Goal: Transaction & Acquisition: Book appointment/travel/reservation

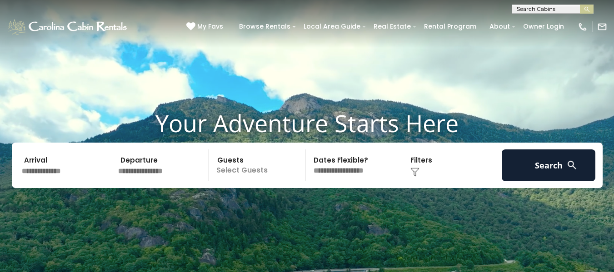
click at [61, 164] on input "text" at bounding box center [66, 165] width 94 height 32
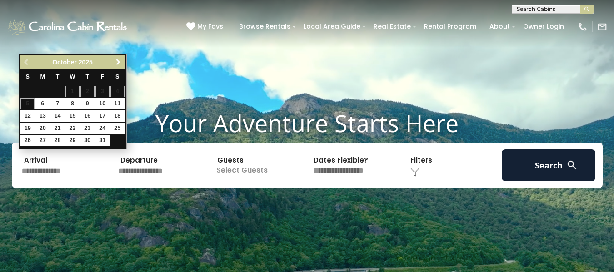
click at [119, 64] on span "Next" at bounding box center [118, 62] width 7 height 7
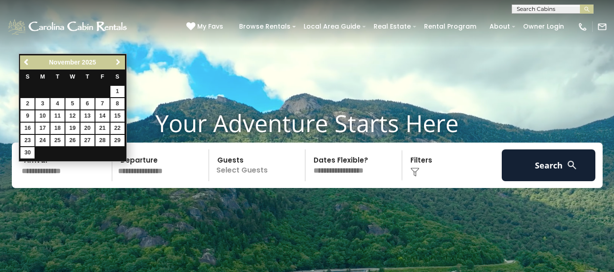
click at [119, 64] on span "Next" at bounding box center [118, 62] width 7 height 7
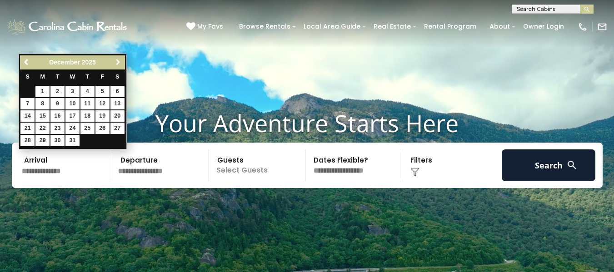
click at [119, 64] on span "Next" at bounding box center [118, 62] width 7 height 7
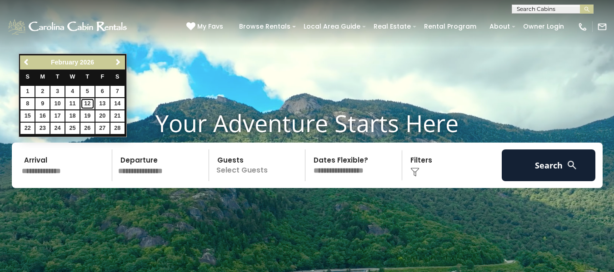
click at [86, 100] on link "12" at bounding box center [87, 103] width 14 height 11
type input "*******"
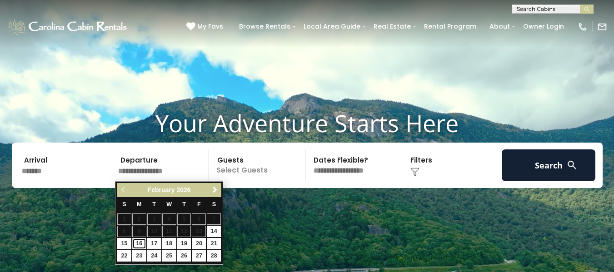
click at [139, 241] on link "16" at bounding box center [139, 243] width 14 height 11
type input "*******"
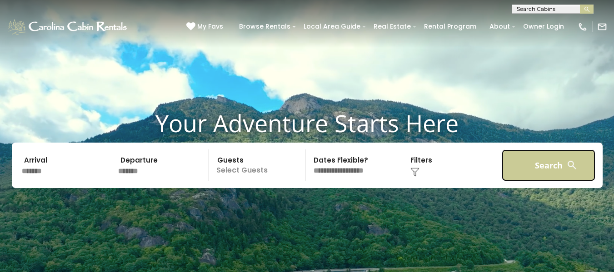
click at [539, 164] on button "Search" at bounding box center [549, 165] width 94 height 32
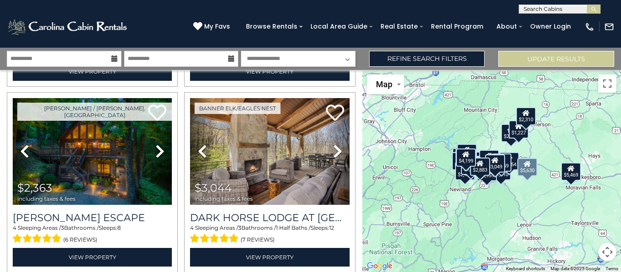
scroll to position [208, 0]
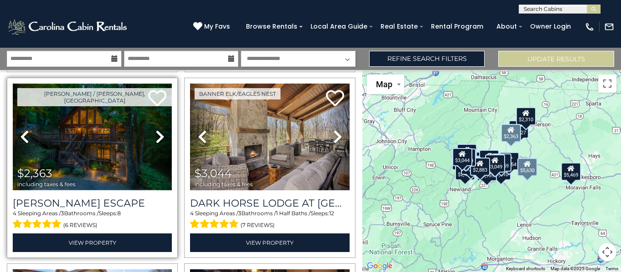
click at [92, 132] on img at bounding box center [92, 137] width 159 height 107
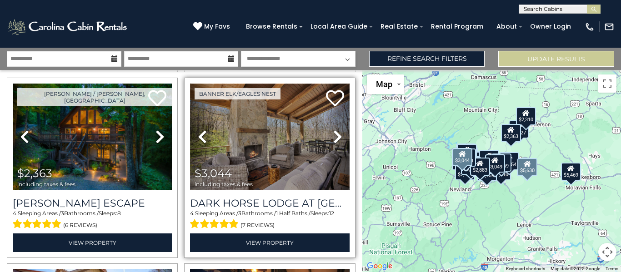
click at [292, 147] on img at bounding box center [269, 137] width 159 height 107
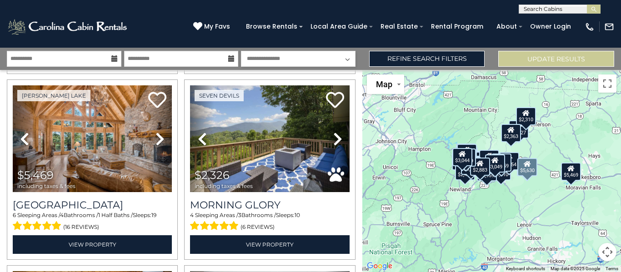
scroll to position [768, 0]
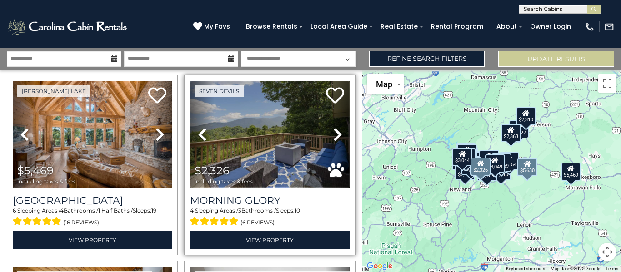
click at [258, 120] on img at bounding box center [269, 134] width 159 height 107
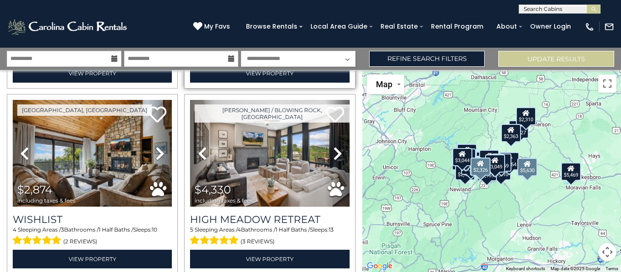
scroll to position [938, 0]
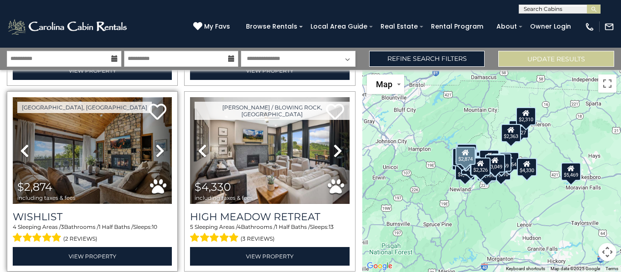
click at [116, 144] on img at bounding box center [92, 150] width 159 height 107
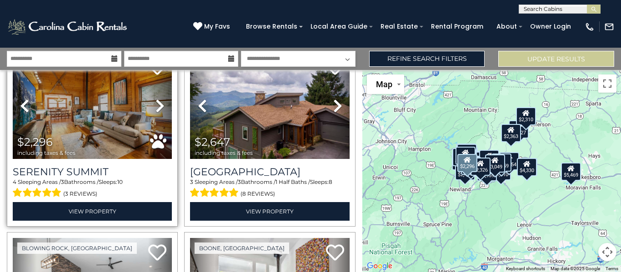
scroll to position [1165, 0]
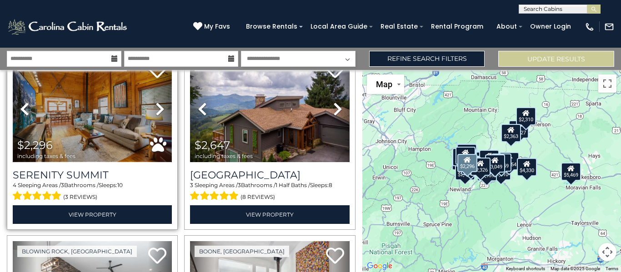
click at [103, 125] on img at bounding box center [92, 108] width 159 height 107
click at [155, 102] on icon at bounding box center [159, 109] width 9 height 15
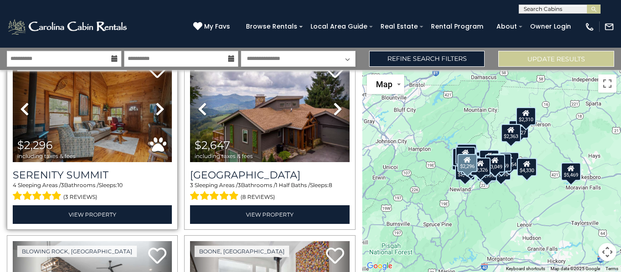
click at [155, 102] on icon at bounding box center [159, 109] width 9 height 15
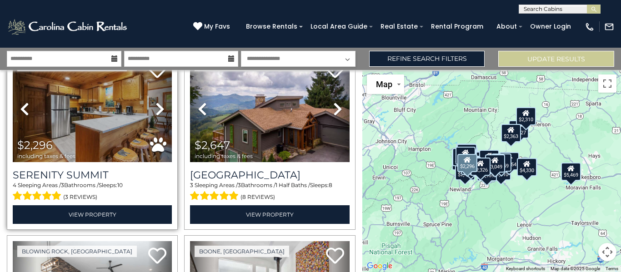
click at [155, 102] on icon at bounding box center [159, 109] width 9 height 15
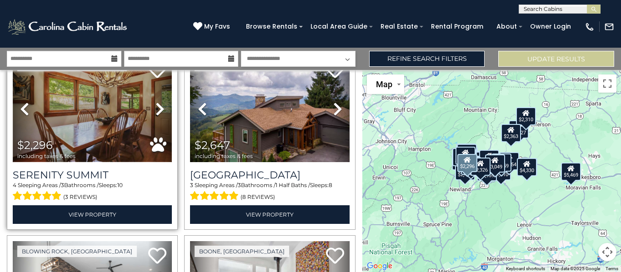
click at [106, 114] on img at bounding box center [92, 108] width 159 height 107
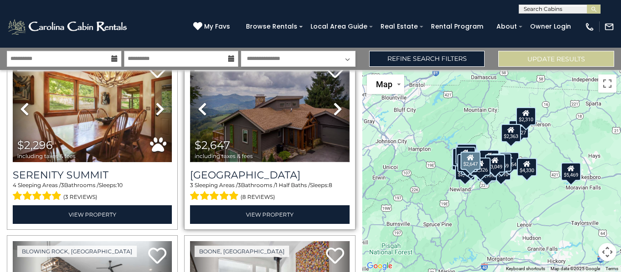
click at [255, 99] on img at bounding box center [269, 108] width 159 height 107
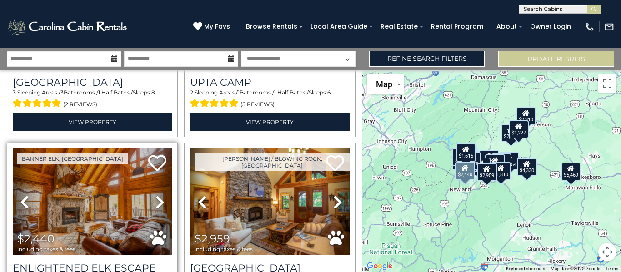
scroll to position [1631, 0]
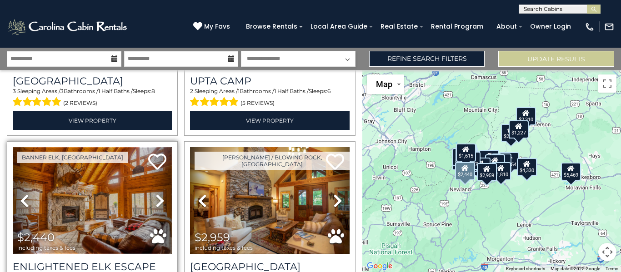
click at [98, 190] on img at bounding box center [92, 200] width 159 height 107
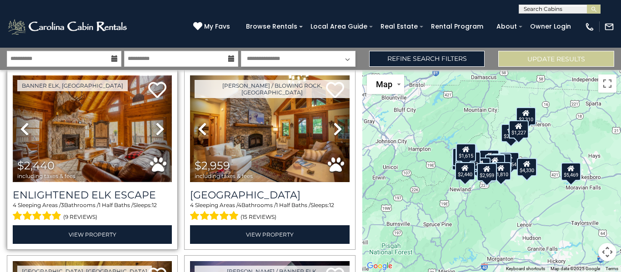
scroll to position [1709, 0]
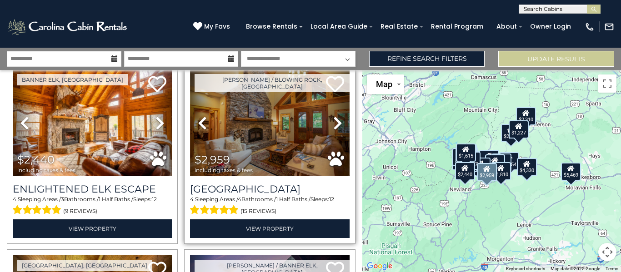
click at [280, 110] on img at bounding box center [269, 123] width 159 height 107
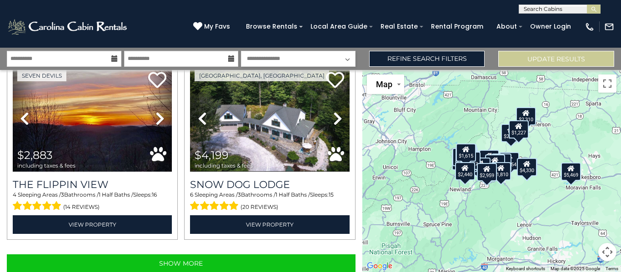
scroll to position [2643, 0]
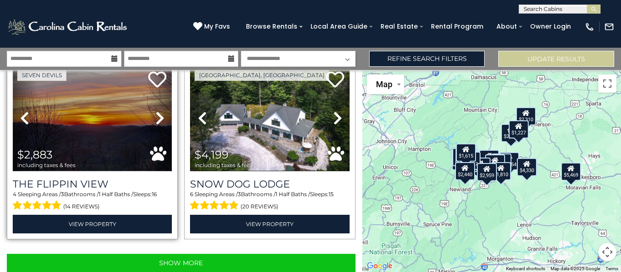
click at [125, 111] on img at bounding box center [92, 118] width 159 height 107
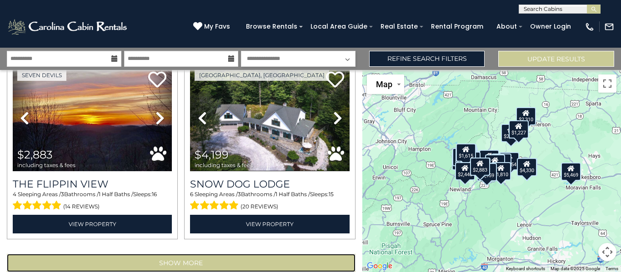
click at [172, 254] on button "Show More" at bounding box center [181, 263] width 349 height 18
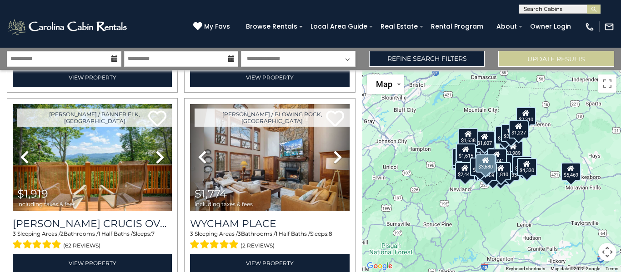
scroll to position [2976, 0]
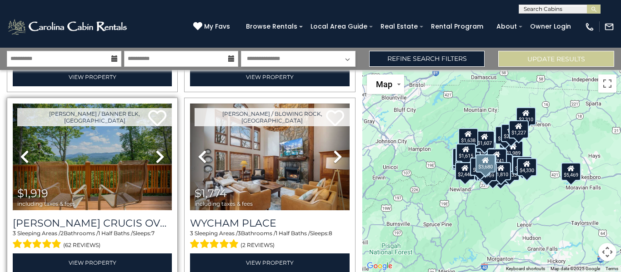
click at [92, 128] on img at bounding box center [92, 157] width 159 height 107
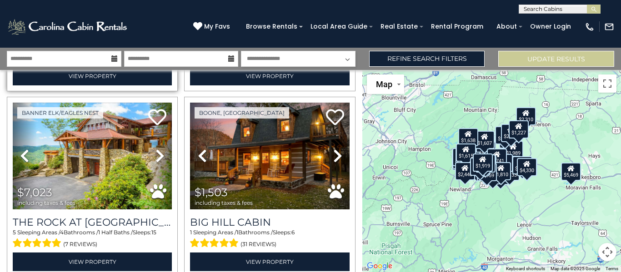
scroll to position [3152, 0]
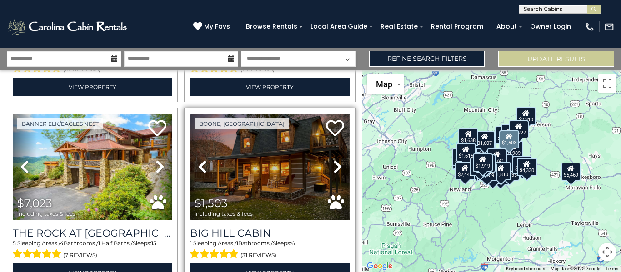
click at [238, 142] on img at bounding box center [269, 167] width 159 height 107
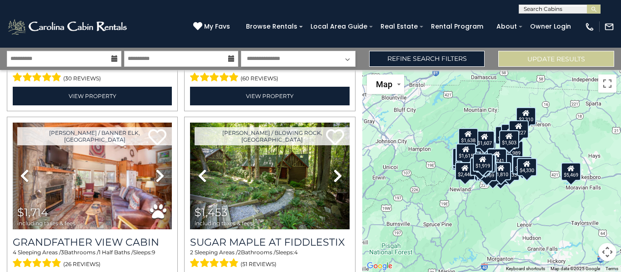
scroll to position [3893, 0]
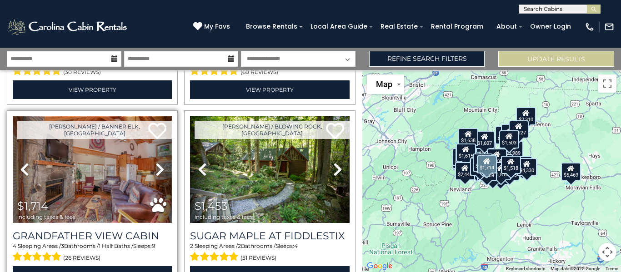
click at [76, 130] on img at bounding box center [92, 169] width 159 height 107
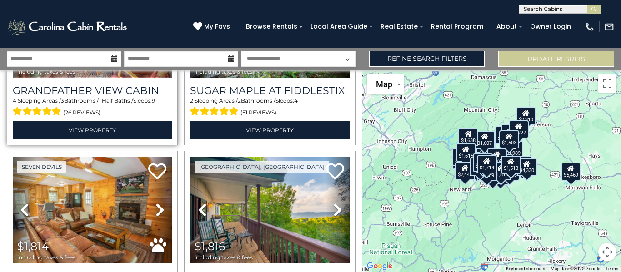
scroll to position [4039, 0]
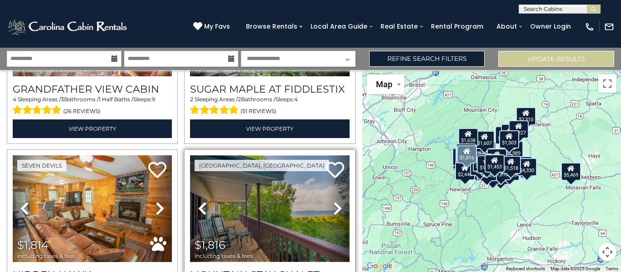
click at [265, 165] on img at bounding box center [269, 208] width 159 height 107
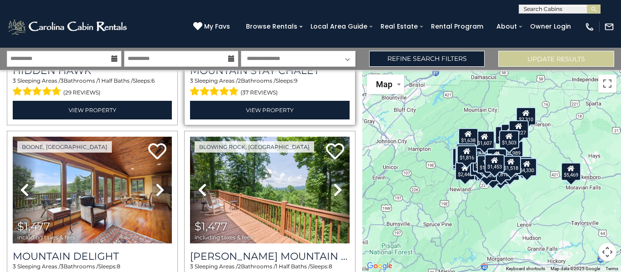
scroll to position [4249, 0]
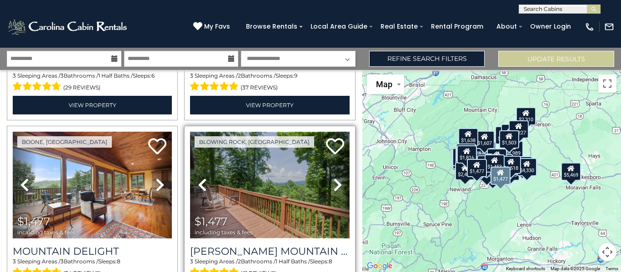
click at [266, 149] on img at bounding box center [269, 185] width 159 height 107
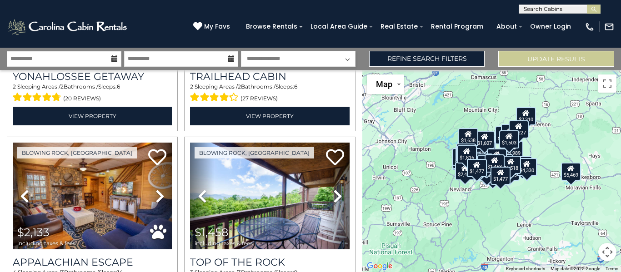
scroll to position [4630, 0]
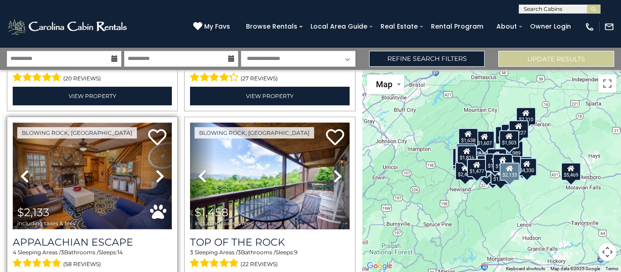
click at [81, 137] on img at bounding box center [92, 176] width 159 height 107
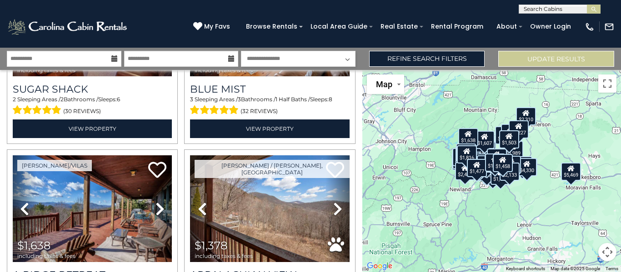
scroll to position [5343, 0]
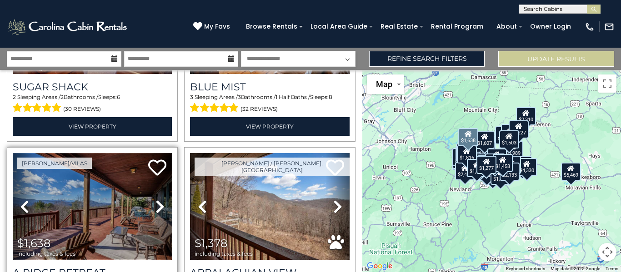
click at [106, 160] on img at bounding box center [92, 206] width 159 height 107
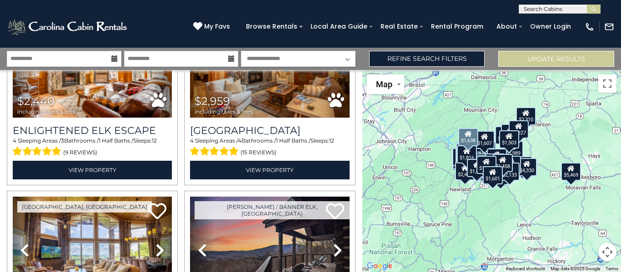
scroll to position [1775, 0]
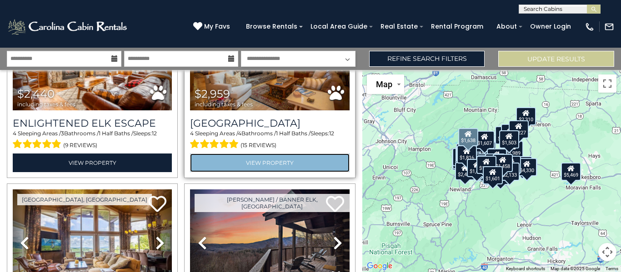
click at [264, 154] on link "View Property" at bounding box center [269, 163] width 159 height 19
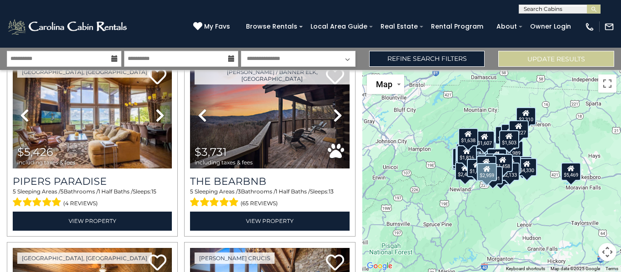
scroll to position [1923, 0]
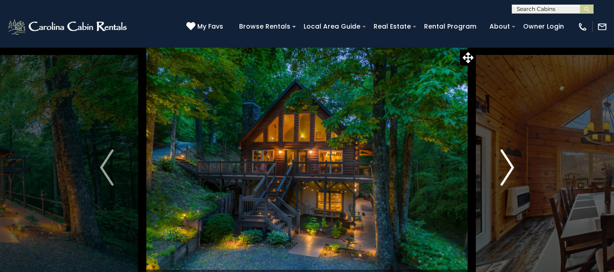
click at [507, 166] on img "Next" at bounding box center [507, 167] width 14 height 36
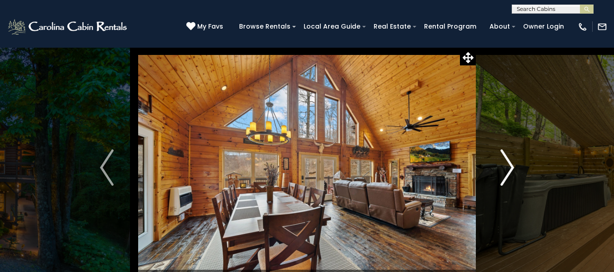
click at [507, 166] on img "Next" at bounding box center [507, 167] width 14 height 36
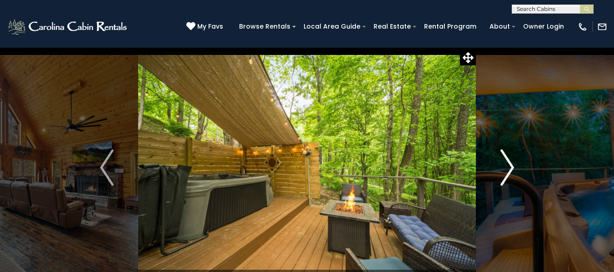
click at [507, 166] on img "Next" at bounding box center [507, 167] width 14 height 36
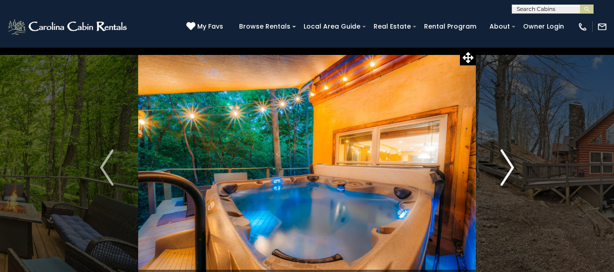
click at [507, 166] on img "Next" at bounding box center [507, 167] width 14 height 36
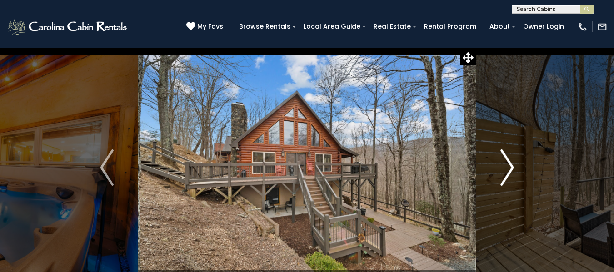
click at [507, 166] on img "Next" at bounding box center [507, 167] width 14 height 36
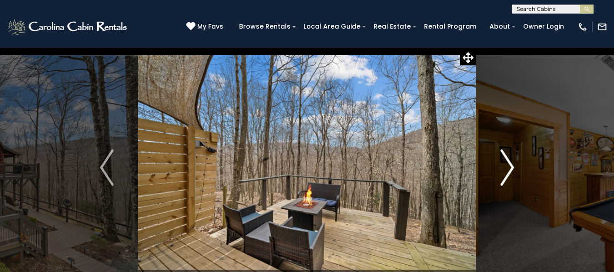
click at [507, 166] on img "Next" at bounding box center [507, 167] width 14 height 36
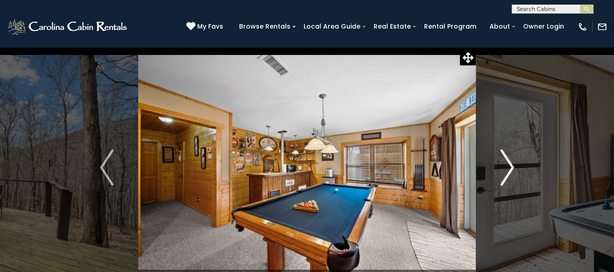
click at [507, 166] on img "Next" at bounding box center [507, 167] width 14 height 36
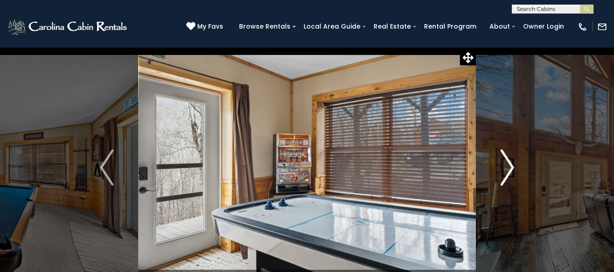
click at [507, 166] on img "Next" at bounding box center [507, 167] width 14 height 36
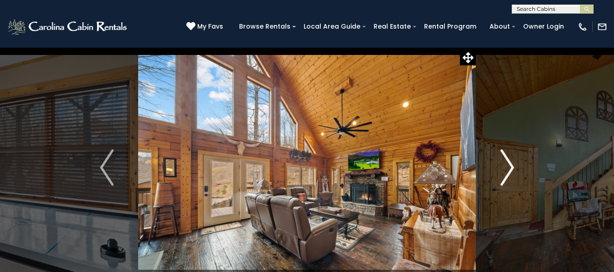
click at [507, 166] on img "Next" at bounding box center [507, 167] width 14 height 36
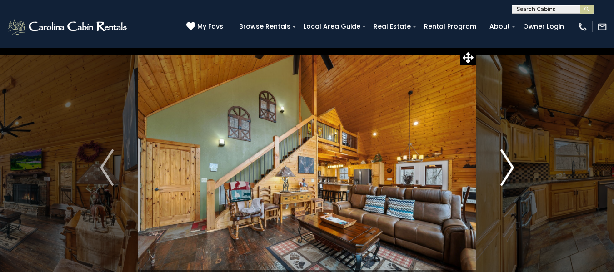
click at [507, 166] on img "Next" at bounding box center [507, 167] width 14 height 36
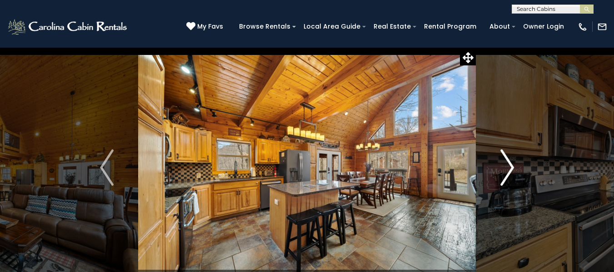
click at [507, 166] on img "Next" at bounding box center [507, 167] width 14 height 36
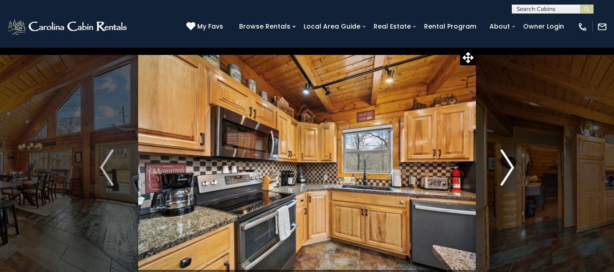
click at [507, 166] on img "Next" at bounding box center [507, 167] width 14 height 36
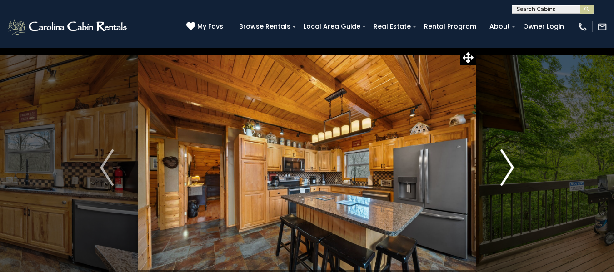
click at [507, 166] on img "Next" at bounding box center [507, 167] width 14 height 36
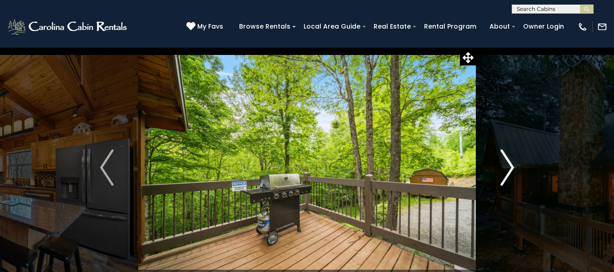
click at [507, 166] on img "Next" at bounding box center [507, 167] width 14 height 36
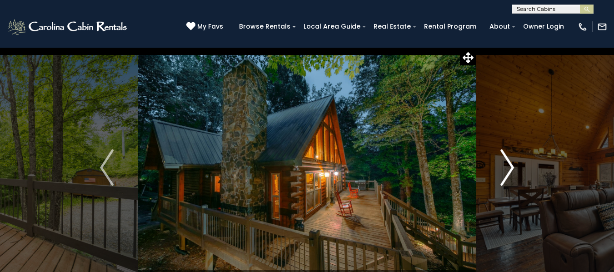
click at [507, 166] on img "Next" at bounding box center [507, 167] width 14 height 36
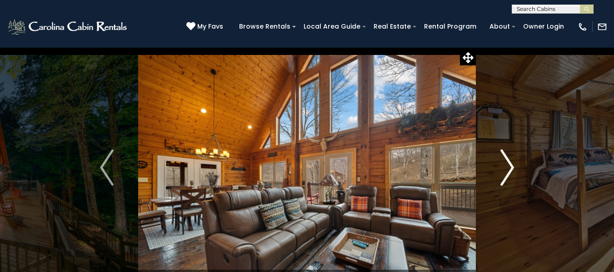
click at [507, 166] on img "Next" at bounding box center [507, 167] width 14 height 36
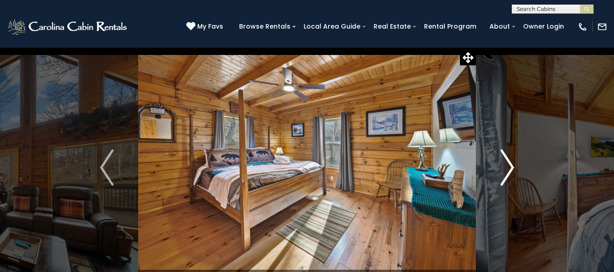
click at [507, 166] on img "Next" at bounding box center [507, 167] width 14 height 36
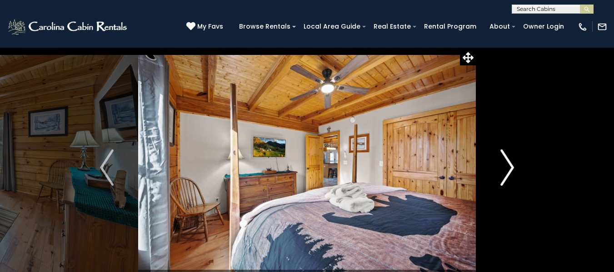
click at [507, 166] on img "Next" at bounding box center [507, 167] width 14 height 36
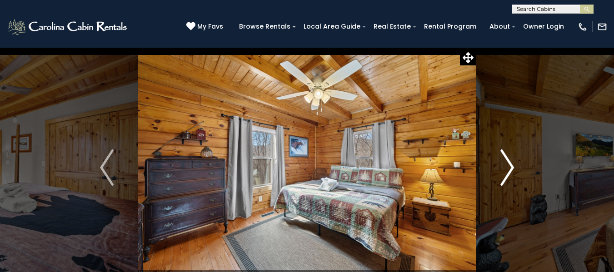
click at [507, 166] on img "Next" at bounding box center [507, 167] width 14 height 36
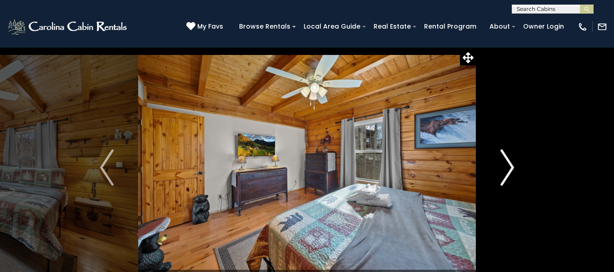
click at [507, 166] on img "Next" at bounding box center [507, 167] width 14 height 36
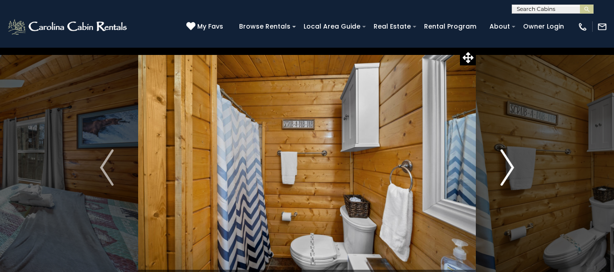
click at [507, 166] on img "Next" at bounding box center [507, 167] width 14 height 36
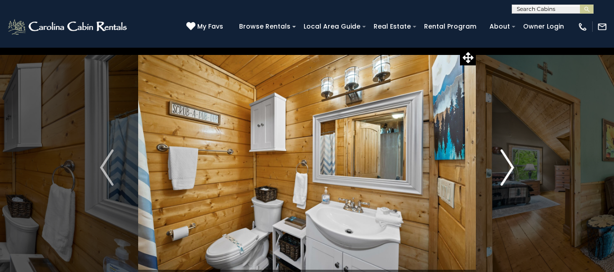
click at [507, 166] on img "Next" at bounding box center [507, 167] width 14 height 36
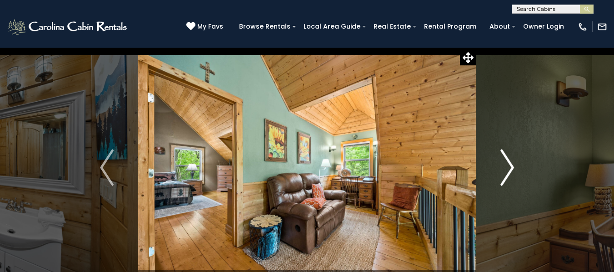
click at [507, 166] on img "Next" at bounding box center [507, 167] width 14 height 36
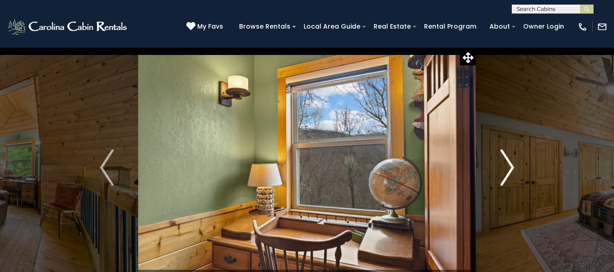
click at [507, 166] on img "Next" at bounding box center [507, 167] width 14 height 36
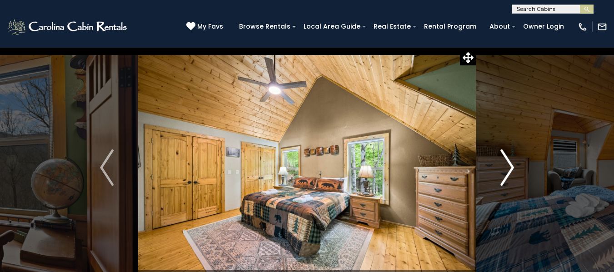
click at [507, 166] on img "Next" at bounding box center [507, 167] width 14 height 36
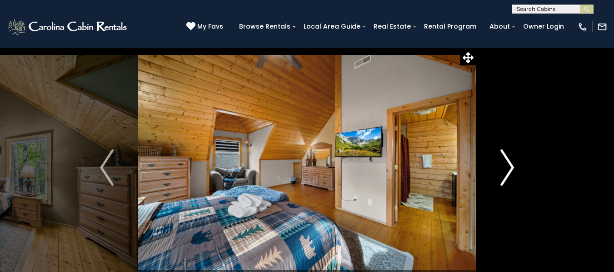
click at [507, 166] on img "Next" at bounding box center [507, 167] width 14 height 36
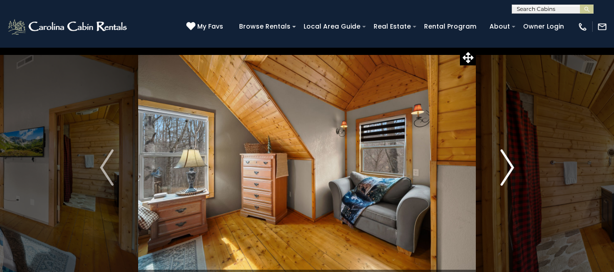
click at [507, 166] on img "Next" at bounding box center [507, 167] width 14 height 36
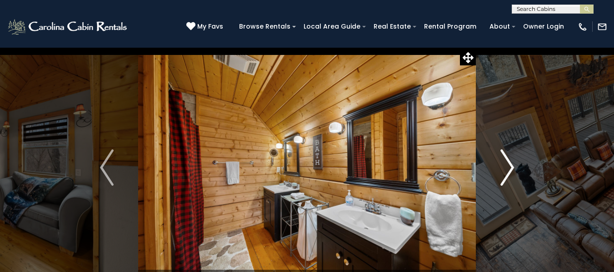
click at [507, 166] on img "Next" at bounding box center [507, 167] width 14 height 36
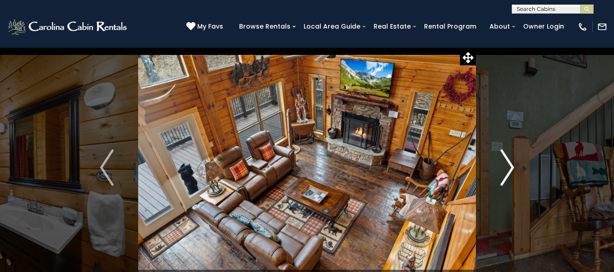
click at [507, 166] on img "Next" at bounding box center [507, 167] width 14 height 36
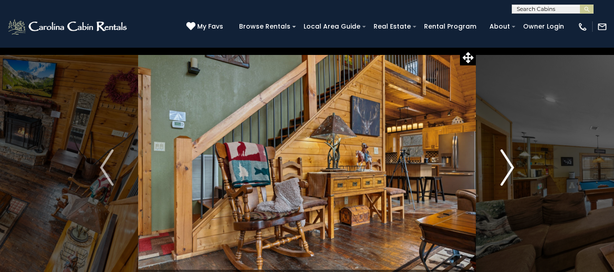
click at [507, 166] on img "Next" at bounding box center [507, 167] width 14 height 36
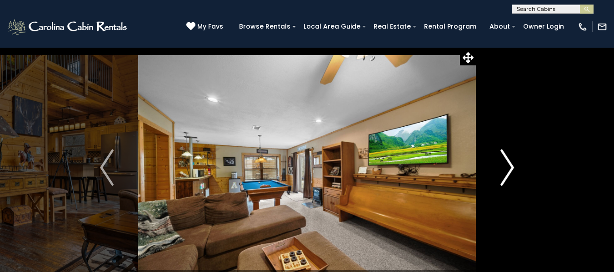
click at [507, 166] on img "Next" at bounding box center [507, 167] width 14 height 36
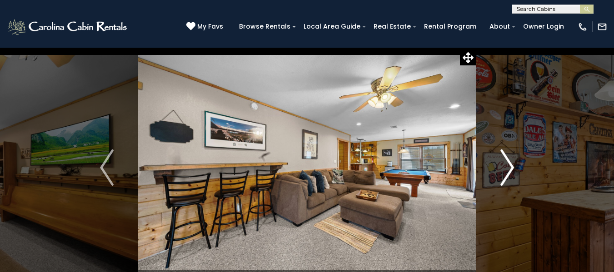
click at [507, 166] on img "Next" at bounding box center [507, 167] width 14 height 36
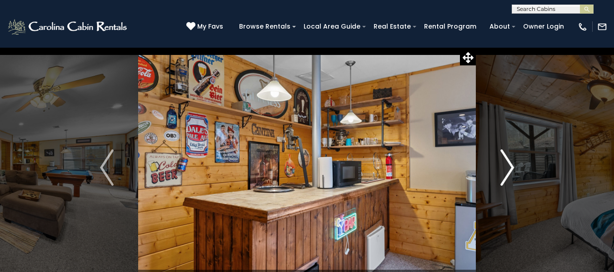
click at [507, 166] on img "Next" at bounding box center [507, 167] width 14 height 36
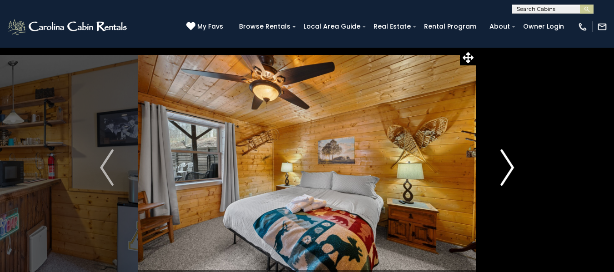
click at [507, 166] on img "Next" at bounding box center [507, 167] width 14 height 36
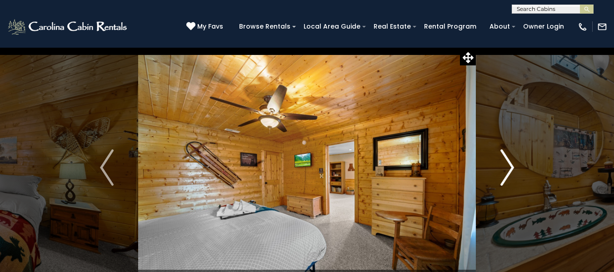
click at [507, 166] on img "Next" at bounding box center [507, 167] width 14 height 36
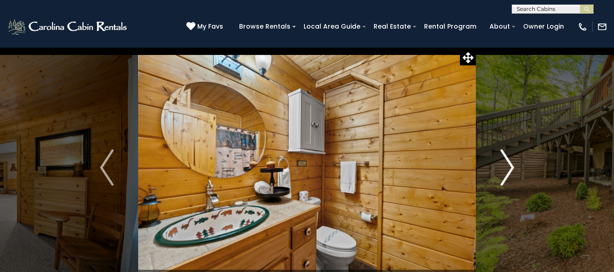
click at [507, 166] on img "Next" at bounding box center [507, 167] width 14 height 36
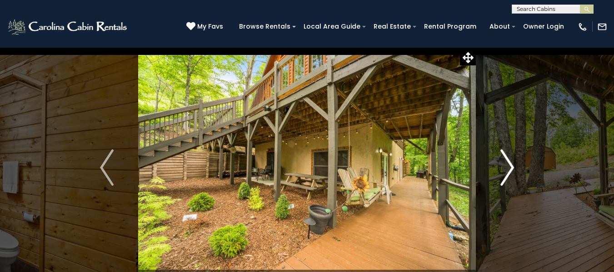
click at [507, 166] on img "Next" at bounding box center [507, 167] width 14 height 36
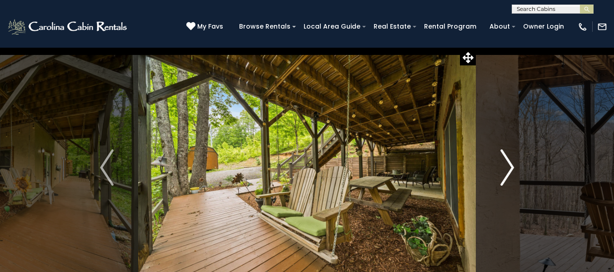
click at [507, 166] on img "Next" at bounding box center [507, 167] width 14 height 36
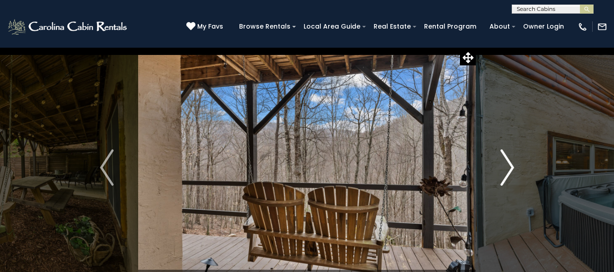
click at [507, 166] on img "Next" at bounding box center [507, 167] width 14 height 36
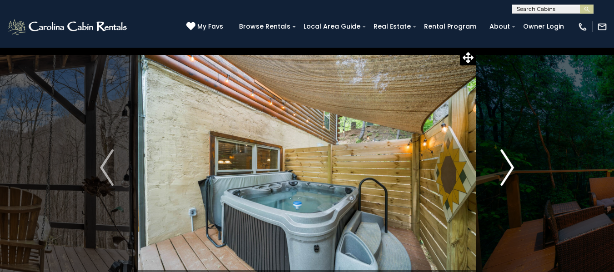
click at [505, 156] on img "Next" at bounding box center [507, 167] width 14 height 36
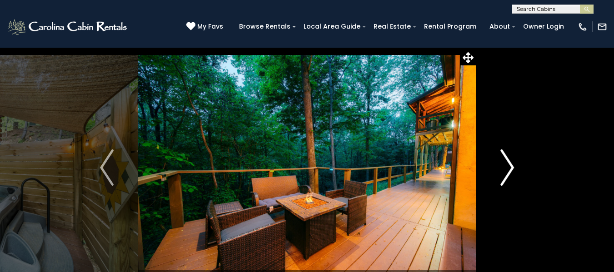
click at [508, 167] on img "Next" at bounding box center [507, 167] width 14 height 36
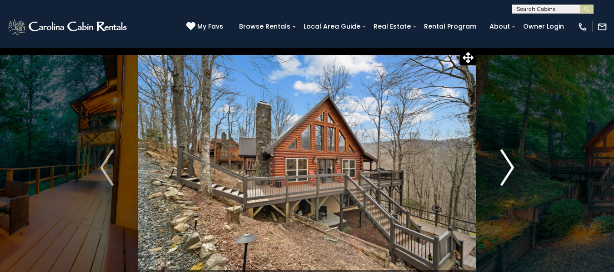
click at [508, 167] on img "Next" at bounding box center [507, 167] width 14 height 36
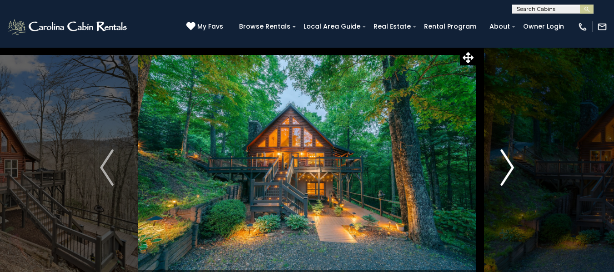
click at [508, 167] on img "Next" at bounding box center [507, 167] width 14 height 36
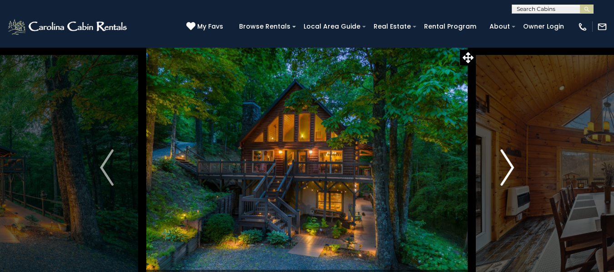
click at [508, 167] on img "Next" at bounding box center [507, 167] width 14 height 36
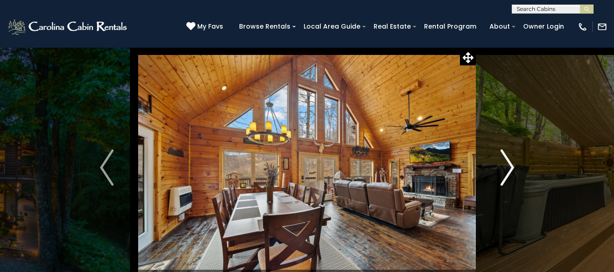
click at [508, 167] on img "Next" at bounding box center [507, 167] width 14 height 36
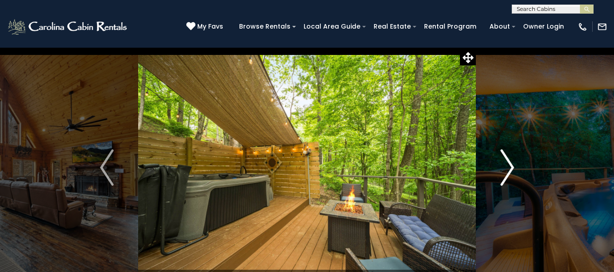
click at [508, 167] on img "Next" at bounding box center [507, 167] width 14 height 36
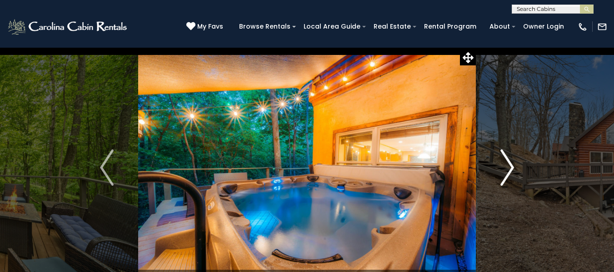
click at [508, 167] on img "Next" at bounding box center [507, 167] width 14 height 36
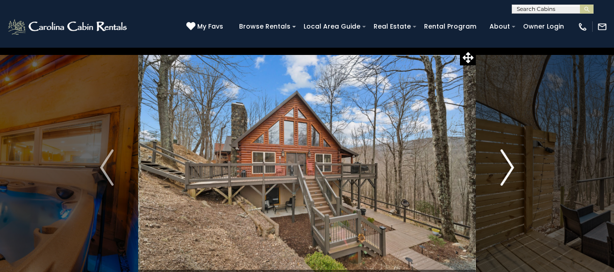
click at [508, 167] on img "Next" at bounding box center [507, 167] width 14 height 36
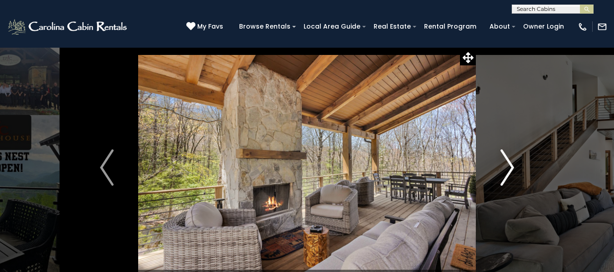
click at [510, 167] on img "Next" at bounding box center [507, 167] width 14 height 36
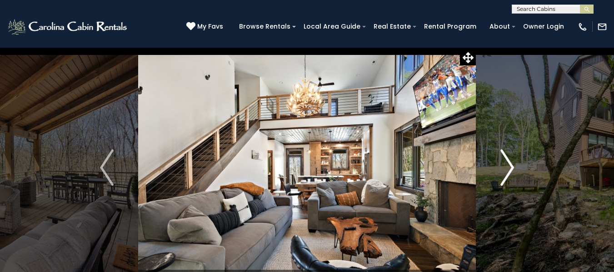
click at [510, 163] on img "Next" at bounding box center [507, 167] width 14 height 36
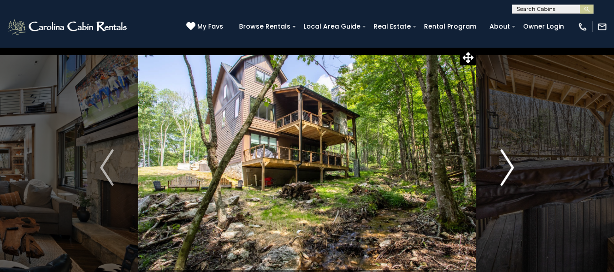
click at [510, 163] on img "Next" at bounding box center [507, 167] width 14 height 36
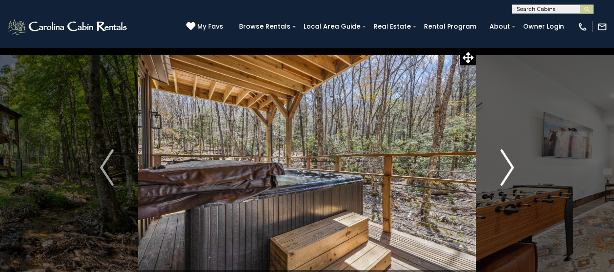
click at [510, 163] on img "Next" at bounding box center [507, 167] width 14 height 36
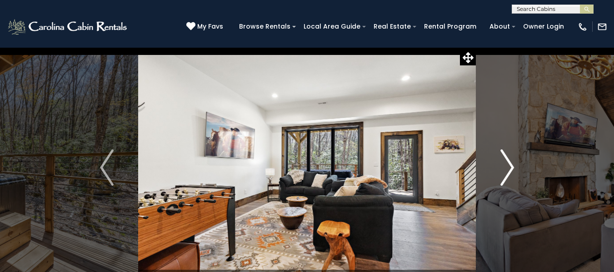
click at [510, 163] on img "Next" at bounding box center [507, 167] width 14 height 36
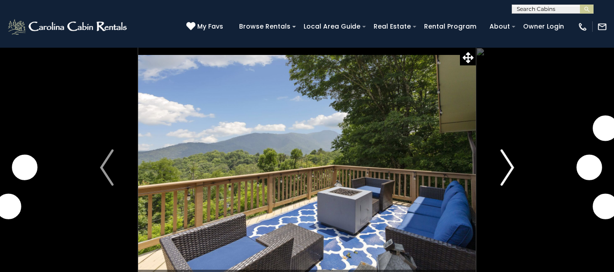
click at [509, 166] on img "Next" at bounding box center [507, 167] width 14 height 36
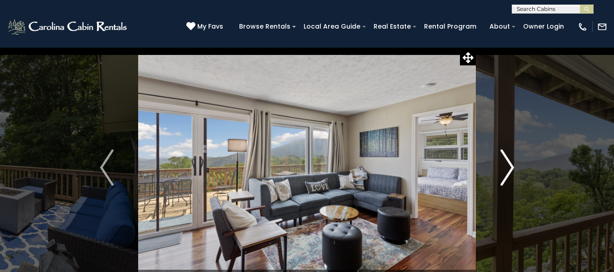
click at [511, 162] on img "Next" at bounding box center [507, 167] width 14 height 36
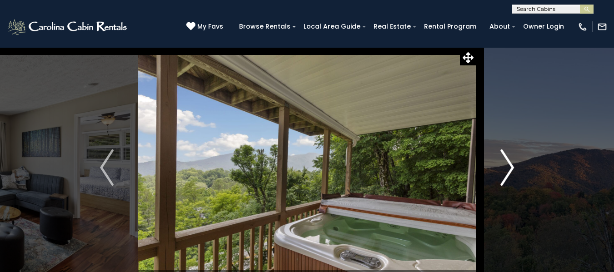
click at [511, 162] on img "Next" at bounding box center [507, 167] width 14 height 36
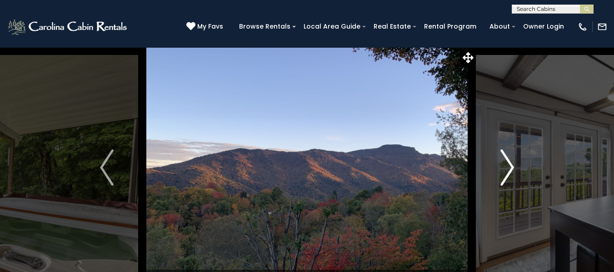
click at [511, 162] on img "Next" at bounding box center [507, 167] width 14 height 36
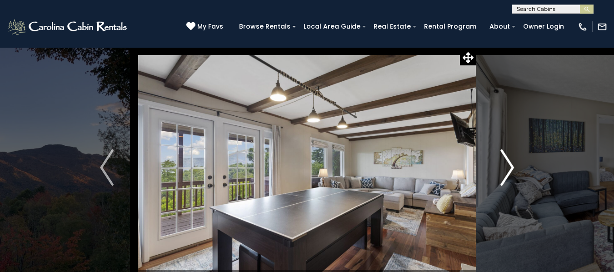
click at [511, 162] on img "Next" at bounding box center [507, 167] width 14 height 36
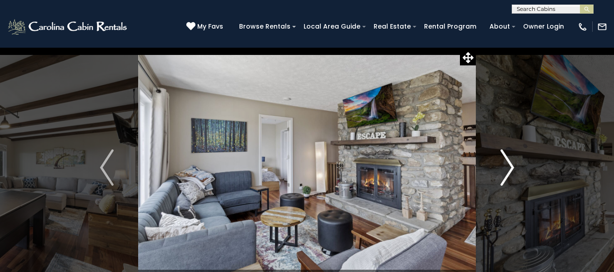
click at [511, 162] on img "Next" at bounding box center [507, 167] width 14 height 36
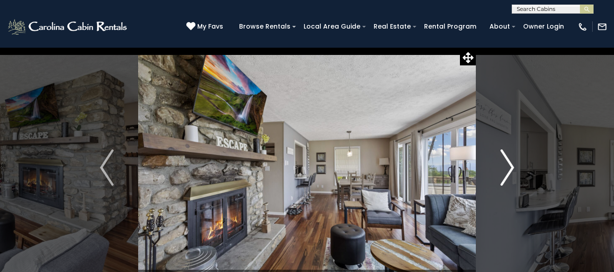
click at [511, 162] on img "Next" at bounding box center [507, 167] width 14 height 36
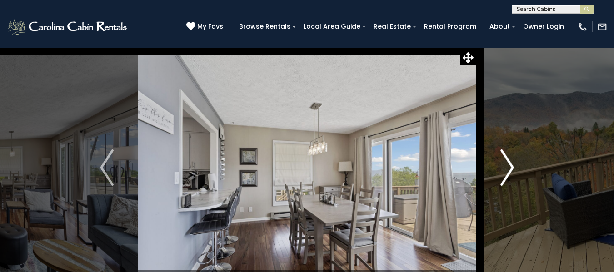
click at [511, 162] on img "Next" at bounding box center [507, 167] width 14 height 36
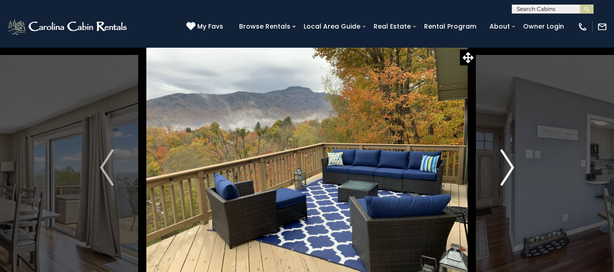
click at [511, 162] on img "Next" at bounding box center [507, 167] width 14 height 36
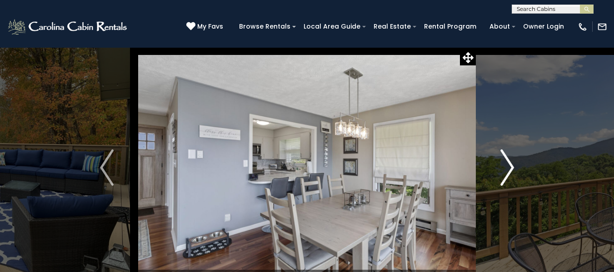
click at [511, 162] on img "Next" at bounding box center [507, 167] width 14 height 36
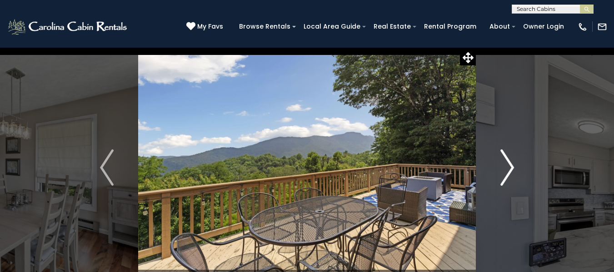
click at [511, 162] on img "Next" at bounding box center [507, 167] width 14 height 36
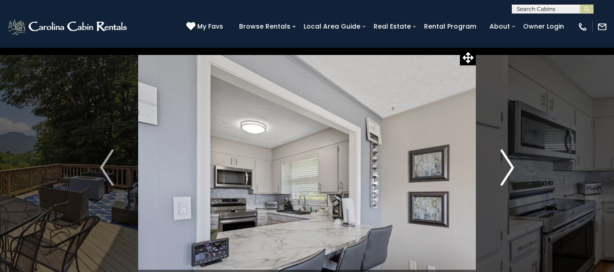
click at [511, 162] on img "Next" at bounding box center [507, 167] width 14 height 36
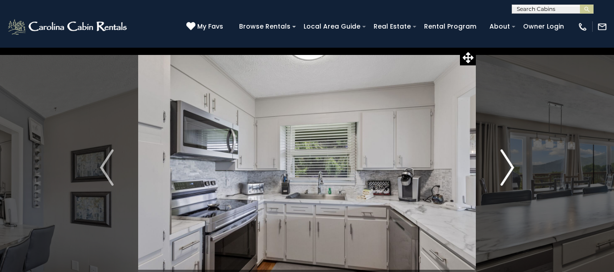
click at [511, 162] on img "Next" at bounding box center [507, 167] width 14 height 36
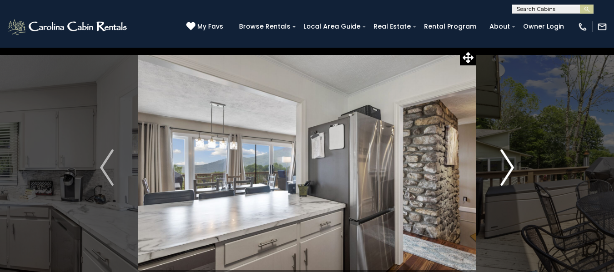
click at [511, 162] on img "Next" at bounding box center [507, 167] width 14 height 36
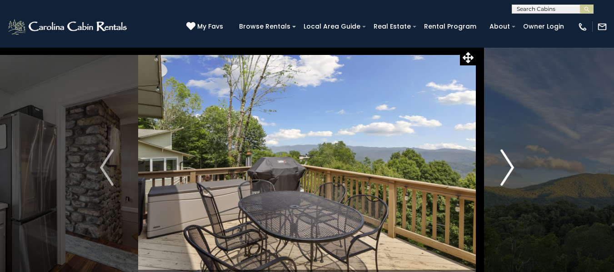
click at [511, 162] on img "Next" at bounding box center [507, 167] width 14 height 36
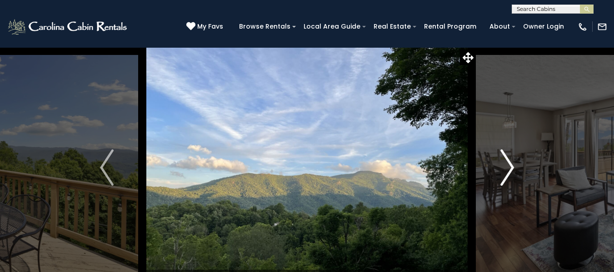
click at [511, 162] on img "Next" at bounding box center [507, 167] width 14 height 36
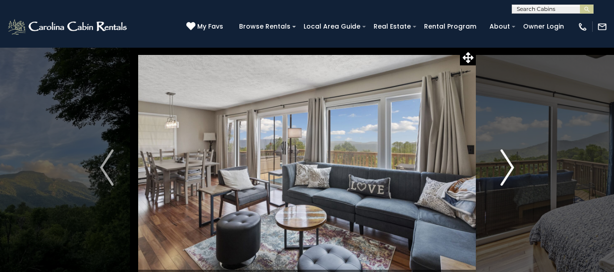
click at [511, 162] on img "Next" at bounding box center [507, 167] width 14 height 36
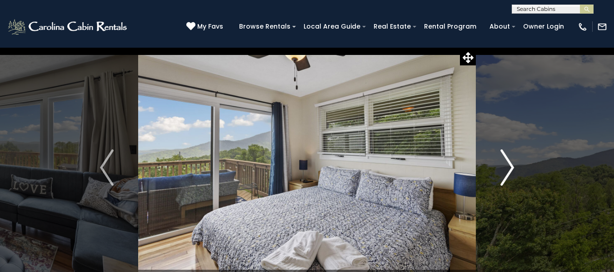
click at [511, 162] on img "Next" at bounding box center [507, 167] width 14 height 36
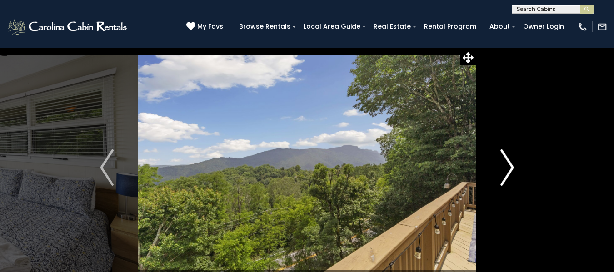
click at [511, 162] on img "Next" at bounding box center [507, 167] width 14 height 36
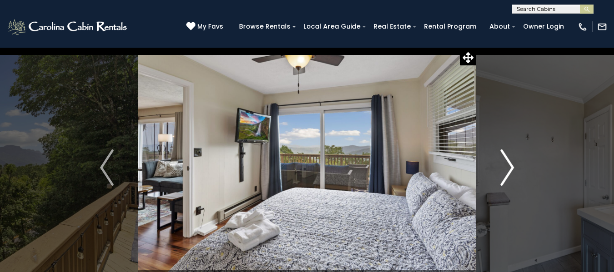
click at [511, 162] on img "Next" at bounding box center [507, 167] width 14 height 36
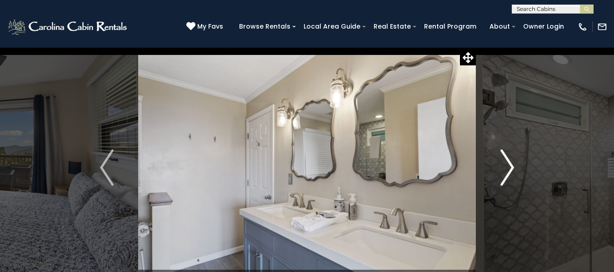
click at [511, 162] on img "Next" at bounding box center [507, 167] width 14 height 36
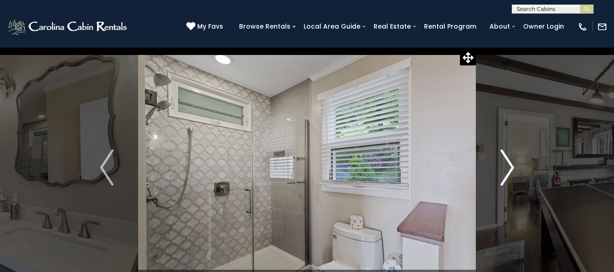
click at [511, 162] on img "Next" at bounding box center [507, 167] width 14 height 36
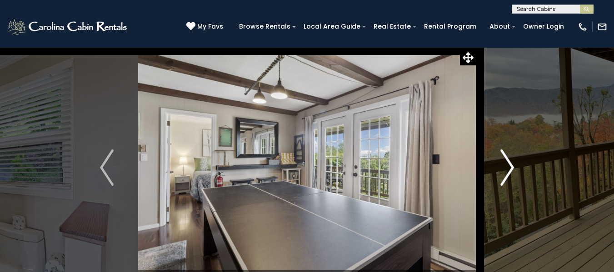
click at [511, 162] on img "Next" at bounding box center [507, 167] width 14 height 36
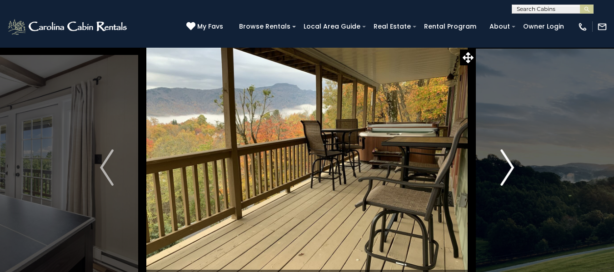
click at [511, 162] on img "Next" at bounding box center [507, 167] width 14 height 36
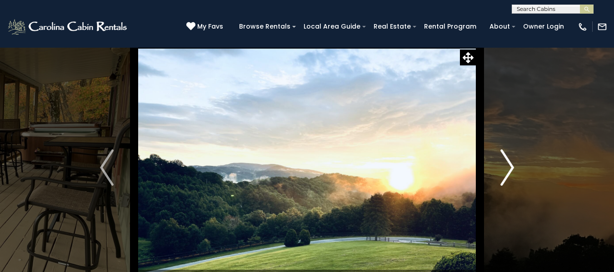
click at [511, 162] on img "Next" at bounding box center [507, 167] width 14 height 36
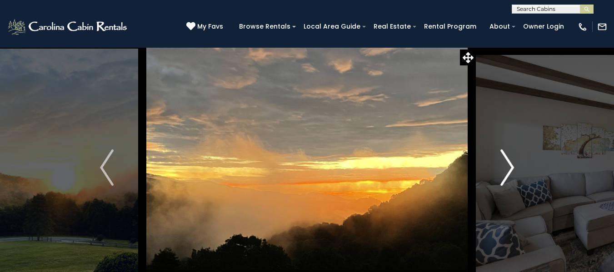
click at [511, 162] on img "Next" at bounding box center [507, 167] width 14 height 36
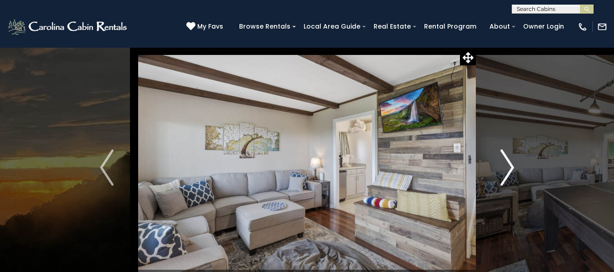
click at [511, 162] on img "Next" at bounding box center [507, 167] width 14 height 36
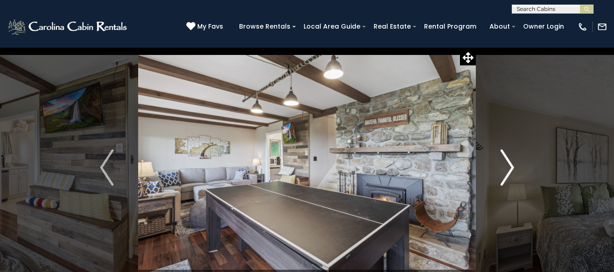
click at [511, 162] on img "Next" at bounding box center [507, 167] width 14 height 36
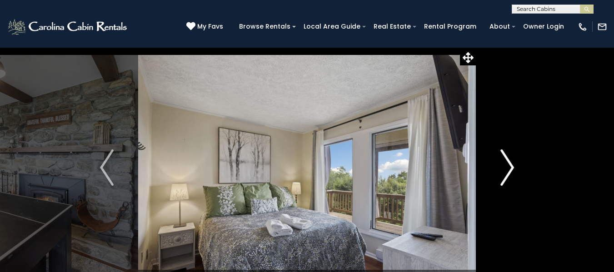
click at [511, 162] on img "Next" at bounding box center [507, 167] width 14 height 36
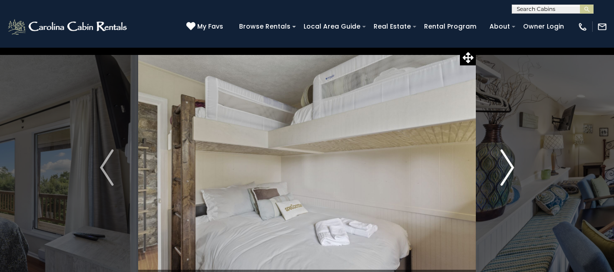
click at [511, 162] on img "Next" at bounding box center [507, 167] width 14 height 36
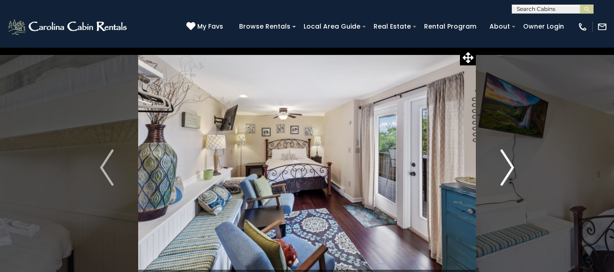
click at [511, 162] on img "Next" at bounding box center [507, 167] width 14 height 36
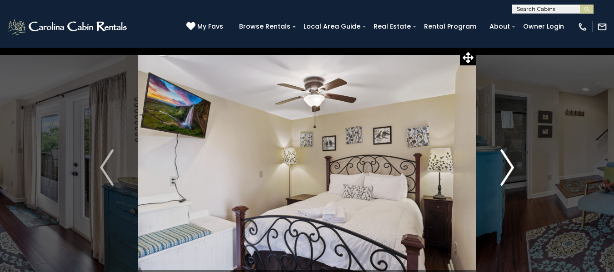
click at [511, 162] on img "Next" at bounding box center [507, 167] width 14 height 36
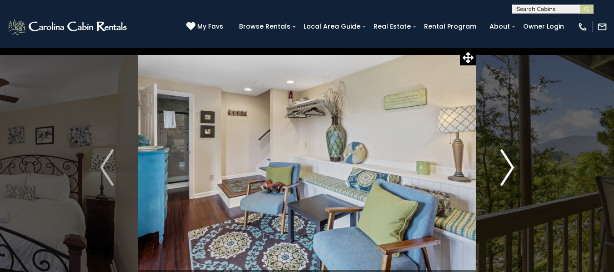
click at [511, 162] on img "Next" at bounding box center [507, 167] width 14 height 36
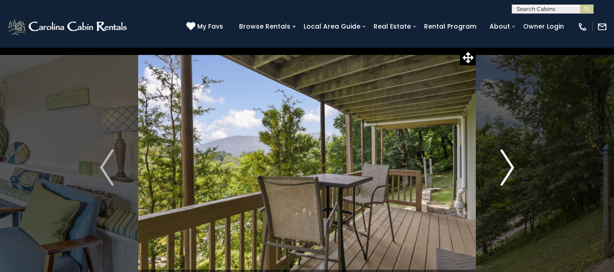
click at [511, 162] on img "Next" at bounding box center [507, 167] width 14 height 36
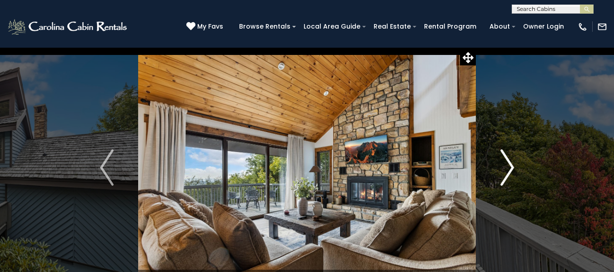
click at [504, 170] on img "Next" at bounding box center [507, 167] width 14 height 36
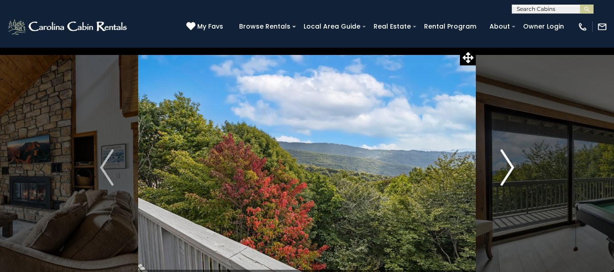
click at [504, 170] on img "Next" at bounding box center [507, 167] width 14 height 36
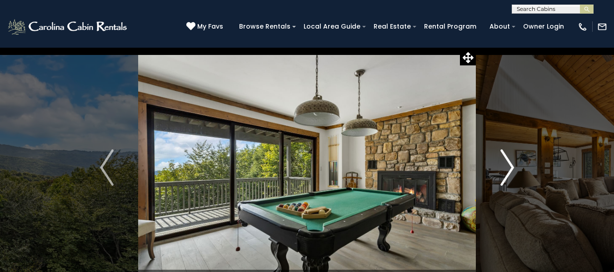
click at [504, 170] on img "Next" at bounding box center [507, 167] width 14 height 36
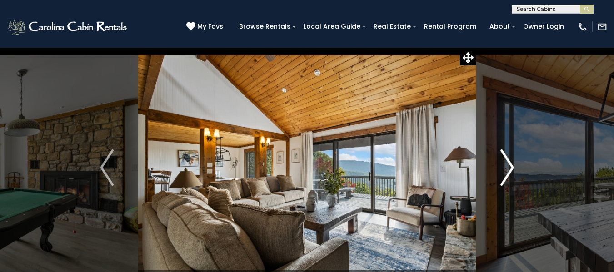
click at [504, 170] on img "Next" at bounding box center [507, 167] width 14 height 36
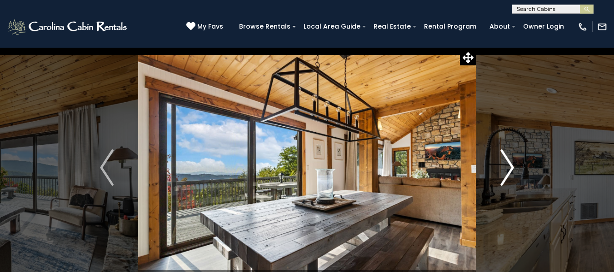
click at [504, 170] on img "Next" at bounding box center [507, 167] width 14 height 36
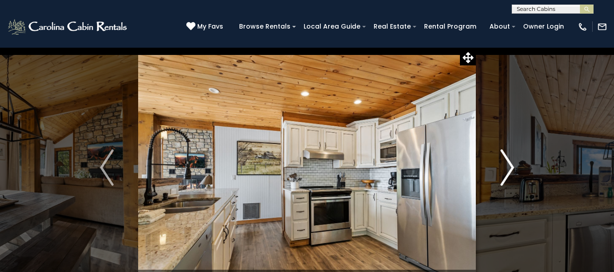
click at [504, 170] on img "Next" at bounding box center [507, 167] width 14 height 36
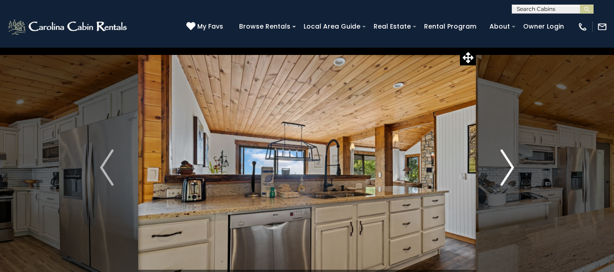
click at [504, 170] on img "Next" at bounding box center [507, 167] width 14 height 36
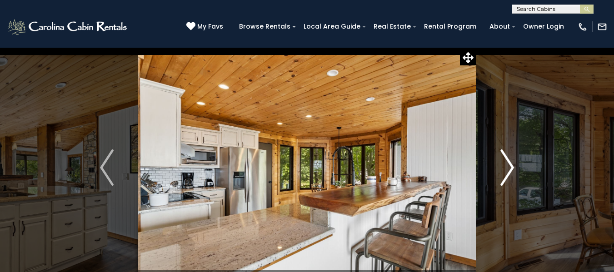
click at [504, 170] on img "Next" at bounding box center [507, 167] width 14 height 36
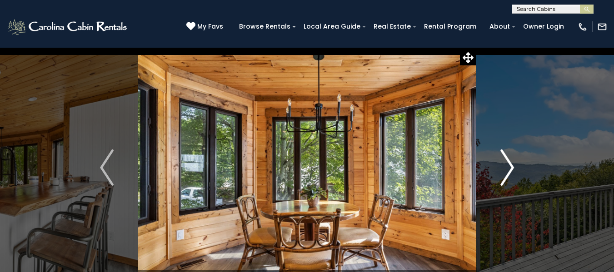
click at [504, 170] on img "Next" at bounding box center [507, 167] width 14 height 36
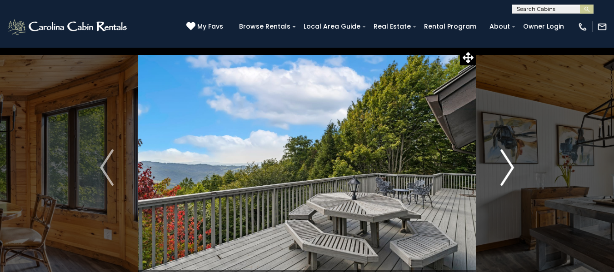
click at [504, 170] on img "Next" at bounding box center [507, 167] width 14 height 36
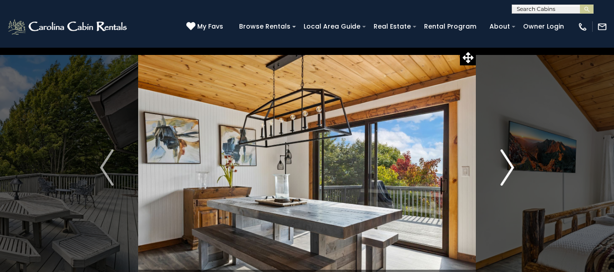
click at [504, 170] on img "Next" at bounding box center [507, 167] width 14 height 36
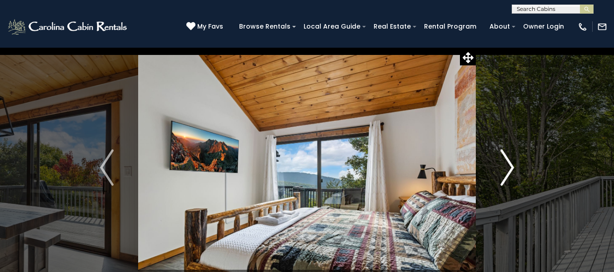
click at [504, 170] on img "Next" at bounding box center [507, 167] width 14 height 36
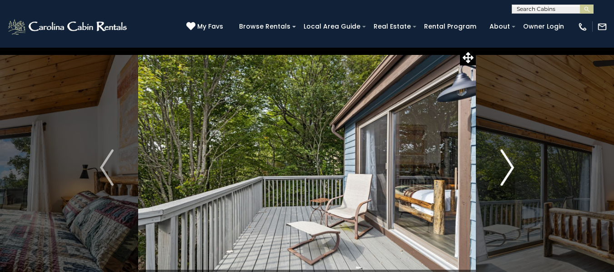
click at [504, 170] on img "Next" at bounding box center [507, 167] width 14 height 36
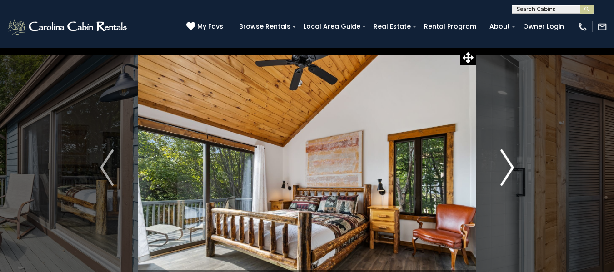
click at [504, 170] on img "Next" at bounding box center [507, 167] width 14 height 36
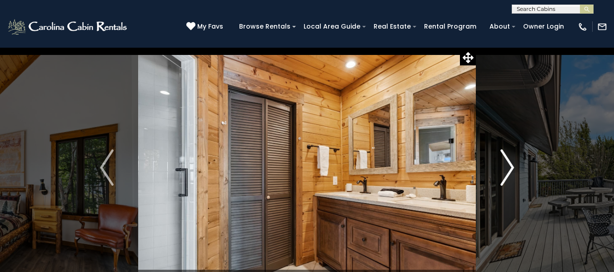
click at [504, 170] on img "Next" at bounding box center [507, 167] width 14 height 36
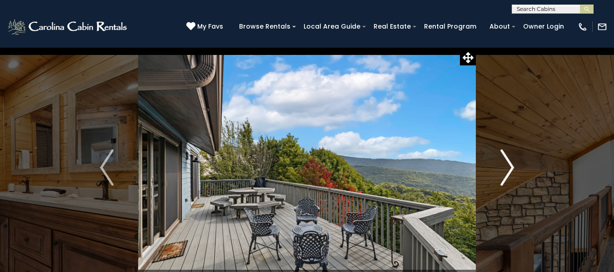
click at [504, 170] on img "Next" at bounding box center [507, 167] width 14 height 36
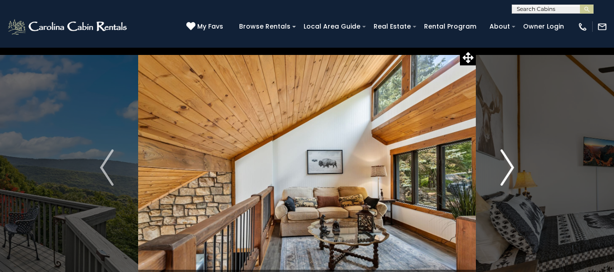
click at [504, 170] on img "Next" at bounding box center [507, 167] width 14 height 36
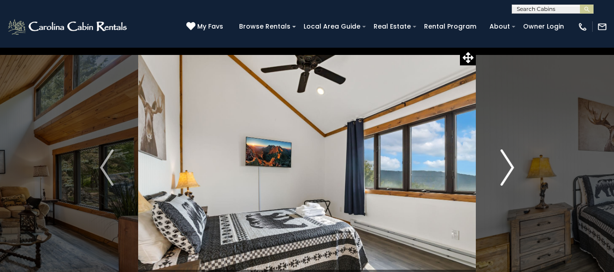
click at [504, 170] on img "Next" at bounding box center [507, 167] width 14 height 36
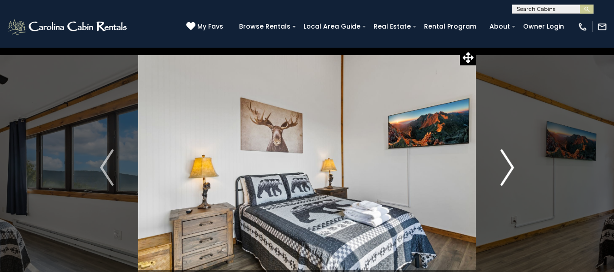
click at [504, 170] on img "Next" at bounding box center [507, 167] width 14 height 36
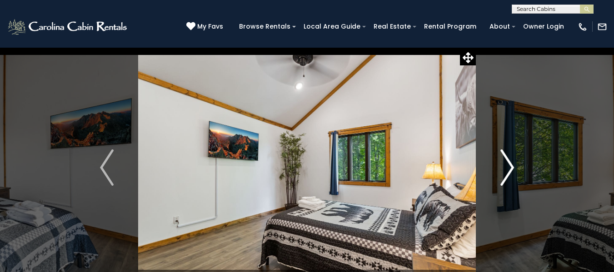
click at [504, 170] on img "Next" at bounding box center [507, 167] width 14 height 36
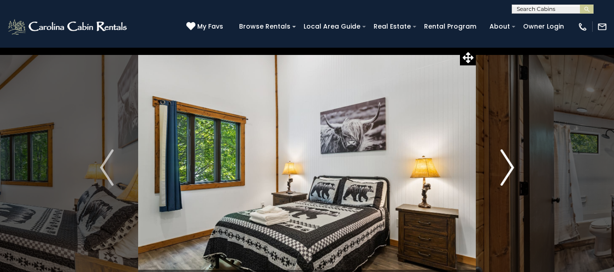
click at [504, 170] on img "Next" at bounding box center [507, 167] width 14 height 36
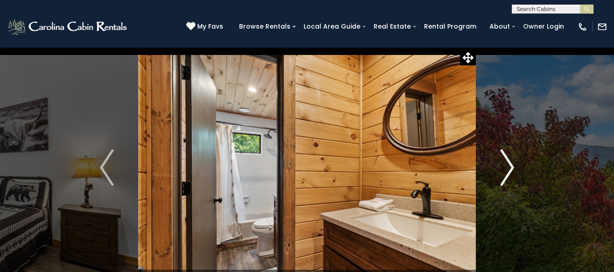
click at [504, 170] on img "Next" at bounding box center [507, 167] width 14 height 36
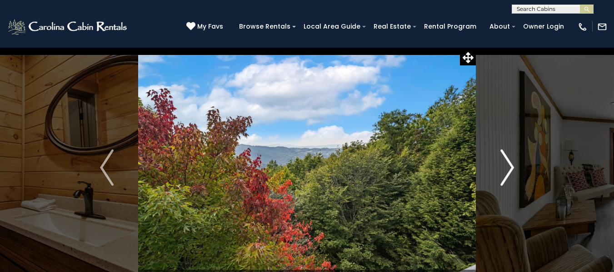
click at [504, 170] on img "Next" at bounding box center [507, 167] width 14 height 36
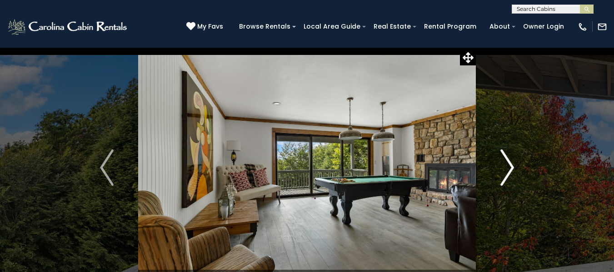
click at [504, 170] on img "Next" at bounding box center [507, 167] width 14 height 36
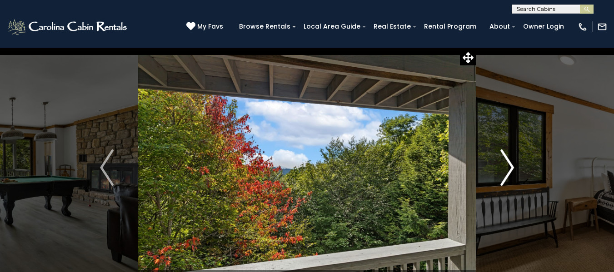
click at [504, 170] on img "Next" at bounding box center [507, 167] width 14 height 36
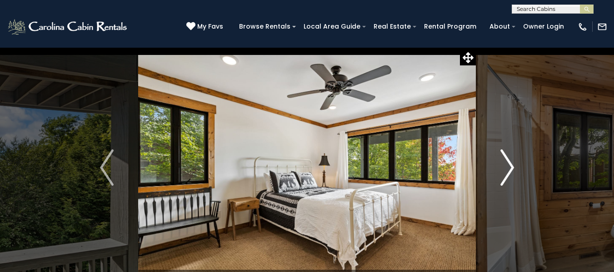
click at [504, 170] on img "Next" at bounding box center [507, 167] width 14 height 36
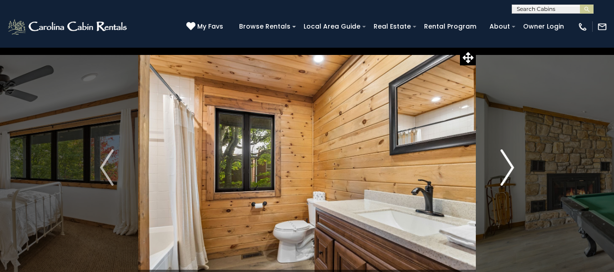
click at [504, 170] on img "Next" at bounding box center [507, 167] width 14 height 36
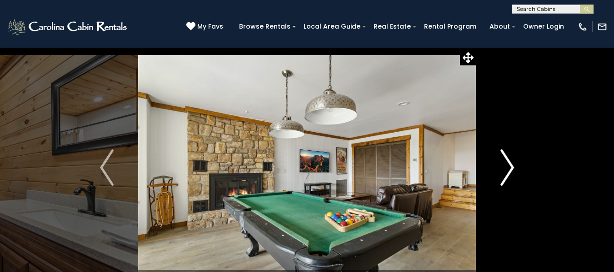
click at [504, 170] on img "Next" at bounding box center [507, 167] width 14 height 36
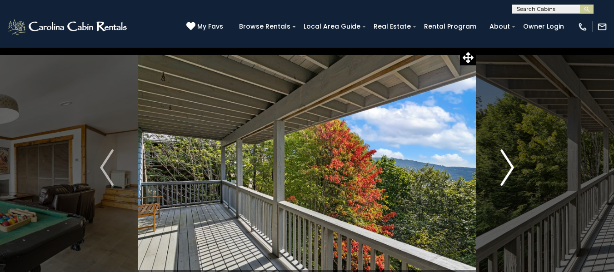
click at [504, 170] on img "Next" at bounding box center [507, 167] width 14 height 36
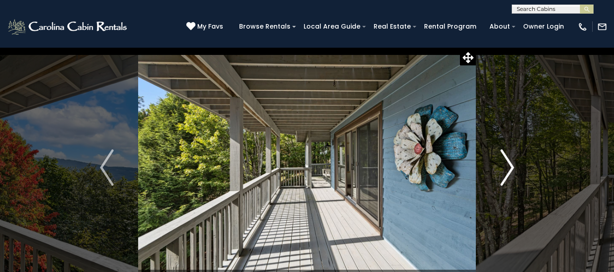
click at [504, 170] on img "Next" at bounding box center [507, 167] width 14 height 36
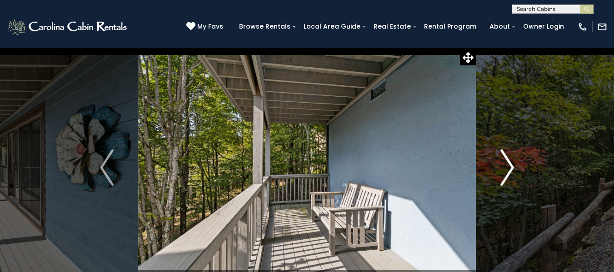
click at [504, 170] on img "Next" at bounding box center [507, 167] width 14 height 36
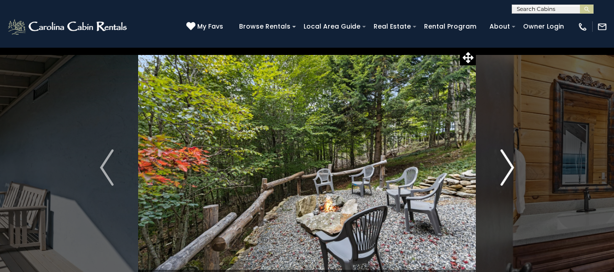
click at [504, 170] on img "Next" at bounding box center [507, 167] width 14 height 36
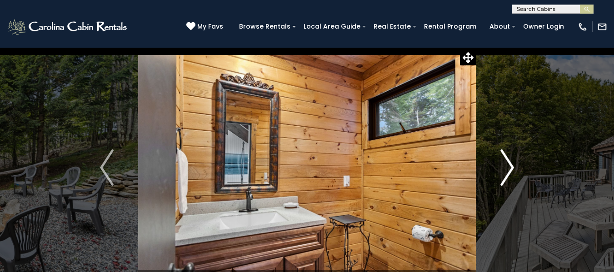
click at [504, 170] on img "Next" at bounding box center [507, 167] width 14 height 36
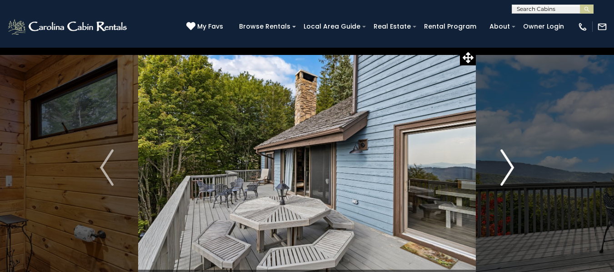
click at [504, 170] on img "Next" at bounding box center [507, 167] width 14 height 36
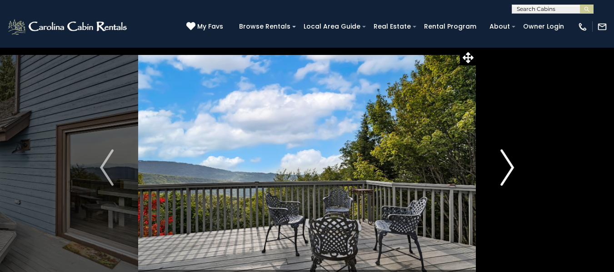
click at [504, 170] on img "Next" at bounding box center [507, 167] width 14 height 36
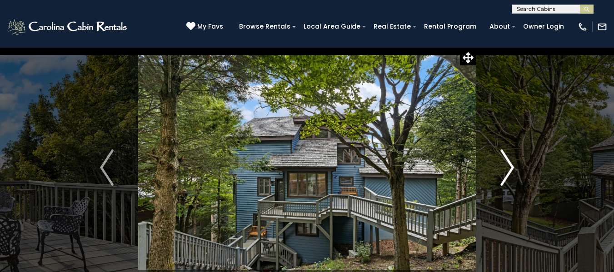
click at [504, 170] on img "Next" at bounding box center [507, 167] width 14 height 36
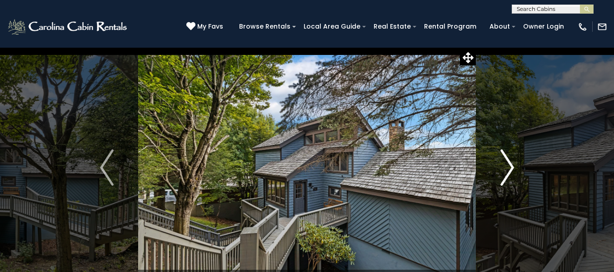
click at [504, 170] on img "Next" at bounding box center [507, 167] width 14 height 36
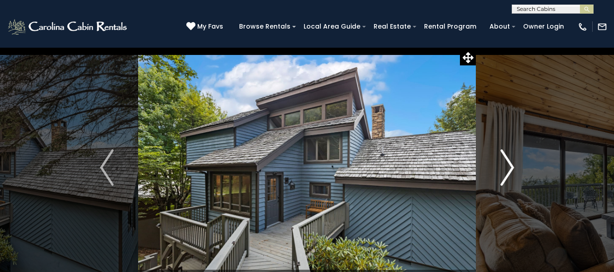
click at [504, 170] on img "Next" at bounding box center [507, 167] width 14 height 36
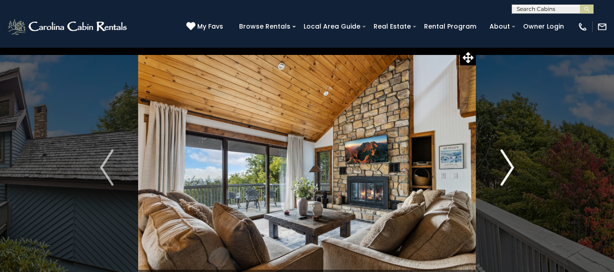
click at [504, 170] on img "Next" at bounding box center [507, 167] width 14 height 36
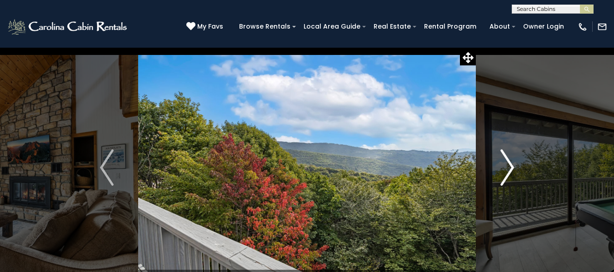
click at [504, 170] on img "Next" at bounding box center [507, 167] width 14 height 36
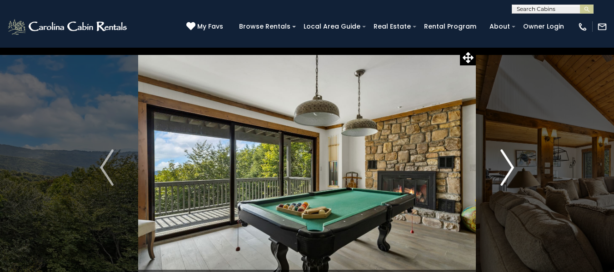
click at [504, 170] on img "Next" at bounding box center [507, 167] width 14 height 36
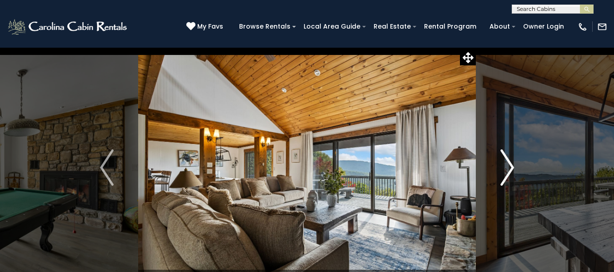
click at [504, 170] on img "Next" at bounding box center [507, 167] width 14 height 36
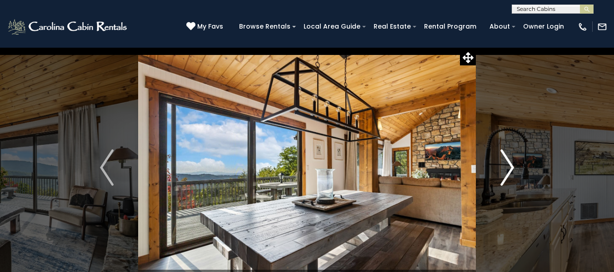
click at [504, 170] on img "Next" at bounding box center [507, 167] width 14 height 36
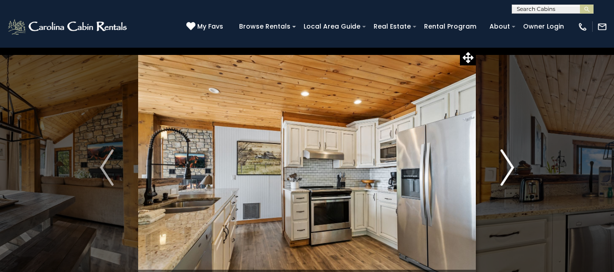
click at [504, 170] on img "Next" at bounding box center [507, 167] width 14 height 36
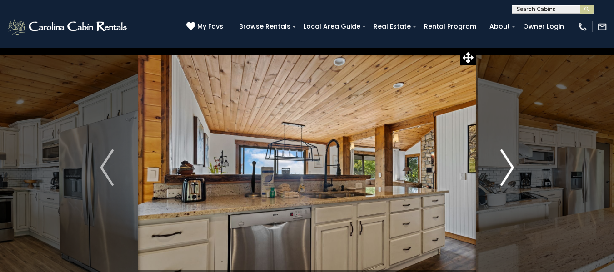
click at [504, 170] on img "Next" at bounding box center [507, 167] width 14 height 36
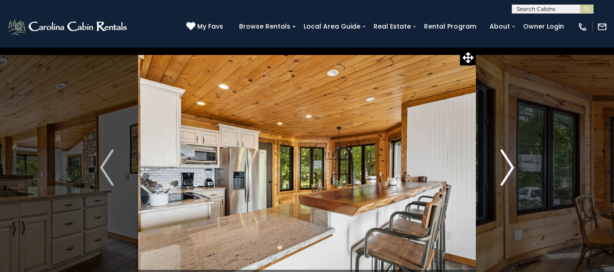
click at [504, 170] on img "Next" at bounding box center [507, 167] width 14 height 36
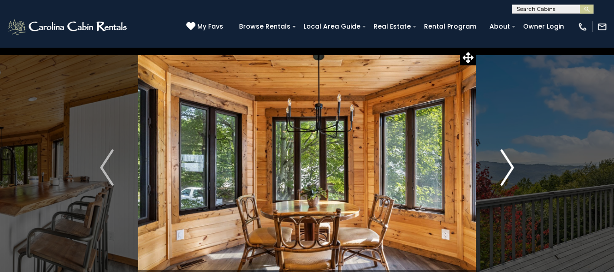
click at [504, 170] on img "Next" at bounding box center [507, 167] width 14 height 36
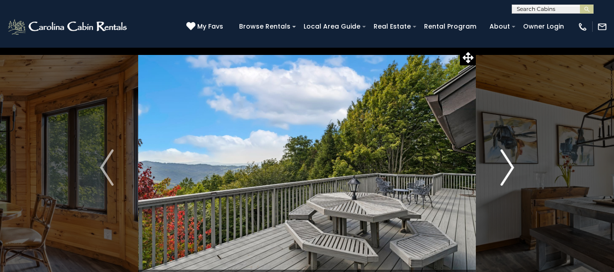
click at [504, 170] on img "Next" at bounding box center [507, 167] width 14 height 36
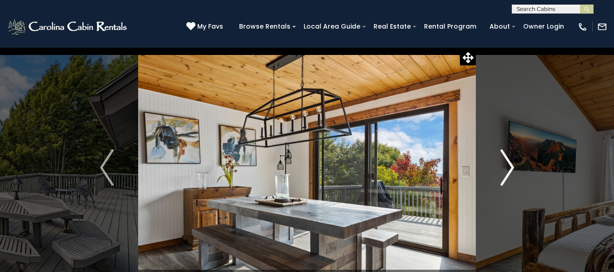
click at [504, 170] on img "Next" at bounding box center [507, 167] width 14 height 36
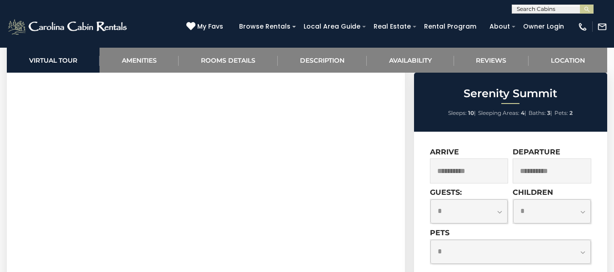
scroll to position [425, 0]
click at [147, 62] on link "Amenities" at bounding box center [140, 60] width 80 height 25
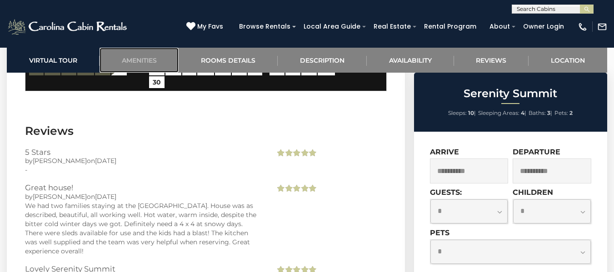
scroll to position [2186, 0]
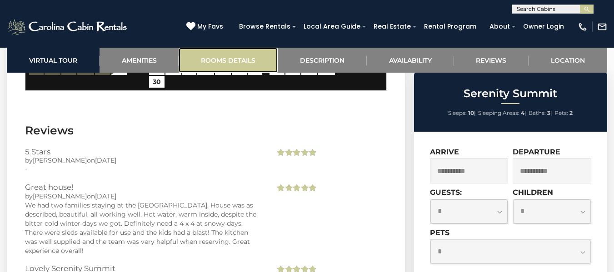
click at [230, 59] on link "Rooms Details" at bounding box center [228, 60] width 99 height 25
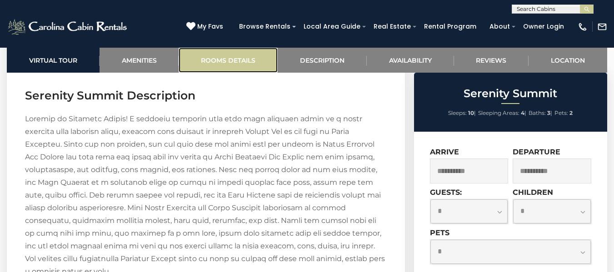
scroll to position [1036, 0]
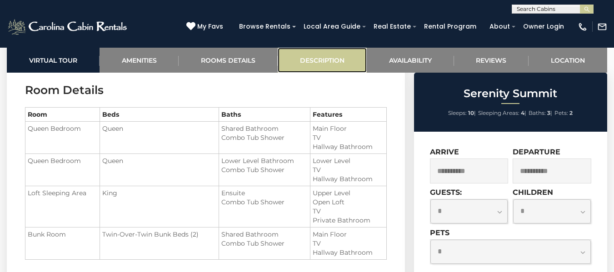
click at [327, 55] on link "Description" at bounding box center [322, 60] width 89 height 25
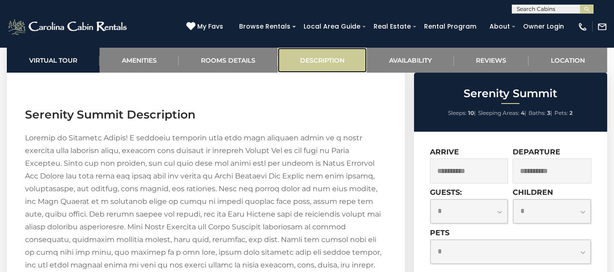
scroll to position [1255, 0]
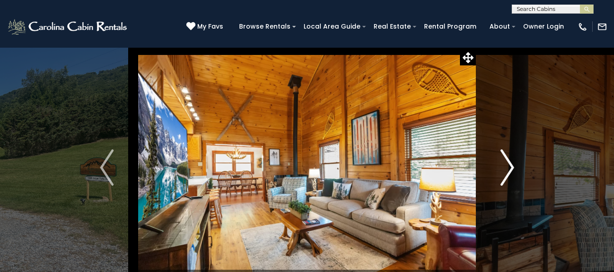
click at [508, 161] on img "Next" at bounding box center [507, 167] width 14 height 36
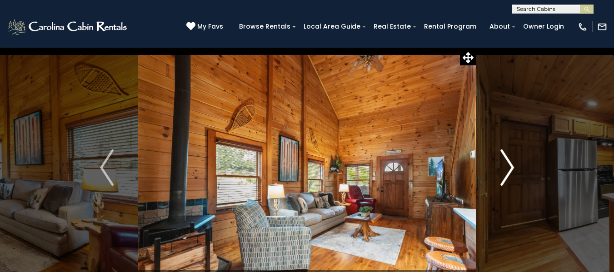
click at [508, 161] on img "Next" at bounding box center [507, 167] width 14 height 36
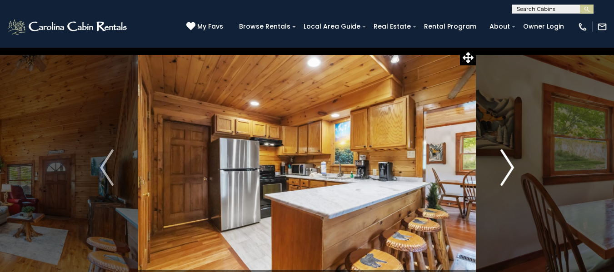
click at [508, 161] on img "Next" at bounding box center [507, 167] width 14 height 36
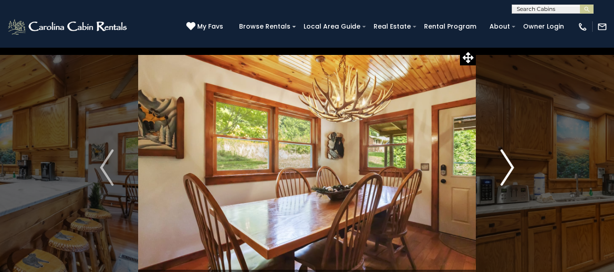
click at [508, 161] on img "Next" at bounding box center [507, 167] width 14 height 36
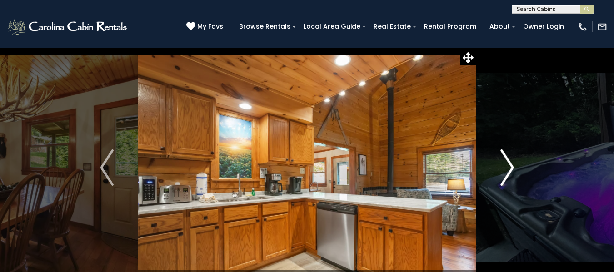
click at [508, 161] on img "Next" at bounding box center [507, 167] width 14 height 36
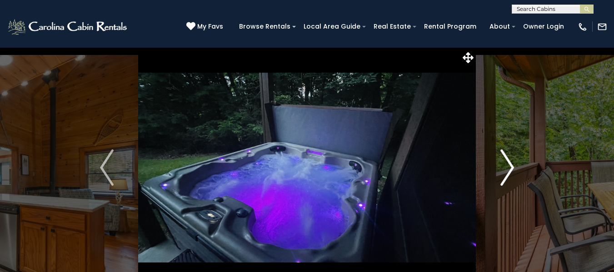
click at [508, 161] on img "Next" at bounding box center [507, 167] width 14 height 36
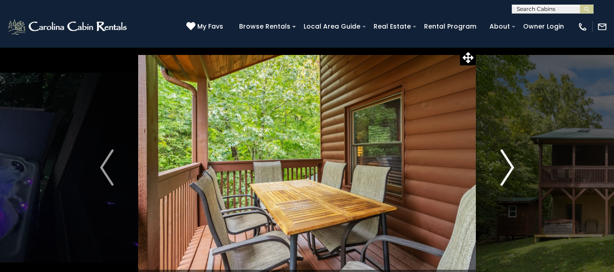
click at [508, 161] on img "Next" at bounding box center [507, 167] width 14 height 36
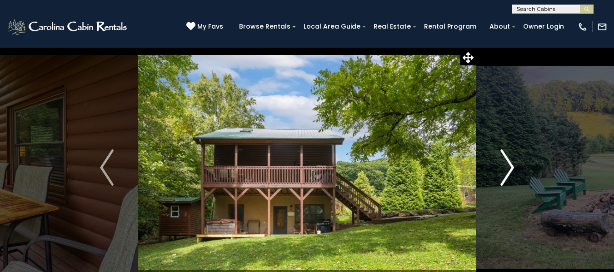
click at [508, 161] on img "Next" at bounding box center [507, 167] width 14 height 36
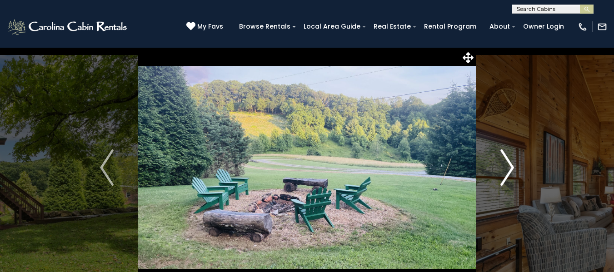
click at [508, 161] on img "Next" at bounding box center [507, 167] width 14 height 36
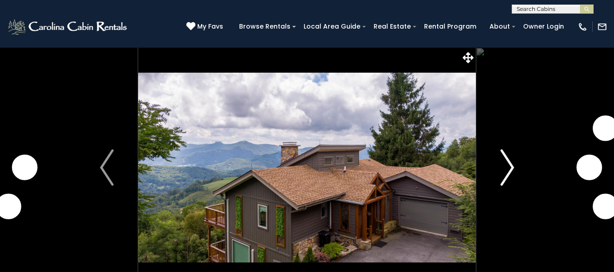
click at [506, 164] on img "Next" at bounding box center [507, 167] width 14 height 36
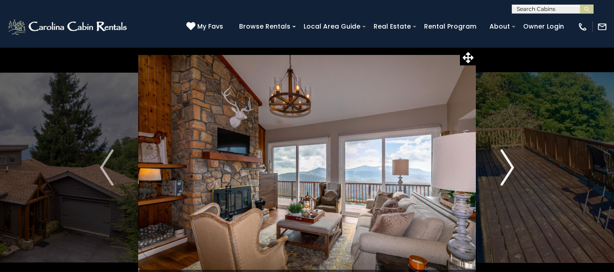
click at [506, 164] on img "Next" at bounding box center [507, 167] width 14 height 36
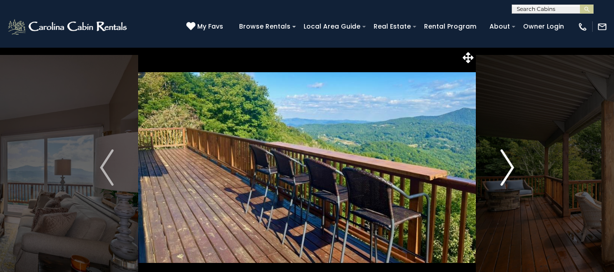
click at [506, 164] on img "Next" at bounding box center [507, 167] width 14 height 36
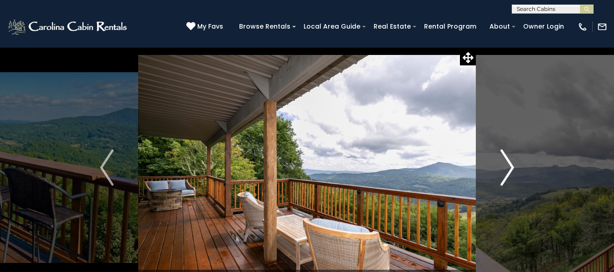
click at [506, 164] on img "Next" at bounding box center [507, 167] width 14 height 36
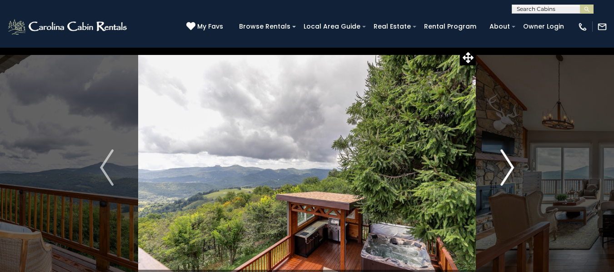
click at [506, 164] on img "Next" at bounding box center [507, 167] width 14 height 36
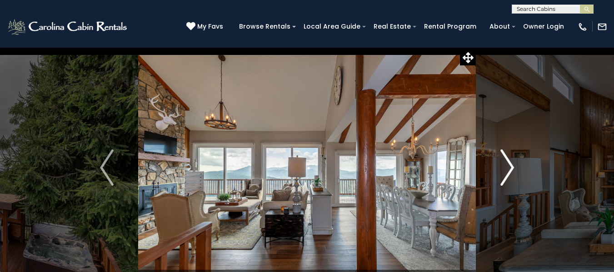
click at [506, 164] on img "Next" at bounding box center [507, 167] width 14 height 36
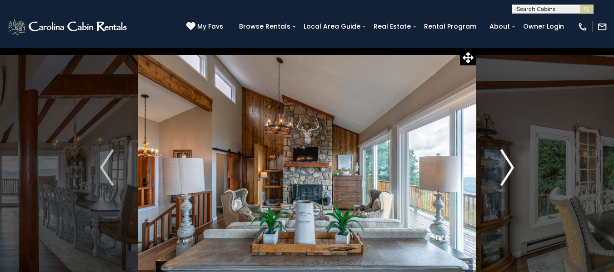
click at [506, 164] on img "Next" at bounding box center [507, 167] width 14 height 36
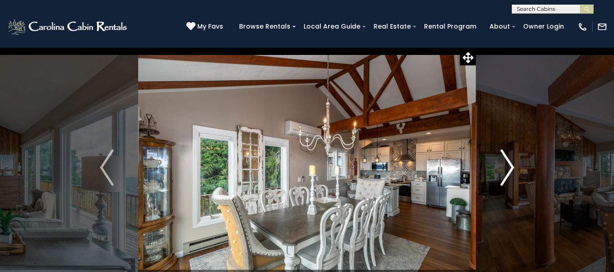
click at [506, 164] on img "Next" at bounding box center [507, 167] width 14 height 36
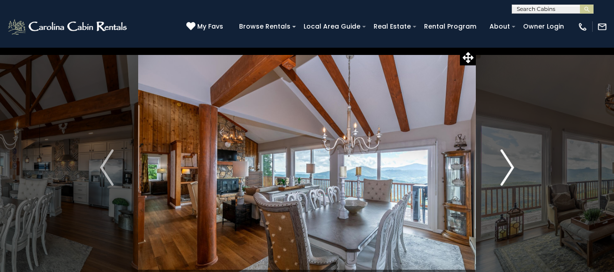
click at [506, 164] on img "Next" at bounding box center [507, 167] width 14 height 36
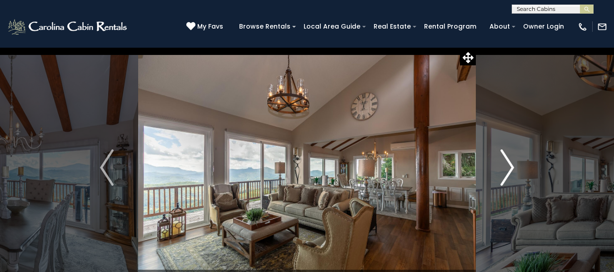
click at [506, 164] on img "Next" at bounding box center [507, 167] width 14 height 36
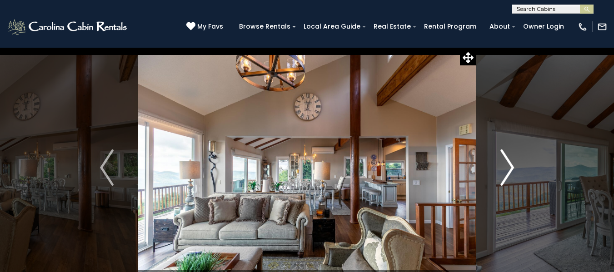
click at [506, 164] on img "Next" at bounding box center [507, 167] width 14 height 36
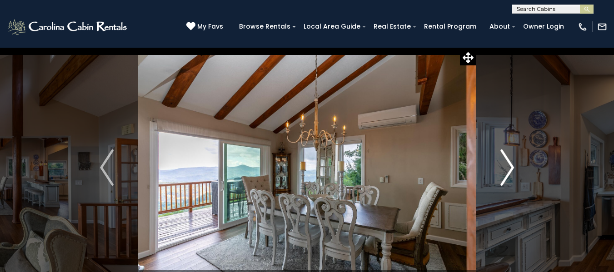
click at [506, 164] on img "Next" at bounding box center [507, 167] width 14 height 36
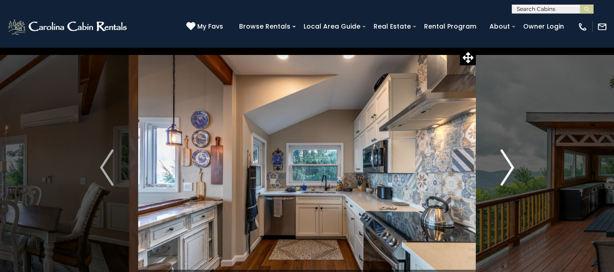
click at [506, 164] on img "Next" at bounding box center [507, 167] width 14 height 36
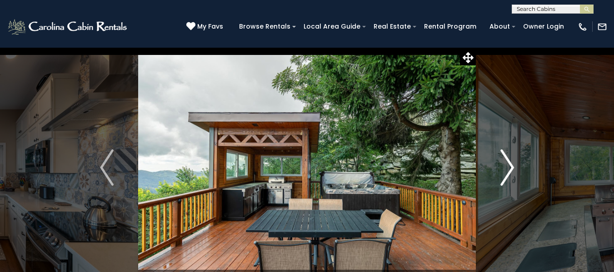
click at [506, 164] on img "Next" at bounding box center [507, 167] width 14 height 36
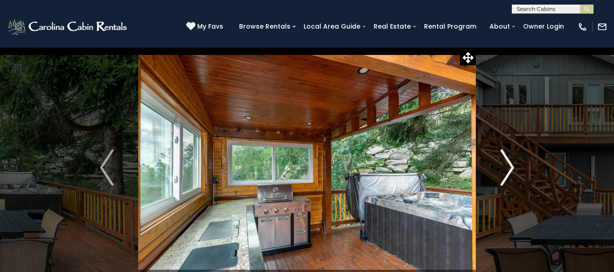
click at [506, 164] on img "Next" at bounding box center [507, 167] width 14 height 36
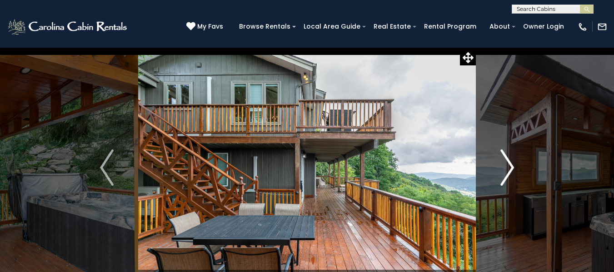
click at [506, 164] on img "Next" at bounding box center [507, 167] width 14 height 36
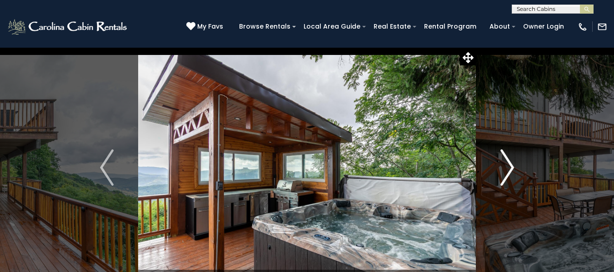
click at [506, 164] on img "Next" at bounding box center [507, 167] width 14 height 36
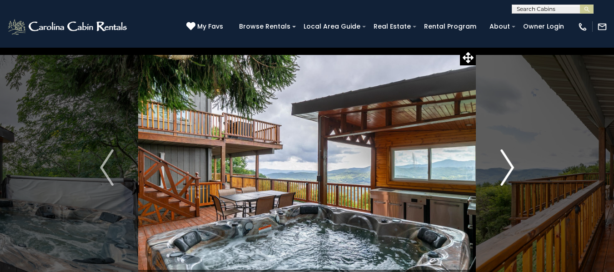
click at [506, 164] on img "Next" at bounding box center [507, 167] width 14 height 36
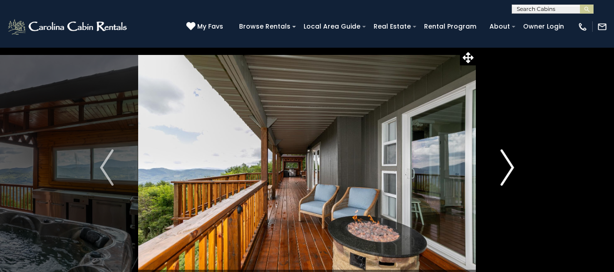
click at [506, 164] on img "Next" at bounding box center [507, 167] width 14 height 36
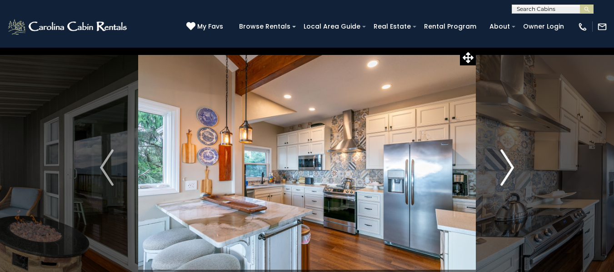
click at [506, 164] on img "Next" at bounding box center [507, 167] width 14 height 36
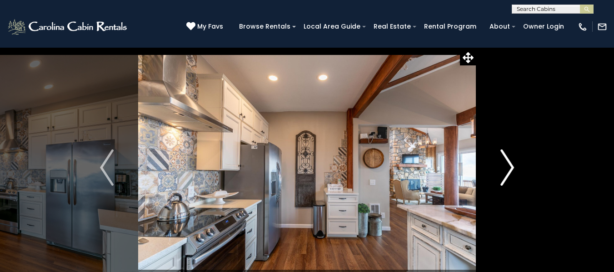
click at [506, 164] on img "Next" at bounding box center [507, 167] width 14 height 36
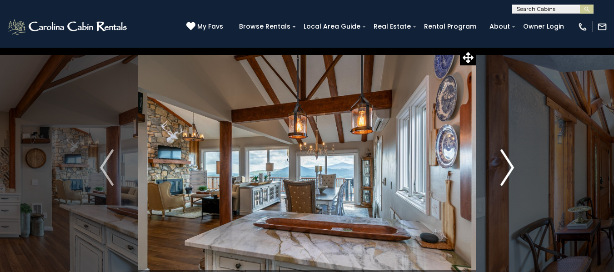
click at [506, 164] on img "Next" at bounding box center [507, 167] width 14 height 36
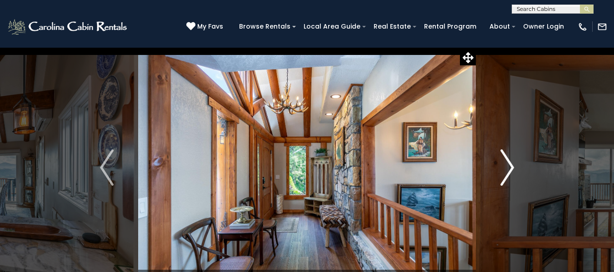
click at [506, 164] on img "Next" at bounding box center [507, 167] width 14 height 36
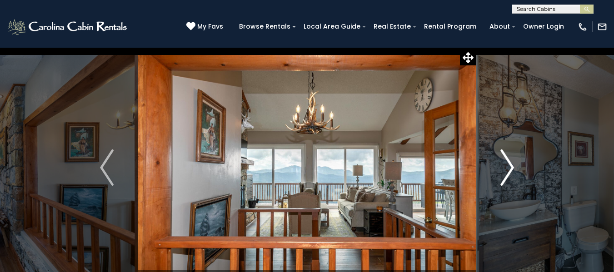
click at [506, 164] on img "Next" at bounding box center [507, 167] width 14 height 36
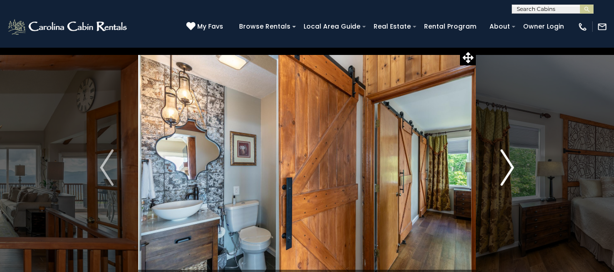
click at [506, 164] on img "Next" at bounding box center [507, 167] width 14 height 36
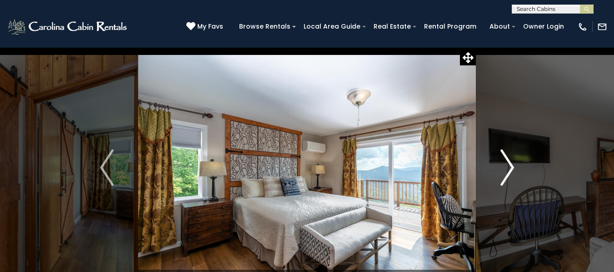
click at [506, 164] on img "Next" at bounding box center [507, 167] width 14 height 36
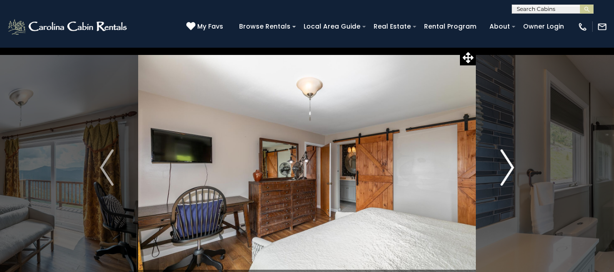
click at [506, 164] on img "Next" at bounding box center [507, 167] width 14 height 36
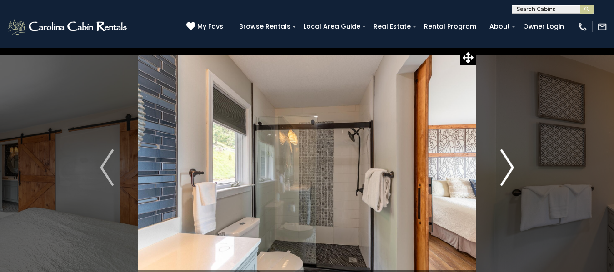
click at [506, 164] on img "Next" at bounding box center [507, 167] width 14 height 36
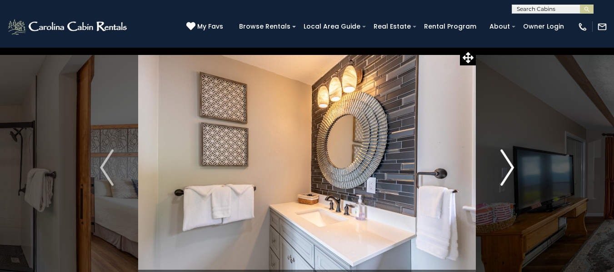
click at [506, 164] on img "Next" at bounding box center [507, 167] width 14 height 36
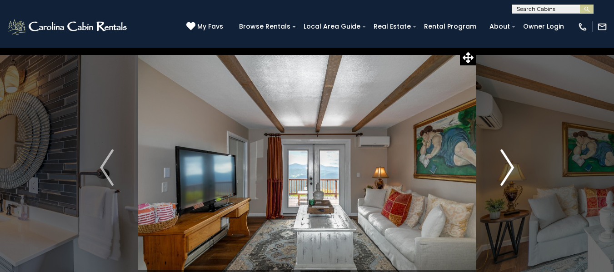
click at [506, 164] on img "Next" at bounding box center [507, 167] width 14 height 36
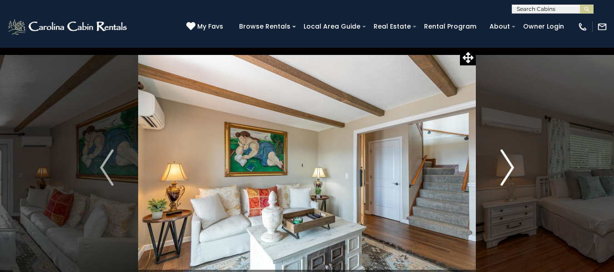
click at [506, 164] on img "Next" at bounding box center [507, 167] width 14 height 36
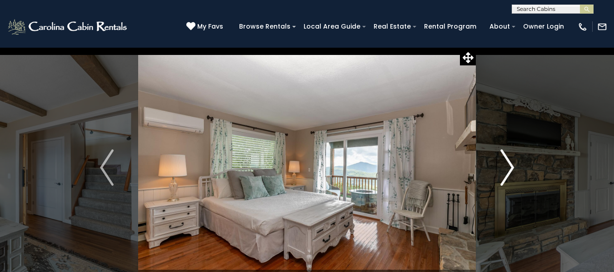
click at [506, 164] on img "Next" at bounding box center [507, 167] width 14 height 36
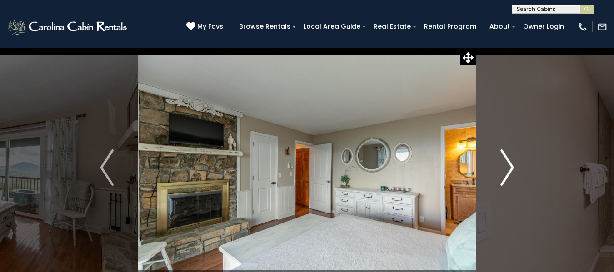
click at [506, 164] on img "Next" at bounding box center [507, 167] width 14 height 36
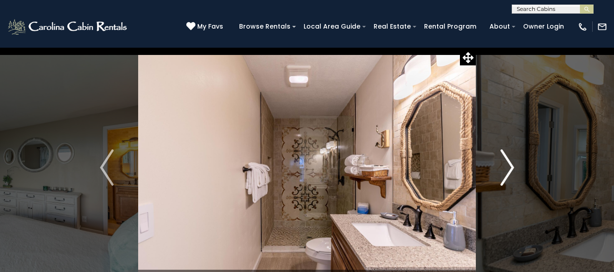
click at [506, 164] on img "Next" at bounding box center [507, 167] width 14 height 36
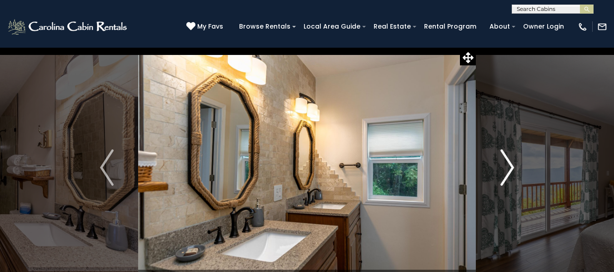
click at [506, 164] on img "Next" at bounding box center [507, 167] width 14 height 36
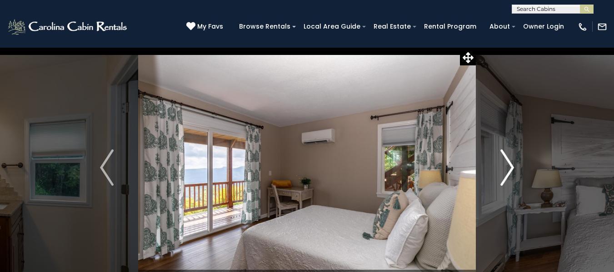
click at [506, 164] on img "Next" at bounding box center [507, 167] width 14 height 36
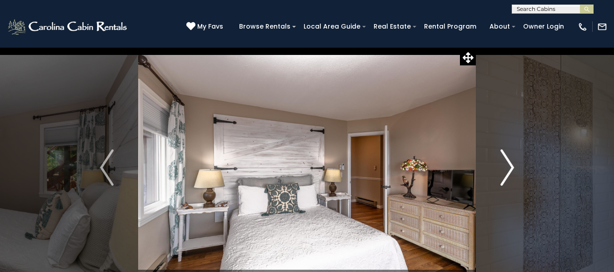
click at [506, 164] on img "Next" at bounding box center [507, 167] width 14 height 36
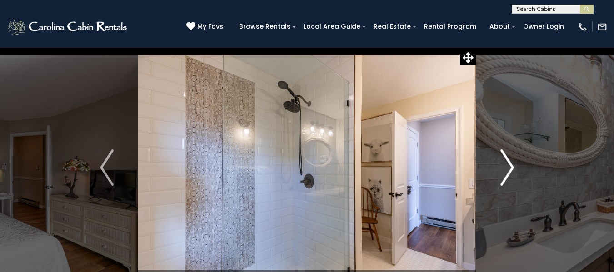
click at [506, 164] on img "Next" at bounding box center [507, 167] width 14 height 36
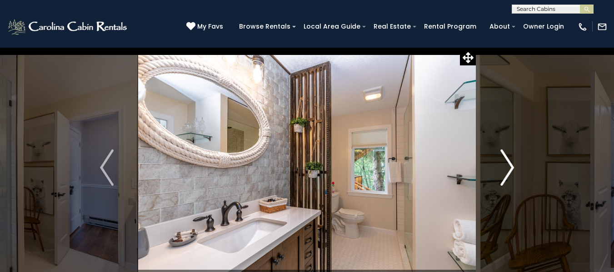
click at [506, 164] on img "Next" at bounding box center [507, 167] width 14 height 36
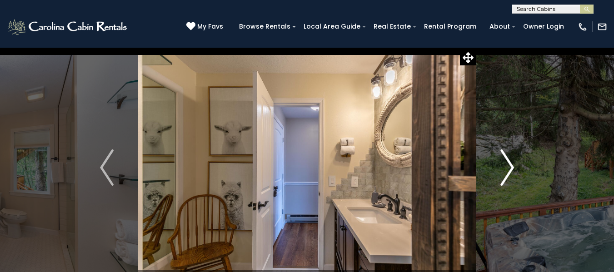
click at [506, 164] on img "Next" at bounding box center [507, 167] width 14 height 36
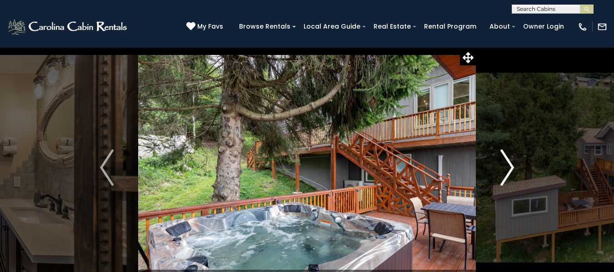
click at [506, 164] on img "Next" at bounding box center [507, 167] width 14 height 36
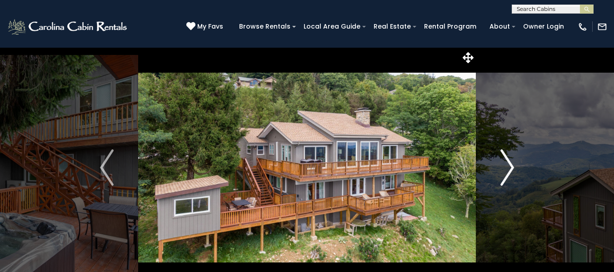
click at [506, 164] on img "Next" at bounding box center [507, 167] width 14 height 36
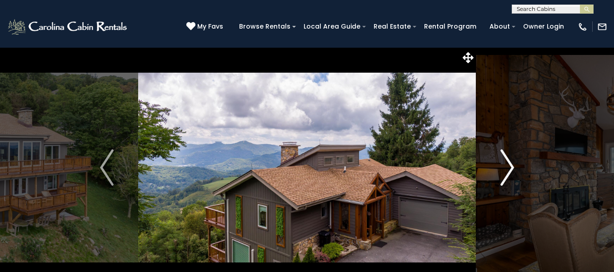
click at [506, 164] on img "Next" at bounding box center [507, 167] width 14 height 36
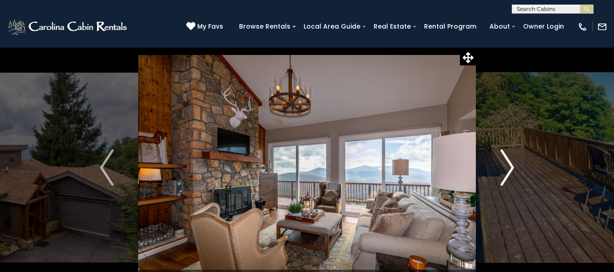
click at [506, 164] on img "Next" at bounding box center [507, 167] width 14 height 36
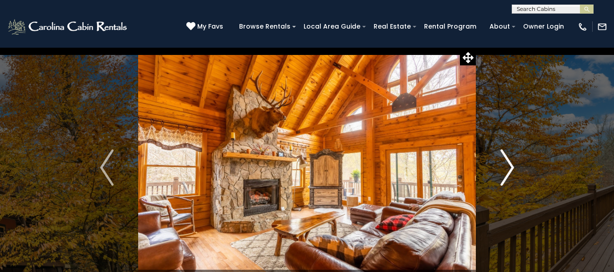
click at [508, 163] on img "Next" at bounding box center [507, 167] width 14 height 36
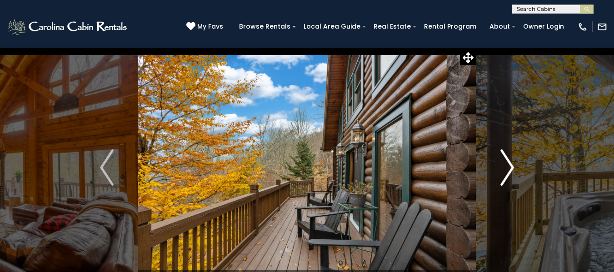
click at [508, 163] on img "Next" at bounding box center [507, 167] width 14 height 36
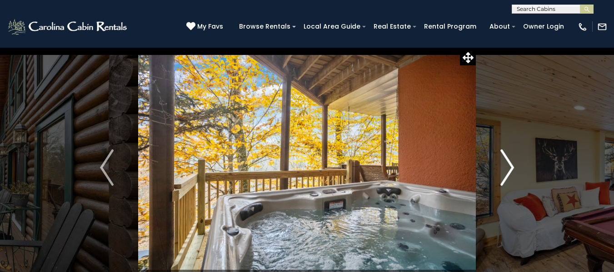
click at [508, 163] on img "Next" at bounding box center [507, 167] width 14 height 36
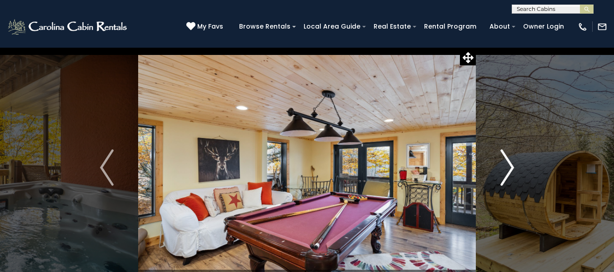
click at [508, 163] on img "Next" at bounding box center [507, 167] width 14 height 36
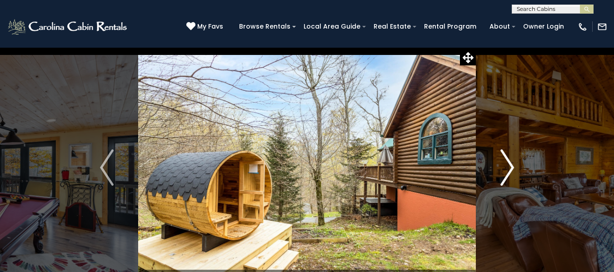
click at [508, 163] on img "Next" at bounding box center [507, 167] width 14 height 36
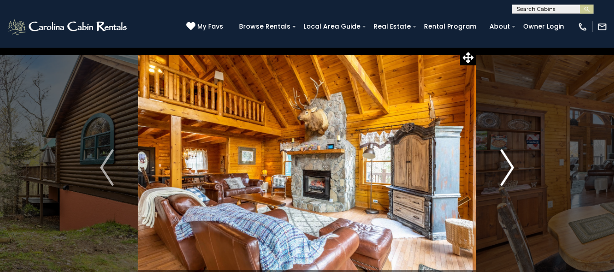
click at [508, 163] on img "Next" at bounding box center [507, 167] width 14 height 36
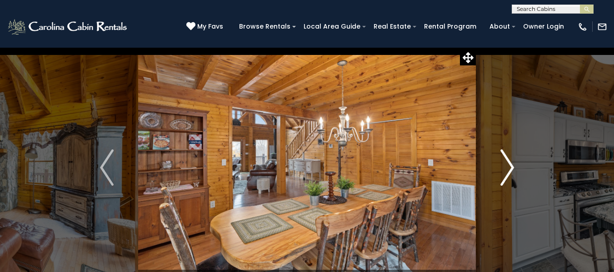
click at [508, 163] on img "Next" at bounding box center [507, 167] width 14 height 36
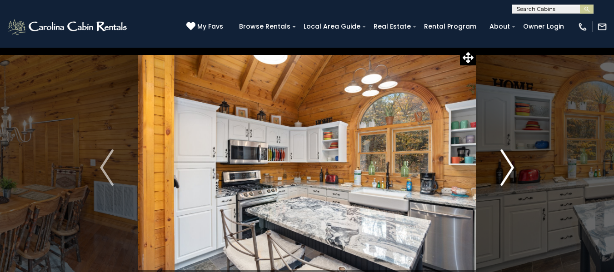
click at [508, 163] on img "Next" at bounding box center [507, 167] width 14 height 36
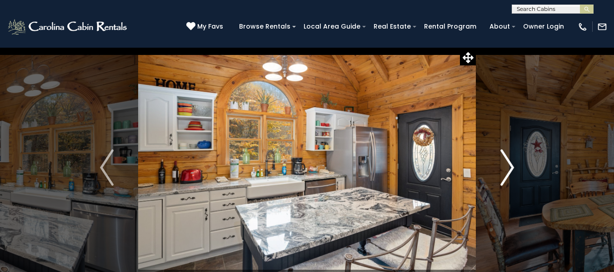
click at [508, 163] on img "Next" at bounding box center [507, 167] width 14 height 36
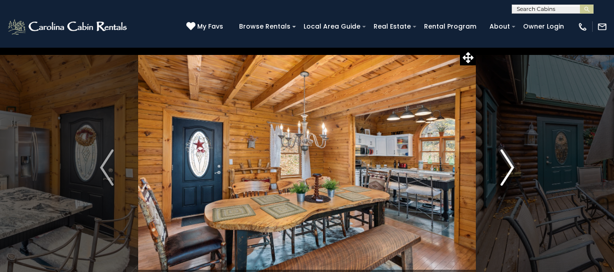
click at [508, 163] on img "Next" at bounding box center [507, 167] width 14 height 36
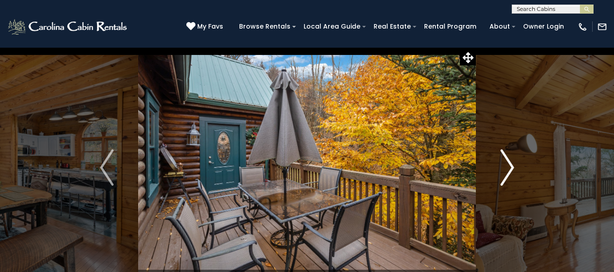
click at [508, 163] on img "Next" at bounding box center [507, 167] width 14 height 36
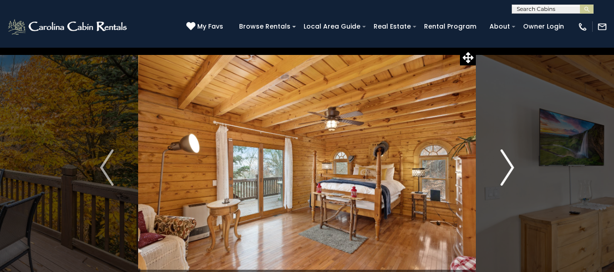
click at [508, 163] on img "Next" at bounding box center [507, 167] width 14 height 36
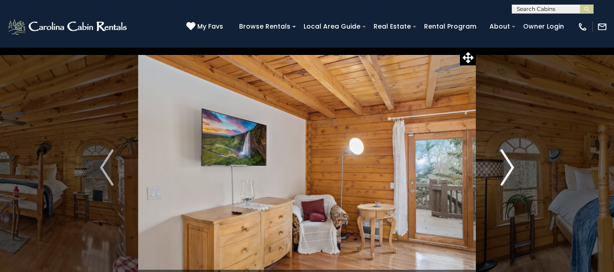
click at [508, 163] on img "Next" at bounding box center [507, 167] width 14 height 36
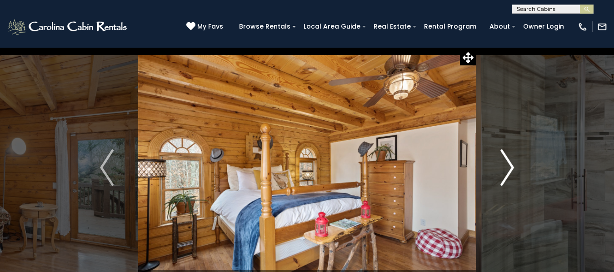
click at [508, 163] on img "Next" at bounding box center [507, 167] width 14 height 36
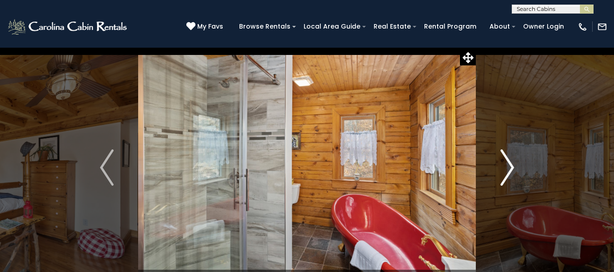
click at [508, 163] on img "Next" at bounding box center [507, 167] width 14 height 36
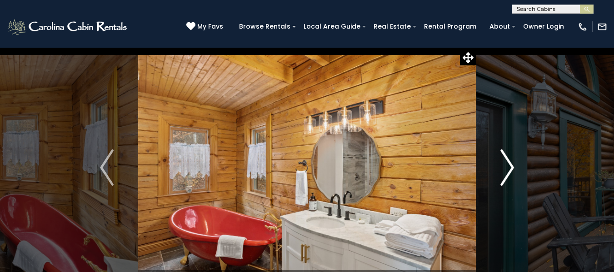
click at [508, 163] on img "Next" at bounding box center [507, 167] width 14 height 36
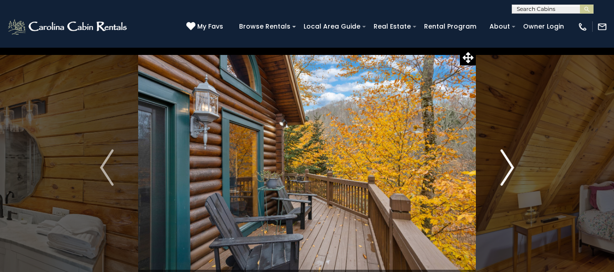
click at [508, 163] on img "Next" at bounding box center [507, 167] width 14 height 36
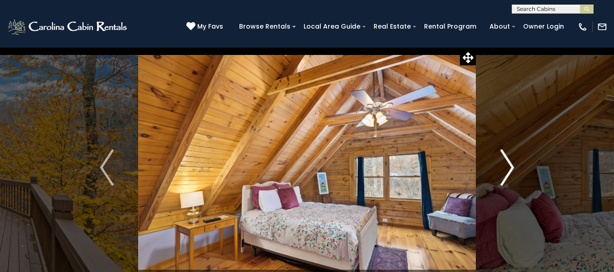
click at [508, 163] on img "Next" at bounding box center [507, 167] width 14 height 36
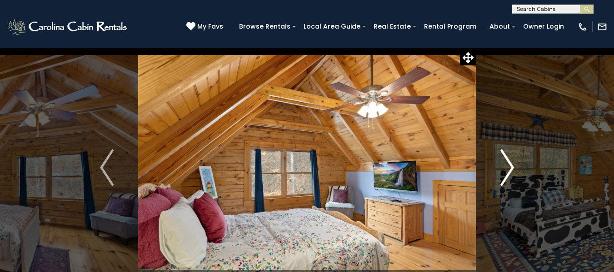
click at [508, 163] on img "Next" at bounding box center [507, 167] width 14 height 36
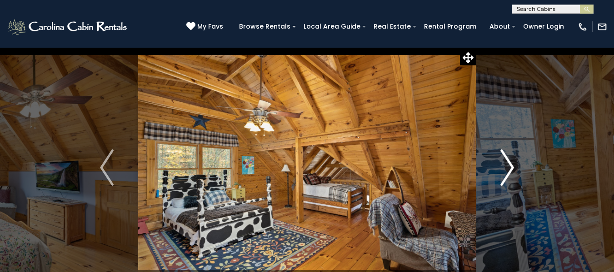
click at [508, 163] on img "Next" at bounding box center [507, 167] width 14 height 36
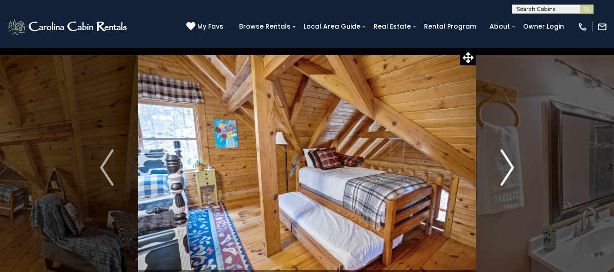
click at [508, 163] on img "Next" at bounding box center [507, 167] width 14 height 36
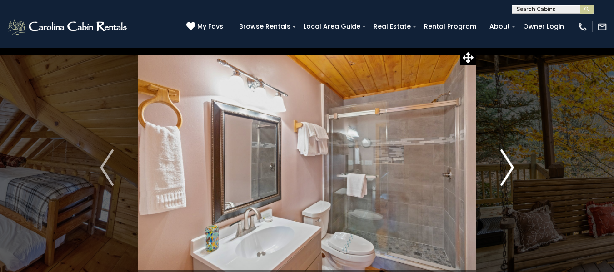
click at [508, 163] on img "Next" at bounding box center [507, 167] width 14 height 36
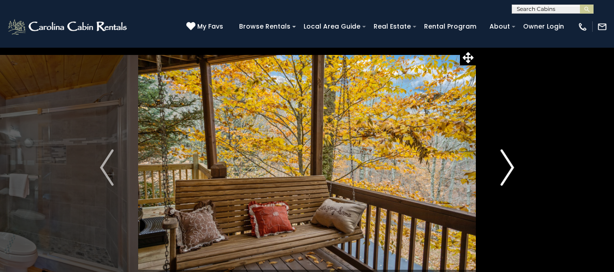
click at [508, 163] on img "Next" at bounding box center [507, 167] width 14 height 36
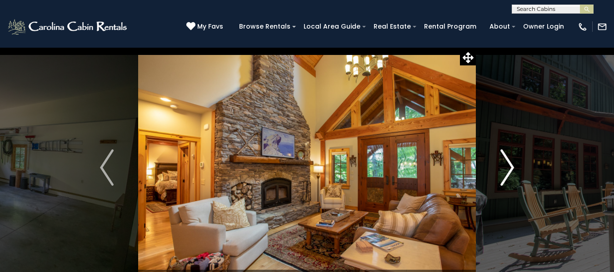
click at [509, 159] on img "Next" at bounding box center [507, 167] width 14 height 36
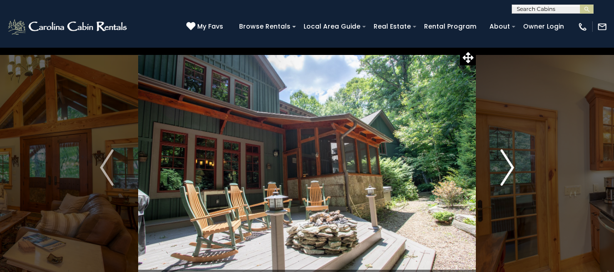
click at [509, 159] on img "Next" at bounding box center [507, 167] width 14 height 36
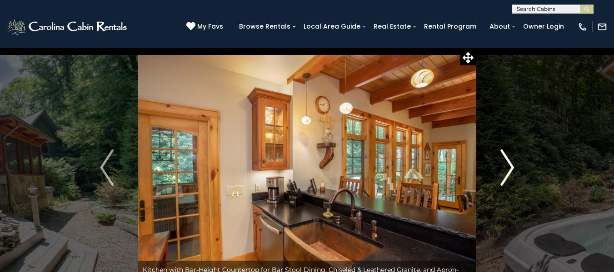
click at [509, 159] on img "Next" at bounding box center [507, 167] width 14 height 36
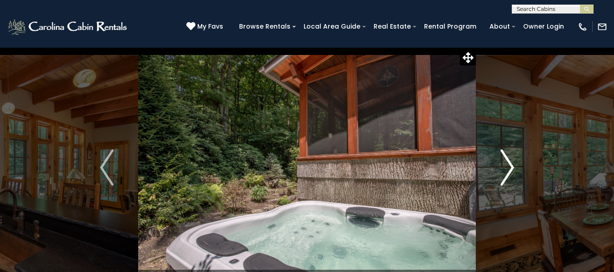
click at [509, 159] on img "Next" at bounding box center [507, 167] width 14 height 36
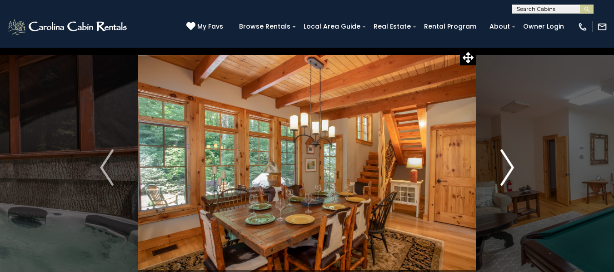
click at [509, 159] on img "Next" at bounding box center [507, 167] width 14 height 36
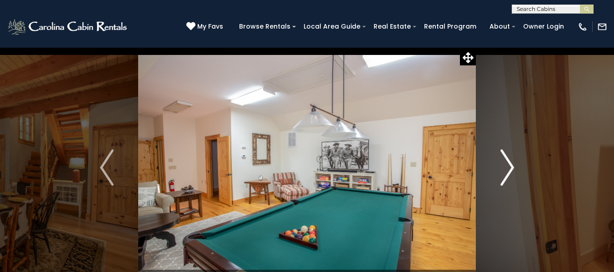
click at [509, 159] on img "Next" at bounding box center [507, 167] width 14 height 36
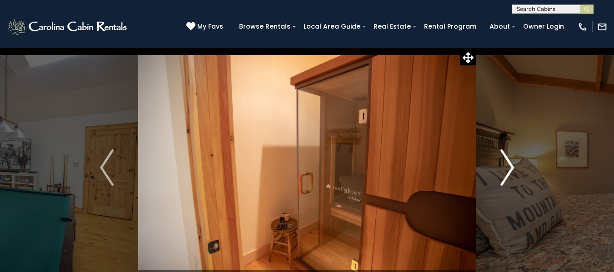
click at [509, 159] on img "Next" at bounding box center [507, 167] width 14 height 36
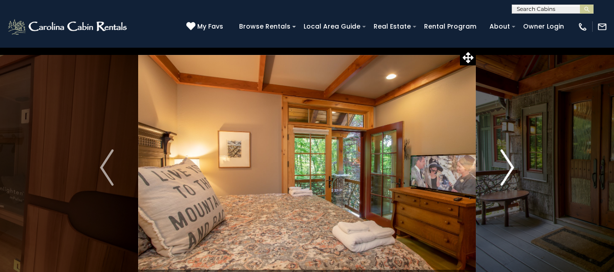
click at [509, 159] on img "Next" at bounding box center [507, 167] width 14 height 36
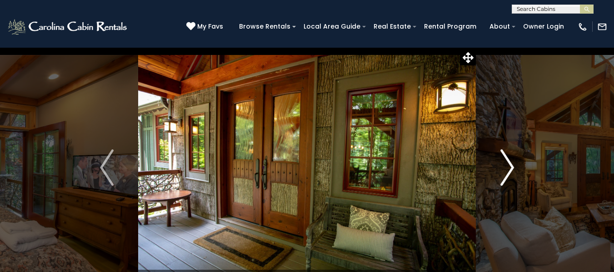
click at [509, 159] on img "Next" at bounding box center [507, 167] width 14 height 36
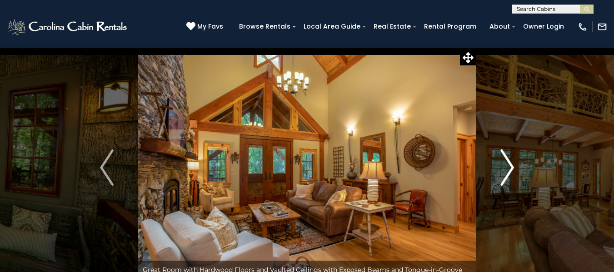
click at [509, 159] on img "Next" at bounding box center [507, 167] width 14 height 36
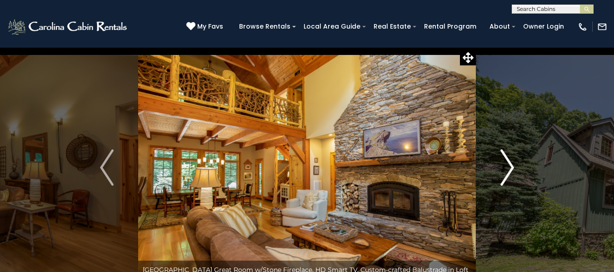
click at [509, 159] on img "Next" at bounding box center [507, 167] width 14 height 36
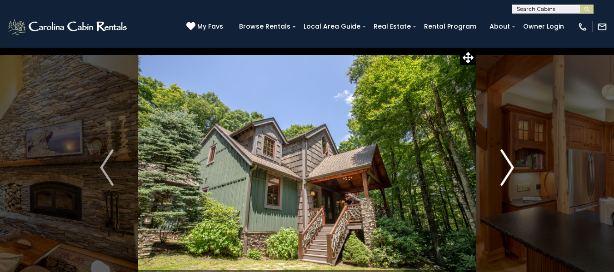
click at [509, 159] on img "Next" at bounding box center [507, 167] width 14 height 36
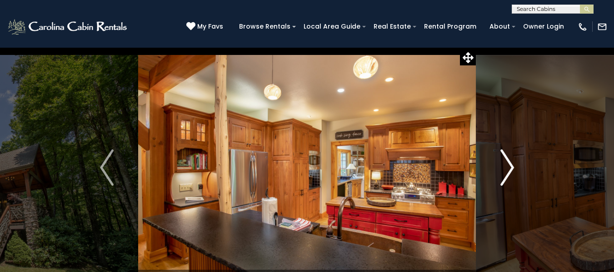
click at [509, 159] on img "Next" at bounding box center [507, 167] width 14 height 36
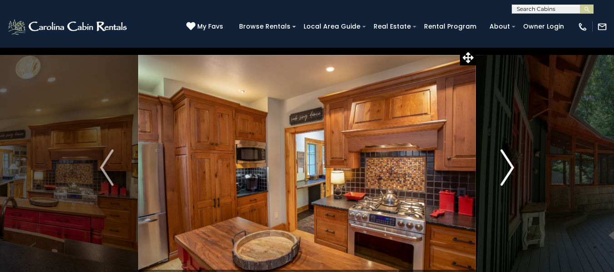
click at [509, 159] on img "Next" at bounding box center [507, 167] width 14 height 36
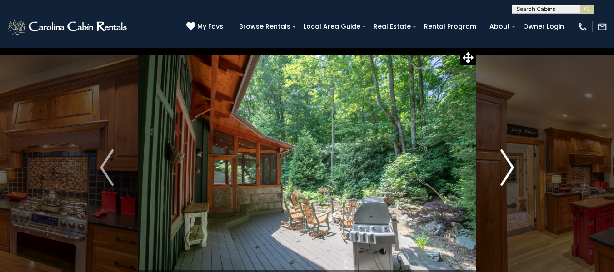
click at [509, 159] on img "Next" at bounding box center [507, 167] width 14 height 36
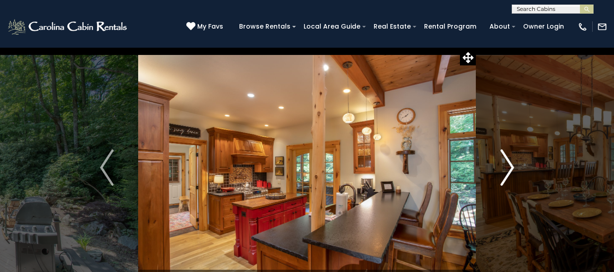
click at [509, 159] on img "Next" at bounding box center [507, 167] width 14 height 36
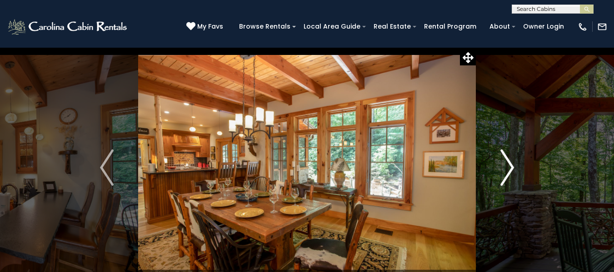
click at [509, 159] on img "Next" at bounding box center [507, 167] width 14 height 36
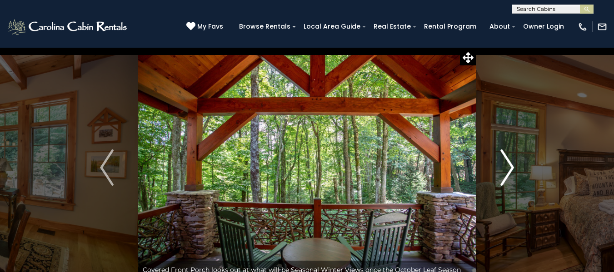
click at [509, 159] on img "Next" at bounding box center [507, 167] width 14 height 36
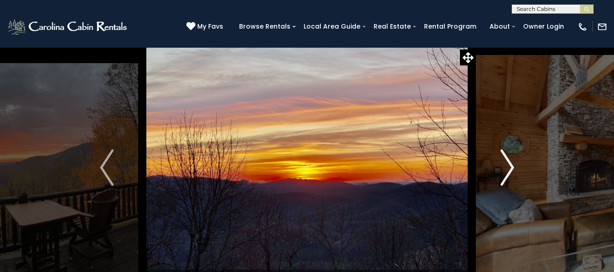
click at [511, 164] on img "Next" at bounding box center [507, 167] width 14 height 36
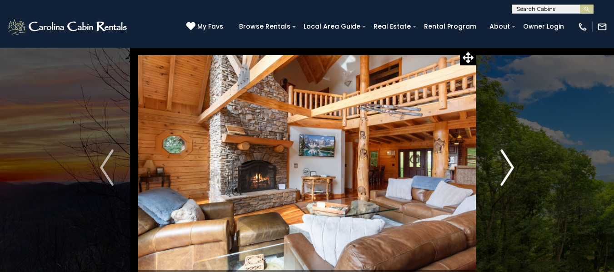
click at [511, 164] on img "Next" at bounding box center [507, 167] width 14 height 36
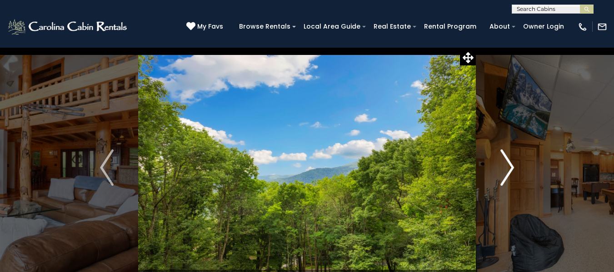
click at [511, 164] on img "Next" at bounding box center [507, 167] width 14 height 36
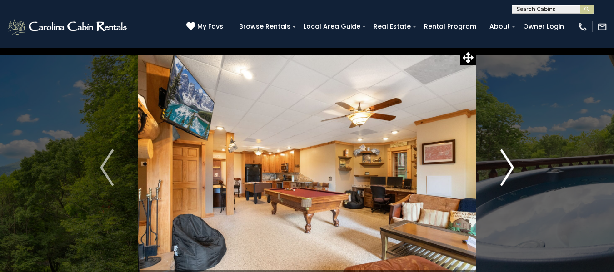
click at [511, 164] on img "Next" at bounding box center [507, 167] width 14 height 36
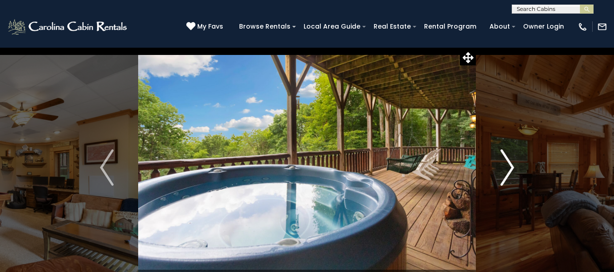
click at [511, 164] on img "Next" at bounding box center [507, 167] width 14 height 36
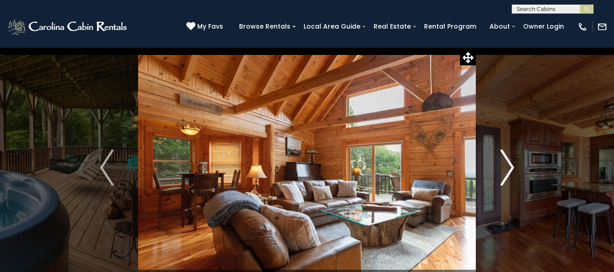
click at [511, 164] on img "Next" at bounding box center [507, 167] width 14 height 36
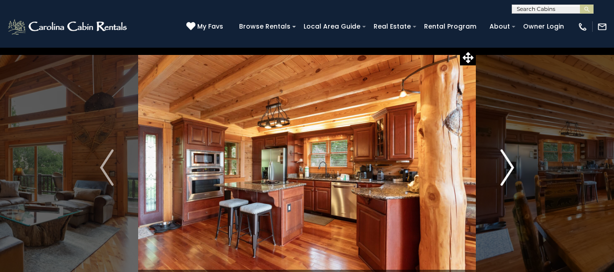
click at [511, 164] on img "Next" at bounding box center [507, 167] width 14 height 36
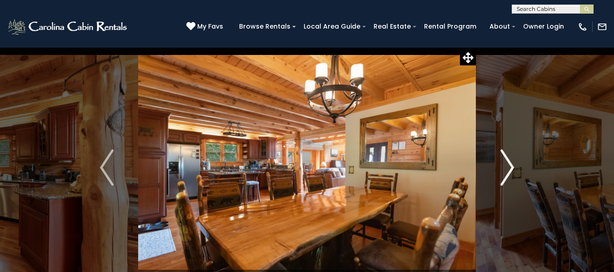
click at [511, 164] on img "Next" at bounding box center [507, 167] width 14 height 36
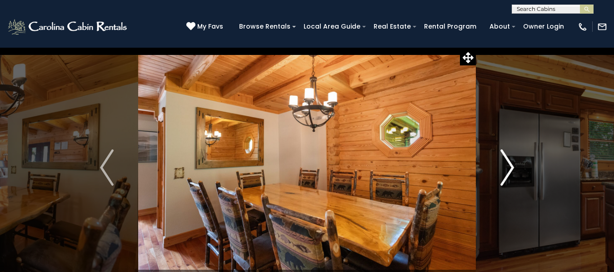
click at [511, 164] on img "Next" at bounding box center [507, 167] width 14 height 36
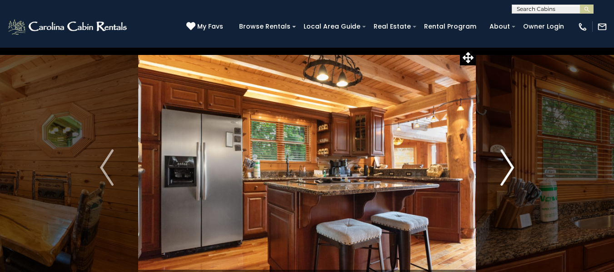
click at [511, 164] on img "Next" at bounding box center [507, 167] width 14 height 36
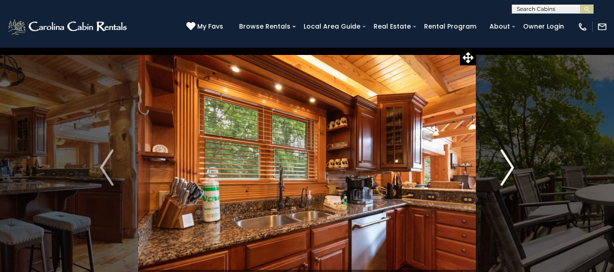
click at [511, 164] on img "Next" at bounding box center [507, 167] width 14 height 36
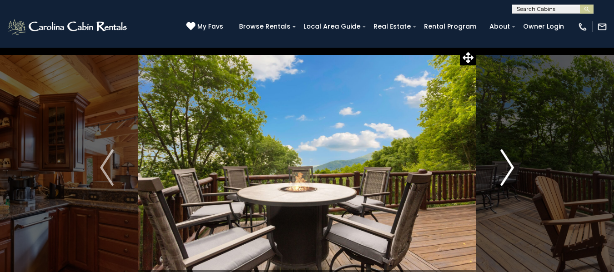
click at [511, 164] on img "Next" at bounding box center [507, 167] width 14 height 36
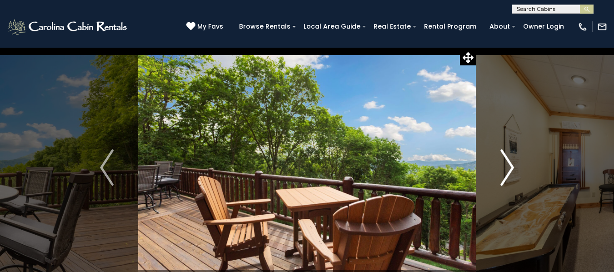
click at [511, 164] on img "Next" at bounding box center [507, 167] width 14 height 36
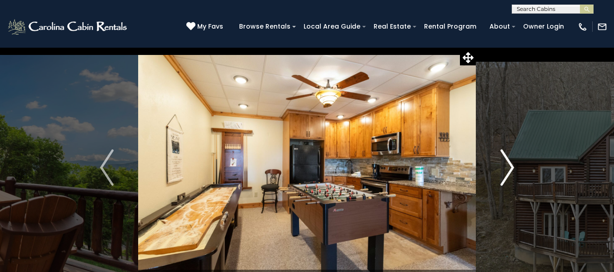
click at [511, 164] on img "Next" at bounding box center [507, 167] width 14 height 36
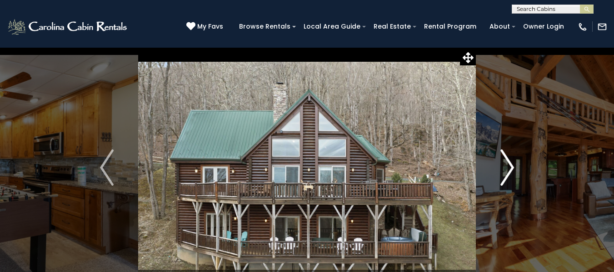
click at [511, 164] on img "Next" at bounding box center [507, 167] width 14 height 36
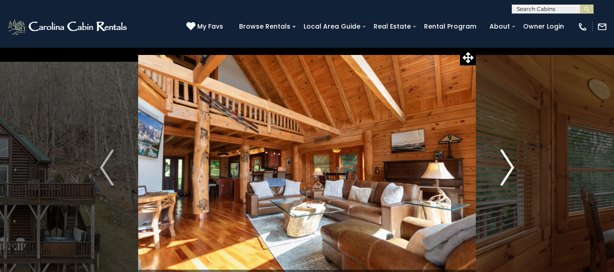
click at [511, 164] on img "Next" at bounding box center [507, 167] width 14 height 36
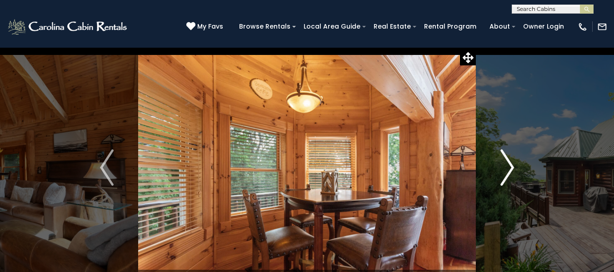
click at [511, 164] on img "Next" at bounding box center [507, 167] width 14 height 36
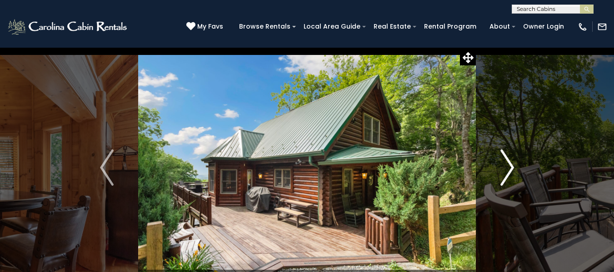
click at [511, 164] on img "Next" at bounding box center [507, 167] width 14 height 36
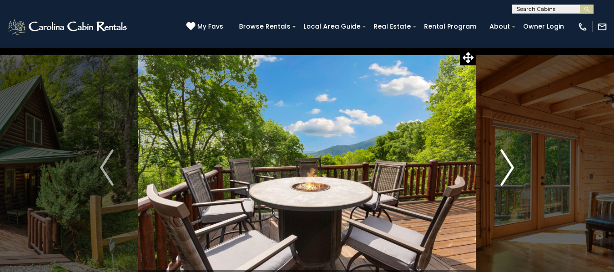
click at [511, 164] on img "Next" at bounding box center [507, 167] width 14 height 36
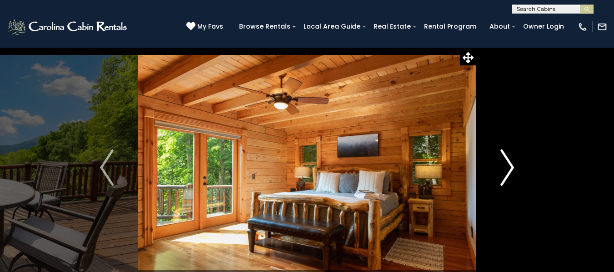
click at [511, 164] on img "Next" at bounding box center [507, 167] width 14 height 36
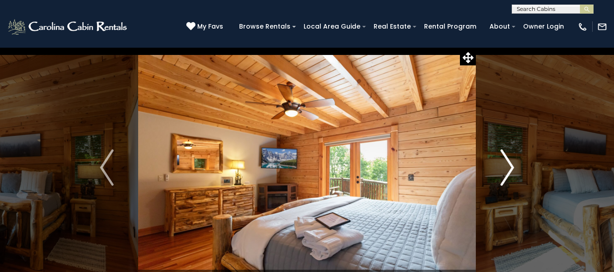
click at [511, 164] on img "Next" at bounding box center [507, 167] width 14 height 36
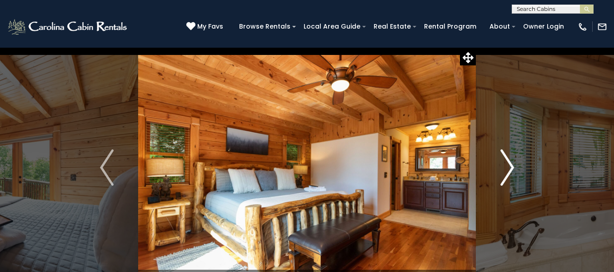
click at [511, 164] on img "Next" at bounding box center [507, 167] width 14 height 36
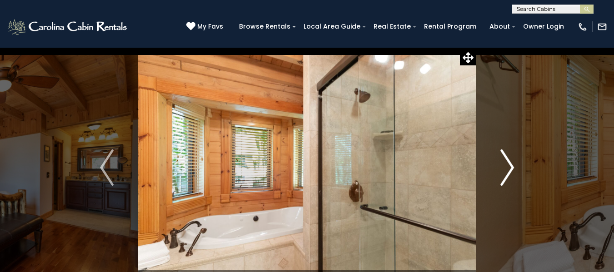
click at [511, 164] on img "Next" at bounding box center [507, 167] width 14 height 36
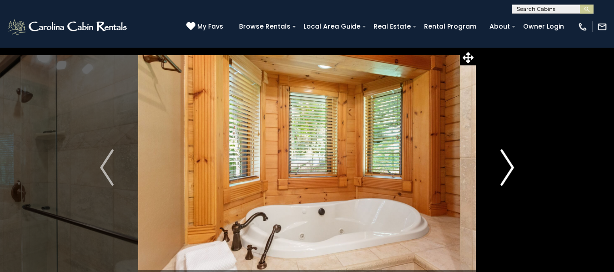
click at [511, 164] on img "Next" at bounding box center [507, 167] width 14 height 36
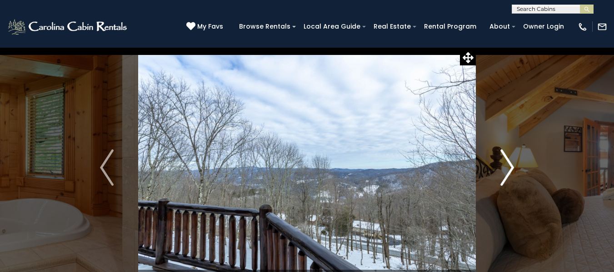
click at [511, 164] on img "Next" at bounding box center [507, 167] width 14 height 36
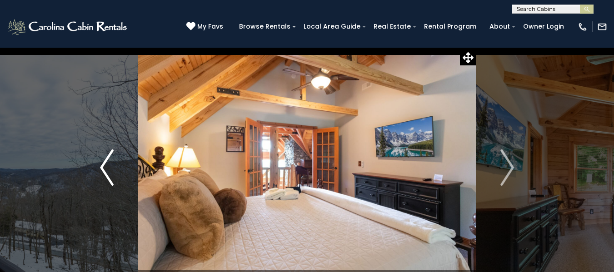
click at [105, 164] on img "Previous" at bounding box center [107, 167] width 14 height 36
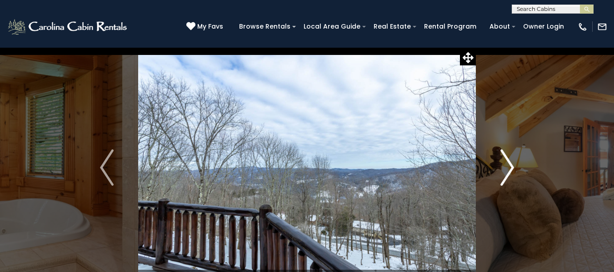
click at [509, 159] on img "Next" at bounding box center [507, 167] width 14 height 36
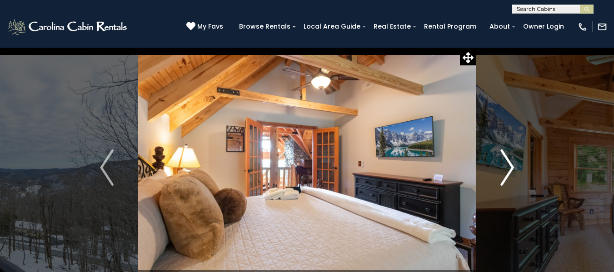
click at [509, 159] on img "Next" at bounding box center [507, 167] width 14 height 36
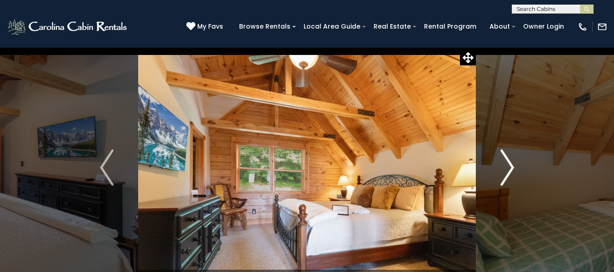
click at [509, 159] on img "Next" at bounding box center [507, 167] width 14 height 36
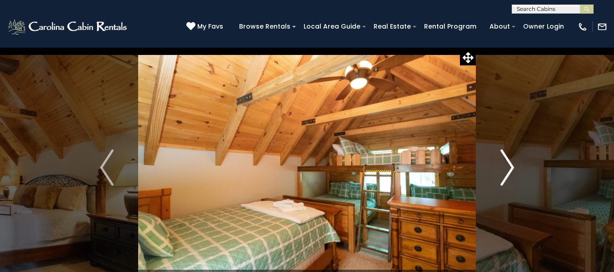
click at [509, 159] on img "Next" at bounding box center [507, 167] width 14 height 36
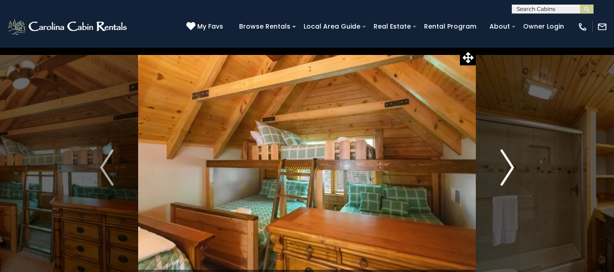
click at [509, 159] on img "Next" at bounding box center [507, 167] width 14 height 36
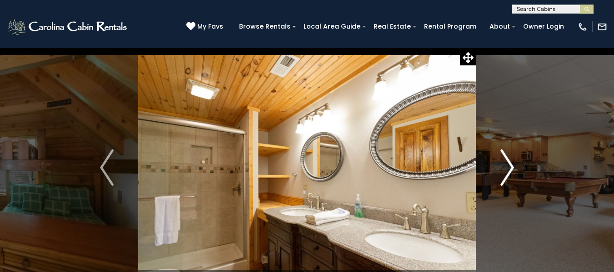
click at [509, 159] on img "Next" at bounding box center [507, 167] width 14 height 36
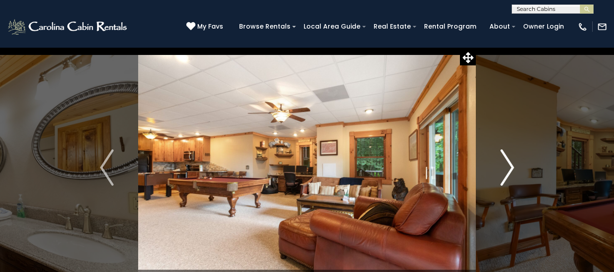
click at [509, 159] on img "Next" at bounding box center [507, 167] width 14 height 36
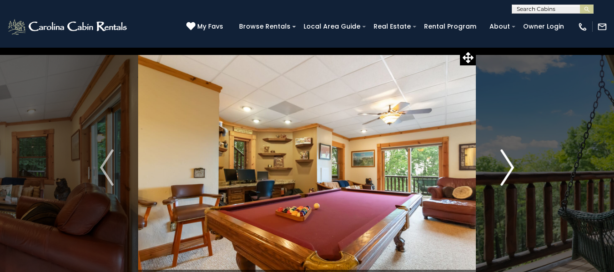
click at [509, 159] on img "Next" at bounding box center [507, 167] width 14 height 36
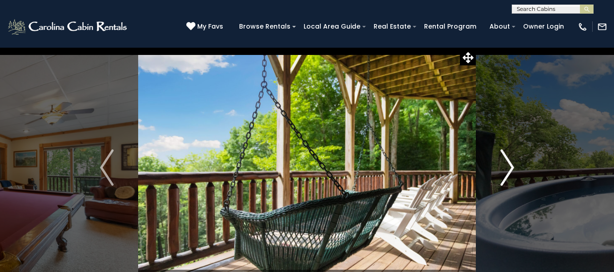
click at [509, 159] on img "Next" at bounding box center [507, 167] width 14 height 36
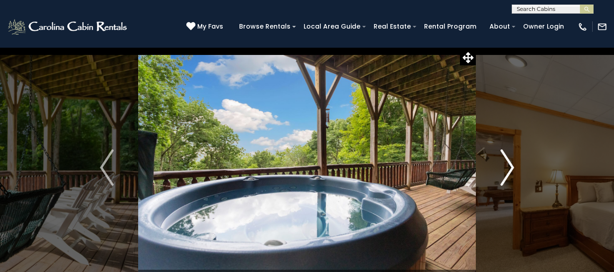
click at [509, 159] on img "Next" at bounding box center [507, 167] width 14 height 36
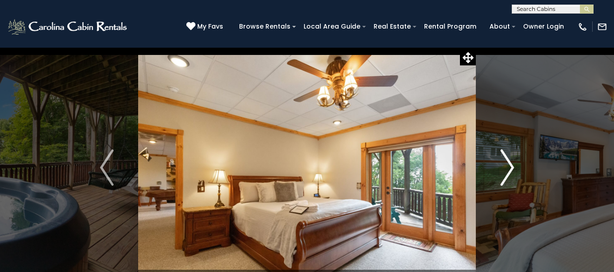
click at [509, 159] on img "Next" at bounding box center [507, 167] width 14 height 36
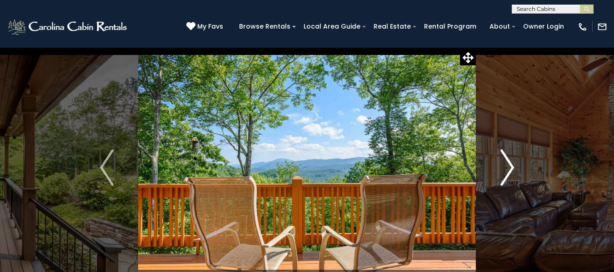
click at [510, 163] on img "Next" at bounding box center [507, 167] width 14 height 36
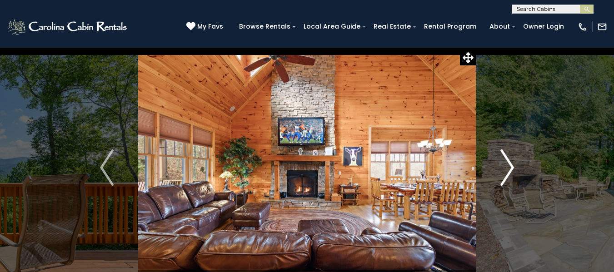
click at [510, 163] on img "Next" at bounding box center [507, 167] width 14 height 36
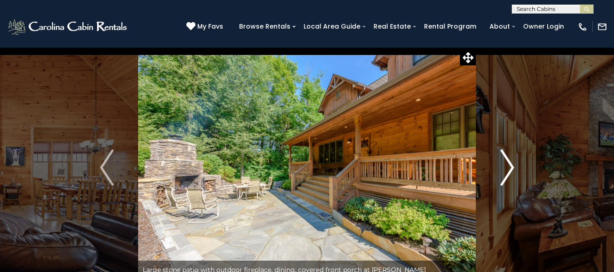
click at [510, 163] on img "Next" at bounding box center [507, 167] width 14 height 36
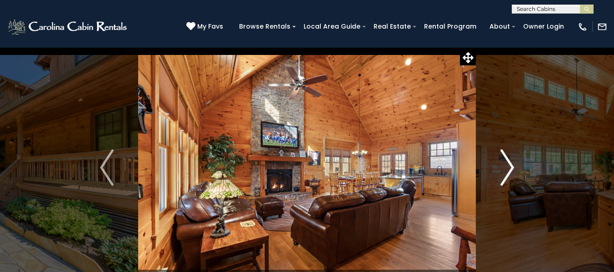
click at [510, 163] on img "Next" at bounding box center [507, 167] width 14 height 36
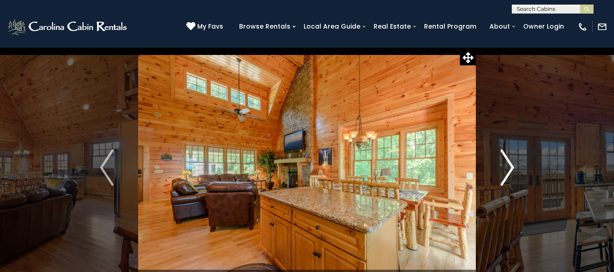
click at [510, 163] on img "Next" at bounding box center [507, 167] width 14 height 36
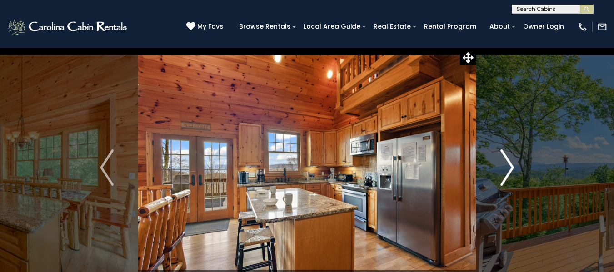
click at [510, 163] on img "Next" at bounding box center [507, 167] width 14 height 36
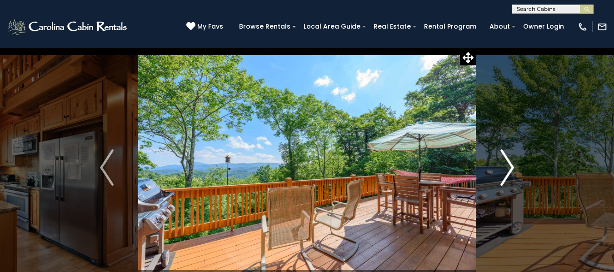
click at [510, 163] on img "Next" at bounding box center [507, 167] width 14 height 36
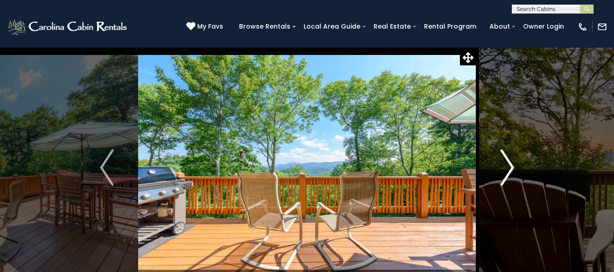
click at [510, 163] on img "Next" at bounding box center [507, 167] width 14 height 36
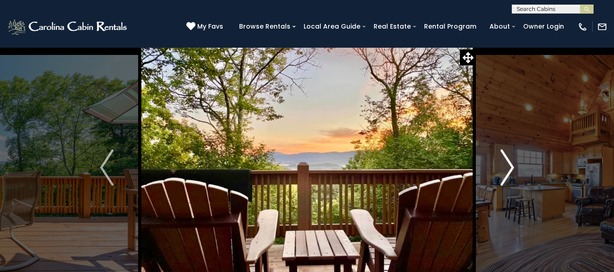
click at [510, 163] on img "Next" at bounding box center [507, 167] width 14 height 36
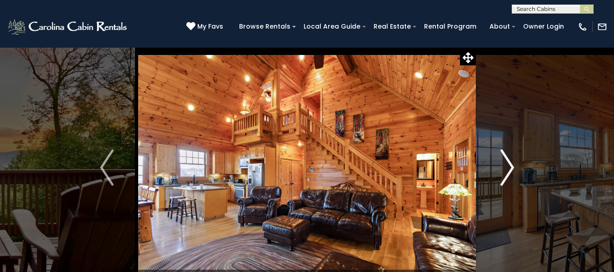
click at [510, 163] on img "Next" at bounding box center [507, 167] width 14 height 36
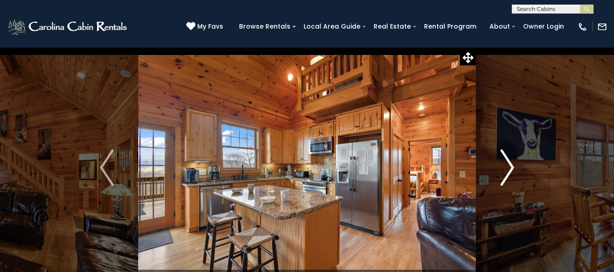
click at [510, 163] on img "Next" at bounding box center [507, 167] width 14 height 36
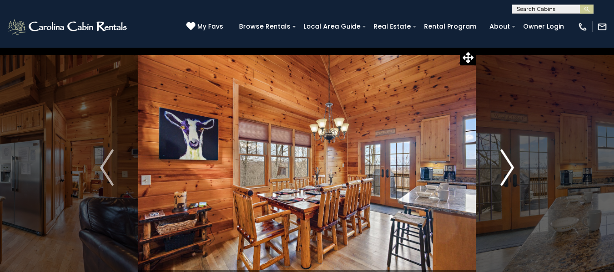
click at [510, 163] on img "Next" at bounding box center [507, 167] width 14 height 36
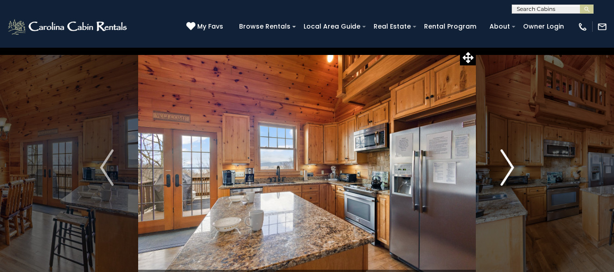
click at [510, 163] on img "Next" at bounding box center [507, 167] width 14 height 36
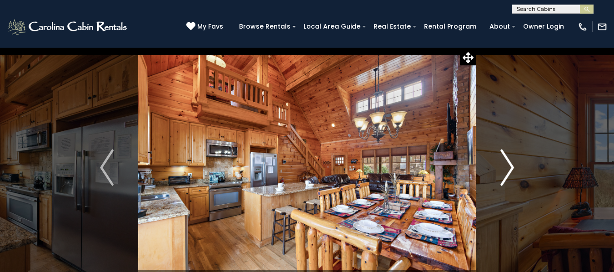
click at [510, 163] on img "Next" at bounding box center [507, 167] width 14 height 36
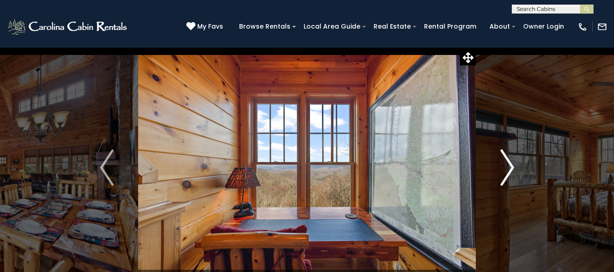
click at [510, 163] on img "Next" at bounding box center [507, 167] width 14 height 36
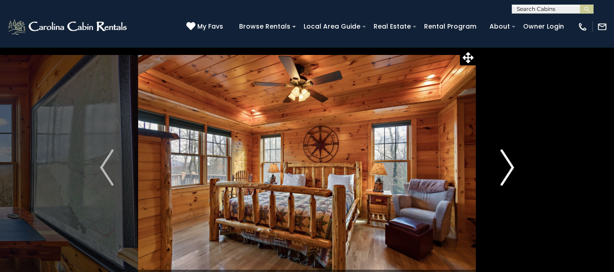
click at [510, 163] on img "Next" at bounding box center [507, 167] width 14 height 36
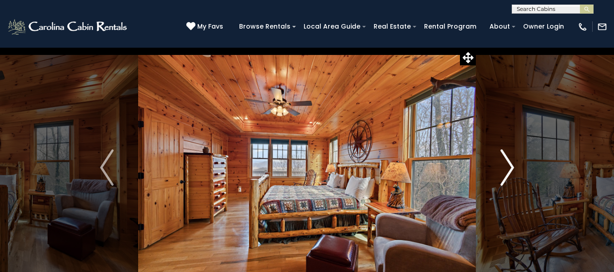
click at [510, 163] on img "Next" at bounding box center [507, 167] width 14 height 36
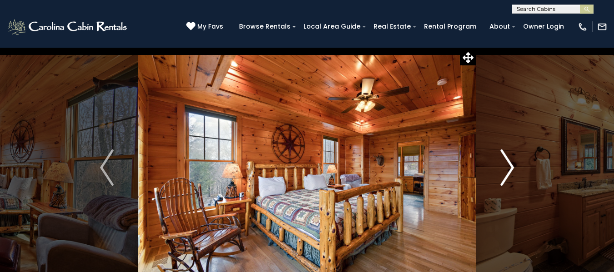
click at [510, 163] on img "Next" at bounding box center [507, 167] width 14 height 36
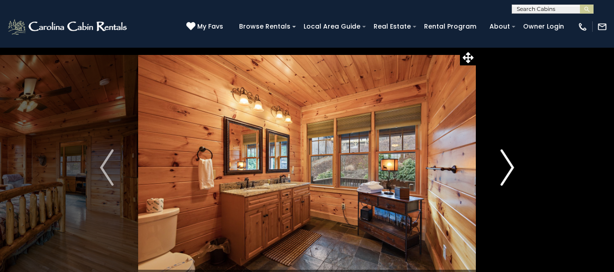
click at [510, 163] on img "Next" at bounding box center [507, 167] width 14 height 36
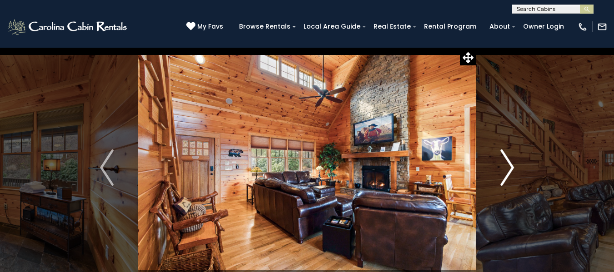
click at [510, 163] on img "Next" at bounding box center [507, 167] width 14 height 36
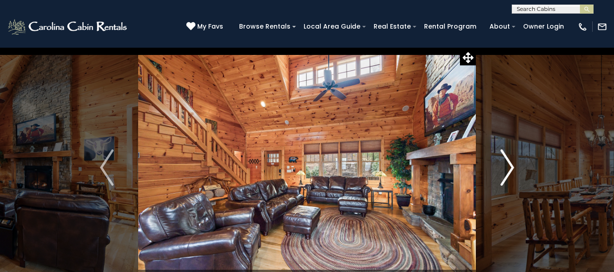
click at [510, 163] on img "Next" at bounding box center [507, 167] width 14 height 36
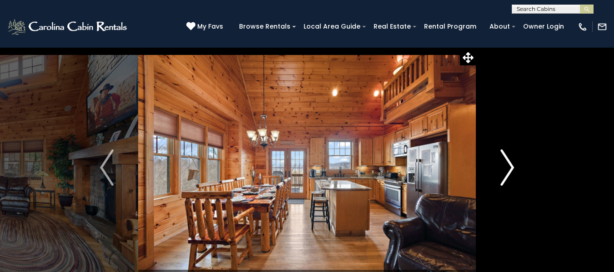
click at [510, 163] on img "Next" at bounding box center [507, 167] width 14 height 36
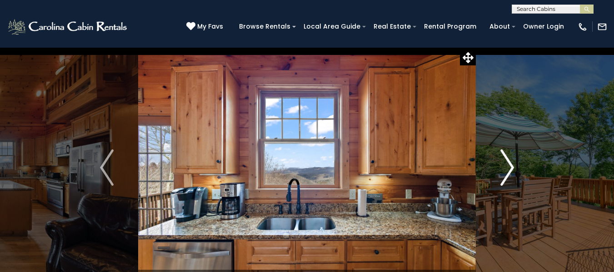
click at [510, 163] on img "Next" at bounding box center [507, 167] width 14 height 36
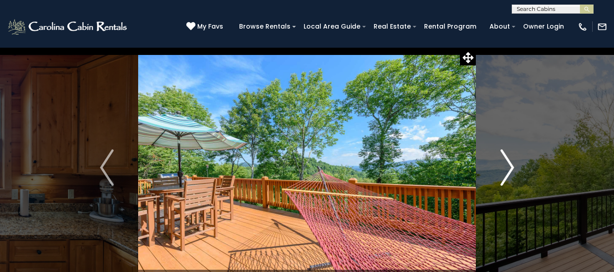
click at [510, 163] on img "Next" at bounding box center [507, 167] width 14 height 36
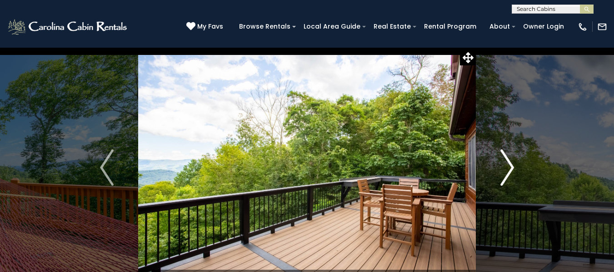
click at [510, 163] on img "Next" at bounding box center [507, 167] width 14 height 36
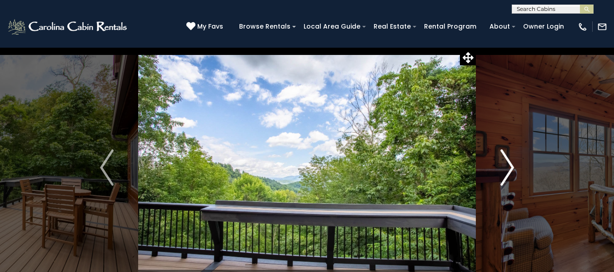
click at [510, 163] on img "Next" at bounding box center [507, 167] width 14 height 36
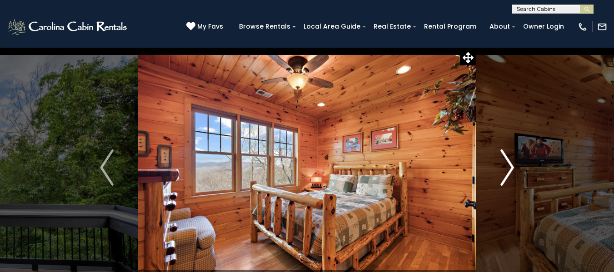
click at [510, 163] on img "Next" at bounding box center [507, 167] width 14 height 36
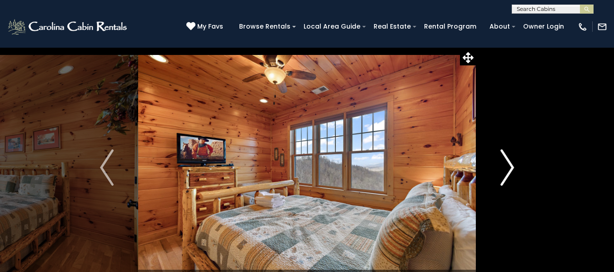
click at [510, 163] on img "Next" at bounding box center [507, 167] width 14 height 36
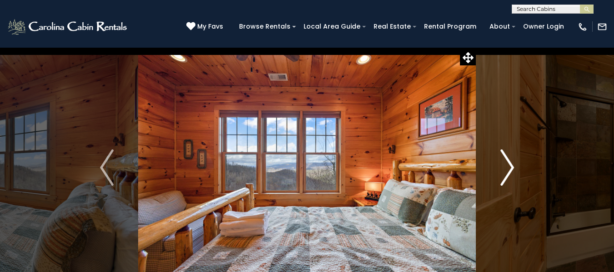
click at [510, 163] on img "Next" at bounding box center [507, 167] width 14 height 36
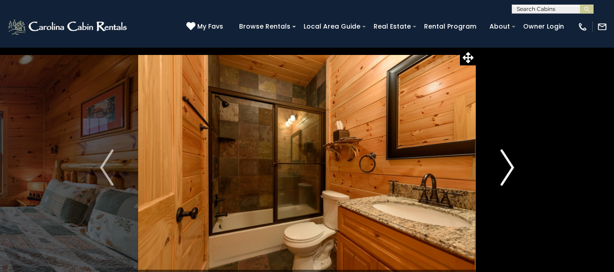
click at [510, 163] on img "Next" at bounding box center [507, 167] width 14 height 36
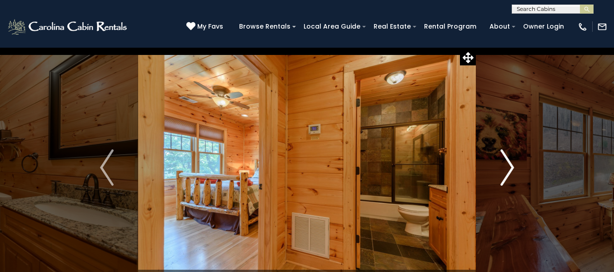
click at [510, 163] on img "Next" at bounding box center [507, 167] width 14 height 36
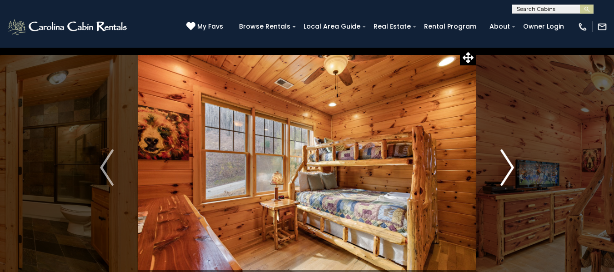
click at [510, 163] on img "Next" at bounding box center [507, 167] width 14 height 36
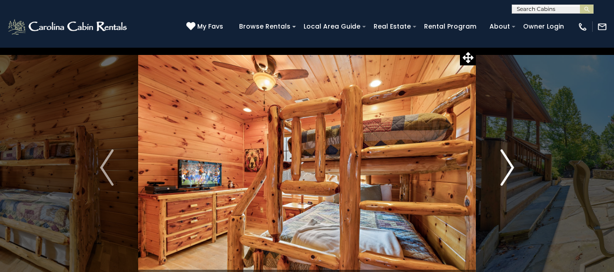
click at [510, 163] on img "Next" at bounding box center [507, 167] width 14 height 36
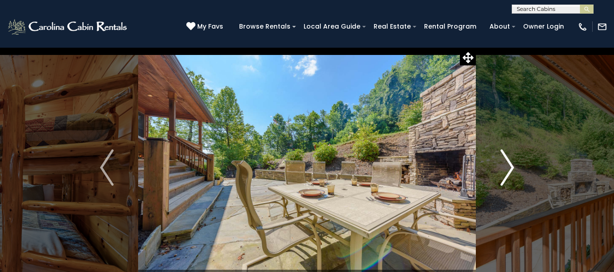
click at [510, 163] on img "Next" at bounding box center [507, 167] width 14 height 36
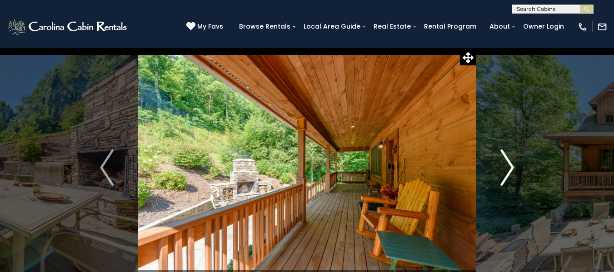
click at [510, 163] on img "Next" at bounding box center [507, 167] width 14 height 36
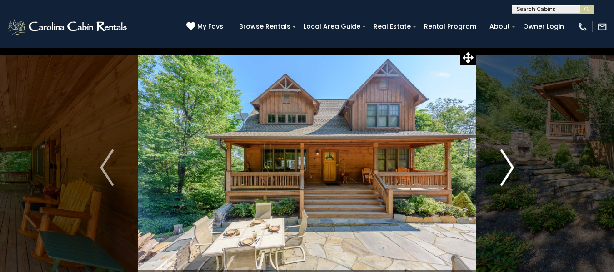
click at [510, 163] on img "Next" at bounding box center [507, 167] width 14 height 36
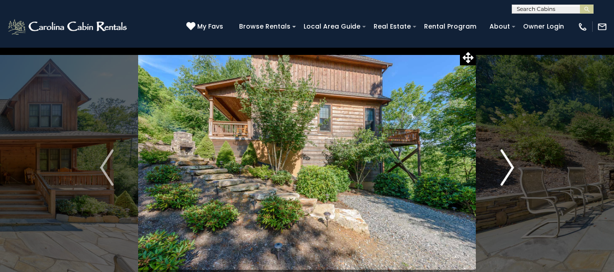
click at [510, 163] on img "Next" at bounding box center [507, 167] width 14 height 36
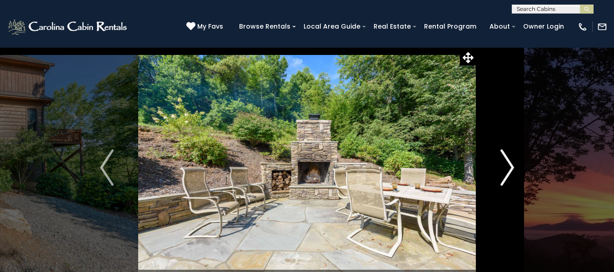
click at [510, 163] on img "Next" at bounding box center [507, 167] width 14 height 36
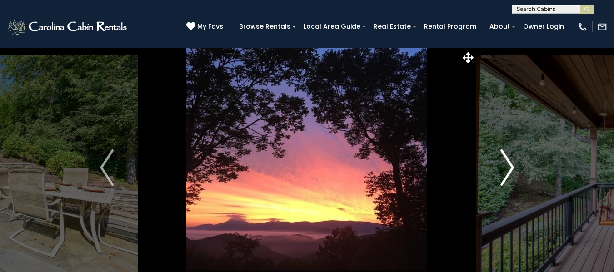
click at [510, 163] on img "Next" at bounding box center [507, 167] width 14 height 36
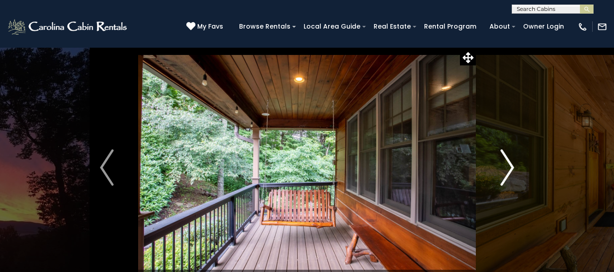
click at [510, 163] on img "Next" at bounding box center [507, 167] width 14 height 36
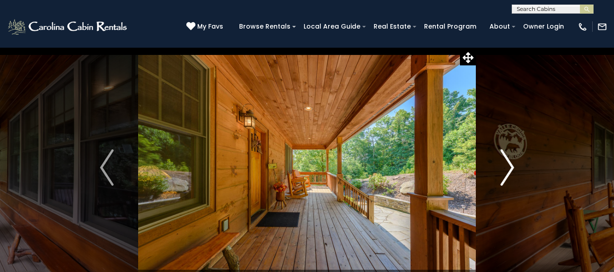
click at [510, 163] on img "Next" at bounding box center [507, 167] width 14 height 36
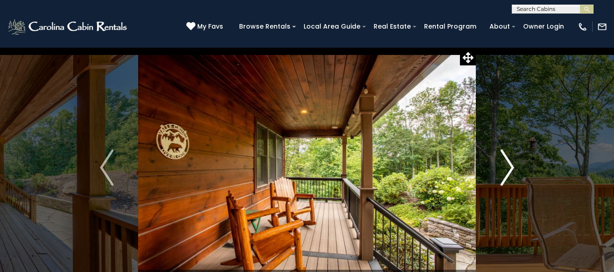
click at [510, 163] on img "Next" at bounding box center [507, 167] width 14 height 36
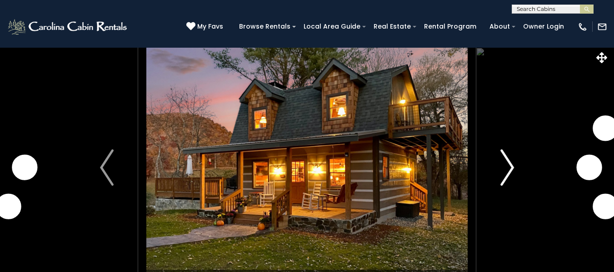
click at [509, 157] on img "Next" at bounding box center [507, 167] width 14 height 36
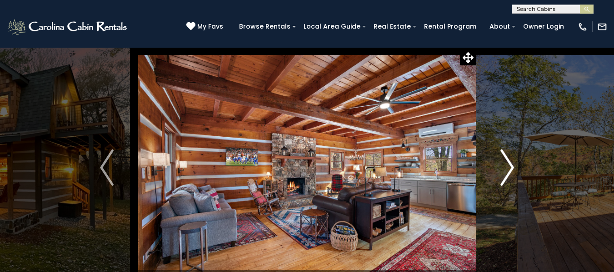
click at [509, 157] on img "Next" at bounding box center [507, 167] width 14 height 36
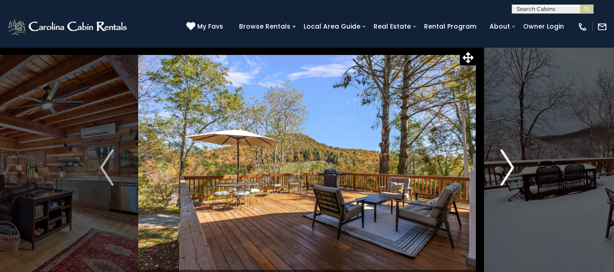
click at [509, 157] on img "Next" at bounding box center [507, 167] width 14 height 36
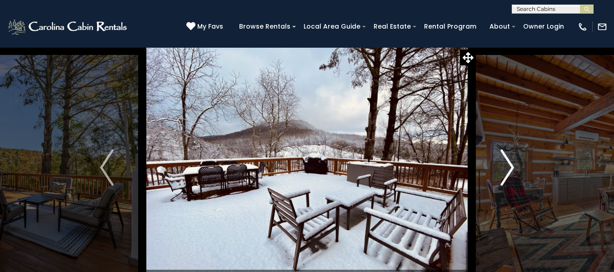
click at [509, 157] on img "Next" at bounding box center [507, 167] width 14 height 36
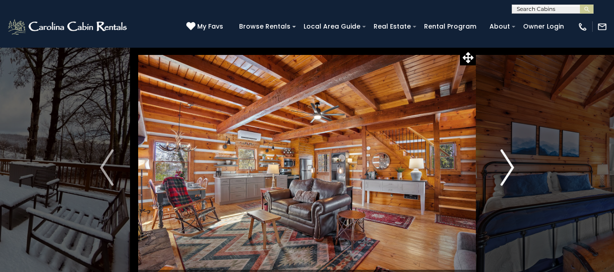
click at [509, 157] on img "Next" at bounding box center [507, 167] width 14 height 36
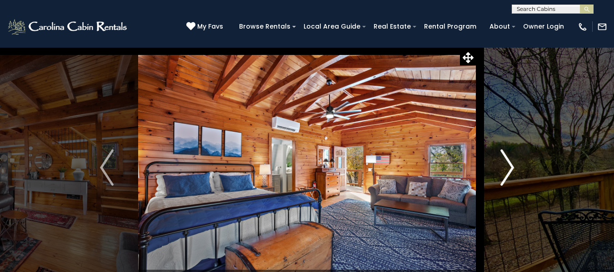
click at [509, 157] on img "Next" at bounding box center [507, 167] width 14 height 36
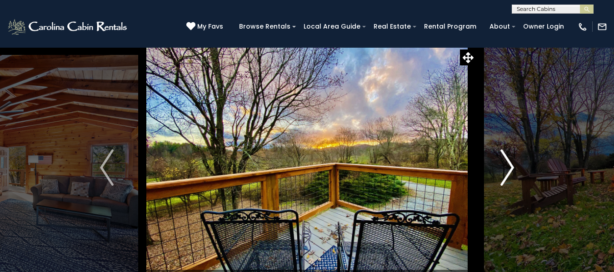
click at [509, 157] on img "Next" at bounding box center [507, 167] width 14 height 36
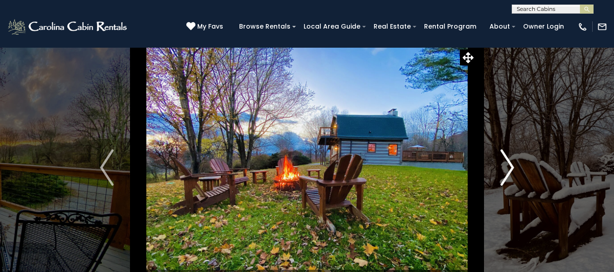
click at [509, 157] on img "Next" at bounding box center [507, 167] width 14 height 36
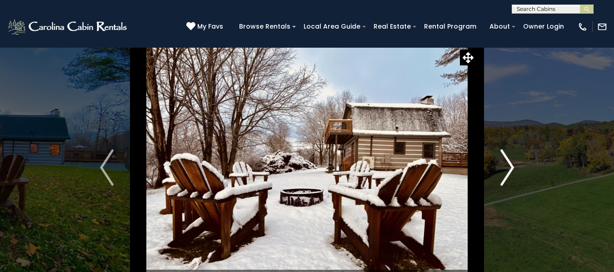
click at [509, 157] on img "Next" at bounding box center [507, 167] width 14 height 36
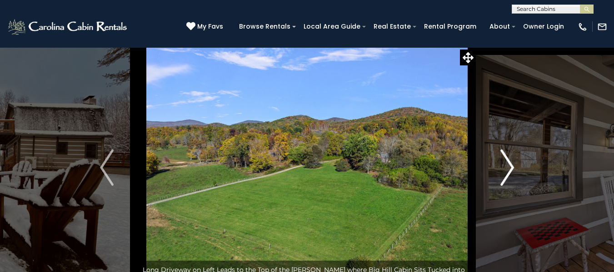
click at [509, 157] on img "Next" at bounding box center [507, 167] width 14 height 36
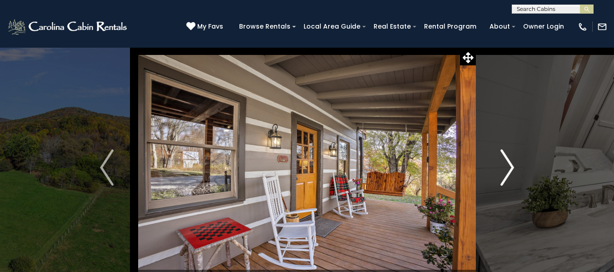
click at [509, 157] on img "Next" at bounding box center [507, 167] width 14 height 36
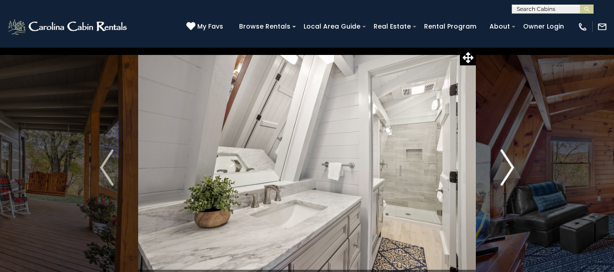
click at [509, 157] on img "Next" at bounding box center [507, 167] width 14 height 36
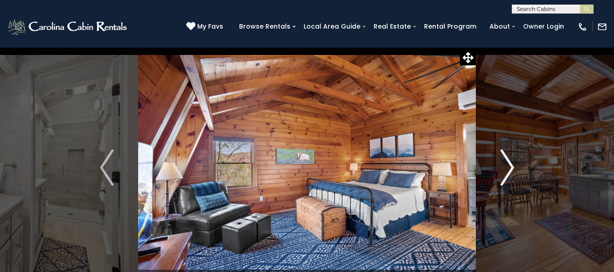
click at [509, 157] on img "Next" at bounding box center [507, 167] width 14 height 36
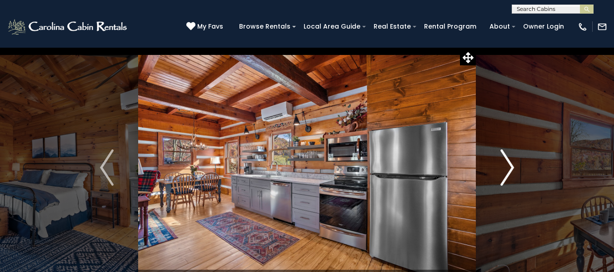
click at [509, 157] on img "Next" at bounding box center [507, 167] width 14 height 36
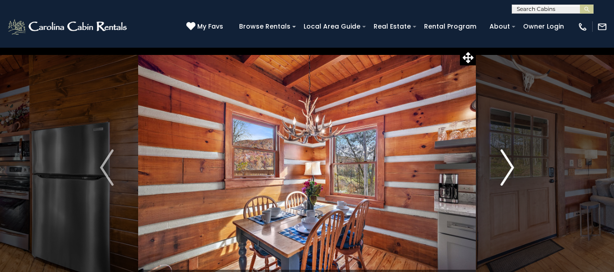
click at [509, 157] on img "Next" at bounding box center [507, 167] width 14 height 36
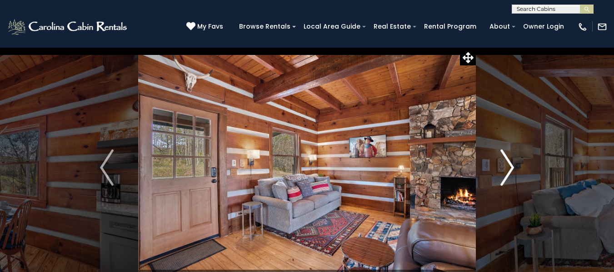
click at [509, 157] on img "Next" at bounding box center [507, 167] width 14 height 36
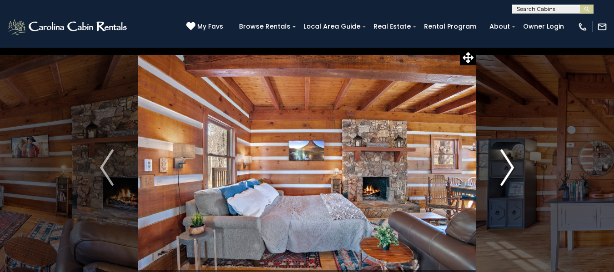
click at [509, 157] on img "Next" at bounding box center [507, 167] width 14 height 36
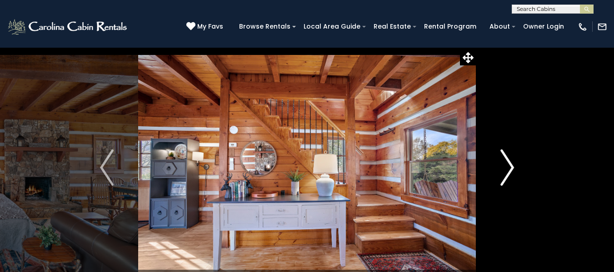
click at [509, 157] on img "Next" at bounding box center [507, 167] width 14 height 36
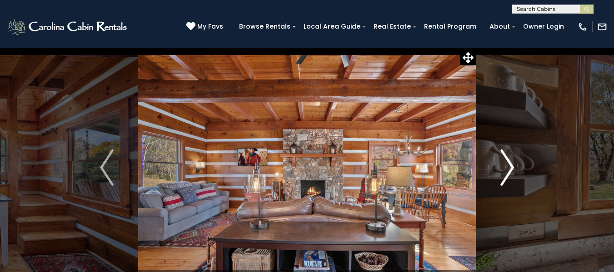
click at [509, 157] on img "Next" at bounding box center [507, 167] width 14 height 36
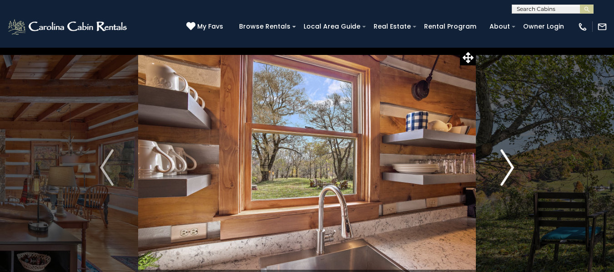
click at [509, 157] on img "Next" at bounding box center [507, 167] width 14 height 36
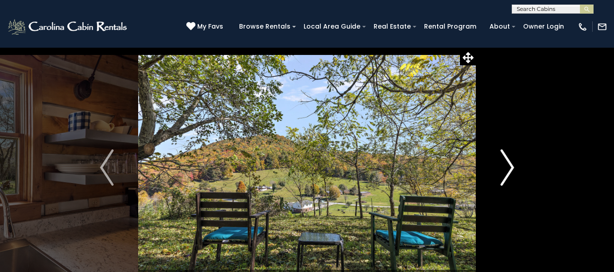
click at [509, 157] on img "Next" at bounding box center [507, 167] width 14 height 36
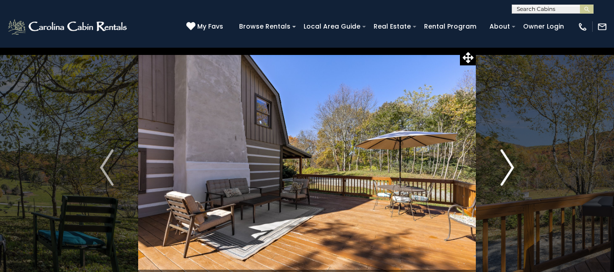
click at [509, 157] on img "Next" at bounding box center [507, 167] width 14 height 36
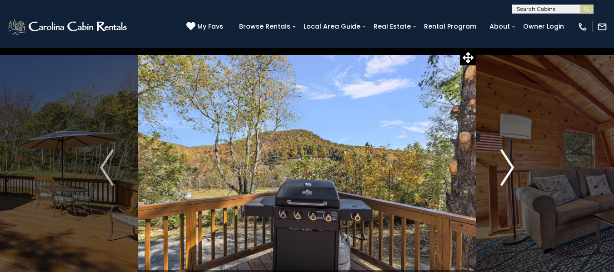
click at [509, 157] on img "Next" at bounding box center [507, 167] width 14 height 36
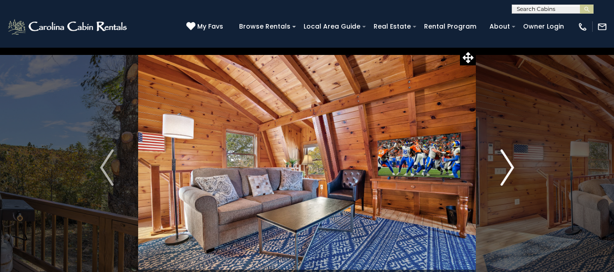
click at [509, 157] on img "Next" at bounding box center [507, 167] width 14 height 36
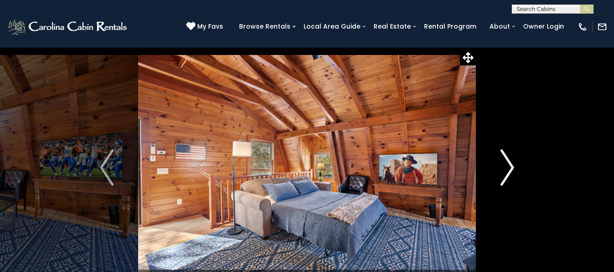
click at [509, 157] on img "Next" at bounding box center [507, 167] width 14 height 36
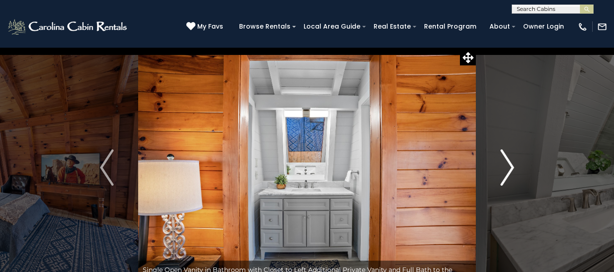
click at [509, 157] on img "Next" at bounding box center [507, 167] width 14 height 36
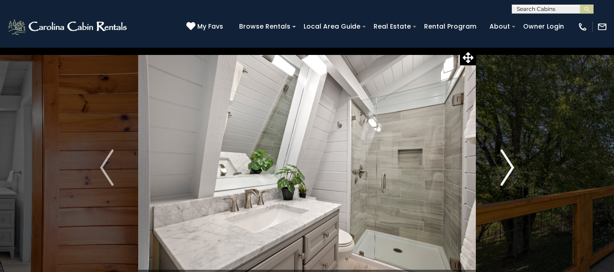
click at [509, 157] on img "Next" at bounding box center [507, 167] width 14 height 36
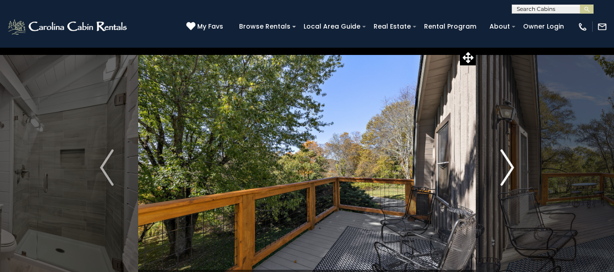
click at [509, 157] on img "Next" at bounding box center [507, 167] width 14 height 36
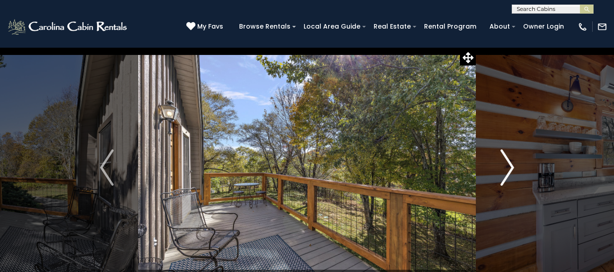
click at [509, 157] on img "Next" at bounding box center [507, 167] width 14 height 36
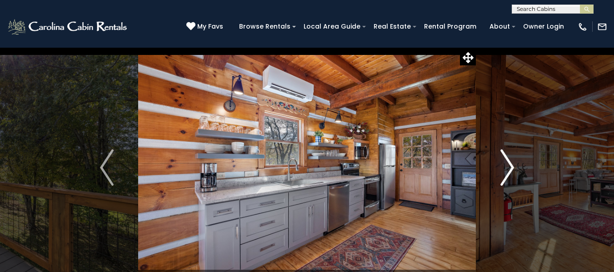
click at [509, 157] on img "Next" at bounding box center [507, 167] width 14 height 36
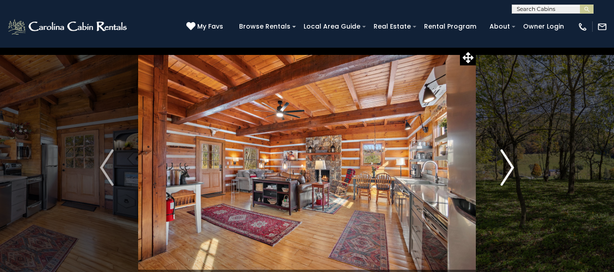
click at [509, 157] on img "Next" at bounding box center [507, 167] width 14 height 36
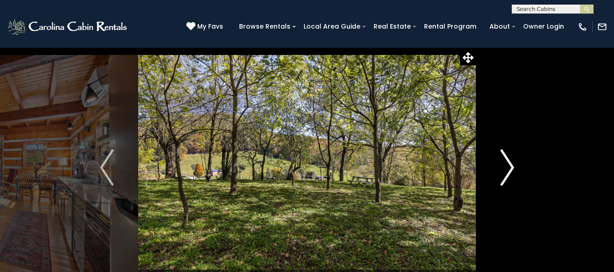
click at [509, 157] on img "Next" at bounding box center [507, 167] width 14 height 36
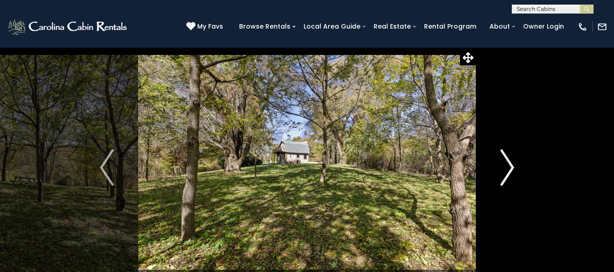
click at [509, 157] on img "Next" at bounding box center [507, 167] width 14 height 36
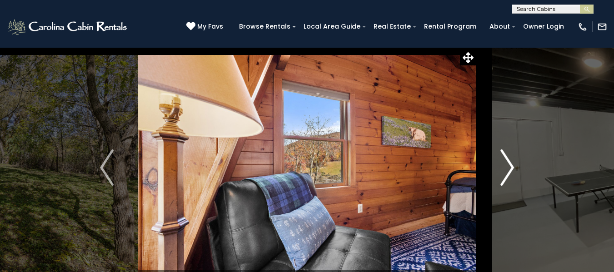
click at [509, 157] on img "Next" at bounding box center [507, 167] width 14 height 36
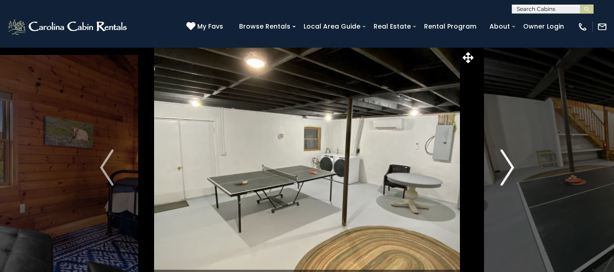
click at [509, 157] on img "Next" at bounding box center [507, 167] width 14 height 36
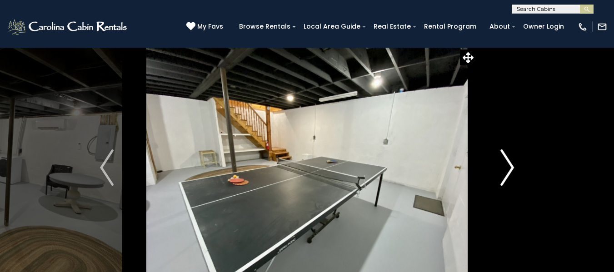
click at [509, 157] on img "Next" at bounding box center [507, 167] width 14 height 36
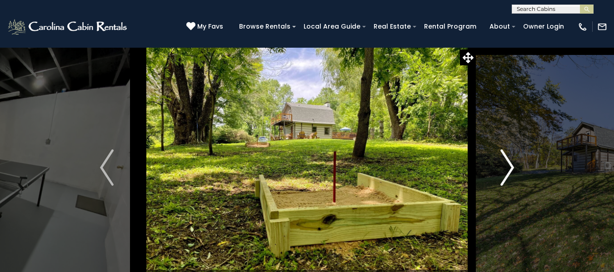
click at [509, 157] on img "Next" at bounding box center [507, 167] width 14 height 36
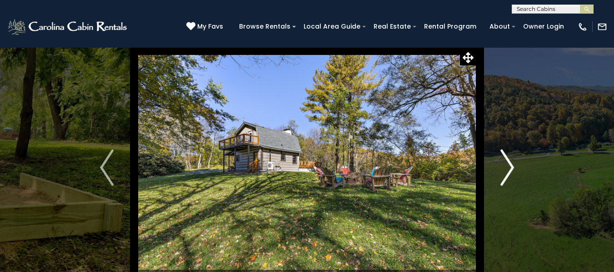
click at [509, 157] on img "Next" at bounding box center [507, 167] width 14 height 36
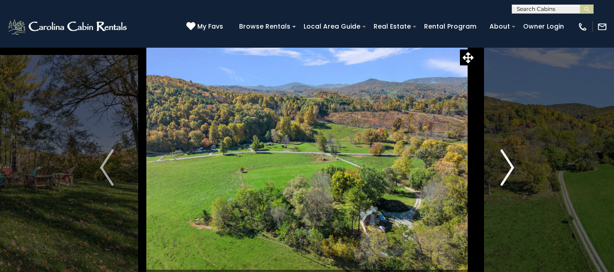
click at [509, 157] on img "Next" at bounding box center [507, 167] width 14 height 36
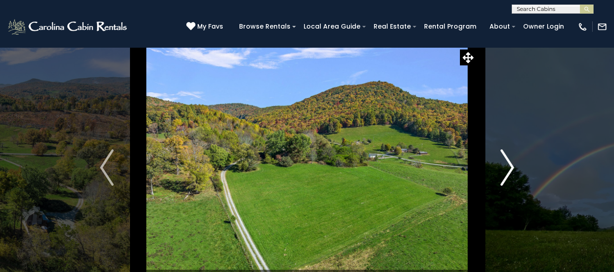
click at [509, 157] on img "Next" at bounding box center [507, 167] width 14 height 36
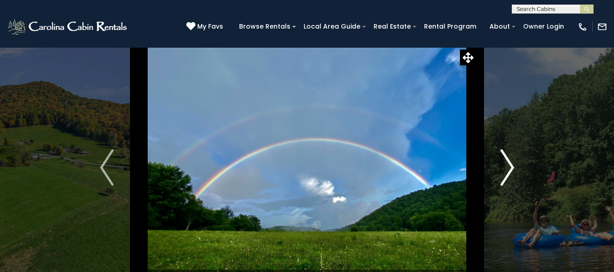
click at [509, 157] on img "Next" at bounding box center [507, 167] width 14 height 36
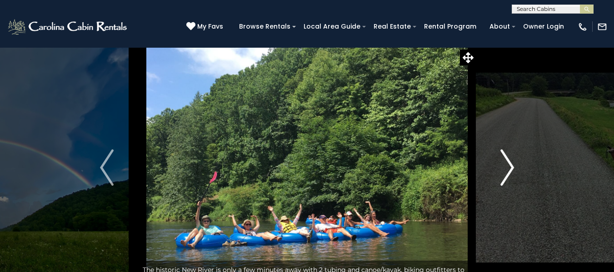
click at [509, 157] on img "Next" at bounding box center [507, 167] width 14 height 36
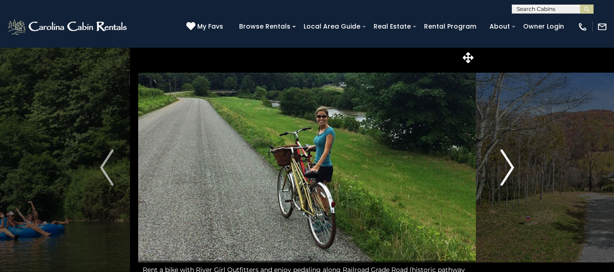
click at [509, 157] on img "Next" at bounding box center [507, 167] width 14 height 36
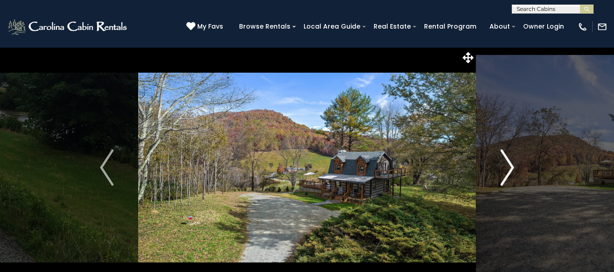
click at [509, 157] on img "Next" at bounding box center [507, 167] width 14 height 36
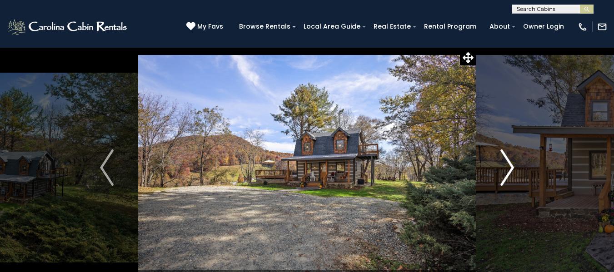
click at [509, 157] on img "Next" at bounding box center [507, 167] width 14 height 36
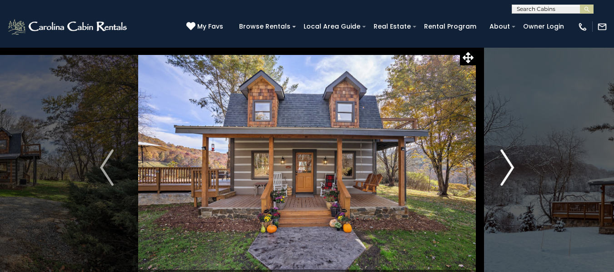
click at [509, 157] on img "Next" at bounding box center [507, 167] width 14 height 36
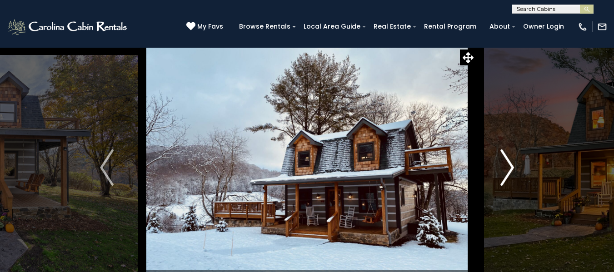
click at [509, 157] on img "Next" at bounding box center [507, 167] width 14 height 36
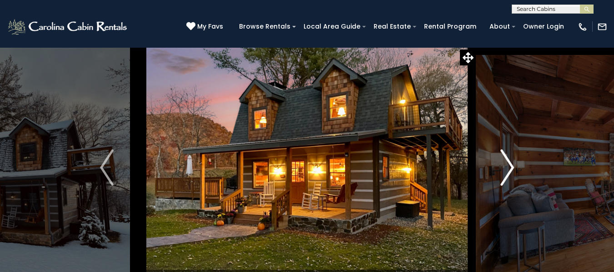
click at [509, 157] on img "Next" at bounding box center [507, 167] width 14 height 36
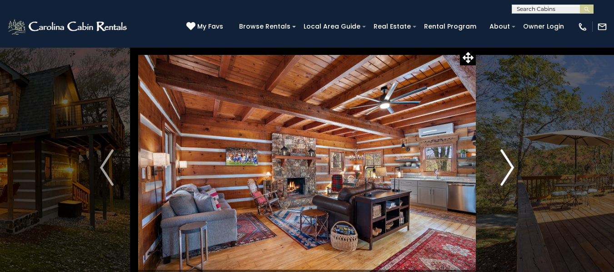
click at [509, 157] on img "Next" at bounding box center [507, 167] width 14 height 36
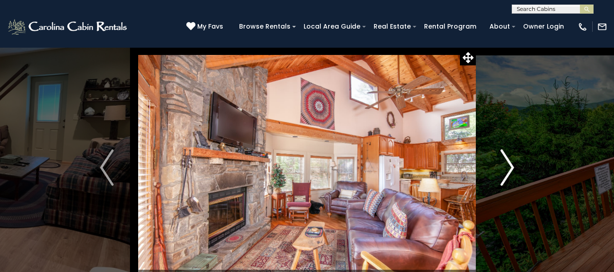
click at [507, 156] on img "Next" at bounding box center [507, 167] width 14 height 36
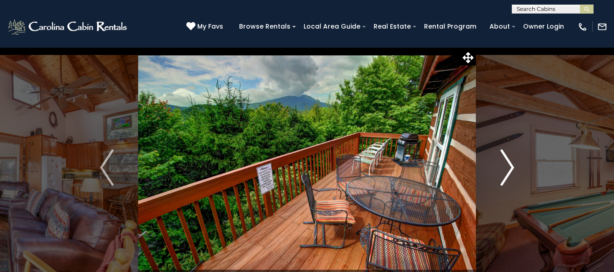
click at [507, 156] on img "Next" at bounding box center [507, 167] width 14 height 36
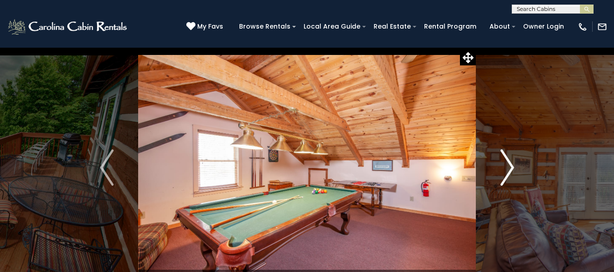
click at [507, 156] on img "Next" at bounding box center [507, 167] width 14 height 36
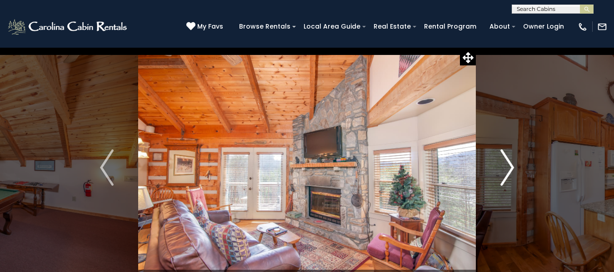
click at [507, 156] on img "Next" at bounding box center [507, 167] width 14 height 36
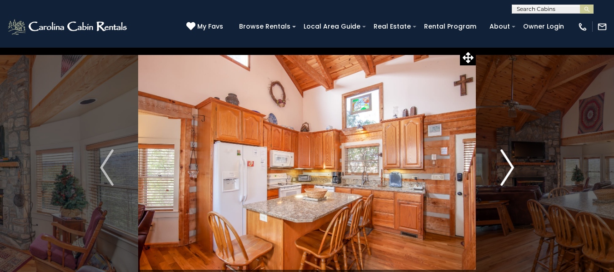
click at [507, 156] on img "Next" at bounding box center [507, 167] width 14 height 36
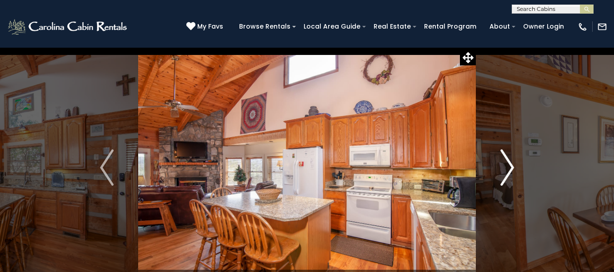
click at [507, 156] on img "Next" at bounding box center [507, 167] width 14 height 36
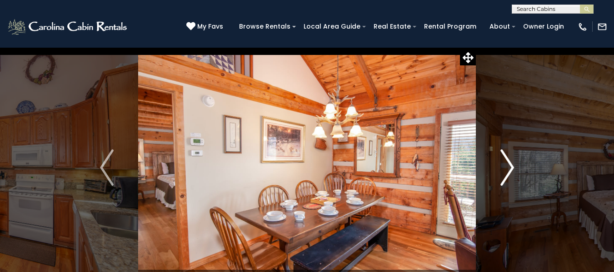
click at [507, 156] on img "Next" at bounding box center [507, 167] width 14 height 36
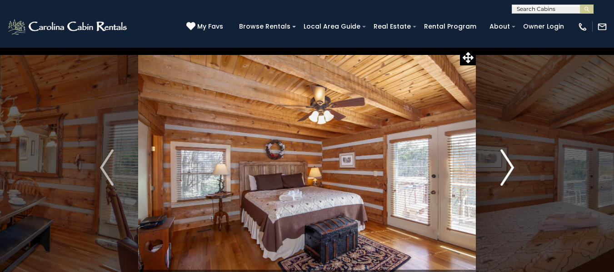
click at [507, 156] on img "Next" at bounding box center [507, 167] width 14 height 36
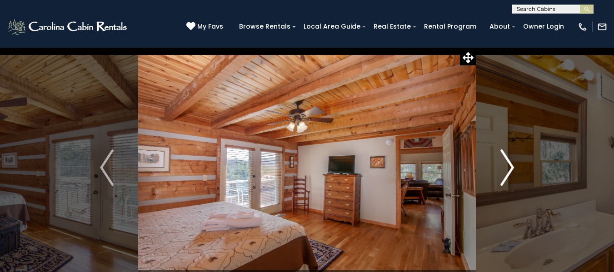
click at [507, 156] on img "Next" at bounding box center [507, 167] width 14 height 36
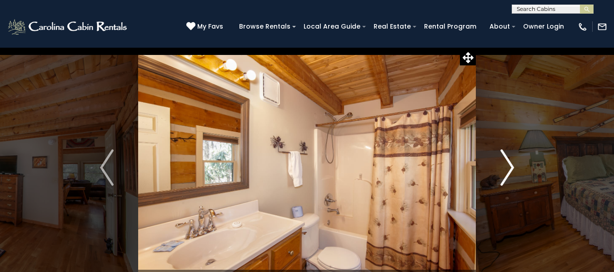
click at [507, 156] on img "Next" at bounding box center [507, 167] width 14 height 36
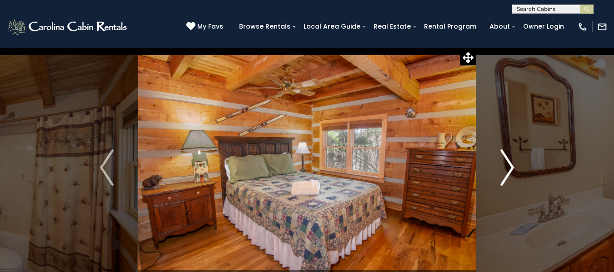
click at [507, 156] on img "Next" at bounding box center [507, 167] width 14 height 36
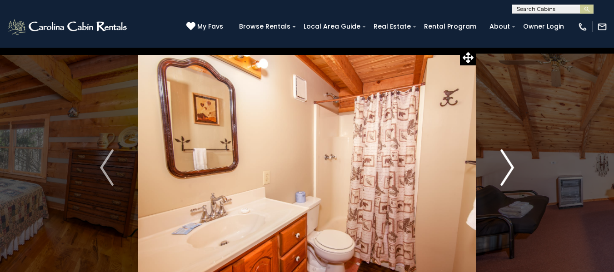
click at [507, 156] on img "Next" at bounding box center [507, 167] width 14 height 36
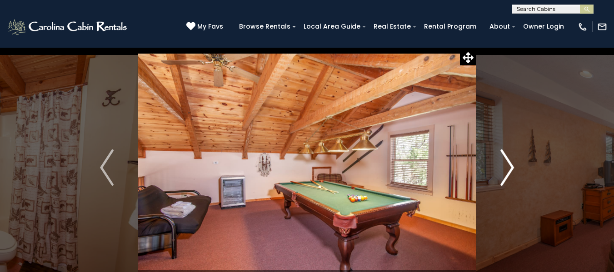
click at [507, 156] on img "Next" at bounding box center [507, 167] width 14 height 36
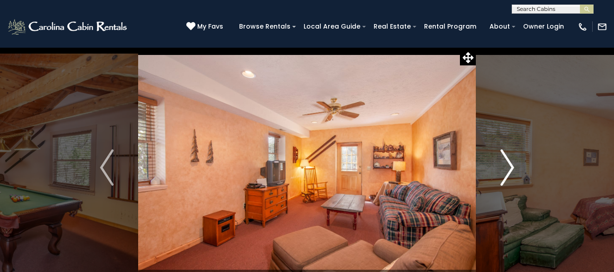
click at [507, 156] on img "Next" at bounding box center [507, 167] width 14 height 36
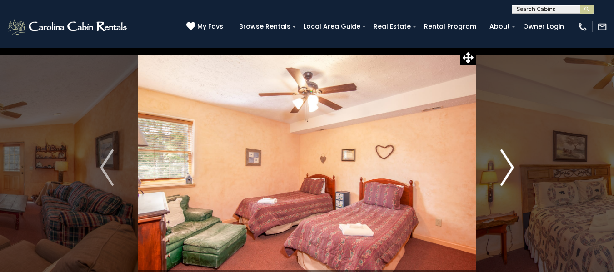
click at [507, 156] on img "Next" at bounding box center [507, 167] width 14 height 36
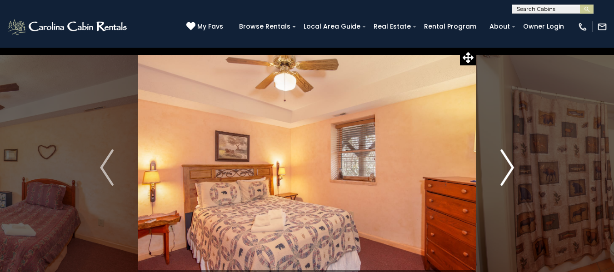
click at [507, 156] on img "Next" at bounding box center [507, 167] width 14 height 36
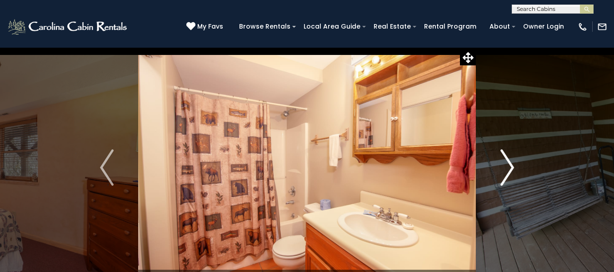
click at [507, 156] on img "Next" at bounding box center [507, 167] width 14 height 36
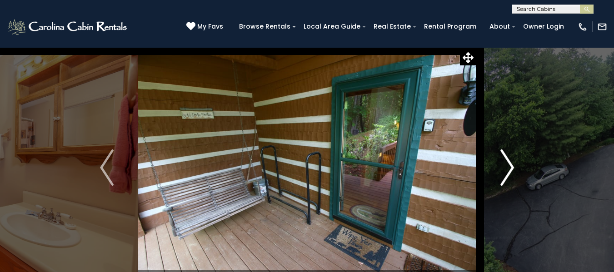
click at [507, 156] on img "Next" at bounding box center [507, 167] width 14 height 36
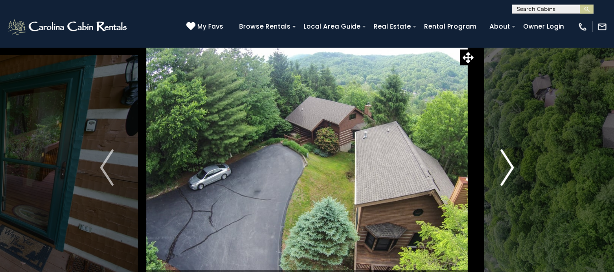
click at [507, 156] on img "Next" at bounding box center [507, 167] width 14 height 36
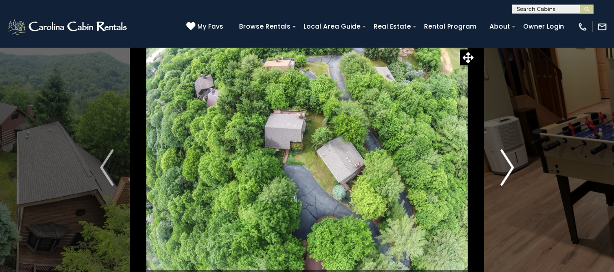
click at [507, 156] on img "Next" at bounding box center [507, 167] width 14 height 36
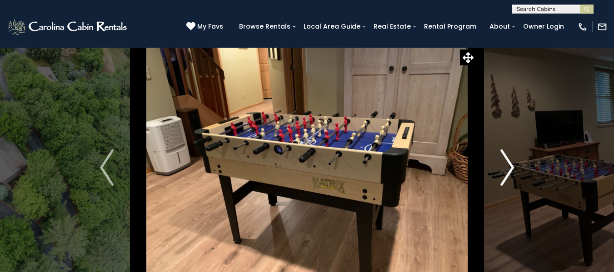
click at [507, 156] on img "Next" at bounding box center [507, 167] width 14 height 36
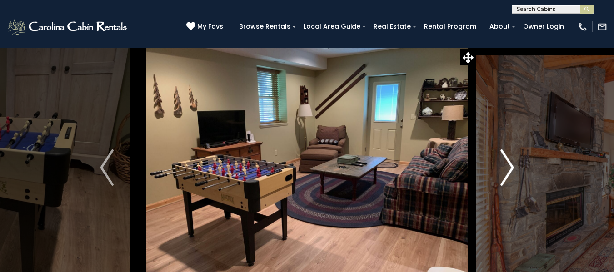
click at [507, 156] on img "Next" at bounding box center [507, 167] width 14 height 36
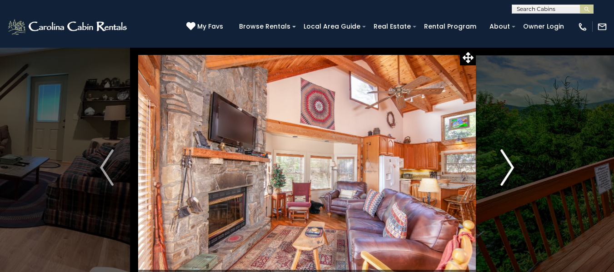
click at [507, 156] on img "Next" at bounding box center [507, 167] width 14 height 36
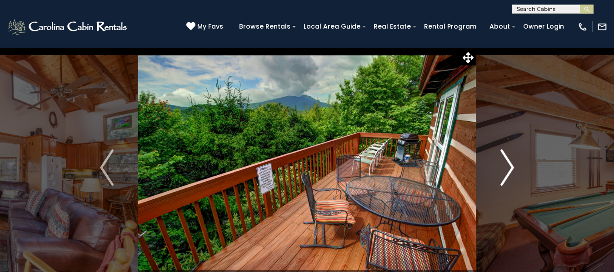
click at [507, 156] on img "Next" at bounding box center [507, 167] width 14 height 36
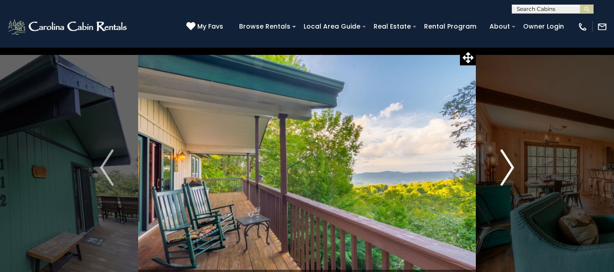
click at [507, 170] on img "Next" at bounding box center [507, 167] width 14 height 36
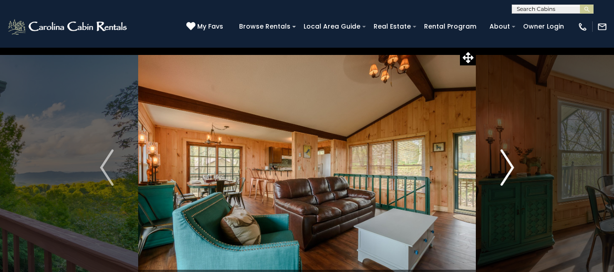
click at [507, 170] on img "Next" at bounding box center [507, 167] width 14 height 36
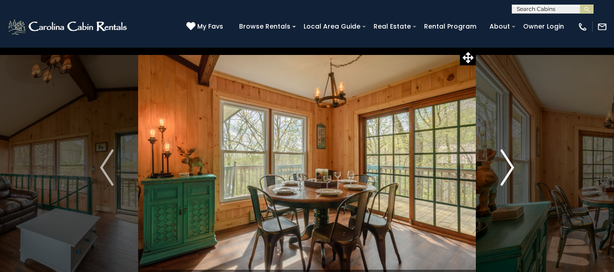
click at [507, 170] on img "Next" at bounding box center [507, 167] width 14 height 36
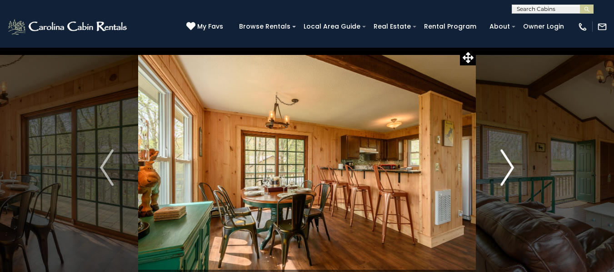
click at [507, 170] on img "Next" at bounding box center [507, 167] width 14 height 36
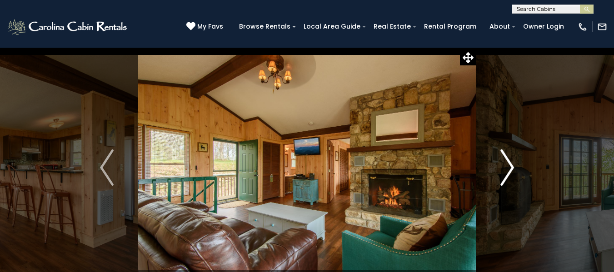
click at [507, 170] on img "Next" at bounding box center [507, 167] width 14 height 36
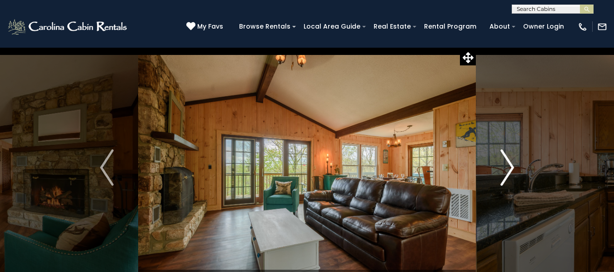
click at [507, 170] on img "Next" at bounding box center [507, 167] width 14 height 36
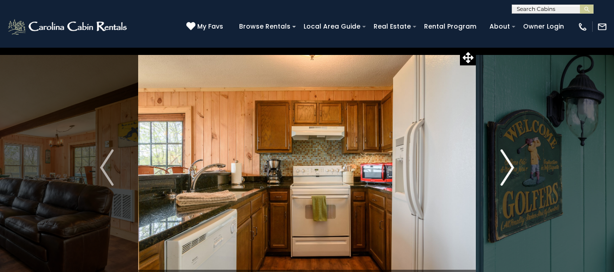
click at [507, 170] on img "Next" at bounding box center [507, 167] width 14 height 36
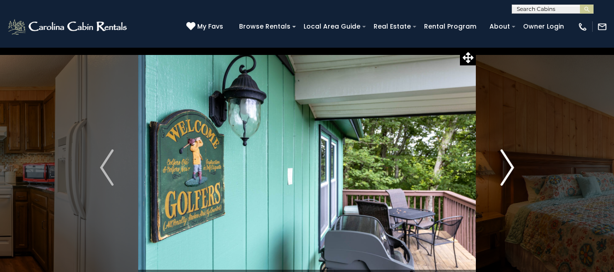
click at [507, 170] on img "Next" at bounding box center [507, 167] width 14 height 36
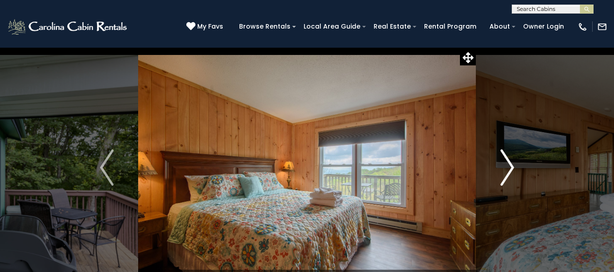
click at [507, 170] on img "Next" at bounding box center [507, 167] width 14 height 36
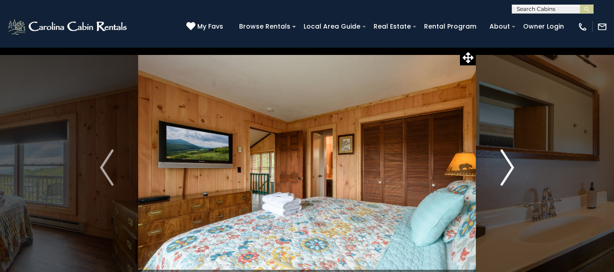
click at [507, 170] on img "Next" at bounding box center [507, 167] width 14 height 36
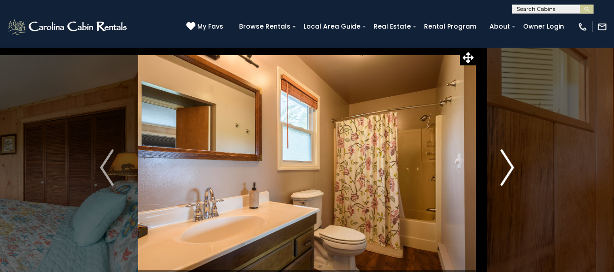
click at [507, 170] on img "Next" at bounding box center [507, 167] width 14 height 36
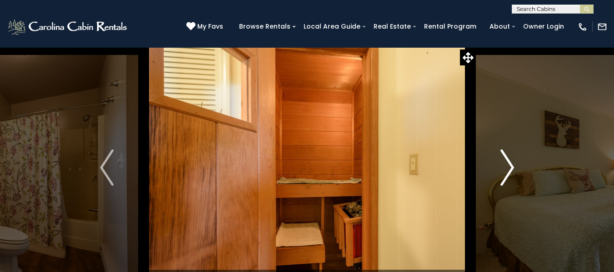
click at [507, 170] on img "Next" at bounding box center [507, 167] width 14 height 36
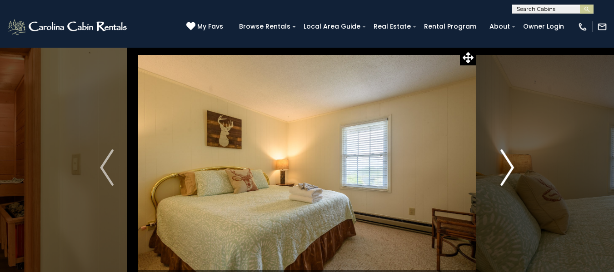
click at [507, 170] on img "Next" at bounding box center [507, 167] width 14 height 36
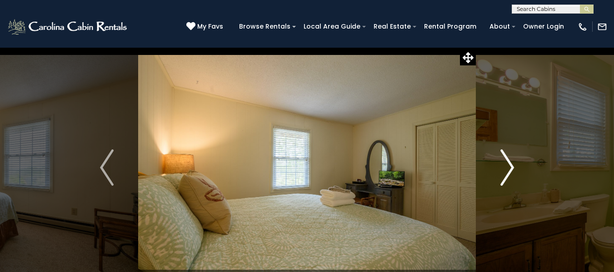
click at [507, 170] on img "Next" at bounding box center [507, 167] width 14 height 36
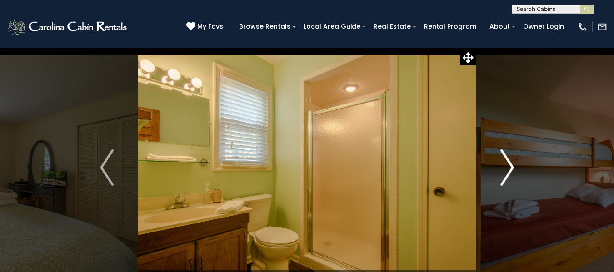
click at [507, 170] on img "Next" at bounding box center [507, 167] width 14 height 36
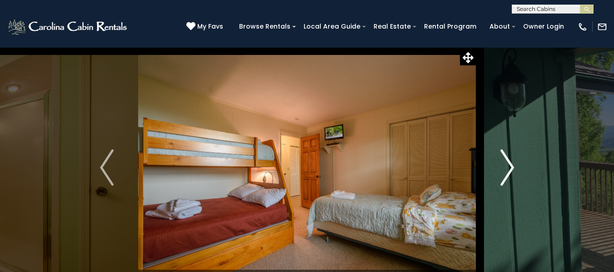
click at [507, 170] on img "Next" at bounding box center [507, 167] width 14 height 36
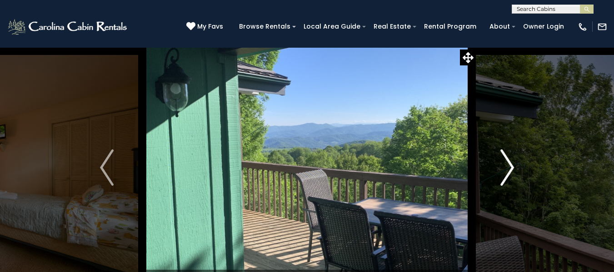
click at [507, 170] on img "Next" at bounding box center [507, 167] width 14 height 36
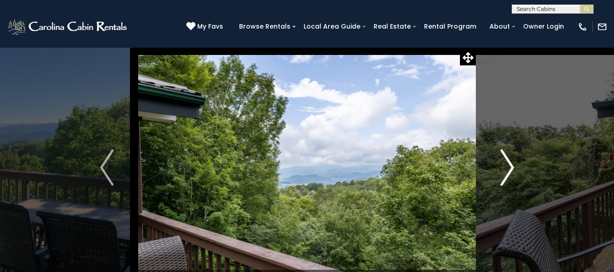
click at [507, 170] on img "Next" at bounding box center [507, 167] width 14 height 36
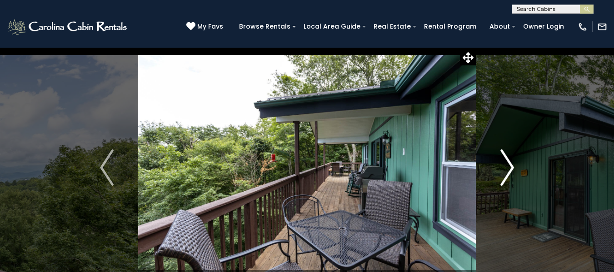
click at [507, 170] on img "Next" at bounding box center [507, 167] width 14 height 36
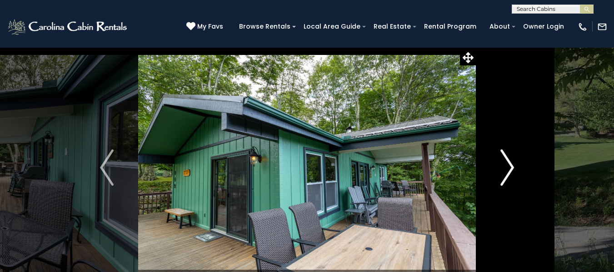
click at [507, 170] on img "Next" at bounding box center [507, 167] width 14 height 36
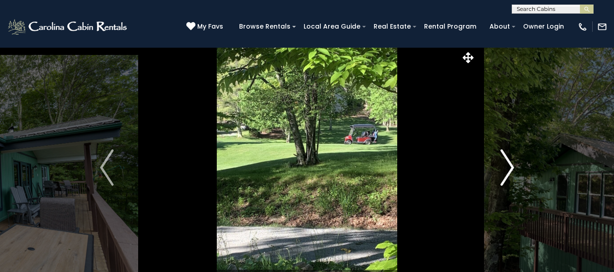
click at [507, 170] on img "Next" at bounding box center [507, 167] width 14 height 36
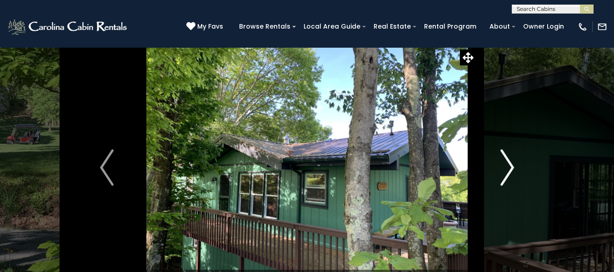
click at [507, 170] on img "Next" at bounding box center [507, 167] width 14 height 36
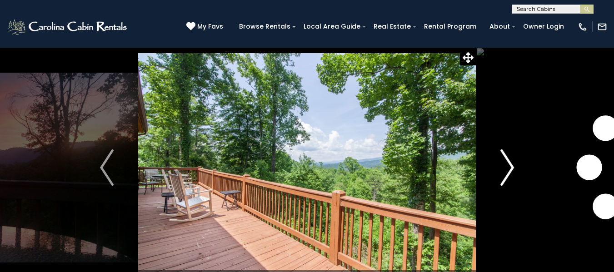
click at [512, 164] on img "Next" at bounding box center [507, 167] width 14 height 36
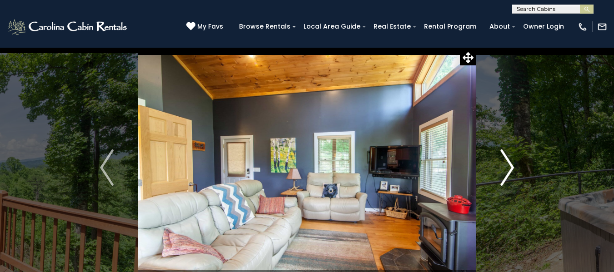
click at [512, 164] on img "Next" at bounding box center [507, 167] width 14 height 36
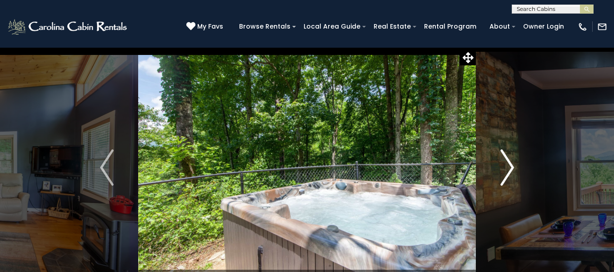
click at [512, 164] on img "Next" at bounding box center [507, 167] width 14 height 36
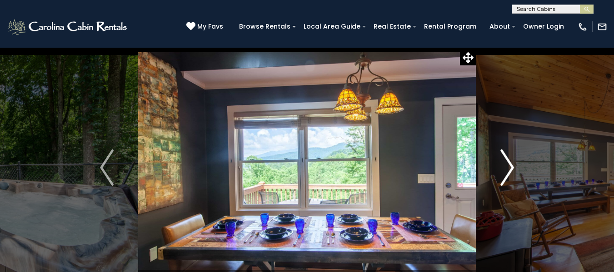
click at [512, 164] on img "Next" at bounding box center [507, 167] width 14 height 36
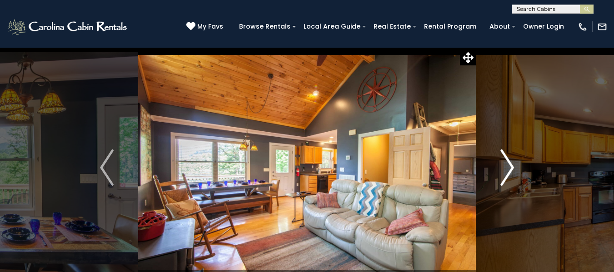
click at [512, 164] on img "Next" at bounding box center [507, 167] width 14 height 36
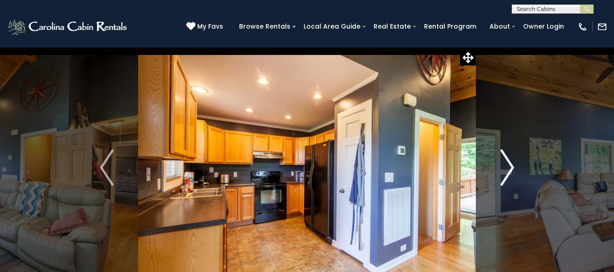
click at [512, 164] on img "Next" at bounding box center [507, 167] width 14 height 36
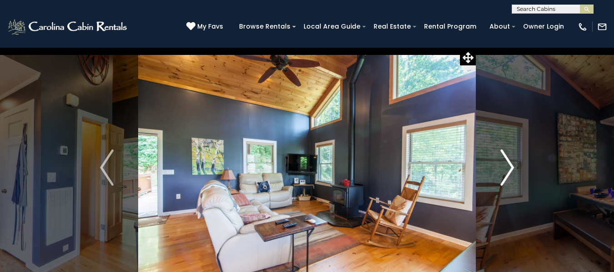
click at [512, 164] on img "Next" at bounding box center [507, 167] width 14 height 36
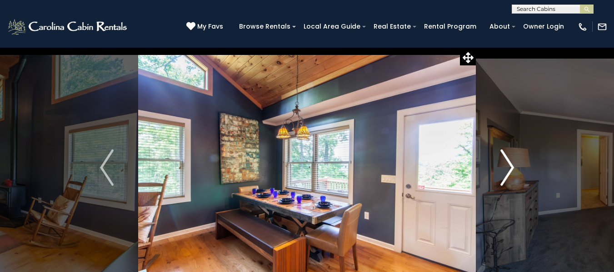
click at [512, 164] on img "Next" at bounding box center [507, 167] width 14 height 36
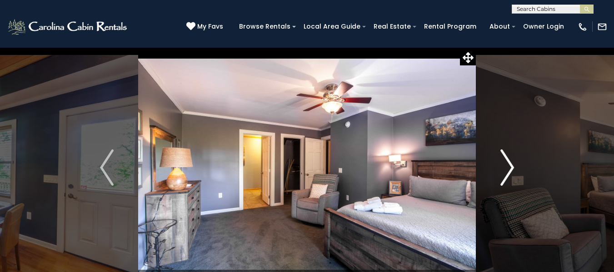
click at [512, 164] on img "Next" at bounding box center [507, 167] width 14 height 36
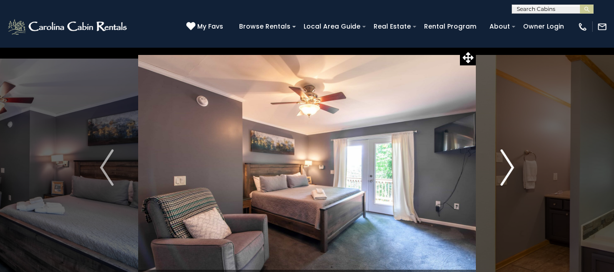
click at [512, 164] on img "Next" at bounding box center [507, 167] width 14 height 36
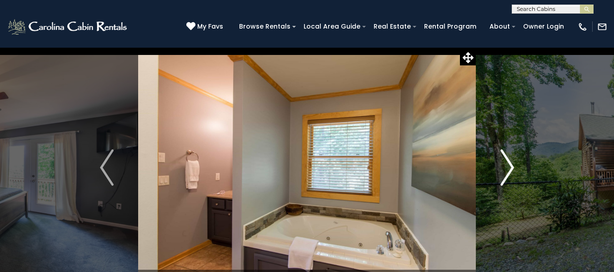
click at [512, 164] on img "Next" at bounding box center [507, 167] width 14 height 36
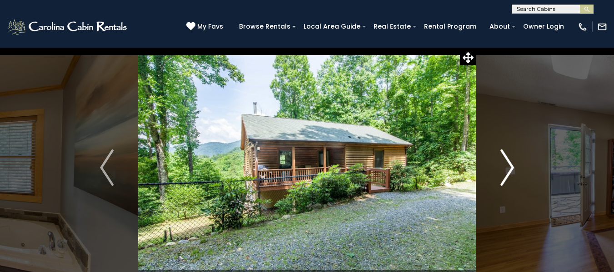
click at [512, 164] on img "Next" at bounding box center [507, 167] width 14 height 36
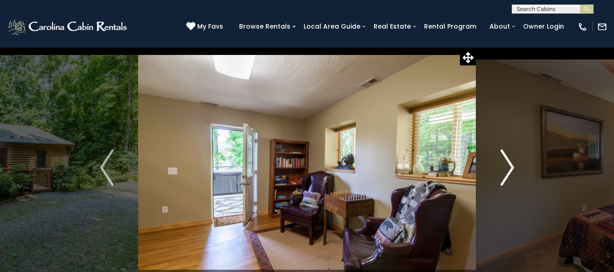
click at [512, 164] on img "Next" at bounding box center [507, 167] width 14 height 36
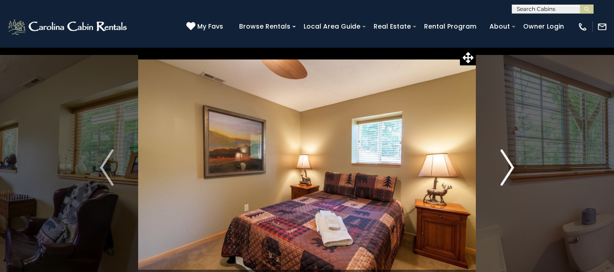
click at [512, 164] on img "Next" at bounding box center [507, 167] width 14 height 36
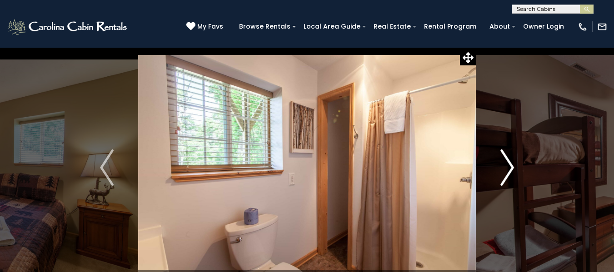
click at [512, 164] on img "Next" at bounding box center [507, 167] width 14 height 36
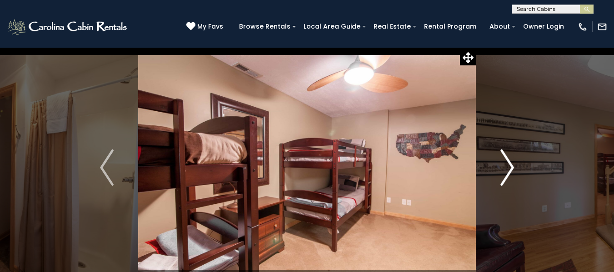
click at [512, 164] on img "Next" at bounding box center [507, 167] width 14 height 36
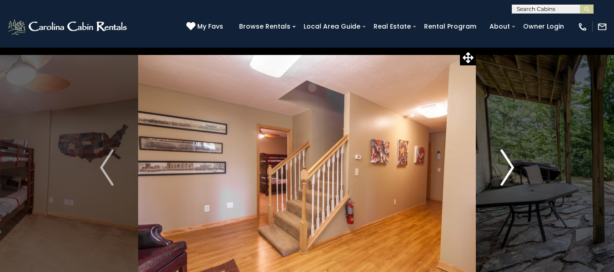
click at [512, 164] on img "Next" at bounding box center [507, 167] width 14 height 36
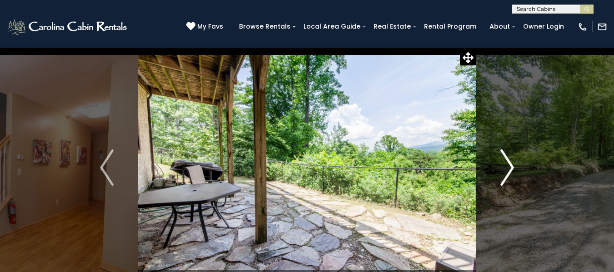
click at [512, 164] on img "Next" at bounding box center [507, 167] width 14 height 36
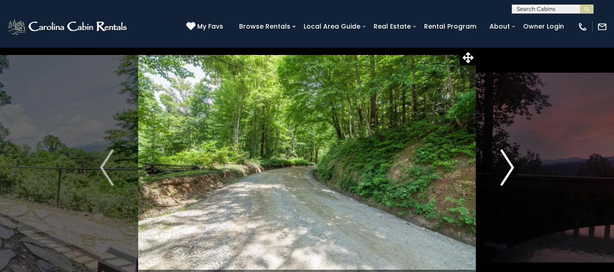
click at [512, 164] on img "Next" at bounding box center [507, 167] width 14 height 36
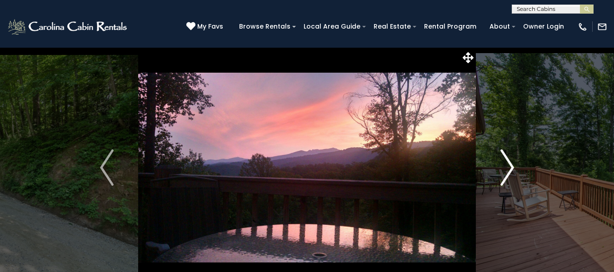
click at [512, 164] on img "Next" at bounding box center [507, 167] width 14 height 36
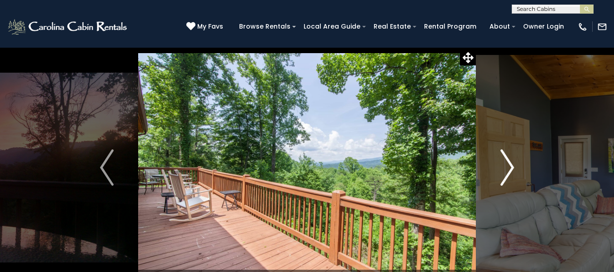
click at [512, 164] on img "Next" at bounding box center [507, 167] width 14 height 36
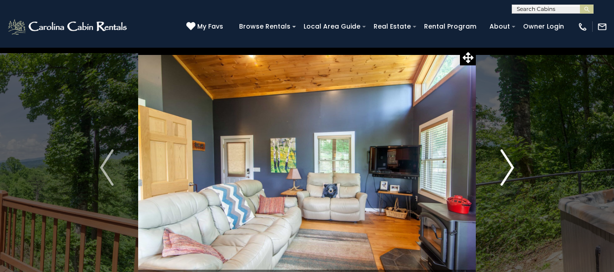
click at [512, 164] on img "Next" at bounding box center [507, 167] width 14 height 36
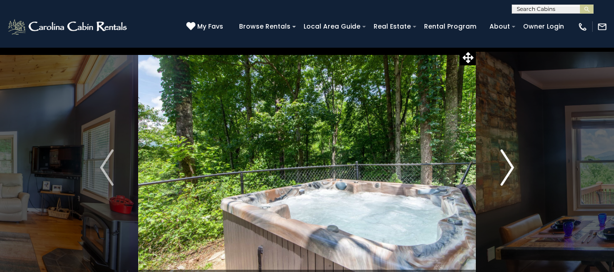
click at [512, 164] on img "Next" at bounding box center [507, 167] width 14 height 36
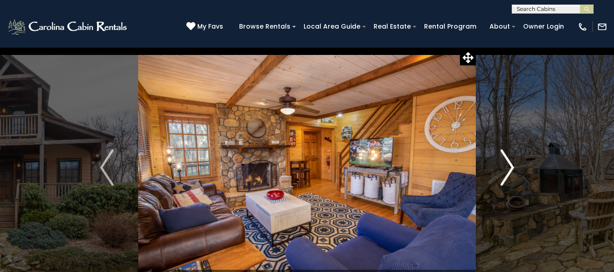
click at [508, 163] on img "Next" at bounding box center [507, 167] width 14 height 36
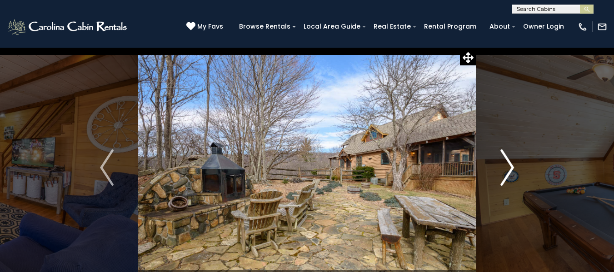
click at [508, 163] on img "Next" at bounding box center [507, 167] width 14 height 36
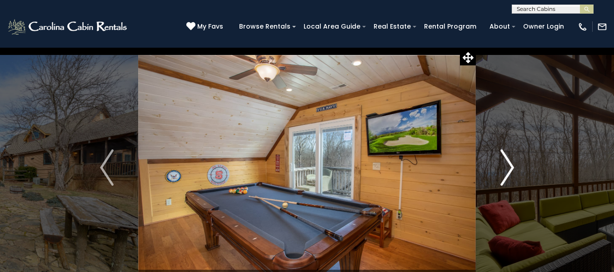
click at [508, 163] on img "Next" at bounding box center [507, 167] width 14 height 36
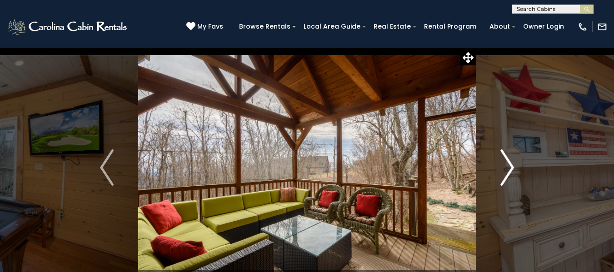
click at [508, 163] on img "Next" at bounding box center [507, 167] width 14 height 36
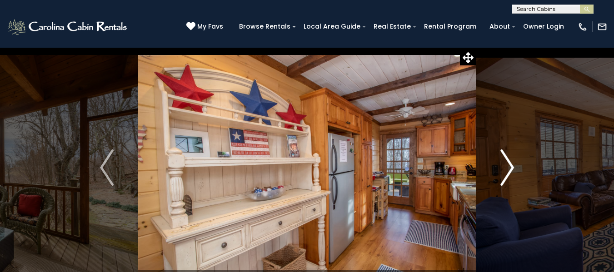
click at [508, 163] on img "Next" at bounding box center [507, 167] width 14 height 36
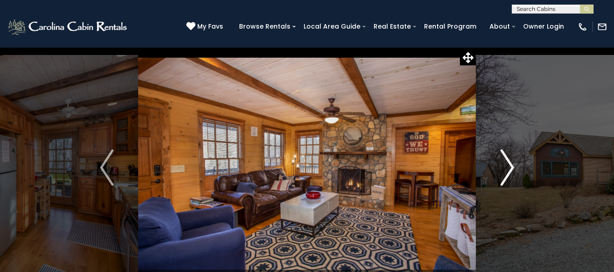
click at [508, 163] on img "Next" at bounding box center [507, 167] width 14 height 36
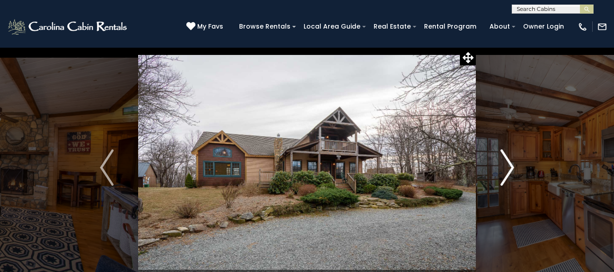
click at [508, 163] on img "Next" at bounding box center [507, 167] width 14 height 36
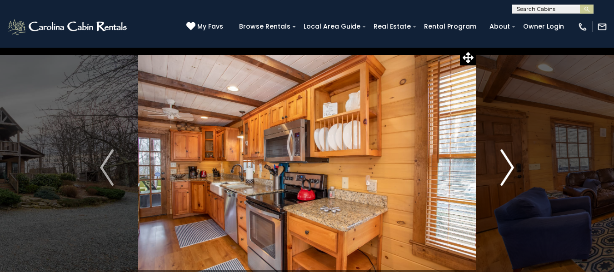
click at [508, 163] on img "Next" at bounding box center [507, 167] width 14 height 36
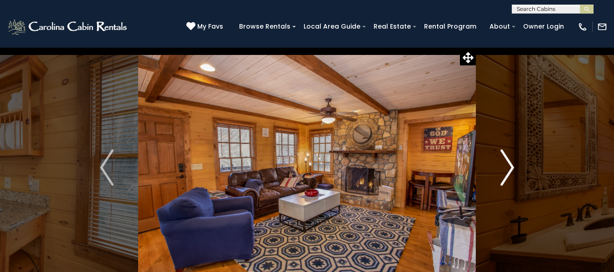
click at [508, 163] on img "Next" at bounding box center [507, 167] width 14 height 36
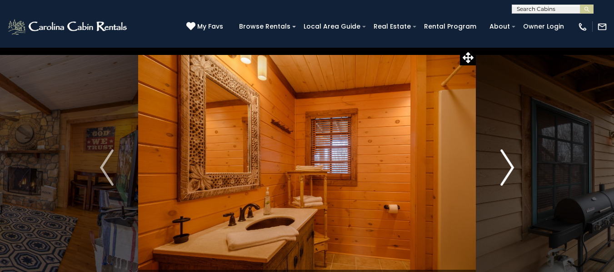
click at [508, 163] on img "Next" at bounding box center [507, 167] width 14 height 36
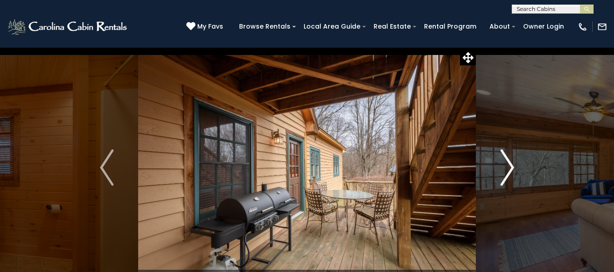
click at [508, 163] on img "Next" at bounding box center [507, 167] width 14 height 36
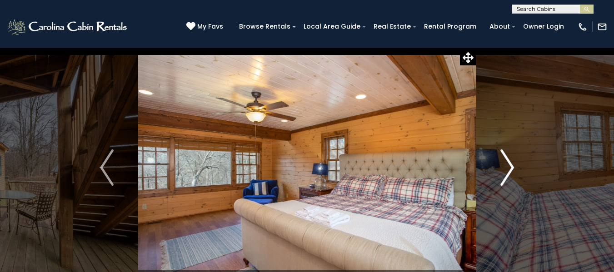
click at [508, 163] on img "Next" at bounding box center [507, 167] width 14 height 36
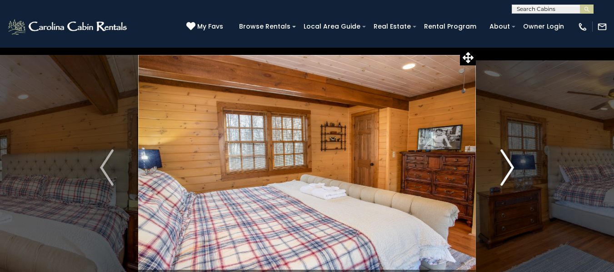
click at [508, 163] on img "Next" at bounding box center [507, 167] width 14 height 36
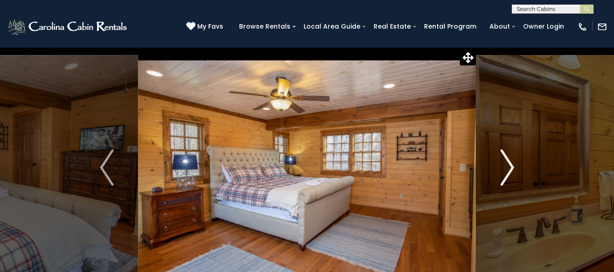
click at [508, 163] on img "Next" at bounding box center [507, 167] width 14 height 36
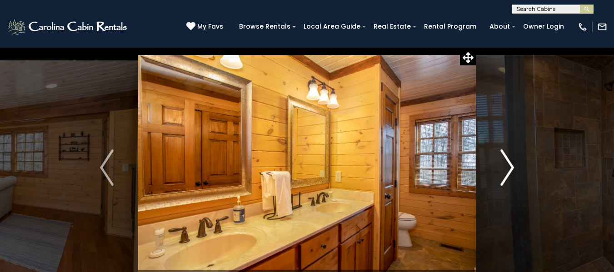
click at [508, 163] on img "Next" at bounding box center [507, 167] width 14 height 36
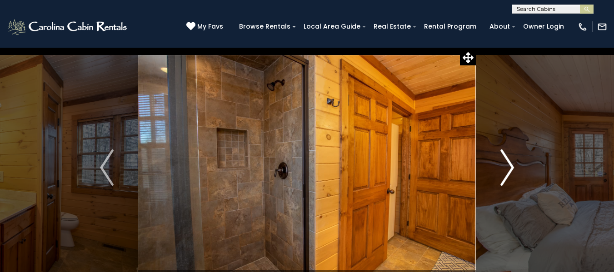
click at [508, 163] on img "Next" at bounding box center [507, 167] width 14 height 36
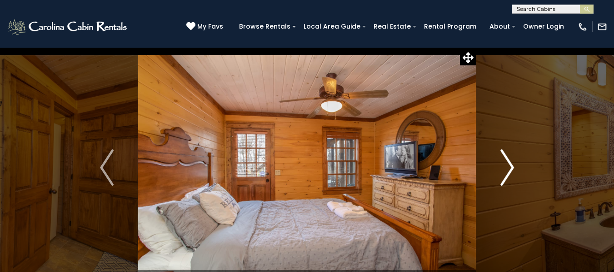
click at [508, 163] on img "Next" at bounding box center [507, 167] width 14 height 36
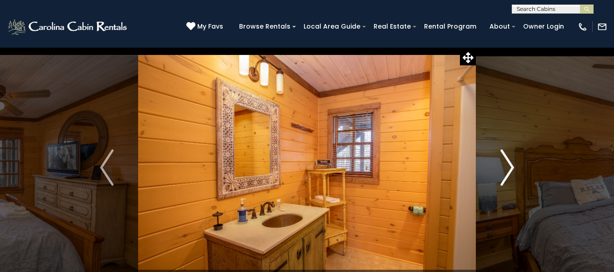
click at [508, 163] on img "Next" at bounding box center [507, 167] width 14 height 36
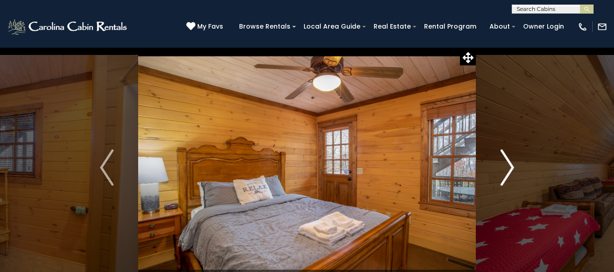
click at [508, 163] on img "Next" at bounding box center [507, 167] width 14 height 36
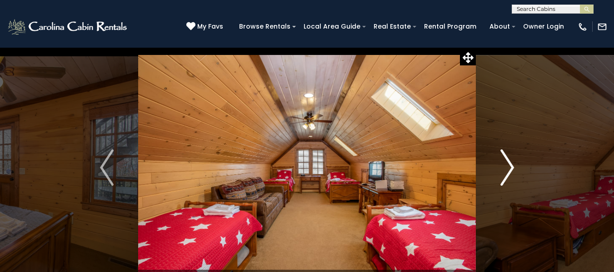
click at [508, 163] on img "Next" at bounding box center [507, 167] width 14 height 36
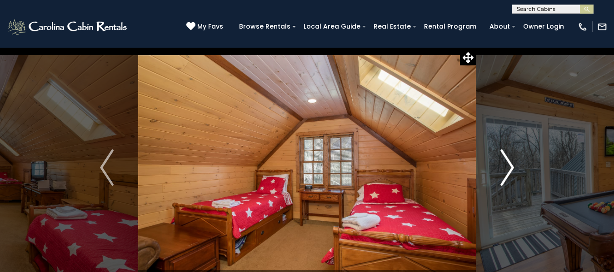
click at [508, 163] on img "Next" at bounding box center [507, 167] width 14 height 36
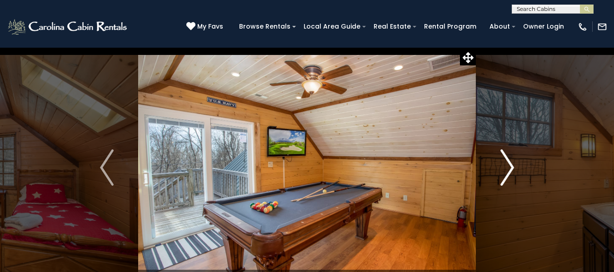
click at [508, 163] on img "Next" at bounding box center [507, 167] width 14 height 36
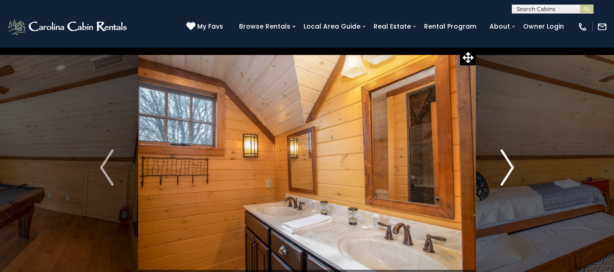
click at [508, 163] on img "Next" at bounding box center [507, 167] width 14 height 36
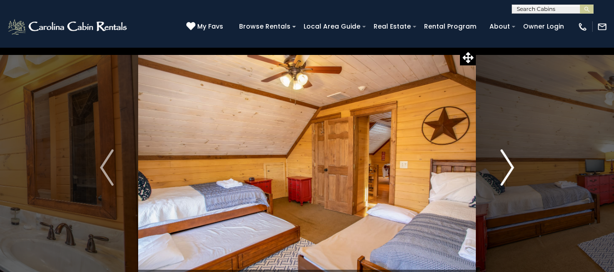
click at [508, 163] on img "Next" at bounding box center [507, 167] width 14 height 36
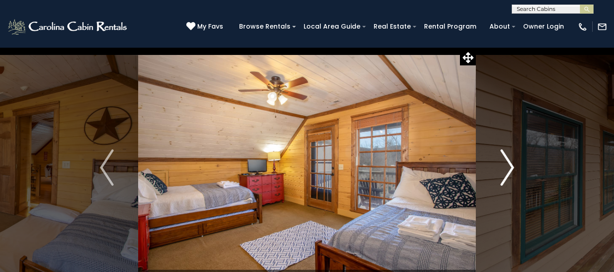
click at [508, 163] on img "Next" at bounding box center [507, 167] width 14 height 36
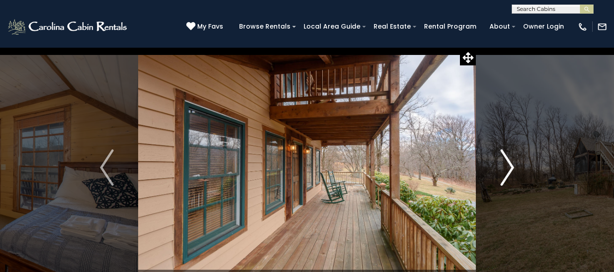
click at [508, 163] on img "Next" at bounding box center [507, 167] width 14 height 36
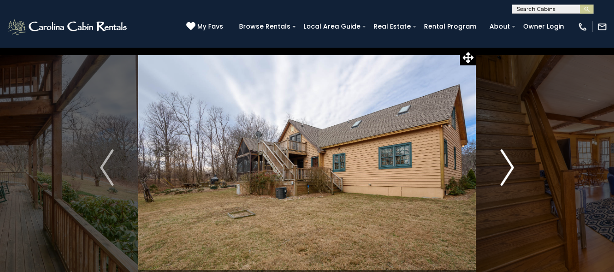
click at [508, 163] on img "Next" at bounding box center [507, 167] width 14 height 36
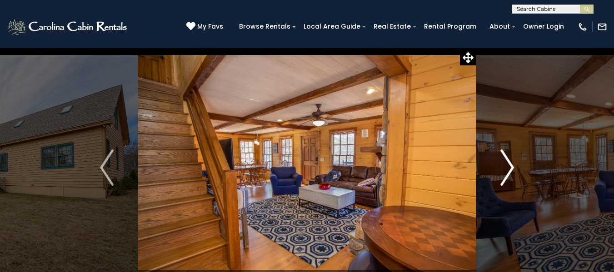
click at [508, 163] on img "Next" at bounding box center [507, 167] width 14 height 36
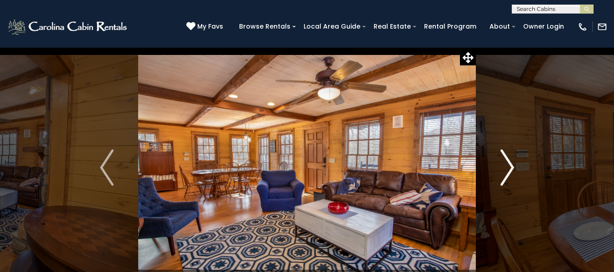
click at [508, 163] on img "Next" at bounding box center [507, 167] width 14 height 36
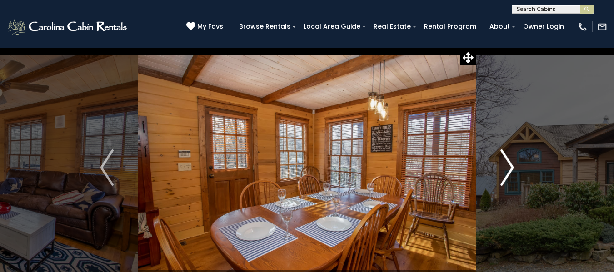
click at [508, 163] on img "Next" at bounding box center [507, 167] width 14 height 36
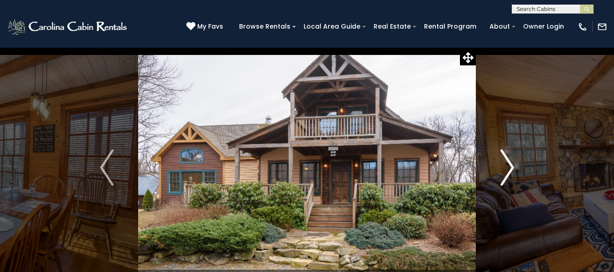
click at [508, 163] on img "Next" at bounding box center [507, 167] width 14 height 36
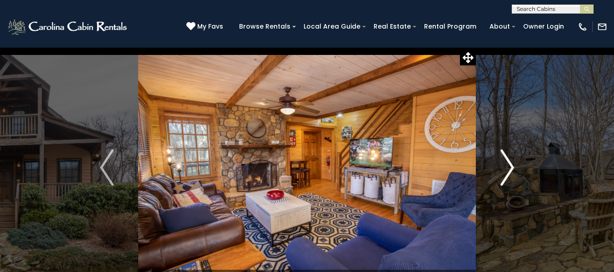
click at [508, 163] on img "Next" at bounding box center [507, 167] width 14 height 36
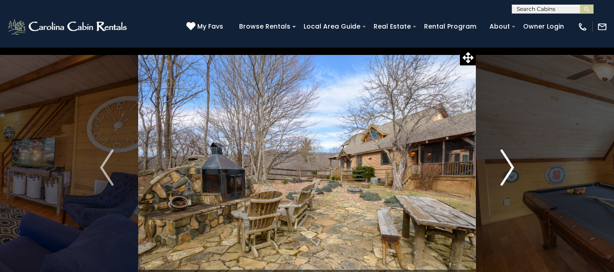
click at [508, 163] on img "Next" at bounding box center [507, 167] width 14 height 36
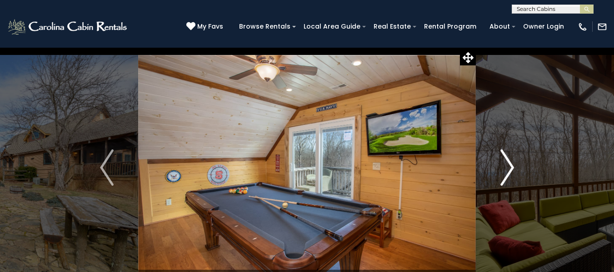
click at [508, 163] on img "Next" at bounding box center [507, 167] width 14 height 36
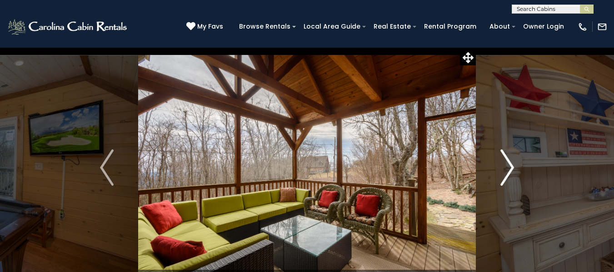
click at [508, 163] on img "Next" at bounding box center [507, 167] width 14 height 36
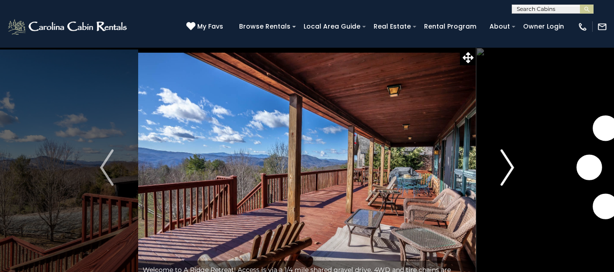
click at [508, 166] on img "Next" at bounding box center [507, 167] width 14 height 36
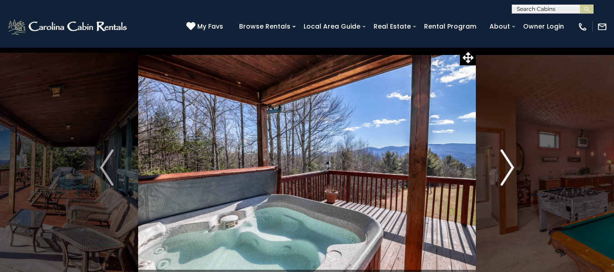
click at [508, 166] on img "Next" at bounding box center [507, 167] width 14 height 36
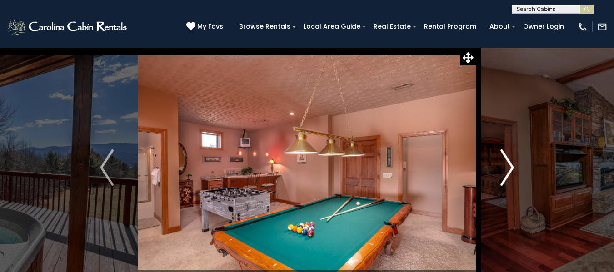
click at [508, 166] on img "Next" at bounding box center [507, 167] width 14 height 36
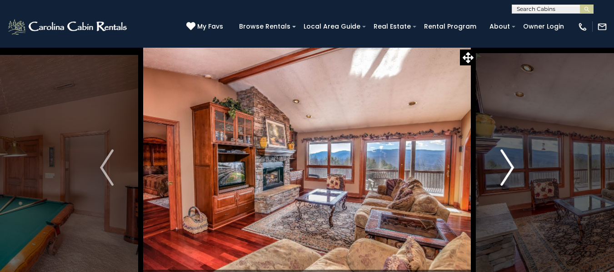
click at [508, 166] on img "Next" at bounding box center [507, 167] width 14 height 36
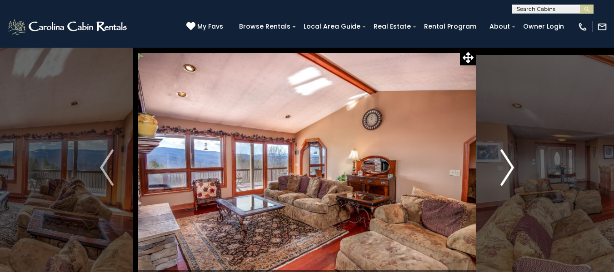
click at [508, 166] on img "Next" at bounding box center [507, 167] width 14 height 36
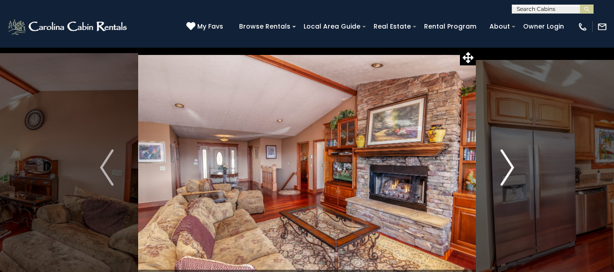
click at [508, 166] on img "Next" at bounding box center [507, 167] width 14 height 36
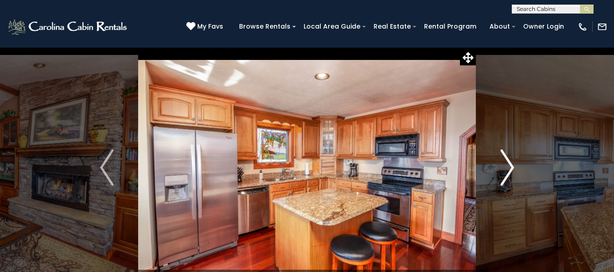
click at [508, 166] on img "Next" at bounding box center [507, 167] width 14 height 36
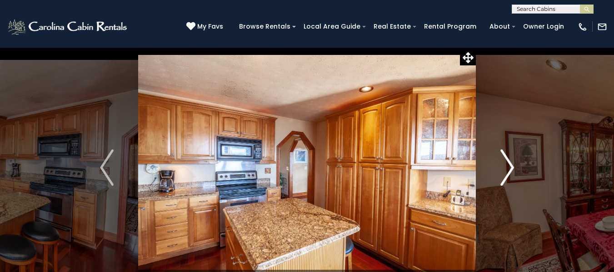
click at [508, 166] on img "Next" at bounding box center [507, 167] width 14 height 36
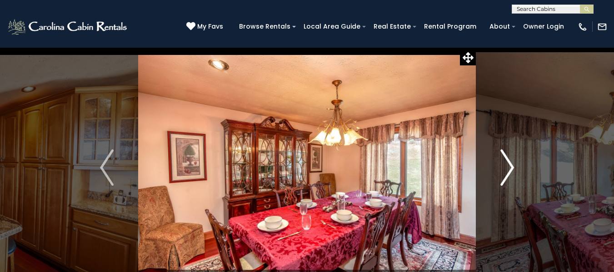
click at [508, 166] on img "Next" at bounding box center [507, 167] width 14 height 36
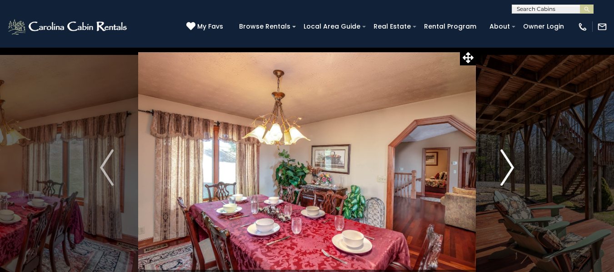
click at [508, 166] on img "Next" at bounding box center [507, 167] width 14 height 36
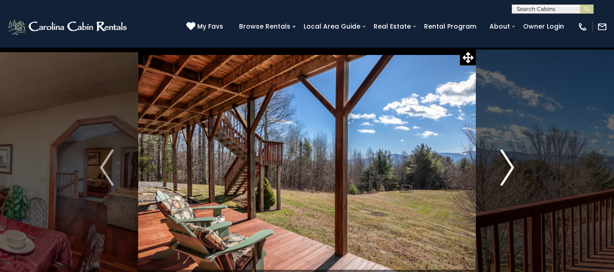
click at [508, 166] on img "Next" at bounding box center [507, 167] width 14 height 36
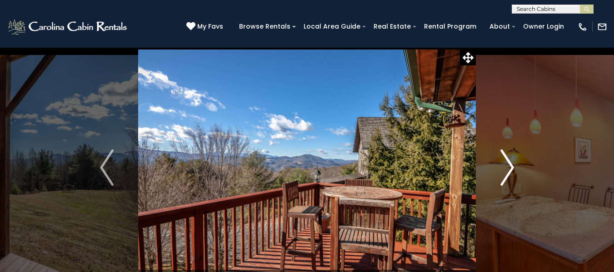
click at [508, 166] on img "Next" at bounding box center [507, 167] width 14 height 36
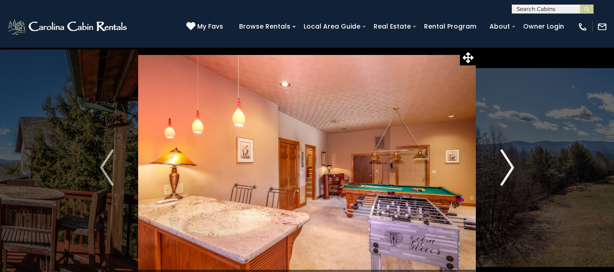
click at [508, 166] on img "Next" at bounding box center [507, 167] width 14 height 36
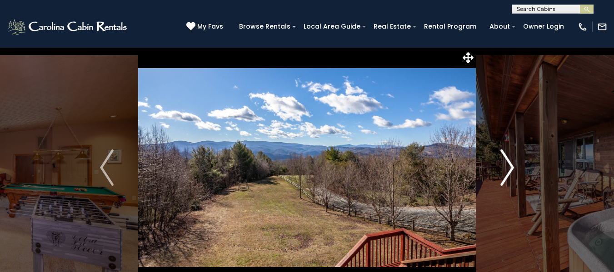
click at [508, 166] on img "Next" at bounding box center [507, 167] width 14 height 36
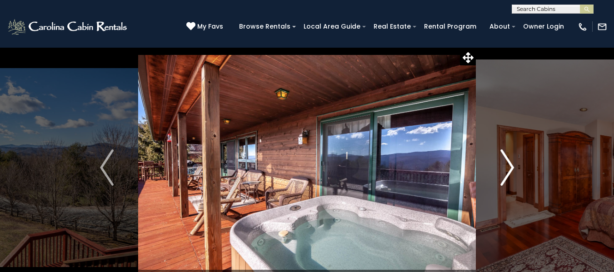
click at [508, 166] on img "Next" at bounding box center [507, 167] width 14 height 36
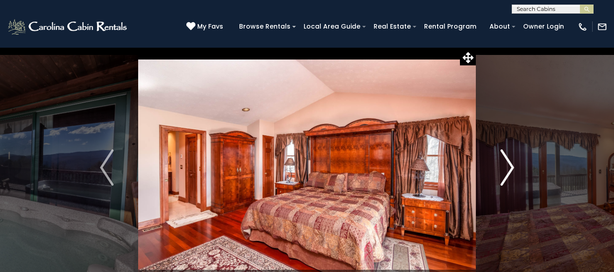
click at [508, 166] on img "Next" at bounding box center [507, 167] width 14 height 36
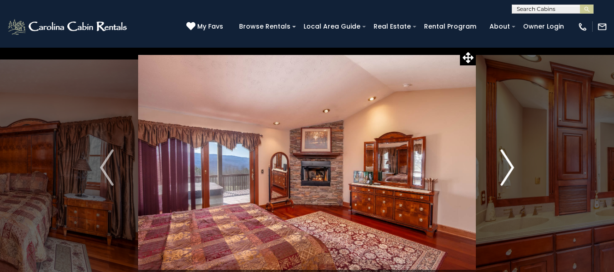
click at [508, 166] on img "Next" at bounding box center [507, 167] width 14 height 36
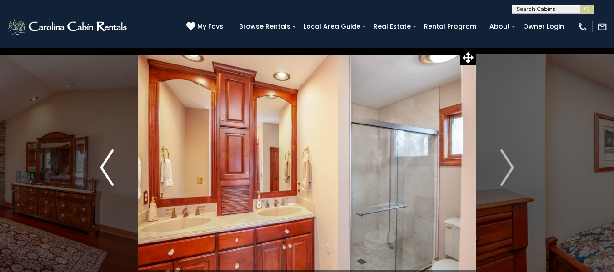
click at [106, 159] on img "Previous" at bounding box center [107, 167] width 14 height 36
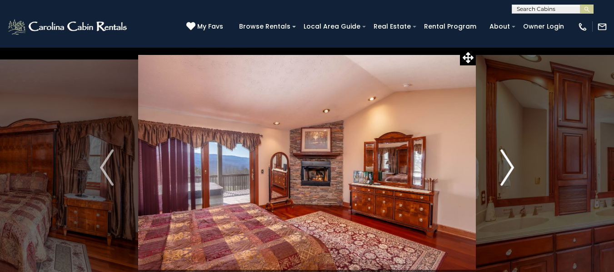
click at [507, 162] on img "Next" at bounding box center [507, 167] width 14 height 36
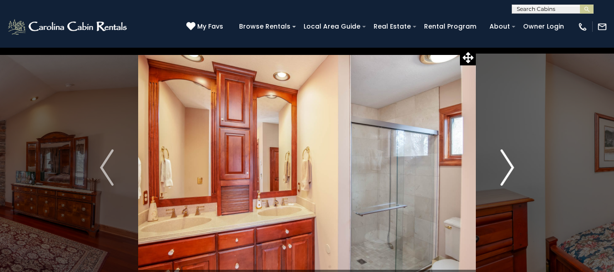
click at [507, 162] on img "Next" at bounding box center [507, 167] width 14 height 36
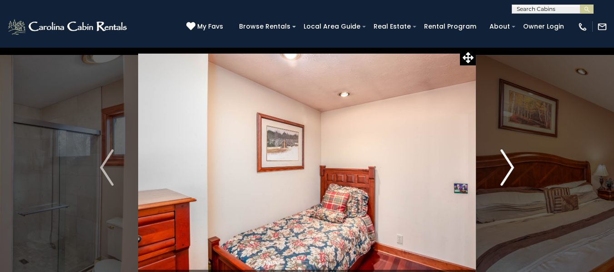
click at [509, 159] on img "Next" at bounding box center [507, 167] width 14 height 36
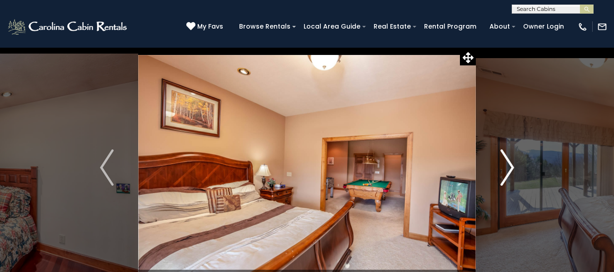
click at [509, 159] on img "Next" at bounding box center [507, 167] width 14 height 36
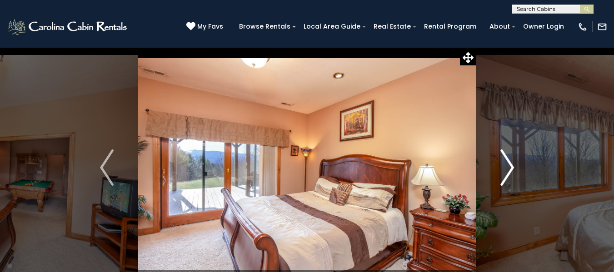
click at [509, 159] on img "Next" at bounding box center [507, 167] width 14 height 36
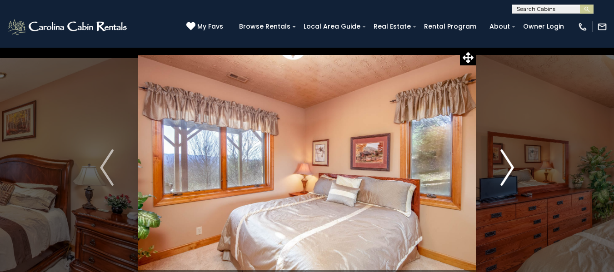
click at [509, 159] on img "Next" at bounding box center [507, 167] width 14 height 36
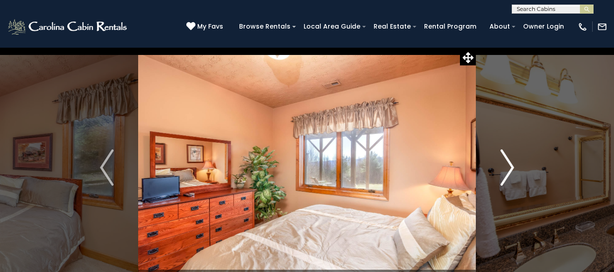
click at [509, 159] on img "Next" at bounding box center [507, 167] width 14 height 36
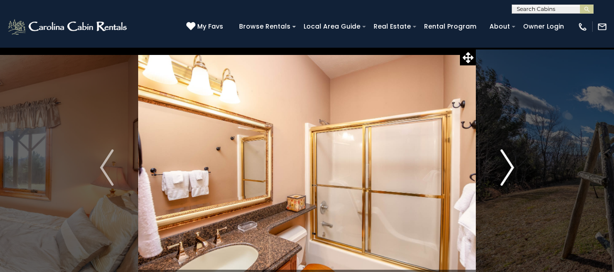
click at [509, 159] on img "Next" at bounding box center [507, 167] width 14 height 36
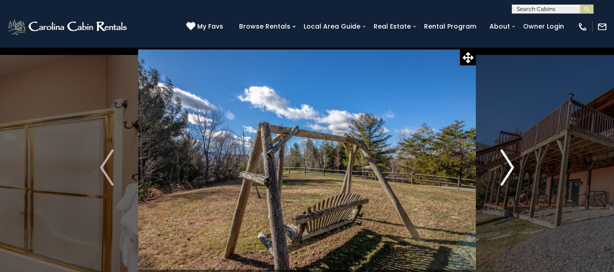
click at [509, 159] on img "Next" at bounding box center [507, 167] width 14 height 36
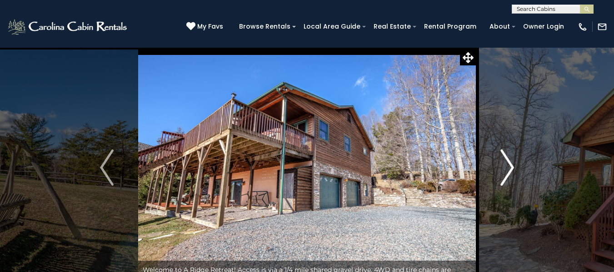
click at [509, 159] on img "Next" at bounding box center [507, 167] width 14 height 36
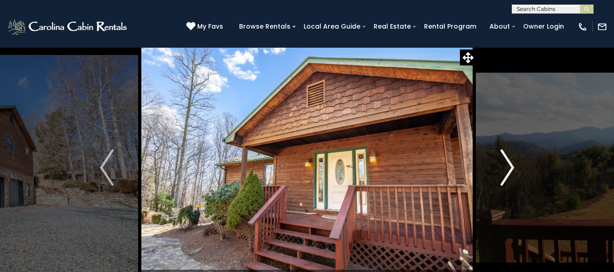
click at [509, 159] on img "Next" at bounding box center [507, 167] width 14 height 36
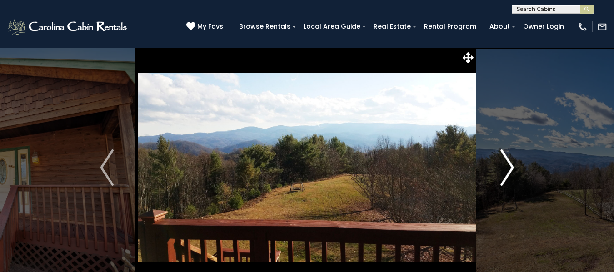
click at [509, 159] on img "Next" at bounding box center [507, 167] width 14 height 36
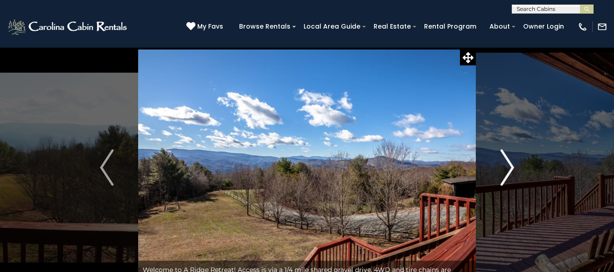
click at [509, 159] on img "Next" at bounding box center [507, 167] width 14 height 36
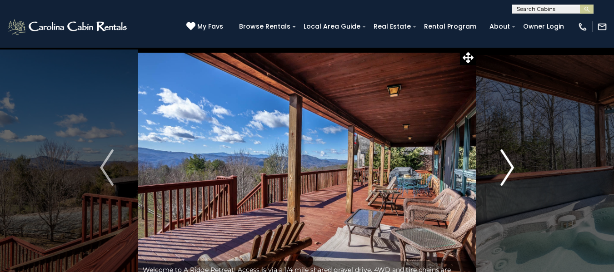
click at [509, 159] on img "Next" at bounding box center [507, 167] width 14 height 36
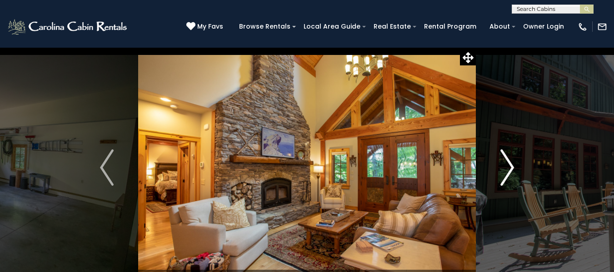
click at [513, 115] on button "Next" at bounding box center [507, 167] width 63 height 241
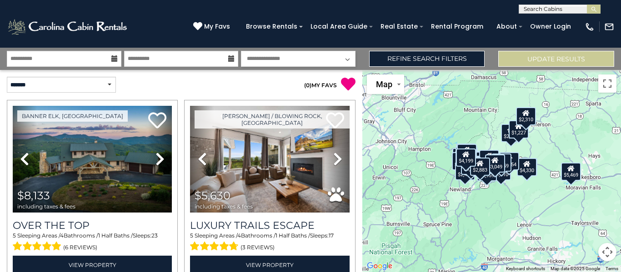
click at [565, 10] on input "text" at bounding box center [559, 10] width 80 height 9
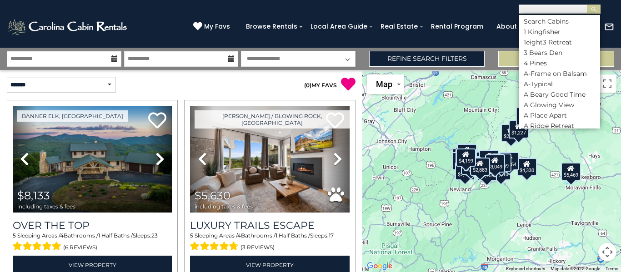
scroll to position [0, 0]
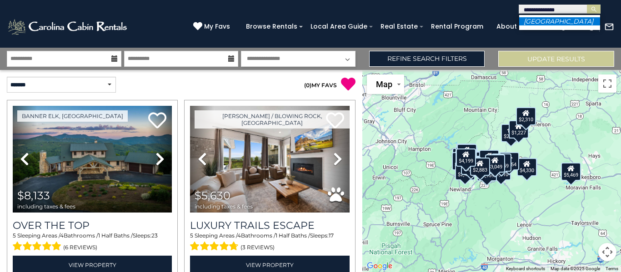
type input "**********"
click at [554, 19] on em "[GEOGRAPHIC_DATA]" at bounding box center [558, 21] width 70 height 8
click at [592, 9] on img "submit" at bounding box center [593, 9] width 7 height 7
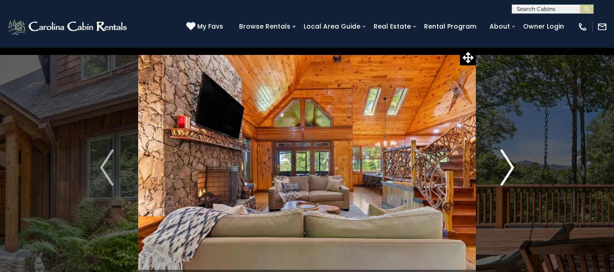
click at [508, 162] on img "Next" at bounding box center [507, 167] width 14 height 36
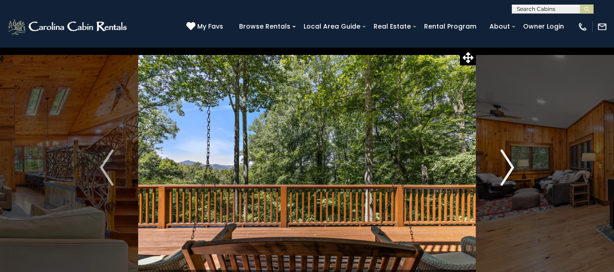
click at [508, 162] on img "Next" at bounding box center [507, 167] width 14 height 36
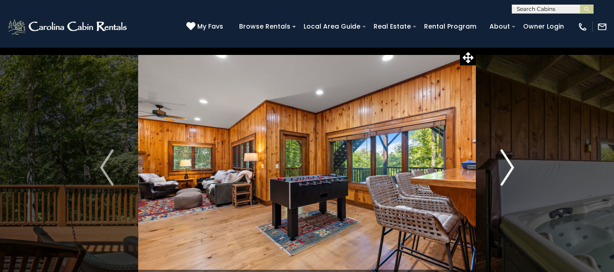
click at [508, 162] on img "Next" at bounding box center [507, 167] width 14 height 36
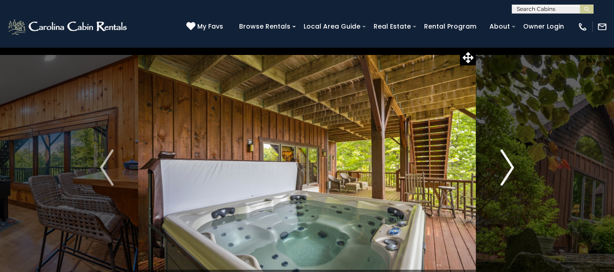
click at [508, 162] on img "Next" at bounding box center [507, 167] width 14 height 36
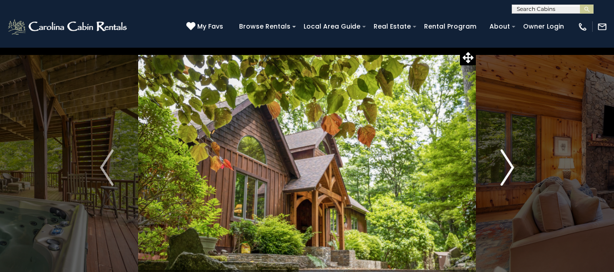
click at [508, 162] on img "Next" at bounding box center [507, 167] width 14 height 36
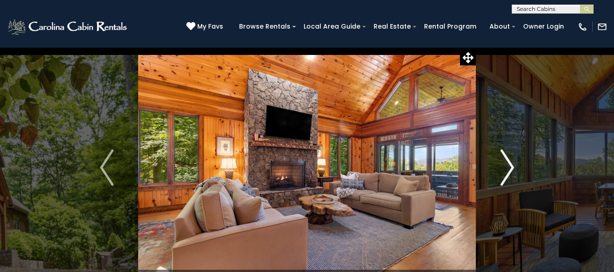
click at [508, 162] on img "Next" at bounding box center [507, 167] width 14 height 36
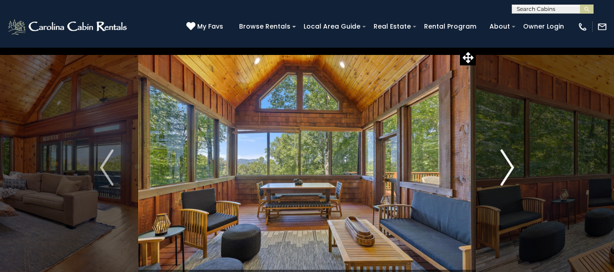
click at [508, 162] on img "Next" at bounding box center [507, 167] width 14 height 36
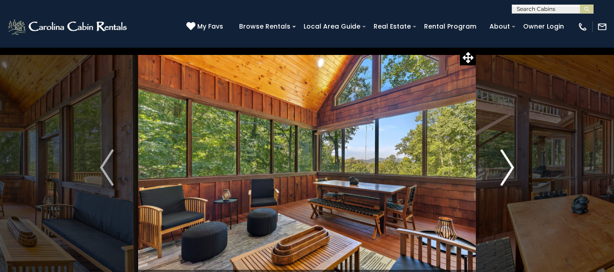
click at [508, 162] on img "Next" at bounding box center [507, 167] width 14 height 36
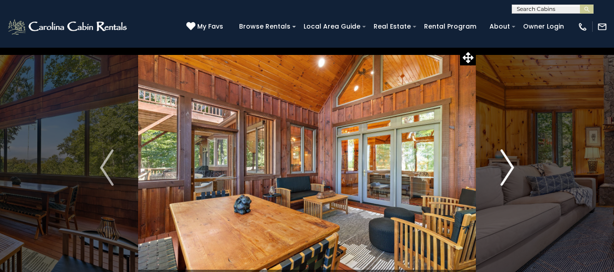
click at [508, 162] on img "Next" at bounding box center [507, 167] width 14 height 36
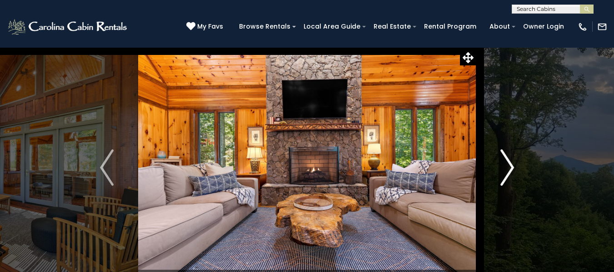
click at [508, 162] on img "Next" at bounding box center [507, 167] width 14 height 36
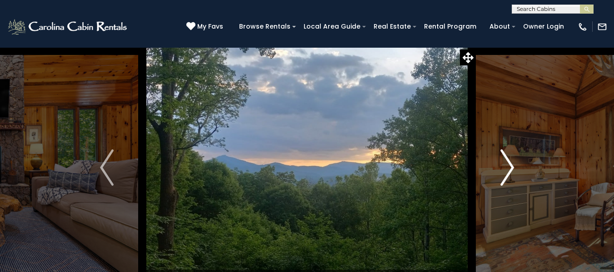
click at [508, 162] on img "Next" at bounding box center [507, 167] width 14 height 36
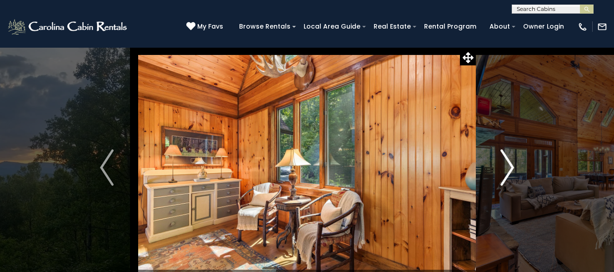
click at [508, 162] on img "Next" at bounding box center [507, 167] width 14 height 36
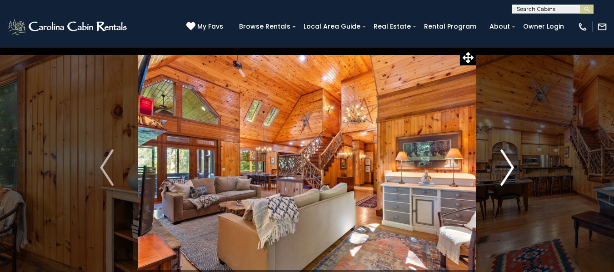
click at [508, 162] on img "Next" at bounding box center [507, 167] width 14 height 36
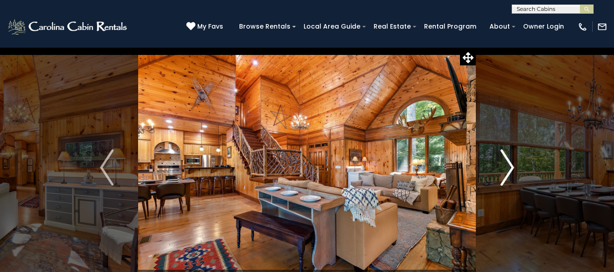
click at [508, 162] on img "Next" at bounding box center [507, 167] width 14 height 36
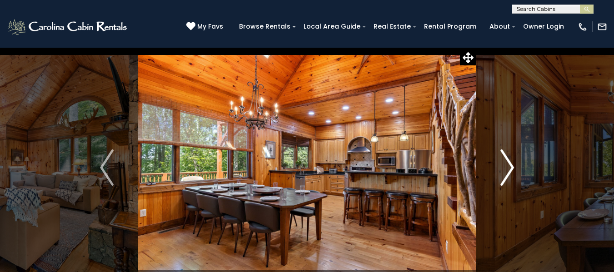
click at [508, 162] on img "Next" at bounding box center [507, 167] width 14 height 36
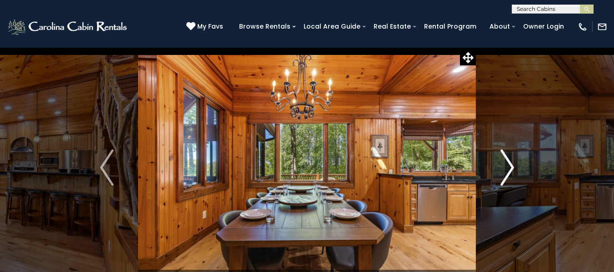
click at [508, 162] on img "Next" at bounding box center [507, 167] width 14 height 36
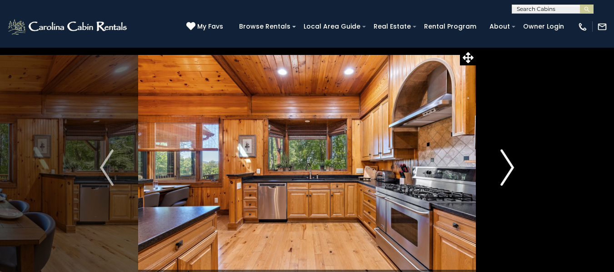
click at [508, 162] on img "Next" at bounding box center [507, 167] width 14 height 36
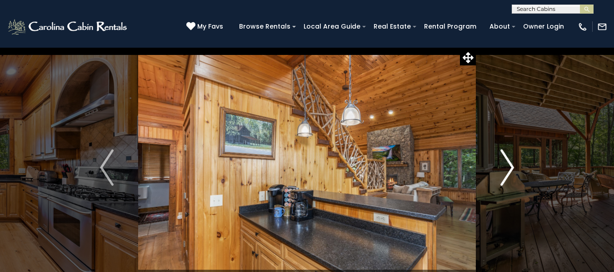
click at [508, 162] on img "Next" at bounding box center [507, 167] width 14 height 36
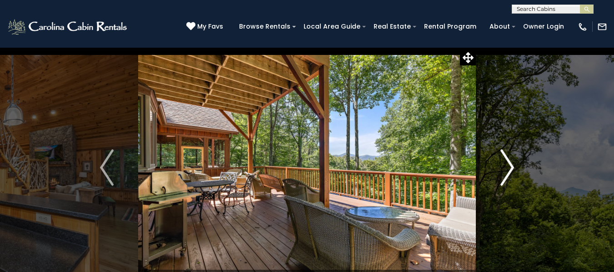
click at [508, 162] on img "Next" at bounding box center [507, 167] width 14 height 36
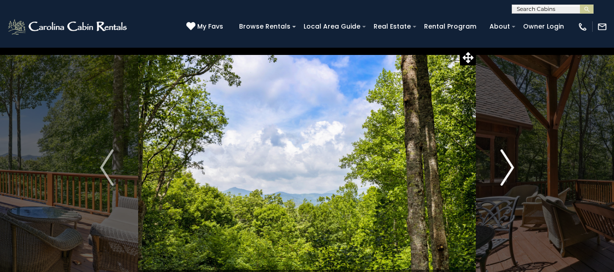
click at [508, 162] on img "Next" at bounding box center [507, 167] width 14 height 36
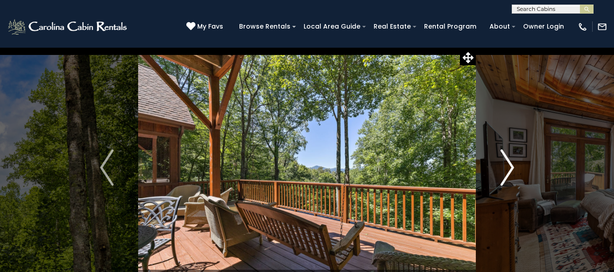
click at [508, 162] on img "Next" at bounding box center [507, 167] width 14 height 36
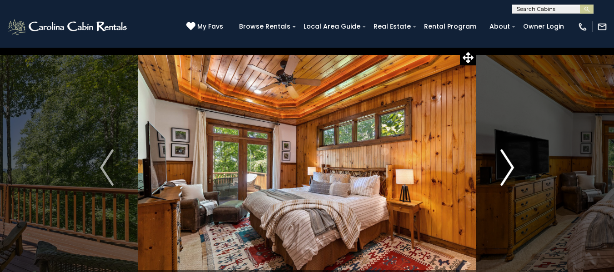
click at [508, 162] on img "Next" at bounding box center [507, 167] width 14 height 36
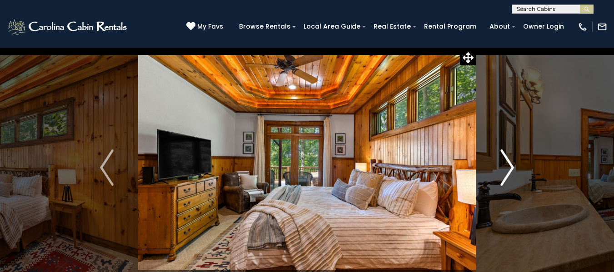
click at [508, 162] on img "Next" at bounding box center [507, 167] width 14 height 36
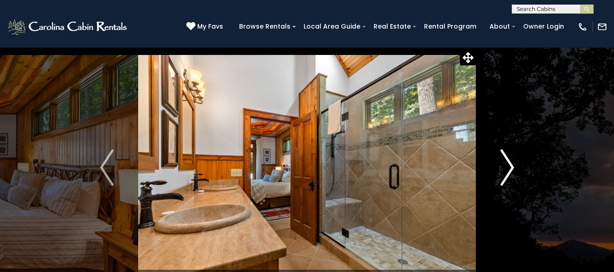
click at [508, 162] on img "Next" at bounding box center [507, 167] width 14 height 36
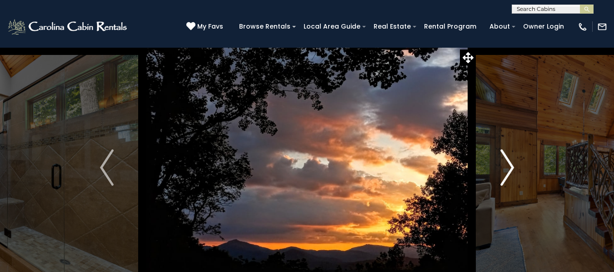
click at [508, 162] on img "Next" at bounding box center [507, 167] width 14 height 36
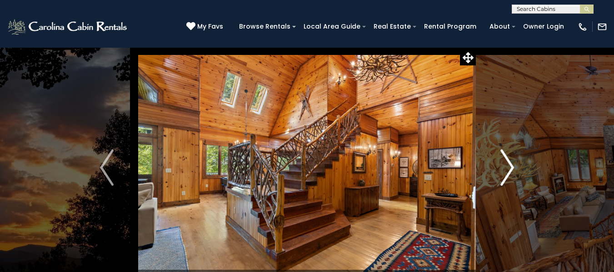
click at [476, 47] on button "Next" at bounding box center [507, 167] width 63 height 241
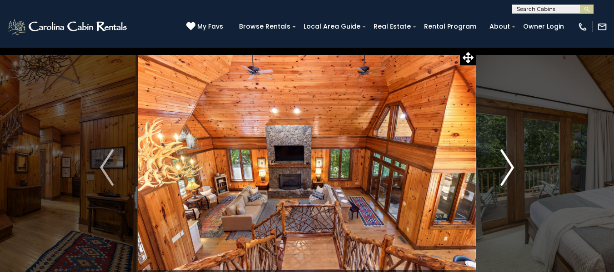
click at [509, 168] on img "Next" at bounding box center [507, 167] width 14 height 36
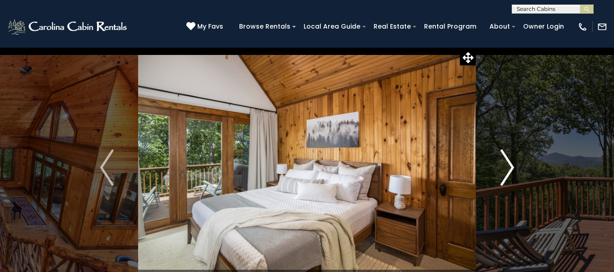
click at [509, 168] on img "Next" at bounding box center [507, 167] width 14 height 36
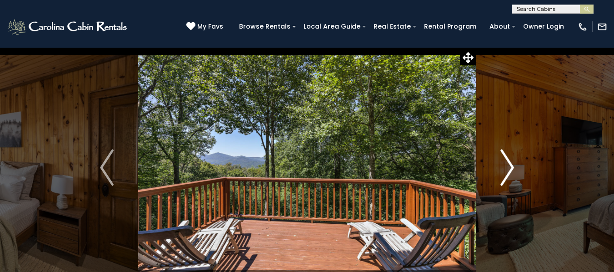
click at [509, 168] on img "Next" at bounding box center [507, 167] width 14 height 36
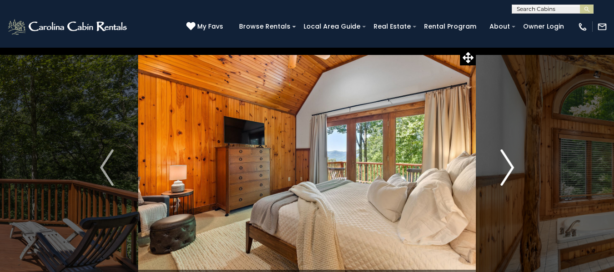
click at [509, 168] on img "Next" at bounding box center [507, 167] width 14 height 36
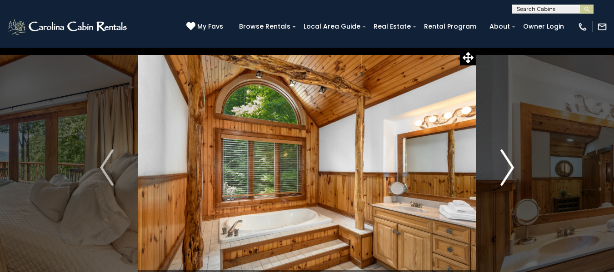
click at [509, 168] on img "Next" at bounding box center [507, 167] width 14 height 36
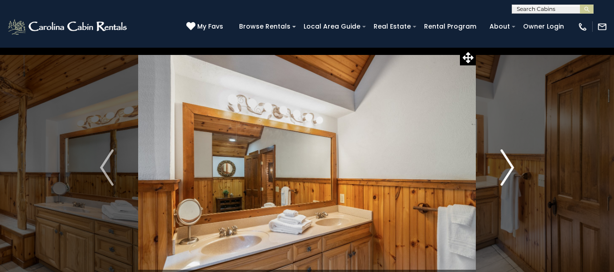
click at [509, 168] on img "Next" at bounding box center [507, 167] width 14 height 36
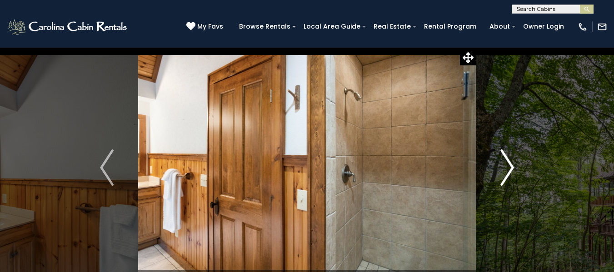
click at [509, 168] on img "Next" at bounding box center [507, 167] width 14 height 36
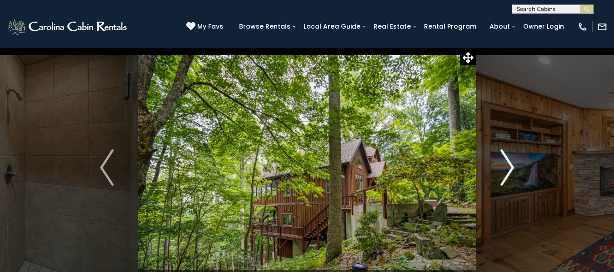
click at [509, 168] on img "Next" at bounding box center [507, 167] width 14 height 36
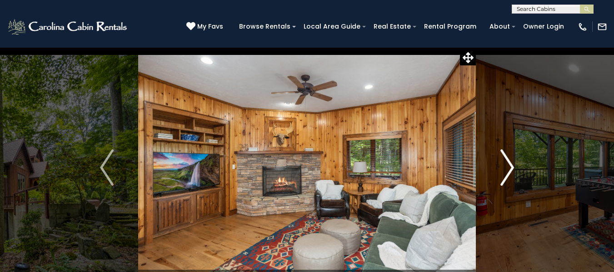
click at [509, 168] on img "Next" at bounding box center [507, 167] width 14 height 36
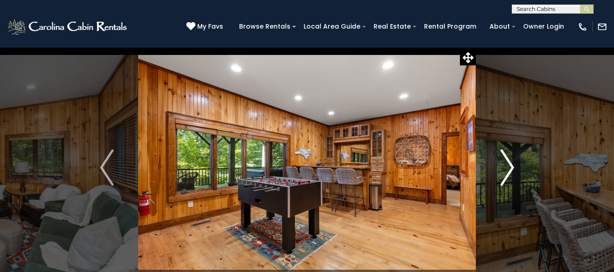
click at [509, 168] on img "Next" at bounding box center [507, 167] width 14 height 36
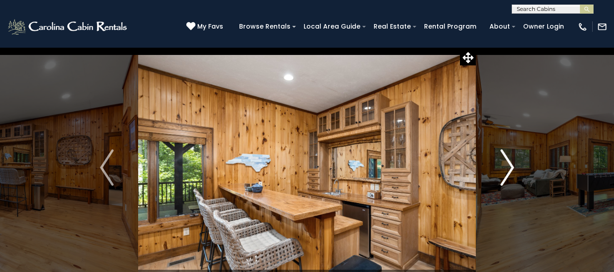
click at [509, 168] on img "Next" at bounding box center [507, 167] width 14 height 36
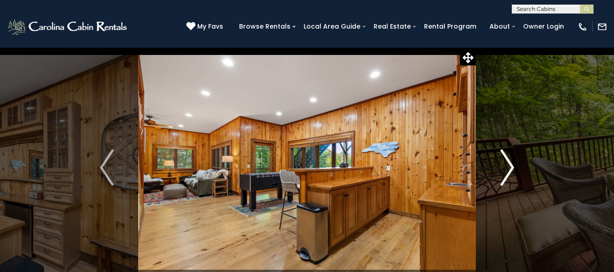
click at [509, 168] on img "Next" at bounding box center [507, 167] width 14 height 36
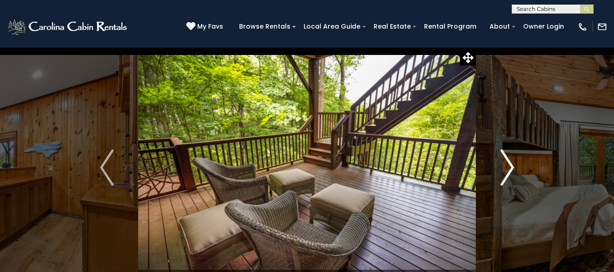
click at [509, 168] on img "Next" at bounding box center [507, 167] width 14 height 36
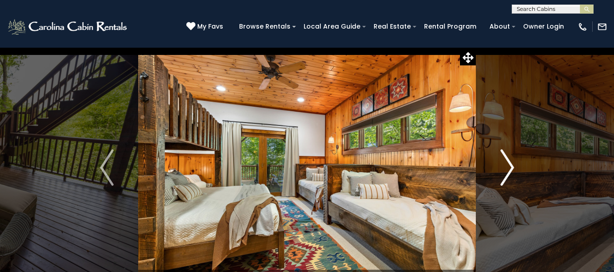
click at [509, 168] on img "Next" at bounding box center [507, 167] width 14 height 36
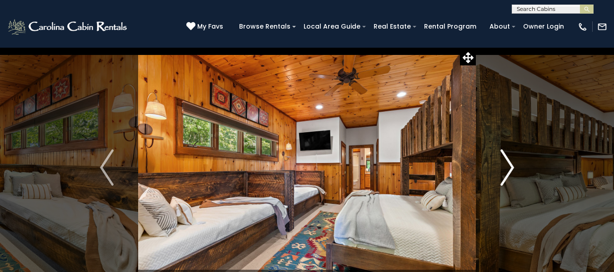
click at [509, 168] on img "Next" at bounding box center [507, 167] width 14 height 36
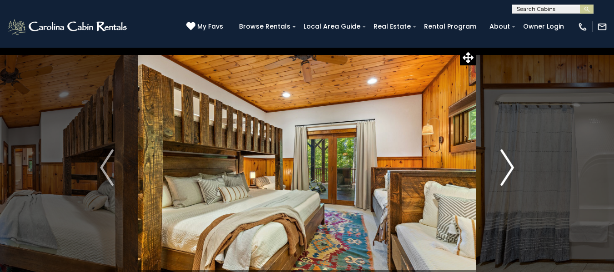
click at [509, 168] on img "Next" at bounding box center [507, 167] width 14 height 36
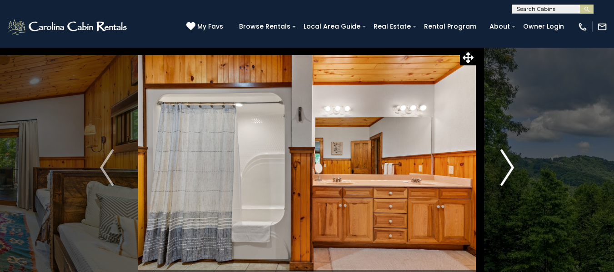
click at [509, 168] on img "Next" at bounding box center [507, 167] width 14 height 36
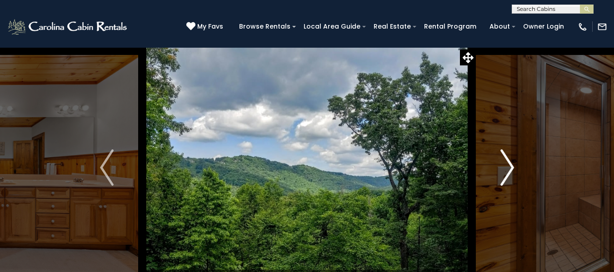
click at [509, 168] on img "Next" at bounding box center [507, 167] width 14 height 36
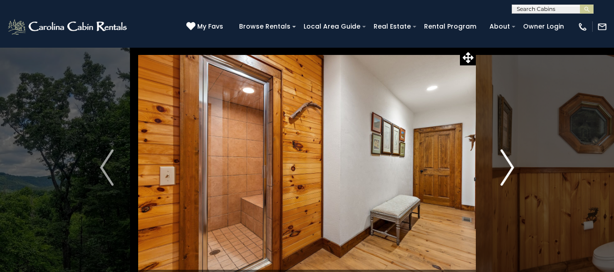
click at [509, 168] on img "Next" at bounding box center [507, 167] width 14 height 36
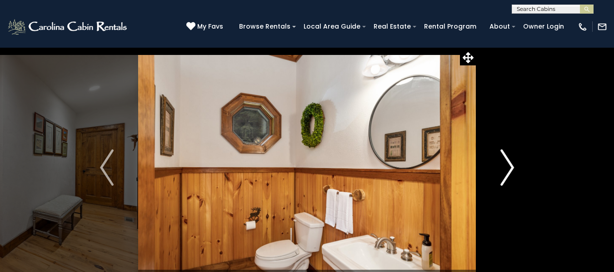
click at [509, 168] on img "Next" at bounding box center [507, 167] width 14 height 36
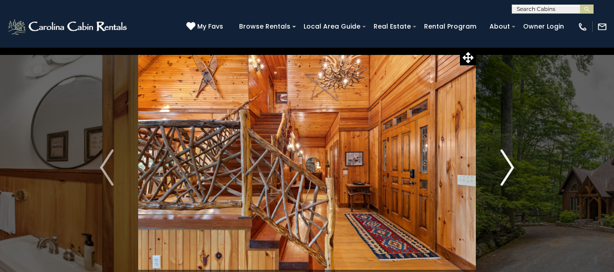
click at [509, 168] on img "Next" at bounding box center [507, 167] width 14 height 36
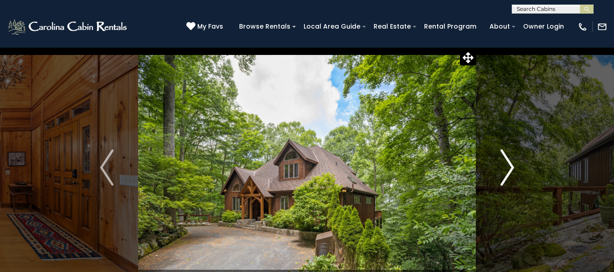
click at [509, 168] on img "Next" at bounding box center [507, 167] width 14 height 36
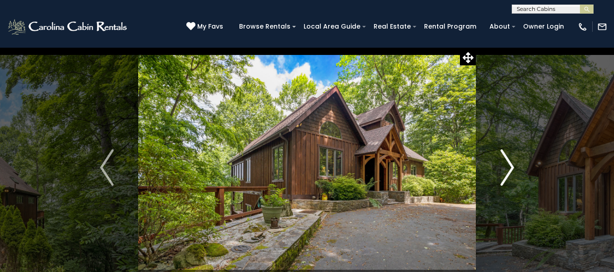
click at [509, 168] on img "Next" at bounding box center [507, 167] width 14 height 36
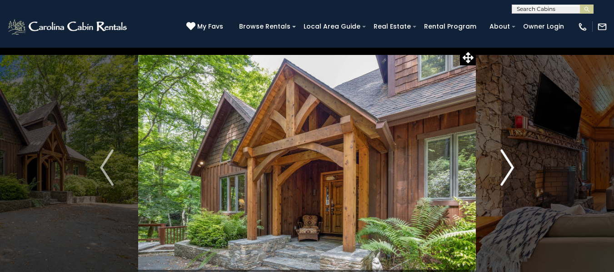
click at [509, 168] on img "Next" at bounding box center [507, 167] width 14 height 36
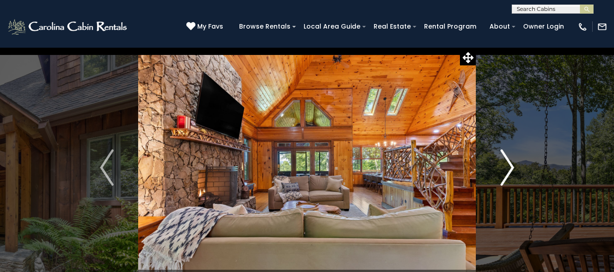
click at [509, 168] on img "Next" at bounding box center [507, 167] width 14 height 36
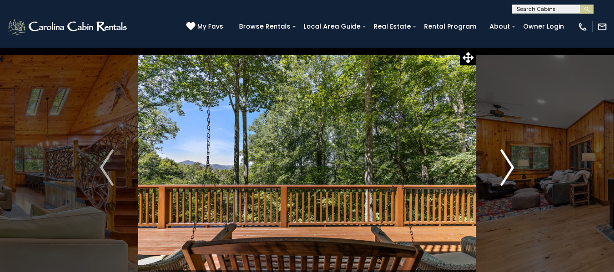
click at [509, 168] on img "Next" at bounding box center [507, 167] width 14 height 36
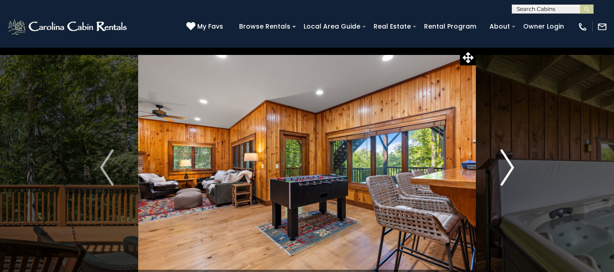
click at [509, 168] on img "Next" at bounding box center [507, 167] width 14 height 36
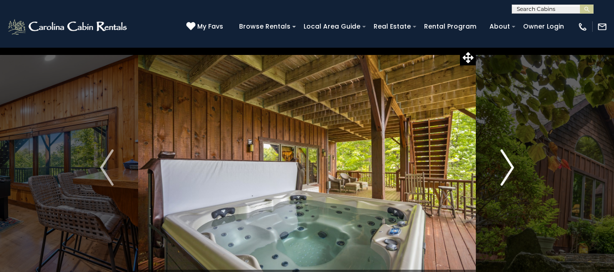
click at [509, 168] on img "Next" at bounding box center [507, 167] width 14 height 36
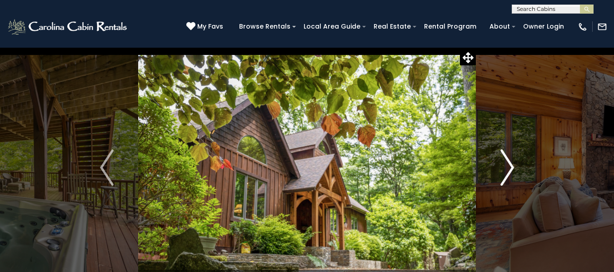
click at [509, 168] on img "Next" at bounding box center [507, 167] width 14 height 36
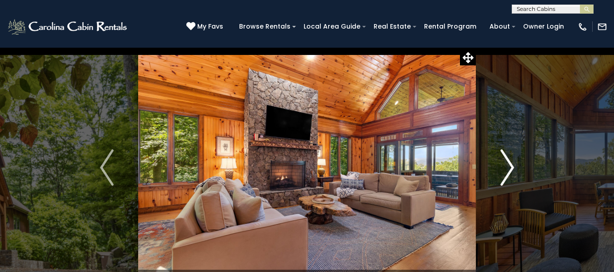
click at [509, 168] on img "Next" at bounding box center [507, 167] width 14 height 36
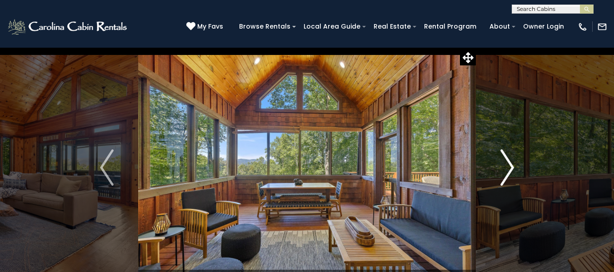
click at [509, 168] on img "Next" at bounding box center [507, 167] width 14 height 36
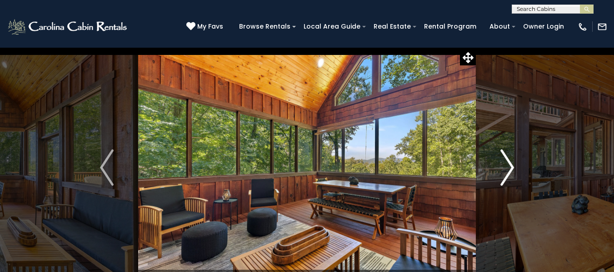
click at [509, 168] on img "Next" at bounding box center [507, 167] width 14 height 36
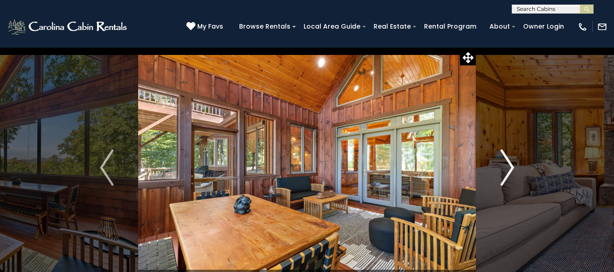
click at [509, 168] on img "Next" at bounding box center [507, 167] width 14 height 36
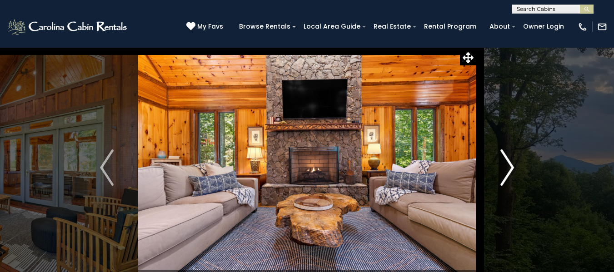
click at [509, 168] on img "Next" at bounding box center [507, 167] width 14 height 36
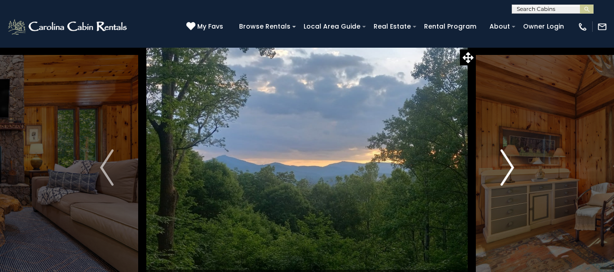
click at [509, 168] on img "Next" at bounding box center [507, 167] width 14 height 36
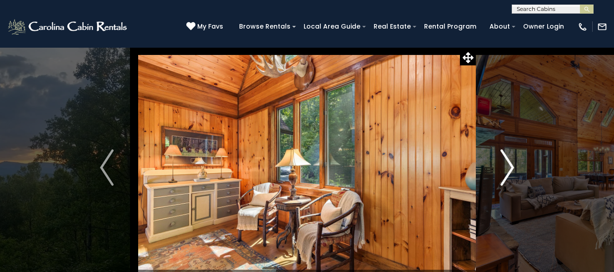
click at [509, 168] on img "Next" at bounding box center [507, 167] width 14 height 36
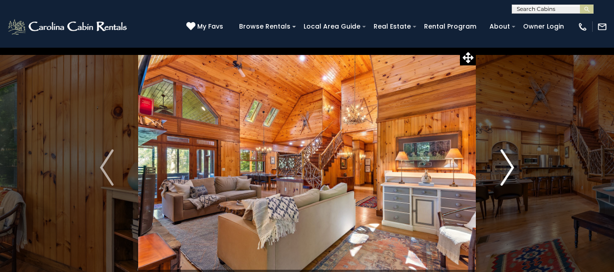
click at [509, 168] on img "Next" at bounding box center [507, 167] width 14 height 36
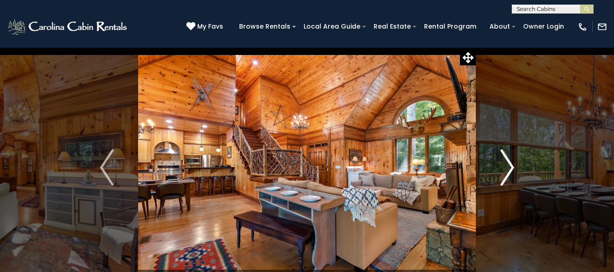
click at [509, 168] on img "Next" at bounding box center [507, 167] width 14 height 36
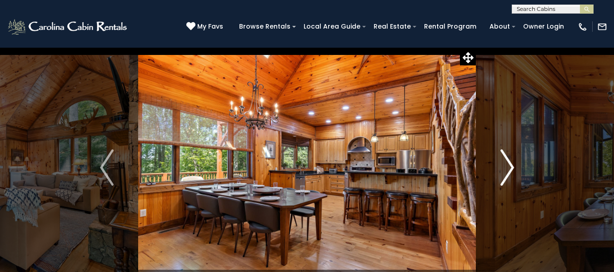
click at [509, 168] on img "Next" at bounding box center [507, 167] width 14 height 36
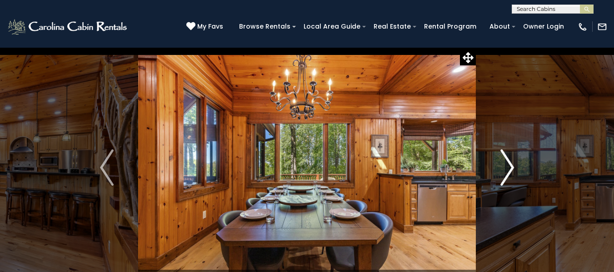
click at [509, 168] on img "Next" at bounding box center [507, 167] width 14 height 36
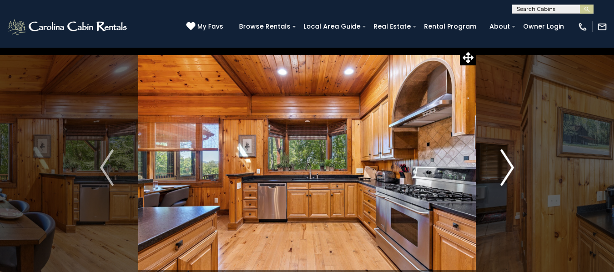
click at [509, 168] on img "Next" at bounding box center [507, 167] width 14 height 36
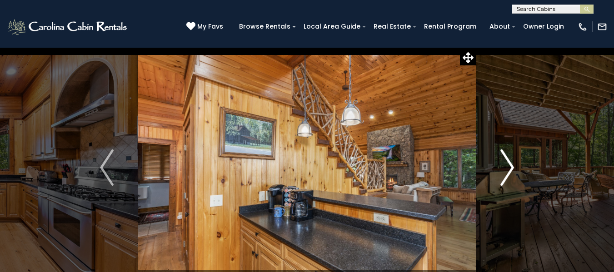
click at [509, 168] on img "Next" at bounding box center [507, 167] width 14 height 36
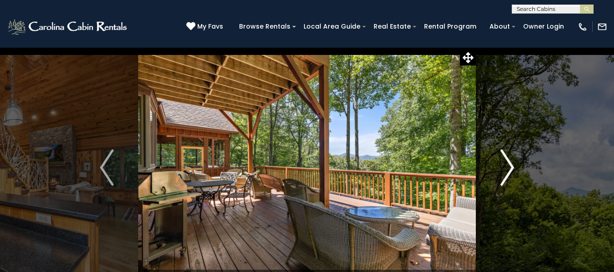
click at [509, 168] on img "Next" at bounding box center [507, 167] width 14 height 36
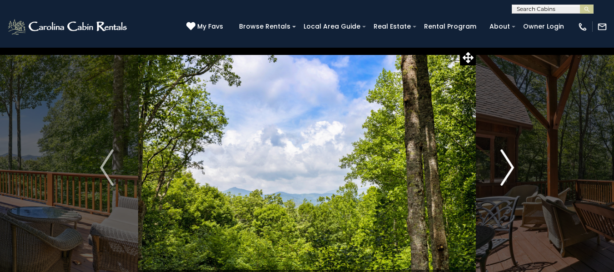
click at [509, 168] on img "Next" at bounding box center [507, 167] width 14 height 36
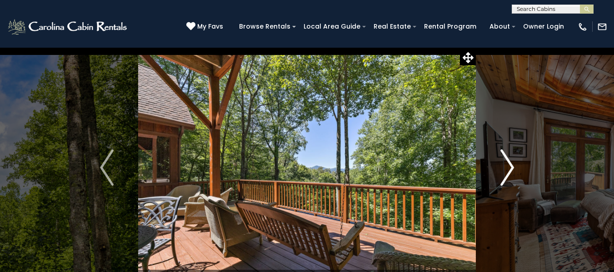
click at [509, 168] on img "Next" at bounding box center [507, 167] width 14 height 36
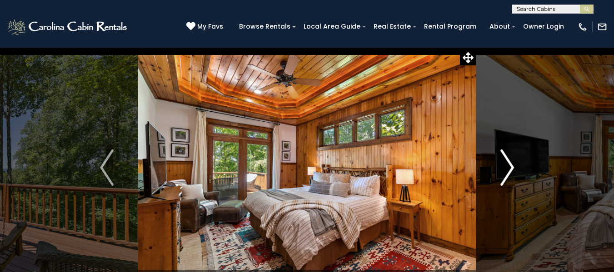
click at [509, 168] on img "Next" at bounding box center [507, 167] width 14 height 36
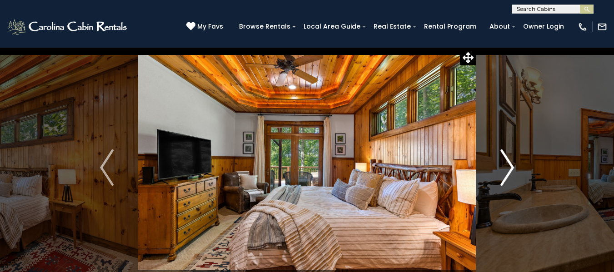
click at [509, 168] on img "Next" at bounding box center [507, 167] width 14 height 36
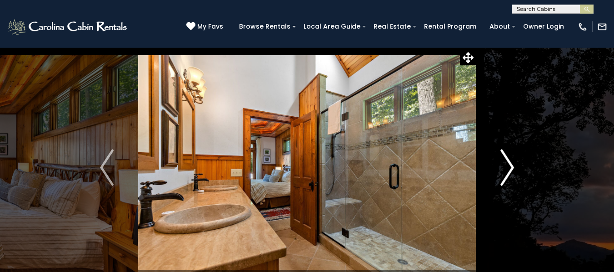
click at [509, 168] on img "Next" at bounding box center [507, 167] width 14 height 36
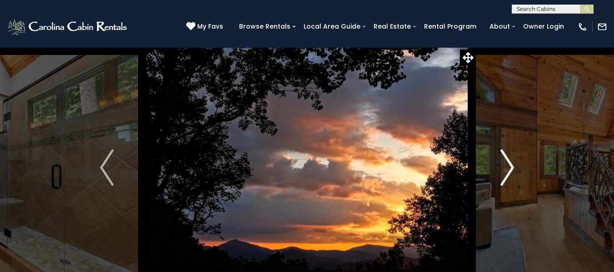
click at [509, 168] on img "Next" at bounding box center [507, 167] width 14 height 36
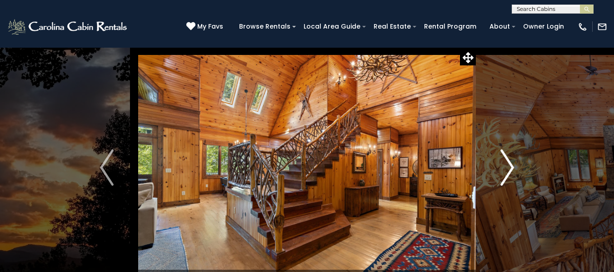
click at [509, 168] on img "Next" at bounding box center [507, 167] width 14 height 36
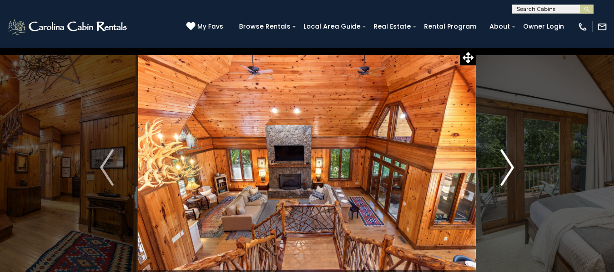
click at [509, 168] on img "Next" at bounding box center [507, 167] width 14 height 36
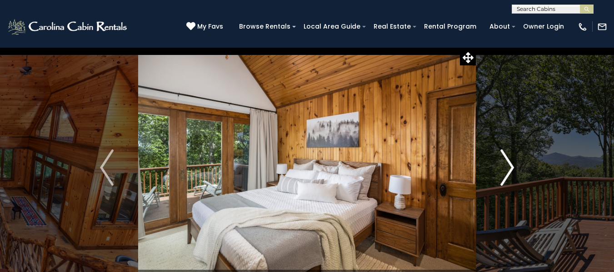
click at [509, 168] on img "Next" at bounding box center [507, 167] width 14 height 36
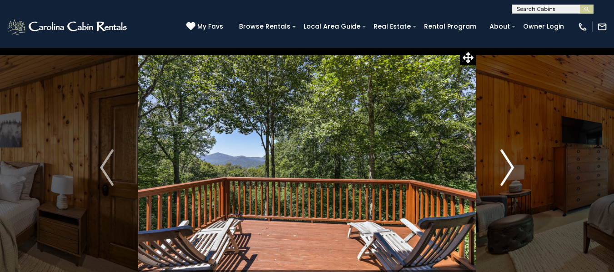
click at [509, 168] on img "Next" at bounding box center [507, 167] width 14 height 36
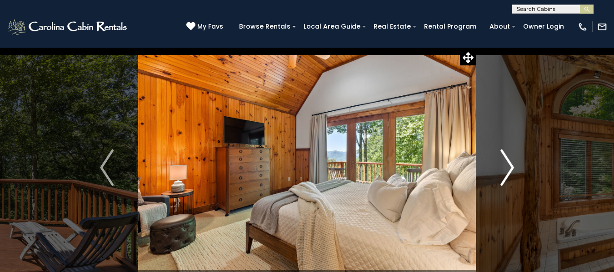
click at [509, 168] on img "Next" at bounding box center [507, 167] width 14 height 36
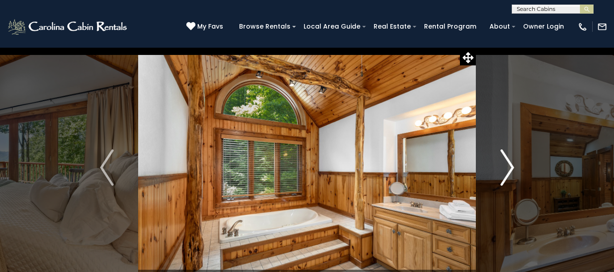
click at [509, 168] on img "Next" at bounding box center [507, 167] width 14 height 36
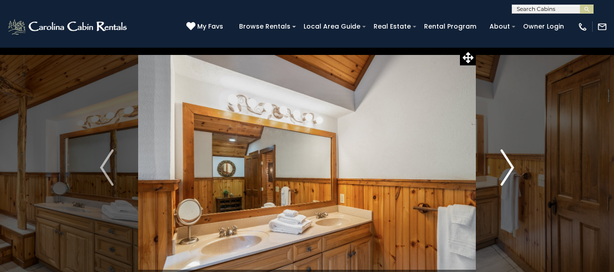
click at [509, 168] on img "Next" at bounding box center [507, 167] width 14 height 36
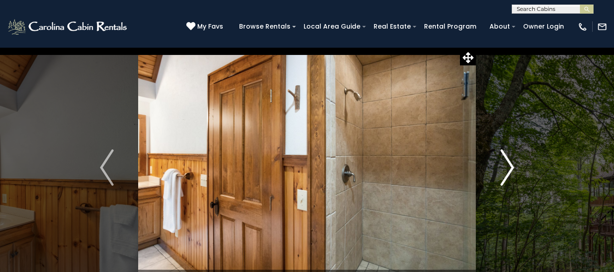
click at [509, 168] on img "Next" at bounding box center [507, 167] width 14 height 36
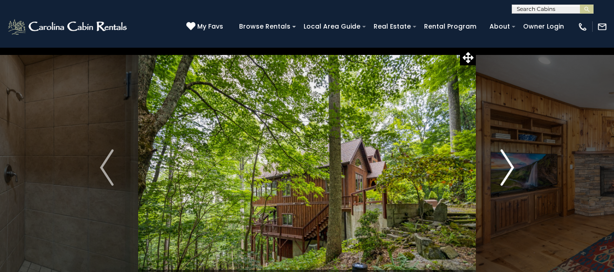
click at [509, 168] on img "Next" at bounding box center [507, 167] width 14 height 36
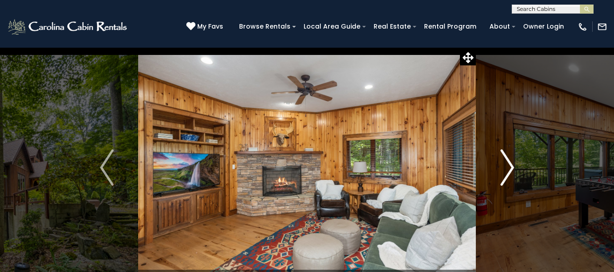
click at [509, 168] on img "Next" at bounding box center [507, 167] width 14 height 36
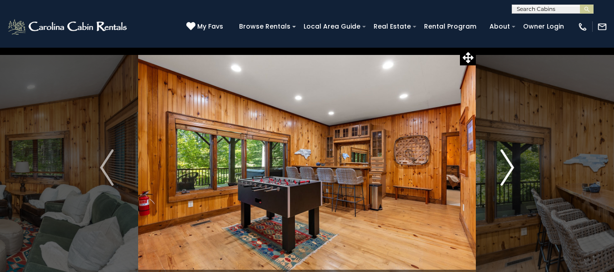
click at [509, 168] on img "Next" at bounding box center [507, 167] width 14 height 36
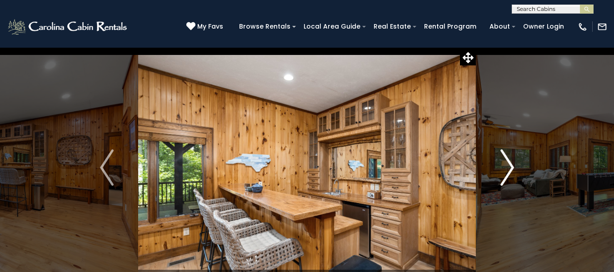
click at [509, 168] on img "Next" at bounding box center [507, 167] width 14 height 36
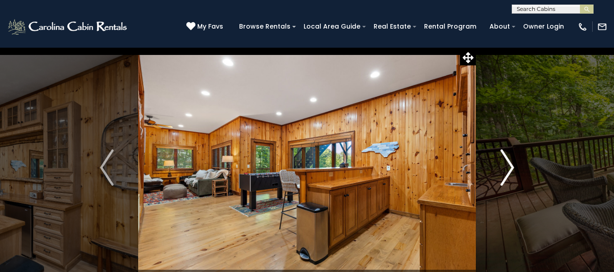
click at [509, 168] on img "Next" at bounding box center [507, 167] width 14 height 36
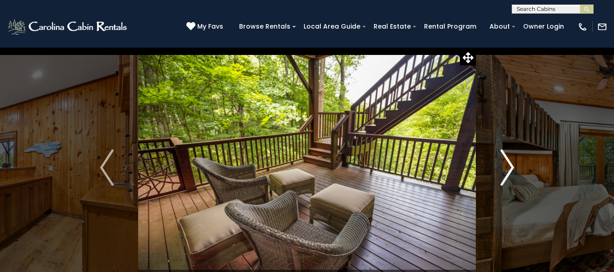
click at [509, 168] on img "Next" at bounding box center [507, 167] width 14 height 36
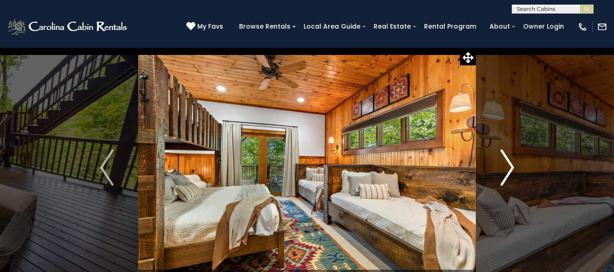
click at [509, 168] on img "Next" at bounding box center [507, 167] width 14 height 36
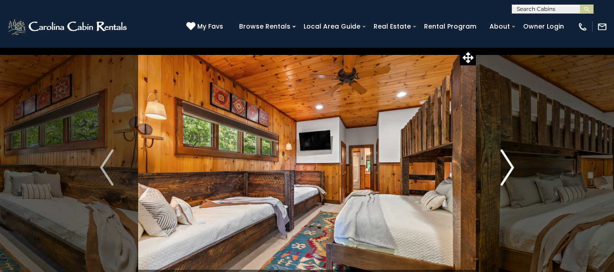
click at [509, 168] on img "Next" at bounding box center [507, 167] width 14 height 36
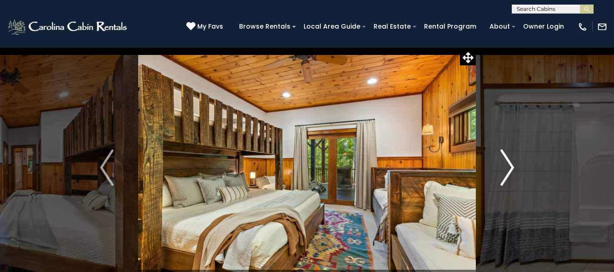
click at [509, 168] on img "Next" at bounding box center [507, 167] width 14 height 36
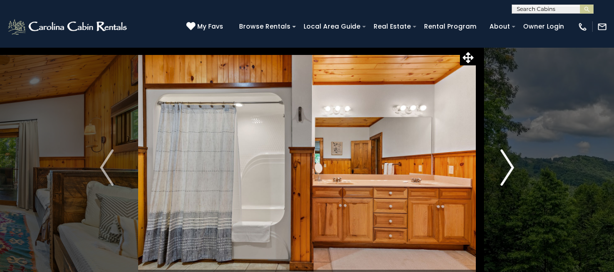
click at [509, 168] on img "Next" at bounding box center [507, 167] width 14 height 36
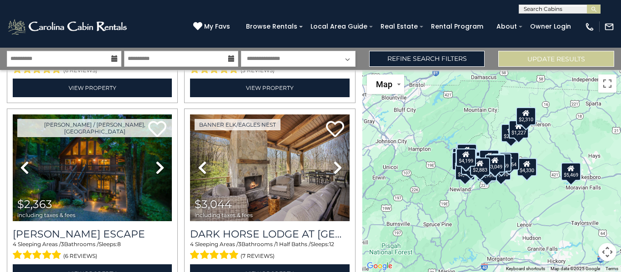
scroll to position [181, 0]
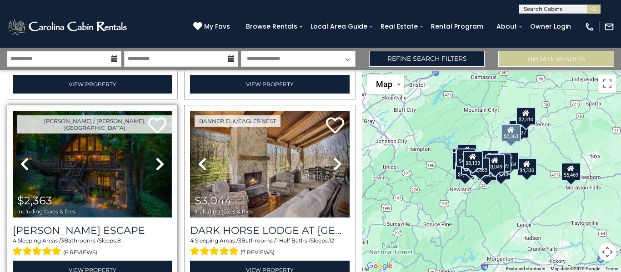
click at [66, 169] on img at bounding box center [92, 164] width 159 height 107
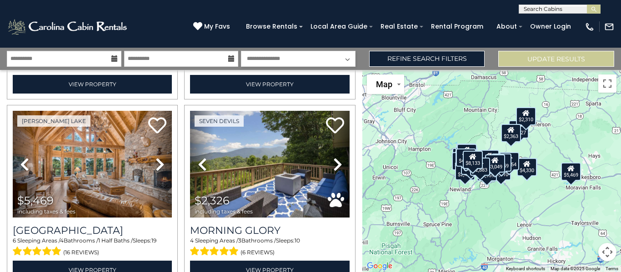
scroll to position [742, 0]
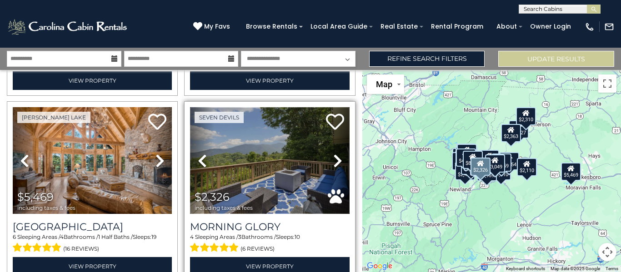
click at [258, 150] on img at bounding box center [269, 160] width 159 height 107
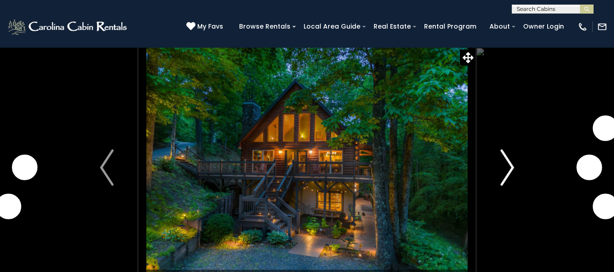
click at [508, 169] on img "Next" at bounding box center [507, 167] width 14 height 36
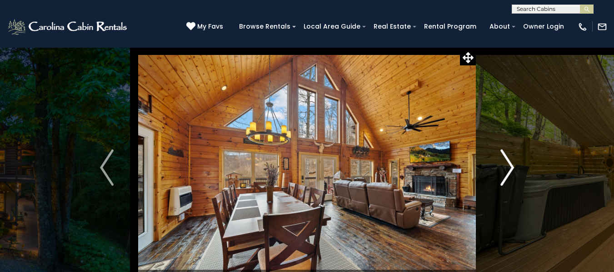
click at [508, 169] on img "Next" at bounding box center [507, 167] width 14 height 36
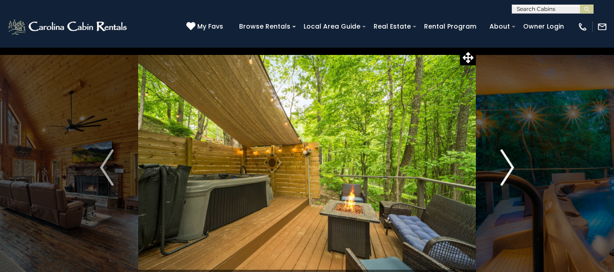
click at [508, 169] on img "Next" at bounding box center [507, 167] width 14 height 36
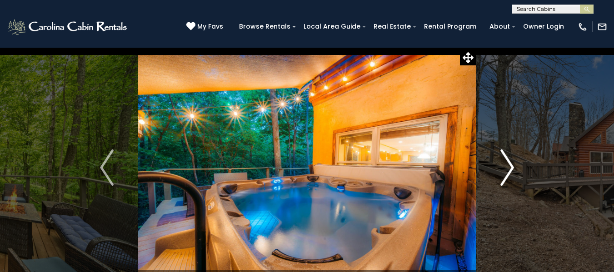
click at [508, 169] on img "Next" at bounding box center [507, 167] width 14 height 36
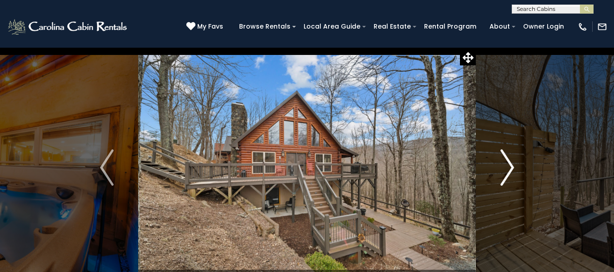
click at [508, 169] on img "Next" at bounding box center [507, 167] width 14 height 36
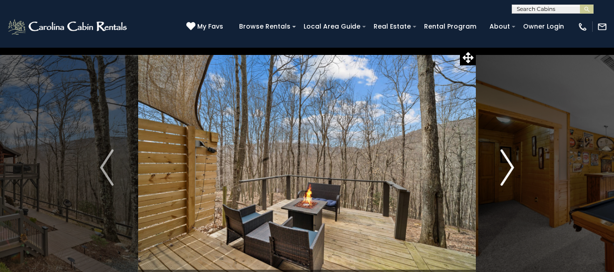
click at [508, 169] on img "Next" at bounding box center [507, 167] width 14 height 36
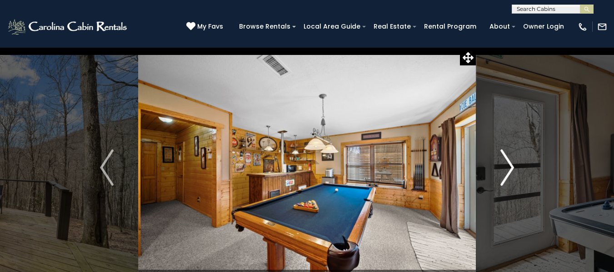
click at [508, 169] on img "Next" at bounding box center [507, 167] width 14 height 36
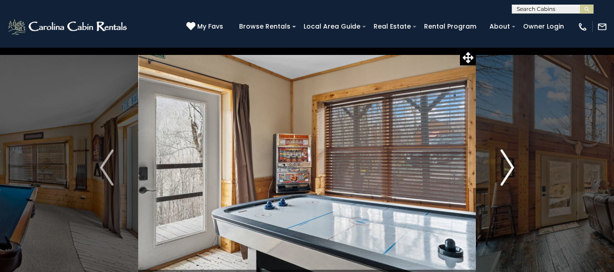
click at [508, 169] on img "Next" at bounding box center [507, 167] width 14 height 36
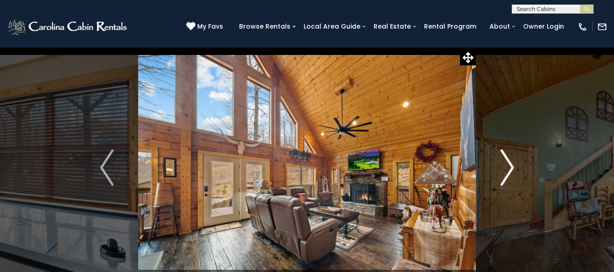
click at [508, 169] on img "Next" at bounding box center [507, 167] width 14 height 36
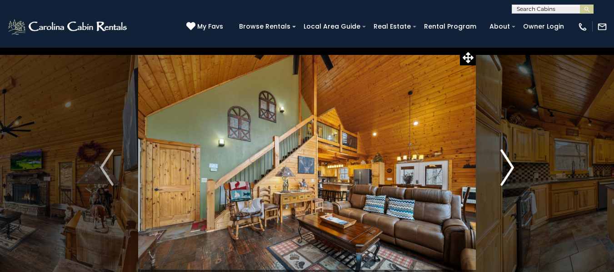
click at [508, 169] on img "Next" at bounding box center [507, 167] width 14 height 36
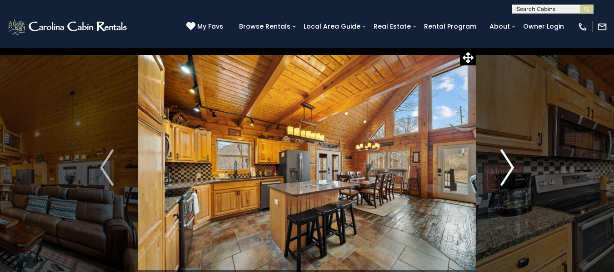
click at [508, 169] on img "Next" at bounding box center [507, 167] width 14 height 36
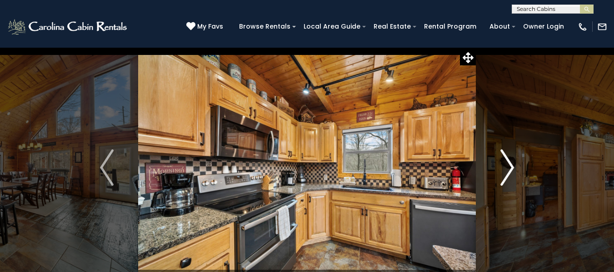
click at [508, 169] on img "Next" at bounding box center [507, 167] width 14 height 36
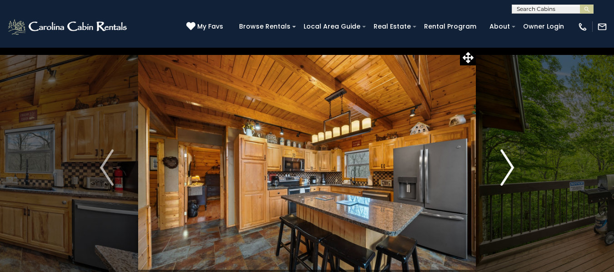
click at [508, 169] on img "Next" at bounding box center [507, 167] width 14 height 36
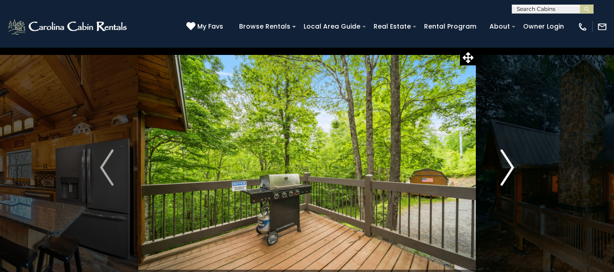
click at [508, 169] on img "Next" at bounding box center [507, 167] width 14 height 36
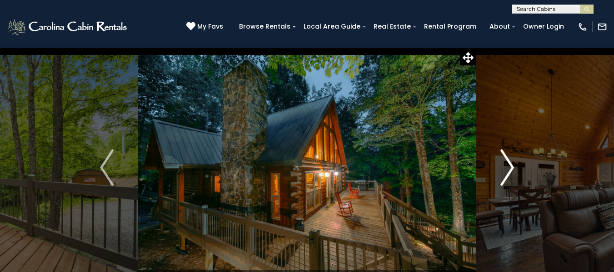
click at [508, 169] on img "Next" at bounding box center [507, 167] width 14 height 36
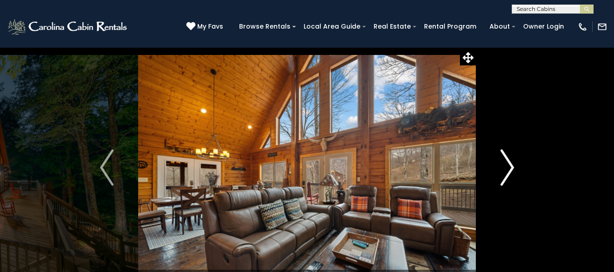
click at [508, 169] on img "Next" at bounding box center [507, 167] width 14 height 36
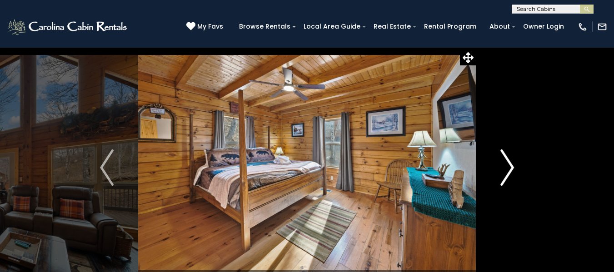
click at [508, 169] on img "Next" at bounding box center [507, 167] width 14 height 36
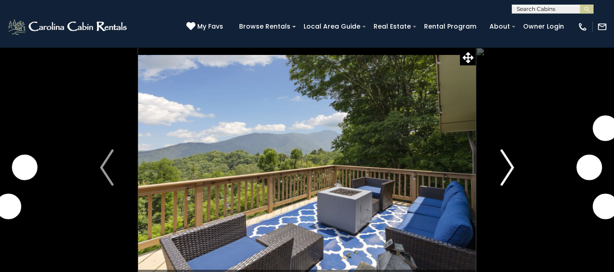
click at [508, 165] on img "Next" at bounding box center [507, 167] width 14 height 36
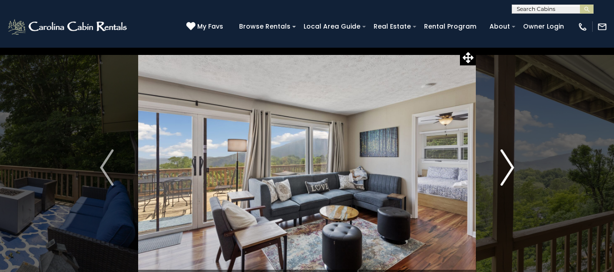
click at [508, 165] on img "Next" at bounding box center [507, 167] width 14 height 36
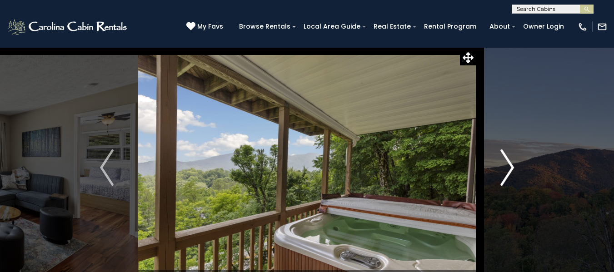
click at [508, 165] on img "Next" at bounding box center [507, 167] width 14 height 36
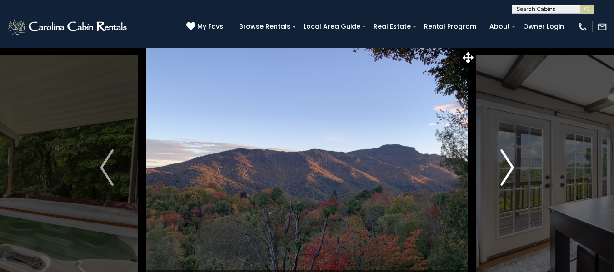
click at [508, 165] on img "Next" at bounding box center [507, 167] width 14 height 36
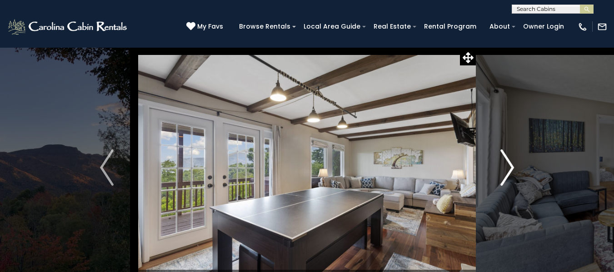
click at [508, 165] on img "Next" at bounding box center [507, 167] width 14 height 36
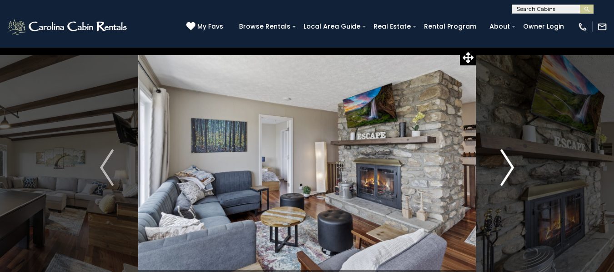
click at [508, 165] on img "Next" at bounding box center [507, 167] width 14 height 36
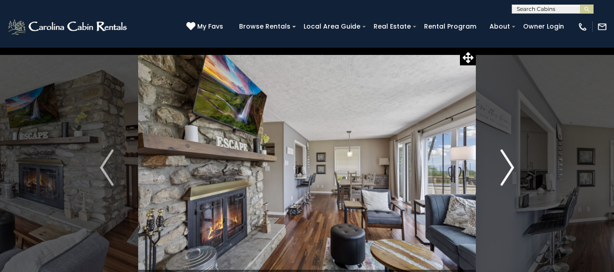
click at [508, 165] on img "Next" at bounding box center [507, 167] width 14 height 36
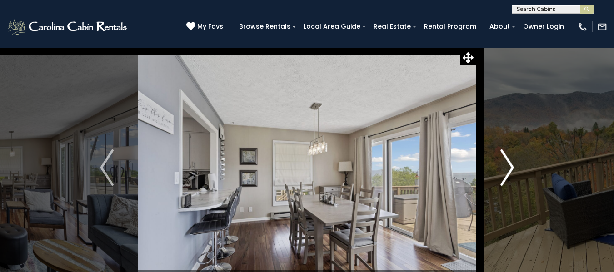
click at [508, 165] on img "Next" at bounding box center [507, 167] width 14 height 36
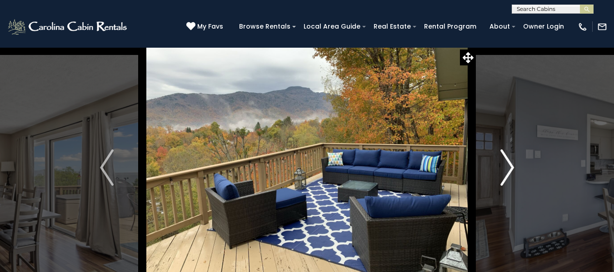
click at [508, 165] on img "Next" at bounding box center [507, 167] width 14 height 36
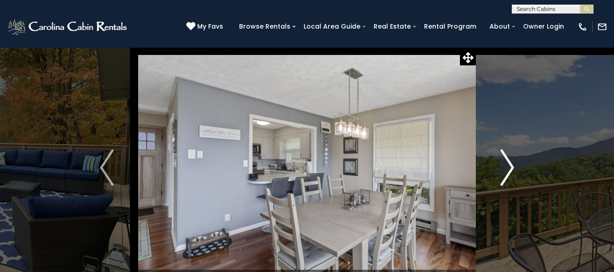
click at [508, 165] on img "Next" at bounding box center [507, 167] width 14 height 36
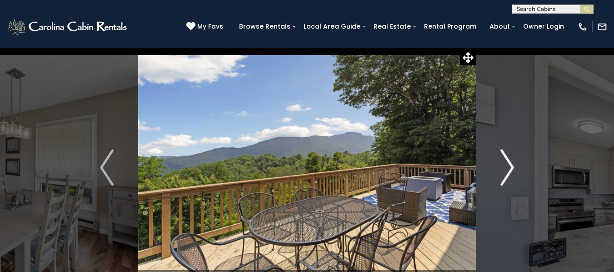
click at [508, 165] on img "Next" at bounding box center [507, 167] width 14 height 36
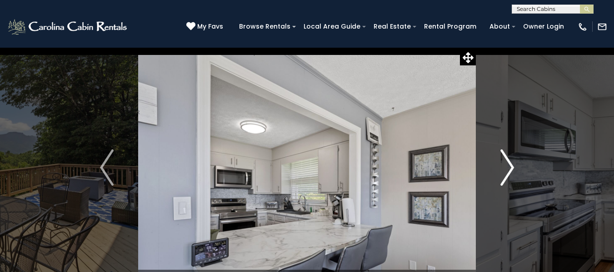
click at [508, 165] on img "Next" at bounding box center [507, 167] width 14 height 36
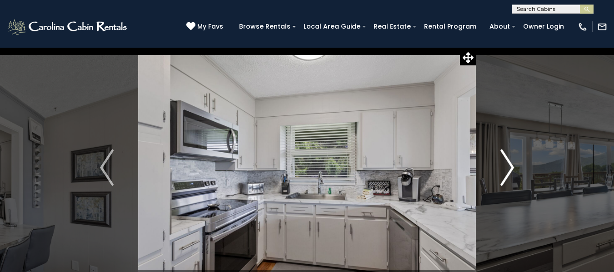
click at [508, 165] on img "Next" at bounding box center [507, 167] width 14 height 36
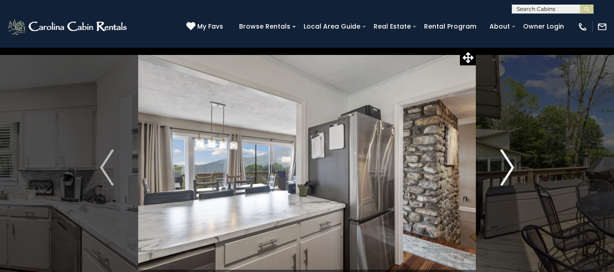
click at [508, 165] on img "Next" at bounding box center [507, 167] width 14 height 36
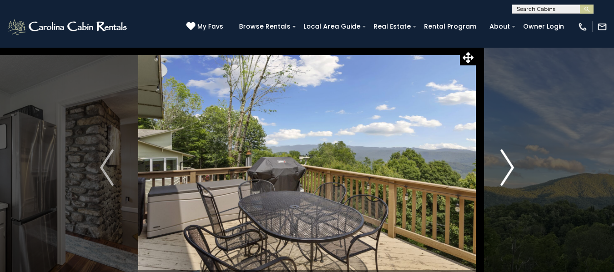
click at [508, 165] on img "Next" at bounding box center [507, 167] width 14 height 36
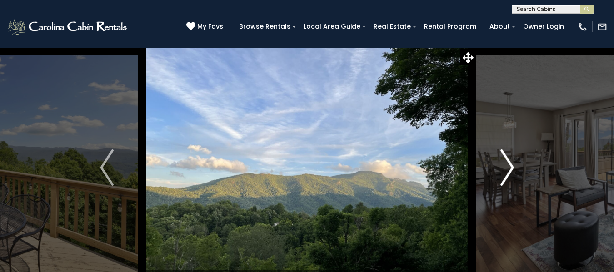
click at [508, 165] on img "Next" at bounding box center [507, 167] width 14 height 36
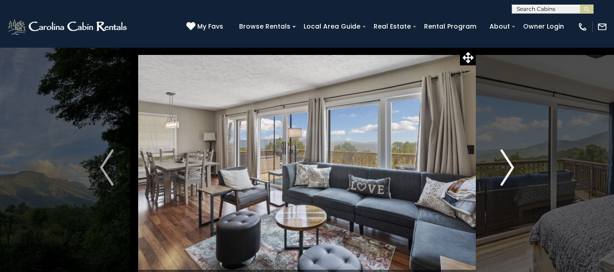
click at [508, 165] on img "Next" at bounding box center [507, 167] width 14 height 36
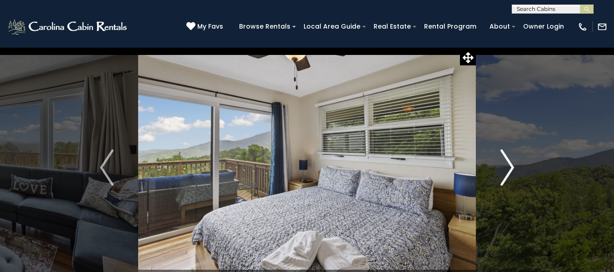
click at [508, 165] on img "Next" at bounding box center [507, 167] width 14 height 36
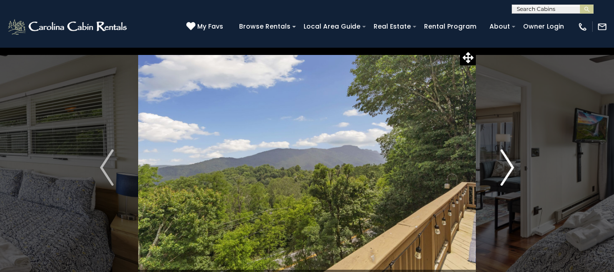
click at [508, 165] on img "Next" at bounding box center [507, 167] width 14 height 36
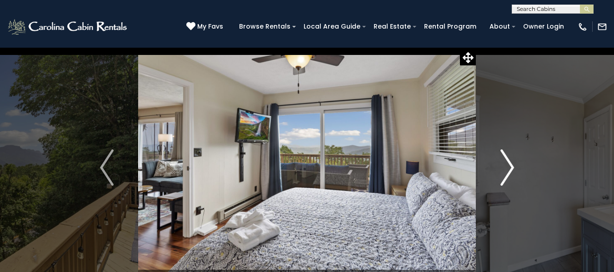
click at [508, 165] on img "Next" at bounding box center [507, 167] width 14 height 36
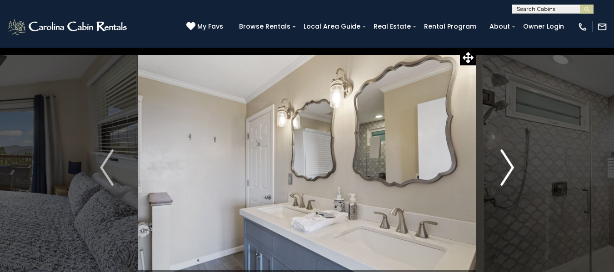
click at [508, 165] on img "Next" at bounding box center [507, 167] width 14 height 36
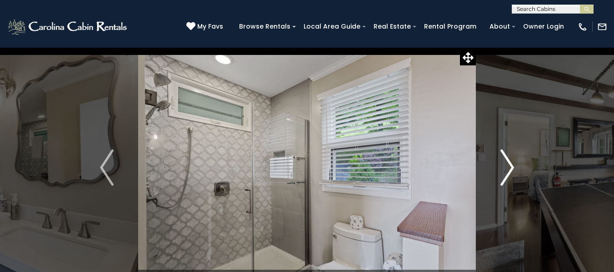
click at [508, 165] on img "Next" at bounding box center [507, 167] width 14 height 36
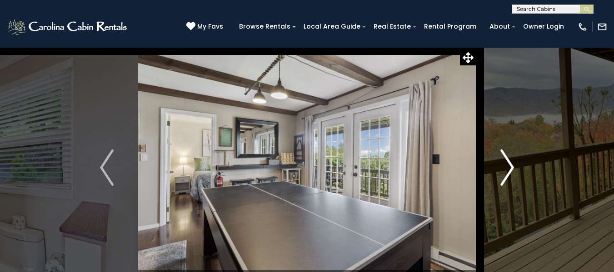
click at [508, 165] on img "Next" at bounding box center [507, 167] width 14 height 36
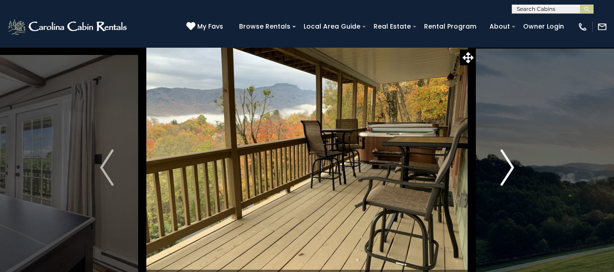
click at [508, 165] on img "Next" at bounding box center [507, 167] width 14 height 36
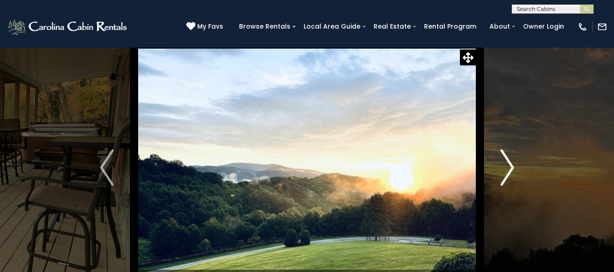
click at [508, 165] on img "Next" at bounding box center [507, 167] width 14 height 36
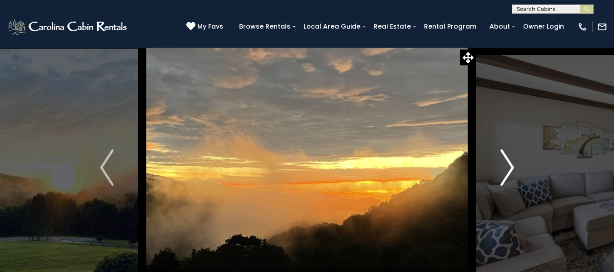
click at [508, 165] on img "Next" at bounding box center [507, 167] width 14 height 36
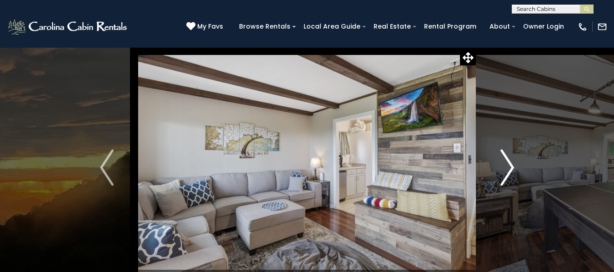
click at [508, 165] on img "Next" at bounding box center [507, 167] width 14 height 36
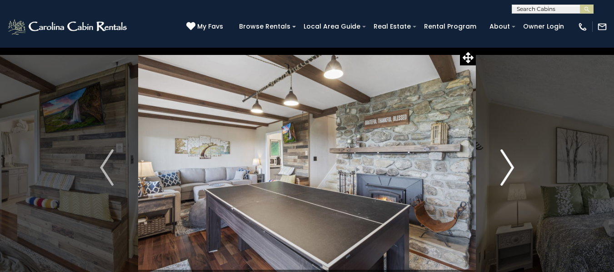
click at [508, 165] on img "Next" at bounding box center [507, 167] width 14 height 36
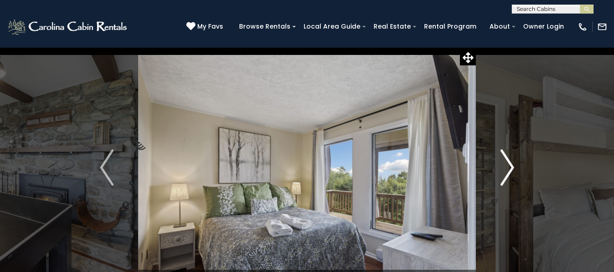
click at [508, 165] on img "Next" at bounding box center [507, 167] width 14 height 36
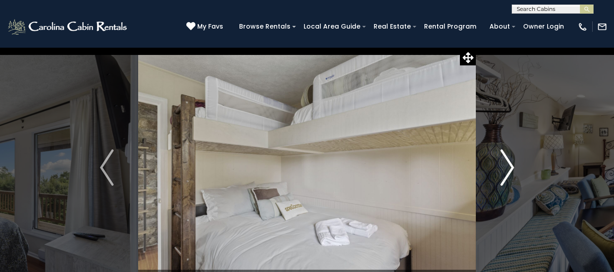
click at [508, 165] on img "Next" at bounding box center [507, 167] width 14 height 36
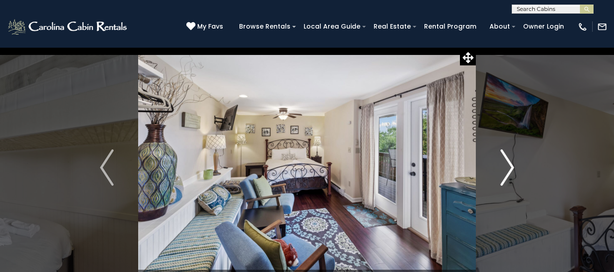
click at [508, 165] on img "Next" at bounding box center [507, 167] width 14 height 36
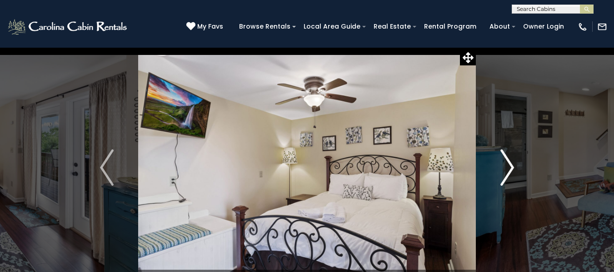
click at [508, 165] on img "Next" at bounding box center [507, 167] width 14 height 36
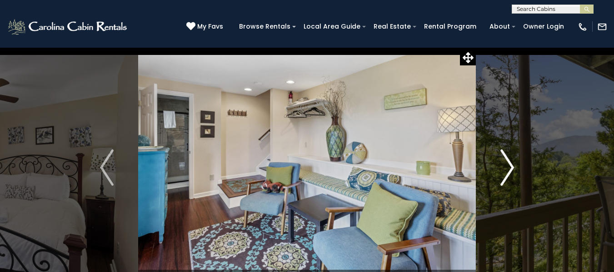
click at [508, 165] on img "Next" at bounding box center [507, 167] width 14 height 36
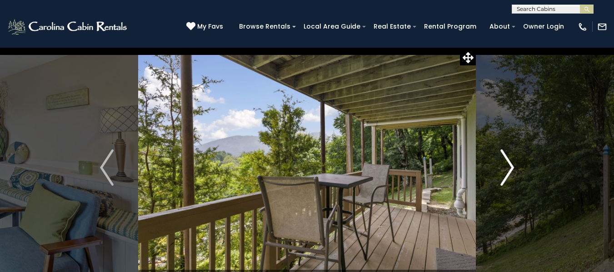
click at [508, 165] on img "Next" at bounding box center [507, 167] width 14 height 36
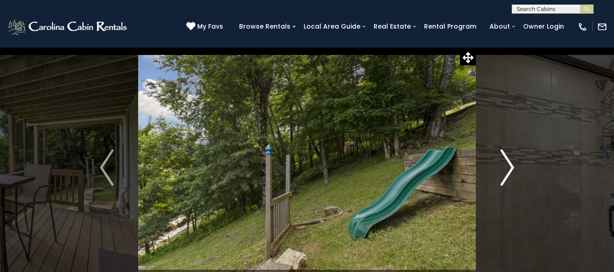
click at [508, 165] on img "Next" at bounding box center [507, 167] width 14 height 36
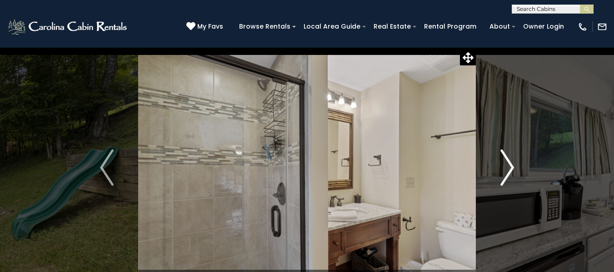
click at [508, 165] on img "Next" at bounding box center [507, 167] width 14 height 36
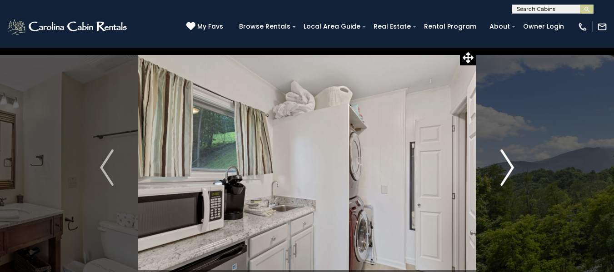
click at [508, 165] on img "Next" at bounding box center [507, 167] width 14 height 36
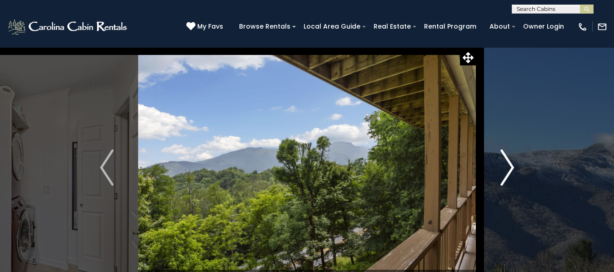
click at [508, 165] on img "Next" at bounding box center [507, 167] width 14 height 36
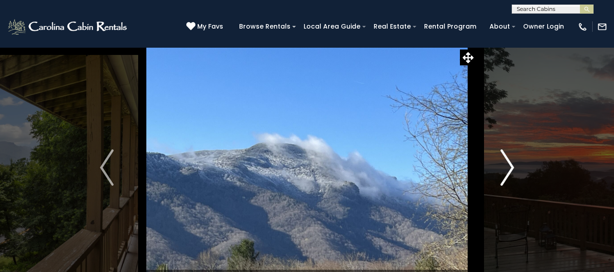
click at [508, 165] on img "Next" at bounding box center [507, 167] width 14 height 36
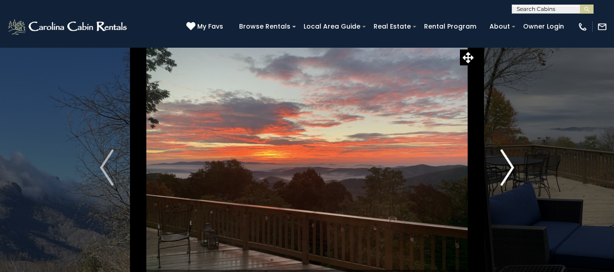
click at [508, 165] on img "Next" at bounding box center [507, 167] width 14 height 36
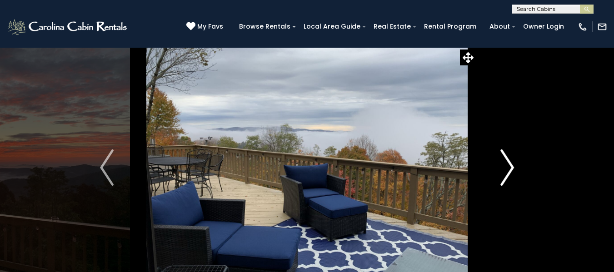
click at [508, 165] on img "Next" at bounding box center [507, 167] width 14 height 36
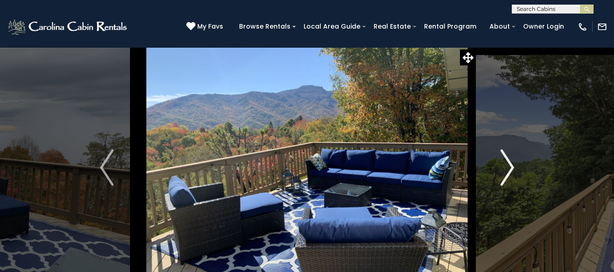
click at [508, 165] on img "Next" at bounding box center [507, 167] width 14 height 36
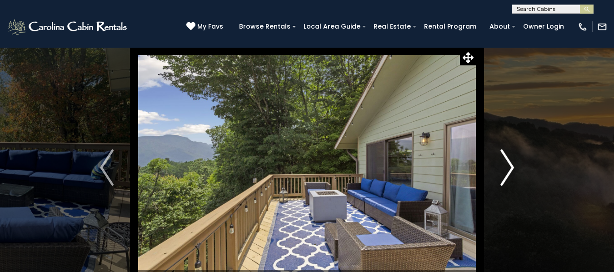
click at [508, 165] on img "Next" at bounding box center [507, 167] width 14 height 36
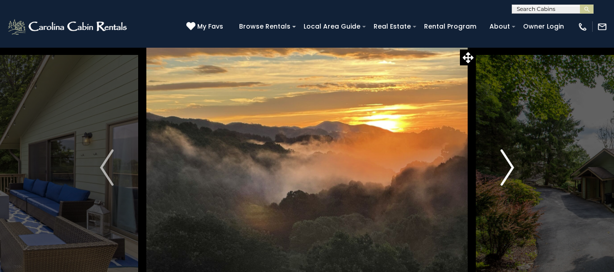
click at [508, 165] on img "Next" at bounding box center [507, 167] width 14 height 36
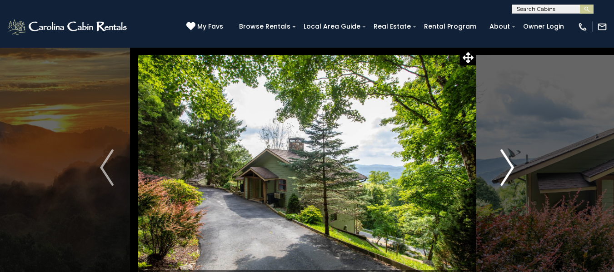
click at [508, 165] on img "Next" at bounding box center [507, 167] width 14 height 36
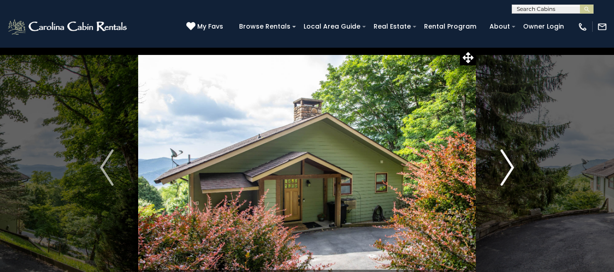
click at [508, 165] on img "Next" at bounding box center [507, 167] width 14 height 36
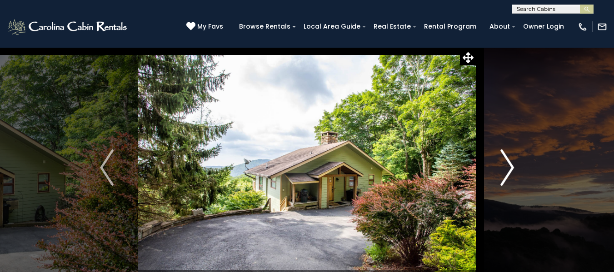
click at [508, 165] on img "Next" at bounding box center [507, 167] width 14 height 36
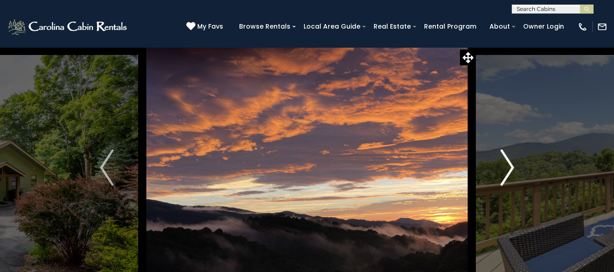
click at [508, 165] on img "Next" at bounding box center [507, 167] width 14 height 36
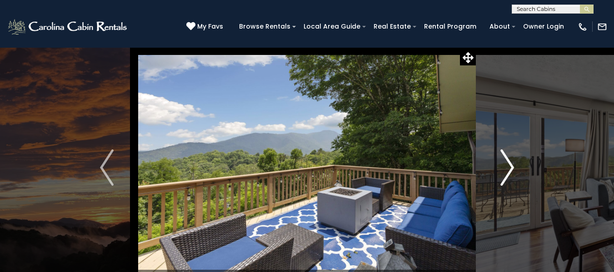
click at [508, 165] on img "Next" at bounding box center [507, 167] width 14 height 36
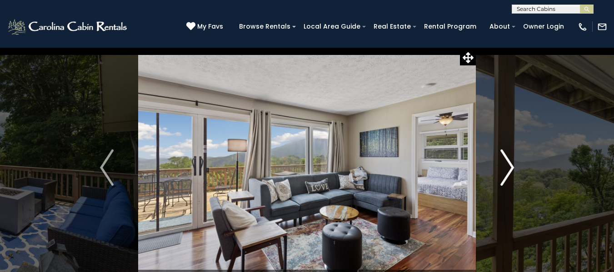
click at [508, 165] on img "Next" at bounding box center [507, 167] width 14 height 36
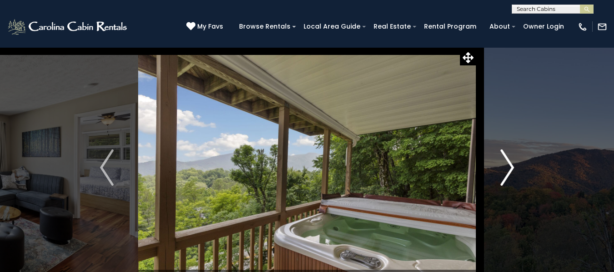
click at [508, 165] on img "Next" at bounding box center [507, 167] width 14 height 36
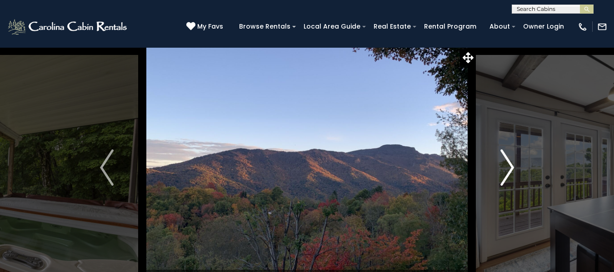
click at [508, 165] on img "Next" at bounding box center [507, 167] width 14 height 36
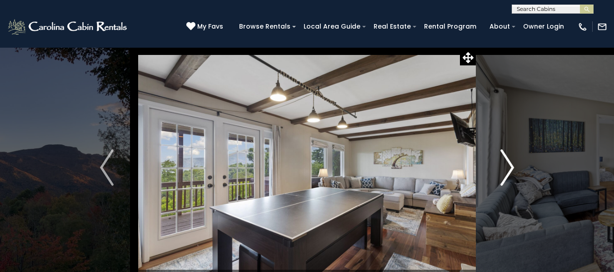
click at [508, 165] on img "Next" at bounding box center [507, 167] width 14 height 36
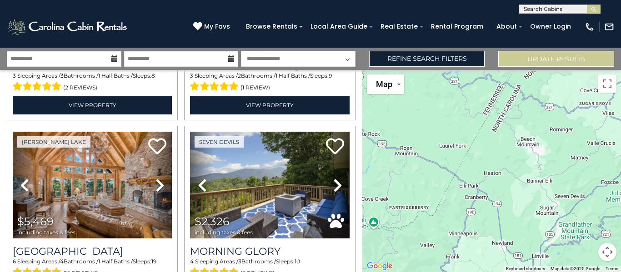
scroll to position [705, 0]
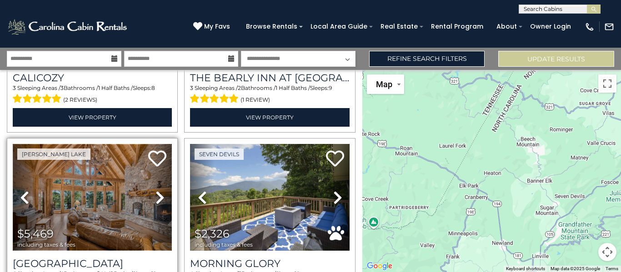
click at [112, 199] on img at bounding box center [92, 197] width 159 height 107
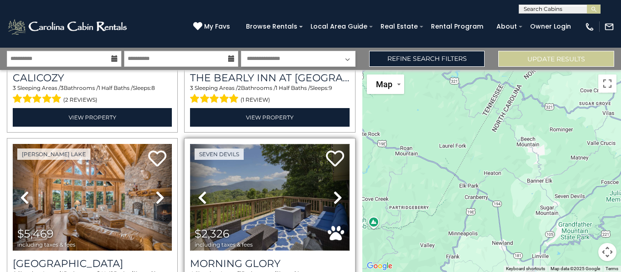
click at [266, 188] on img at bounding box center [269, 197] width 159 height 107
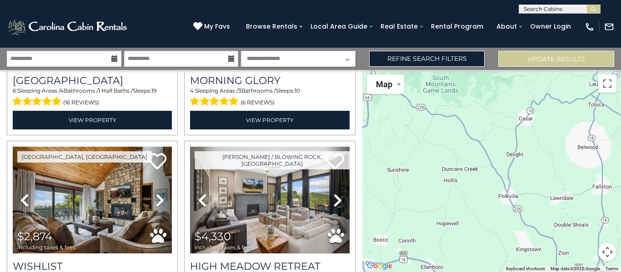
scroll to position [0, 0]
click at [572, 8] on input "text" at bounding box center [559, 10] width 80 height 9
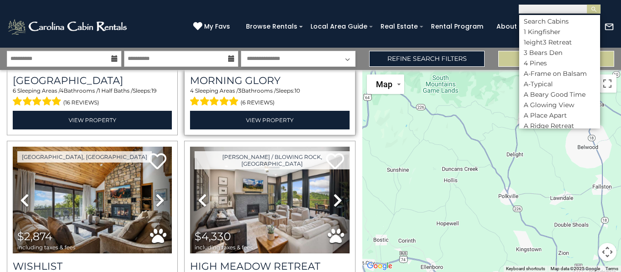
click at [240, 97] on span "(6 reviews)" at bounding box center [257, 103] width 34 height 12
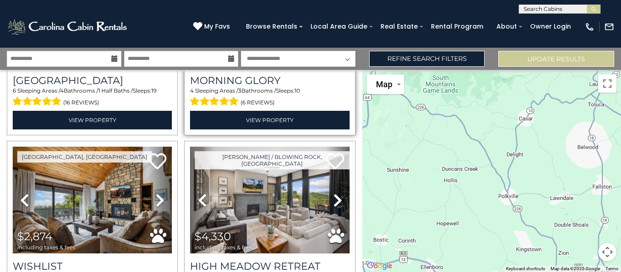
click at [231, 95] on span at bounding box center [214, 102] width 49 height 14
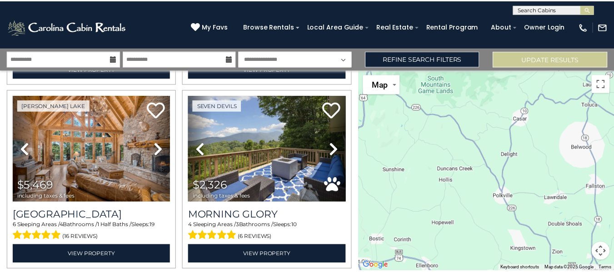
scroll to position [746, 0]
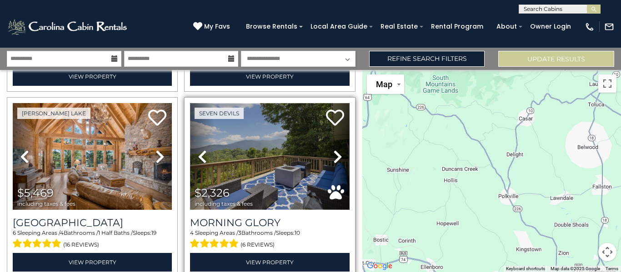
click at [303, 147] on img at bounding box center [269, 156] width 159 height 107
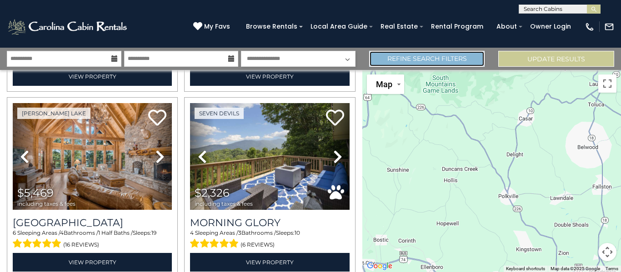
click at [448, 57] on link "Refine Search Filters" at bounding box center [427, 59] width 116 height 16
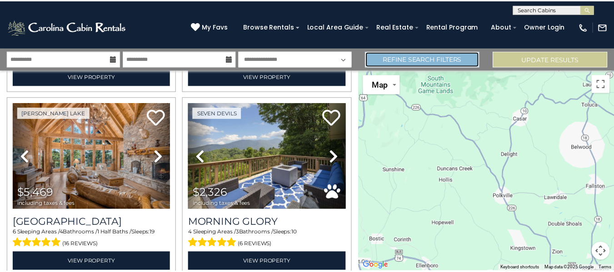
scroll to position [741, 0]
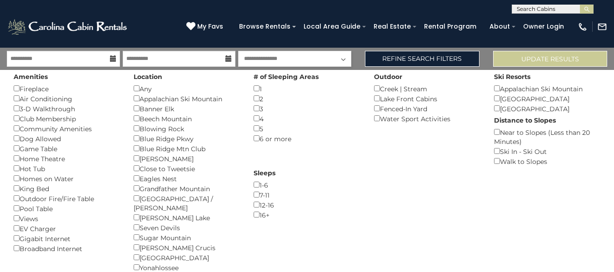
click at [556, 11] on input "text" at bounding box center [552, 10] width 80 height 9
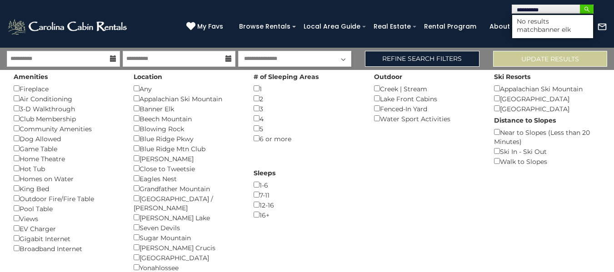
type input "**********"
click at [585, 9] on img "submit" at bounding box center [586, 9] width 7 height 7
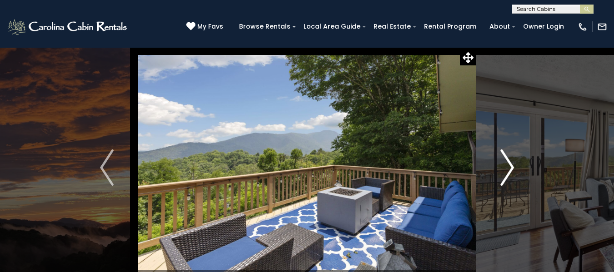
click at [508, 167] on img "Next" at bounding box center [507, 167] width 14 height 36
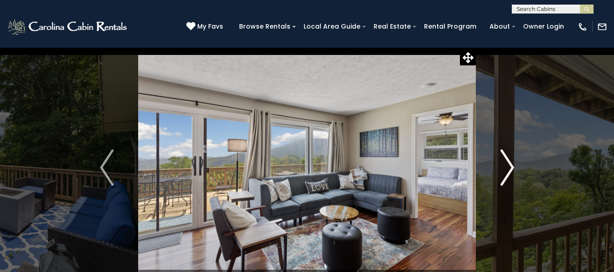
click at [508, 167] on img "Next" at bounding box center [507, 167] width 14 height 36
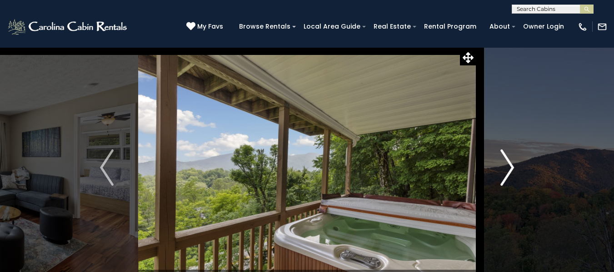
click at [508, 167] on img "Next" at bounding box center [507, 167] width 14 height 36
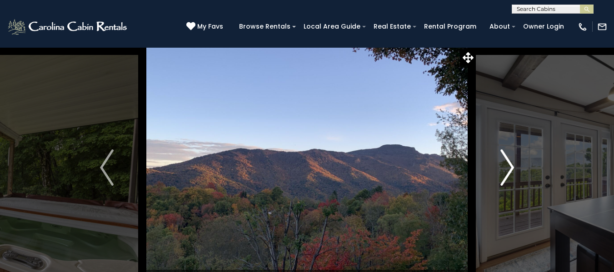
click at [508, 167] on img "Next" at bounding box center [507, 167] width 14 height 36
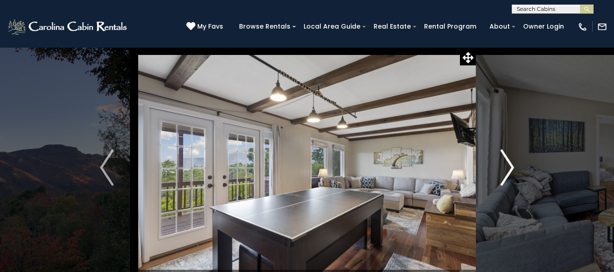
click at [508, 167] on img "Next" at bounding box center [507, 167] width 14 height 36
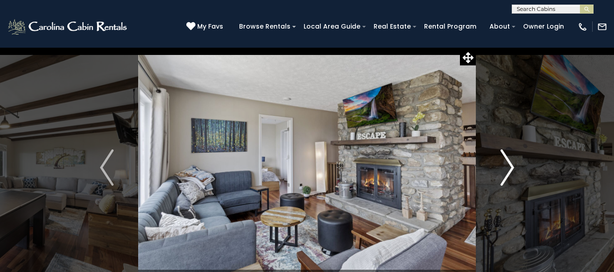
click at [508, 167] on img "Next" at bounding box center [507, 167] width 14 height 36
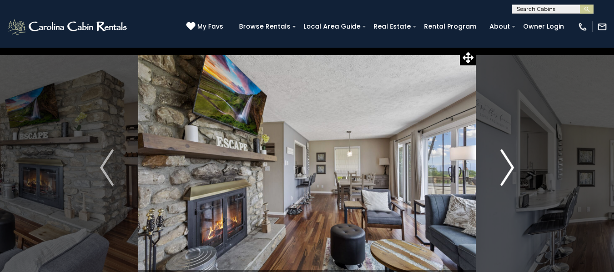
click at [508, 167] on img "Next" at bounding box center [507, 167] width 14 height 36
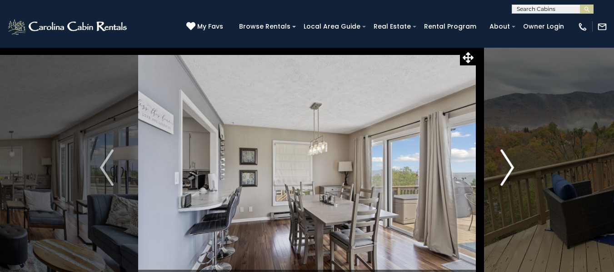
click at [508, 167] on img "Next" at bounding box center [507, 167] width 14 height 36
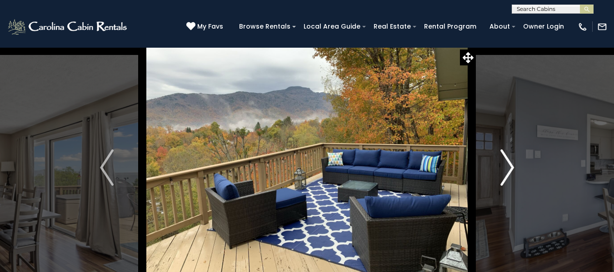
click at [508, 167] on img "Next" at bounding box center [507, 167] width 14 height 36
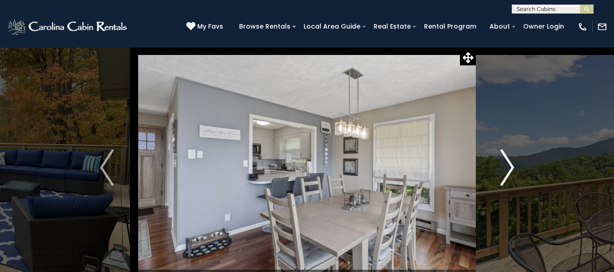
click at [508, 167] on img "Next" at bounding box center [507, 167] width 14 height 36
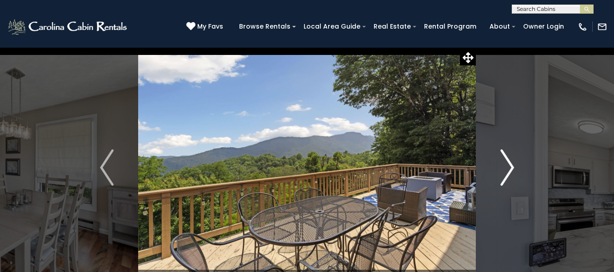
click at [508, 167] on img "Next" at bounding box center [507, 167] width 14 height 36
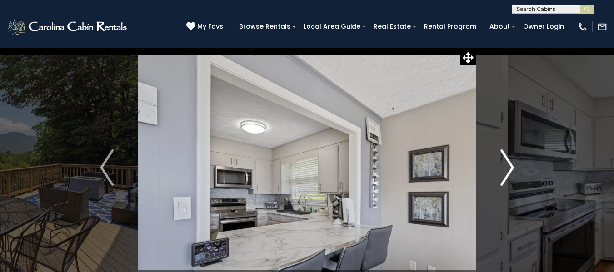
click at [508, 167] on img "Next" at bounding box center [507, 167] width 14 height 36
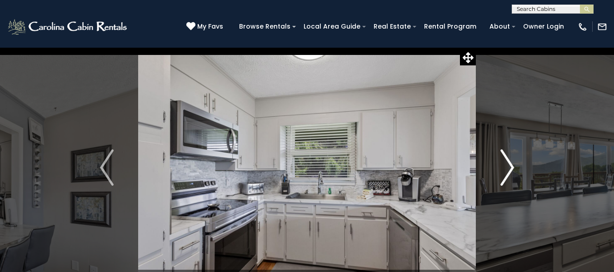
click at [508, 167] on img "Next" at bounding box center [507, 167] width 14 height 36
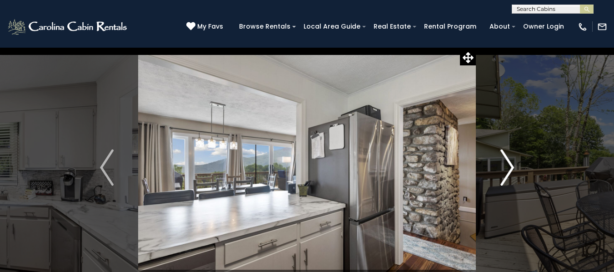
click at [508, 167] on img "Next" at bounding box center [507, 167] width 14 height 36
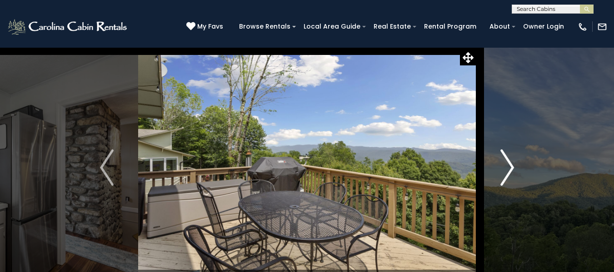
click at [508, 167] on img "Next" at bounding box center [507, 167] width 14 height 36
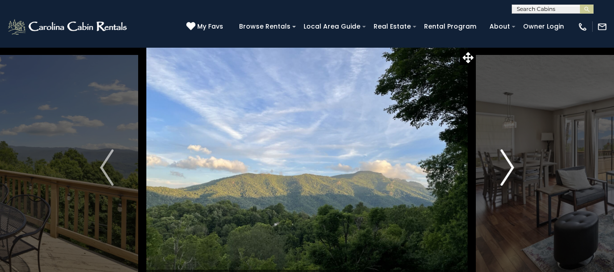
click at [508, 167] on img "Next" at bounding box center [507, 167] width 14 height 36
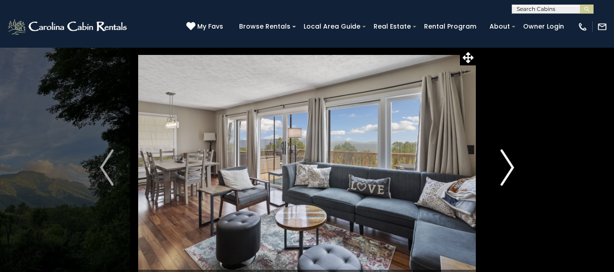
click at [508, 167] on img "Next" at bounding box center [507, 167] width 14 height 36
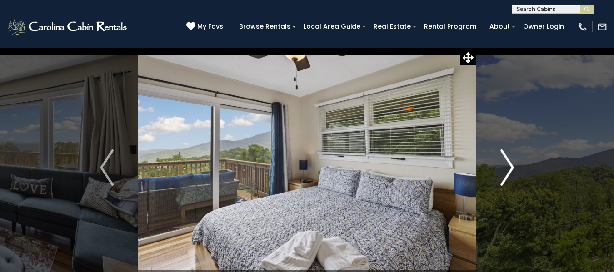
click at [508, 167] on img "Next" at bounding box center [507, 167] width 14 height 36
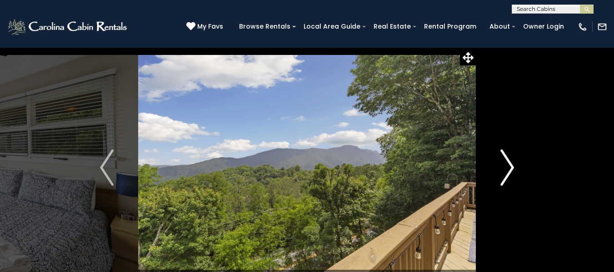
click at [508, 167] on img "Next" at bounding box center [507, 167] width 14 height 36
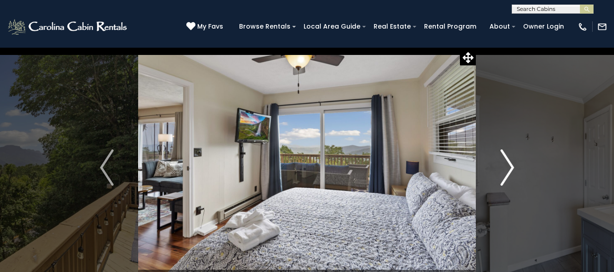
click at [508, 167] on img "Next" at bounding box center [507, 167] width 14 height 36
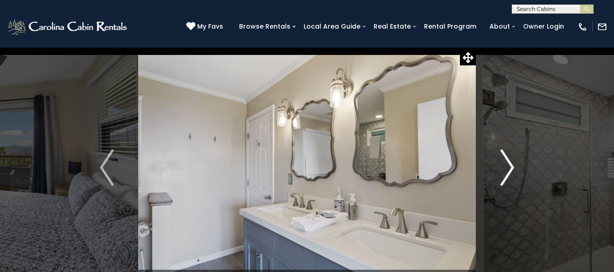
click at [508, 167] on img "Next" at bounding box center [507, 167] width 14 height 36
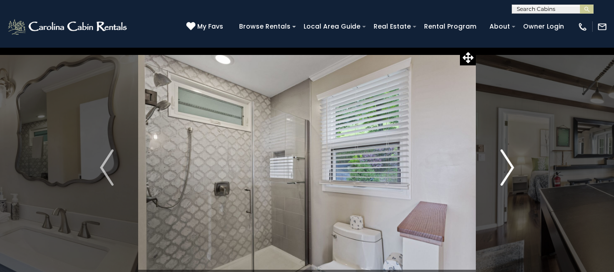
click at [508, 167] on img "Next" at bounding box center [507, 167] width 14 height 36
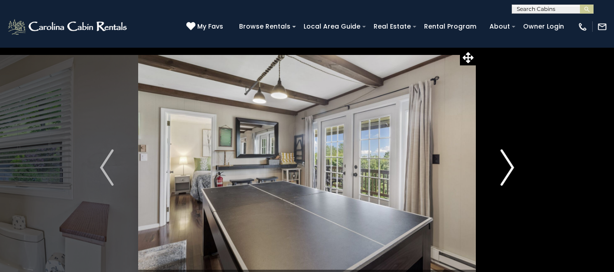
click at [508, 167] on img "Next" at bounding box center [507, 167] width 14 height 36
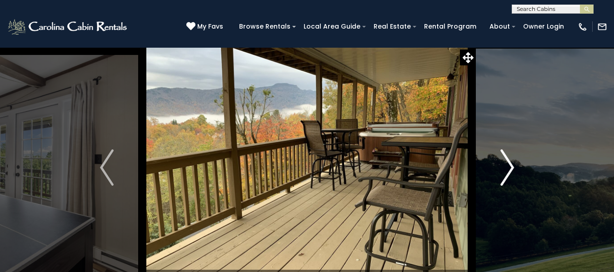
click at [508, 167] on img "Next" at bounding box center [507, 167] width 14 height 36
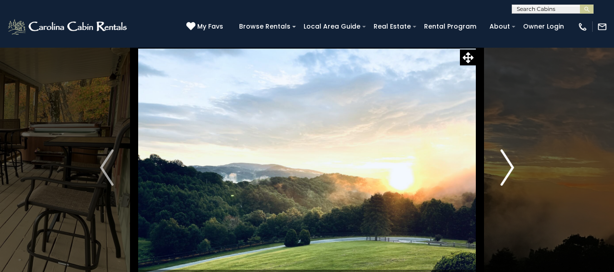
click at [508, 167] on img "Next" at bounding box center [507, 167] width 14 height 36
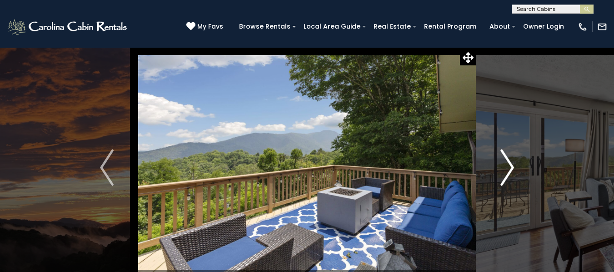
click at [509, 161] on img "Next" at bounding box center [507, 167] width 14 height 36
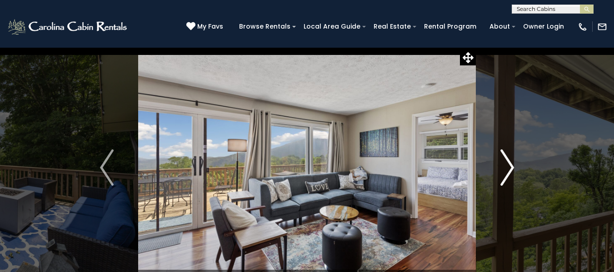
click at [509, 161] on img "Next" at bounding box center [507, 167] width 14 height 36
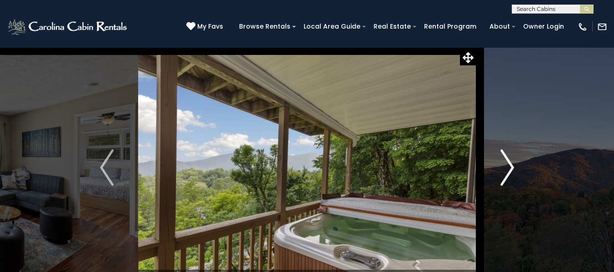
click at [509, 161] on img "Next" at bounding box center [507, 167] width 14 height 36
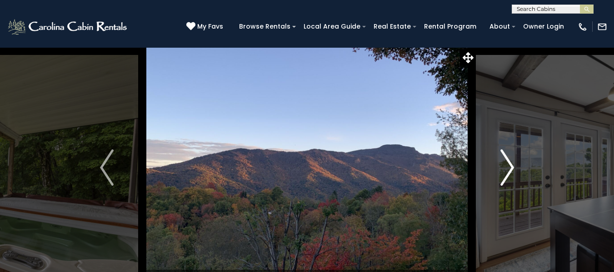
click at [509, 161] on img "Next" at bounding box center [507, 167] width 14 height 36
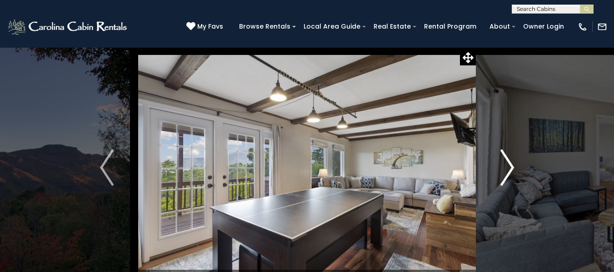
click at [509, 161] on img "Next" at bounding box center [507, 167] width 14 height 36
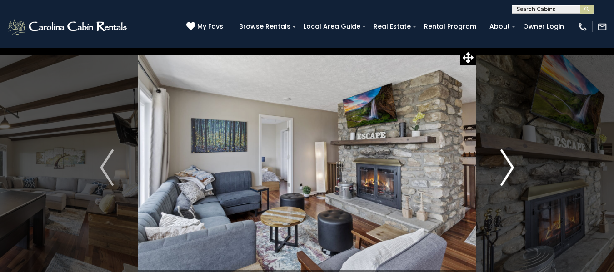
click at [509, 161] on img "Next" at bounding box center [507, 167] width 14 height 36
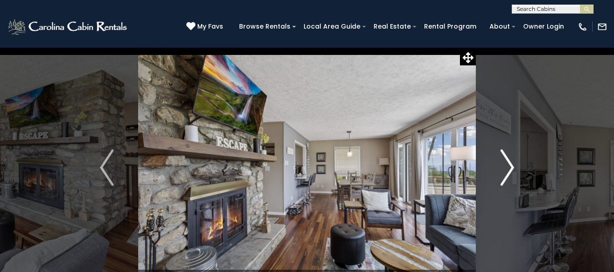
click at [509, 161] on img "Next" at bounding box center [507, 167] width 14 height 36
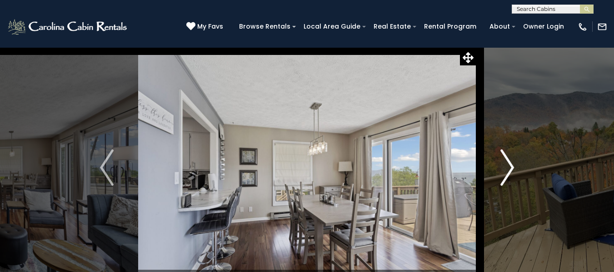
click at [509, 161] on img "Next" at bounding box center [507, 167] width 14 height 36
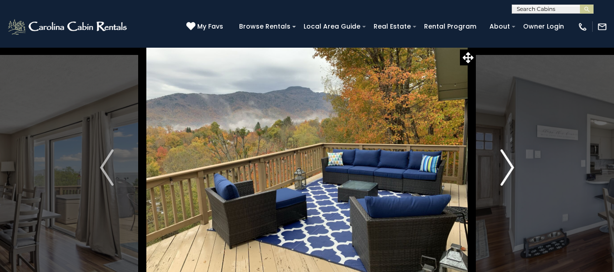
click at [509, 161] on img "Next" at bounding box center [507, 167] width 14 height 36
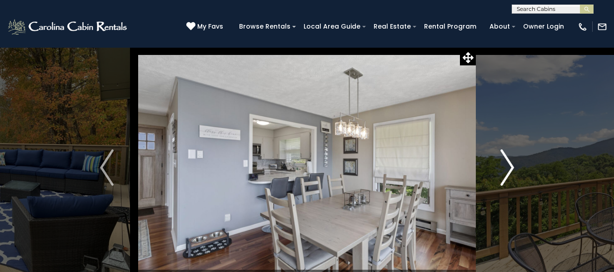
click at [509, 161] on img "Next" at bounding box center [507, 167] width 14 height 36
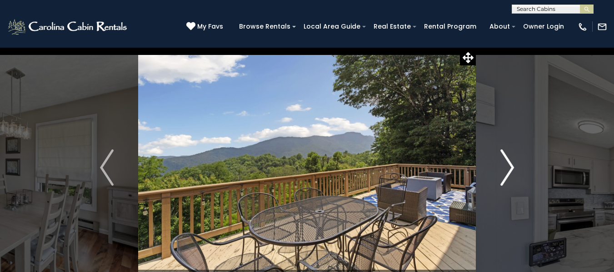
click at [509, 161] on img "Next" at bounding box center [507, 167] width 14 height 36
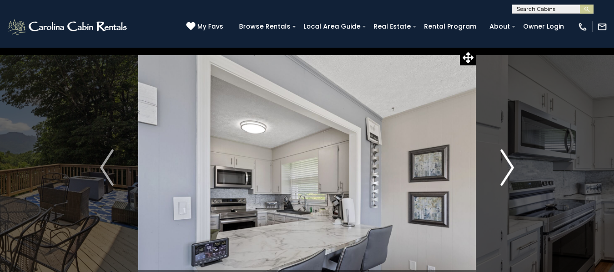
click at [509, 161] on img "Next" at bounding box center [507, 167] width 14 height 36
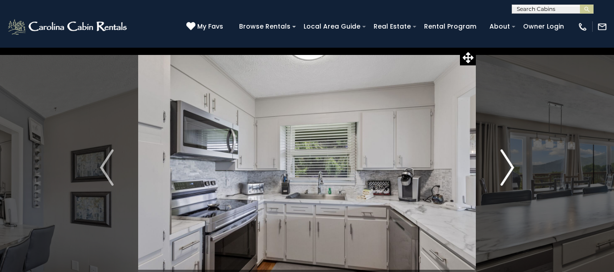
click at [509, 161] on img "Next" at bounding box center [507, 167] width 14 height 36
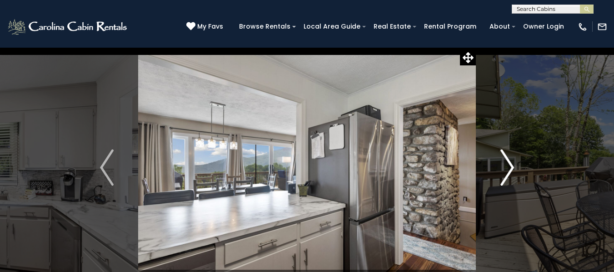
click at [509, 161] on img "Next" at bounding box center [507, 167] width 14 height 36
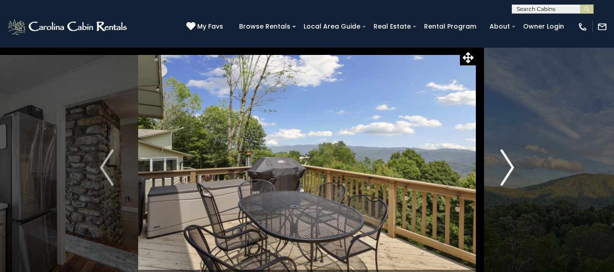
click at [509, 161] on img "Next" at bounding box center [507, 167] width 14 height 36
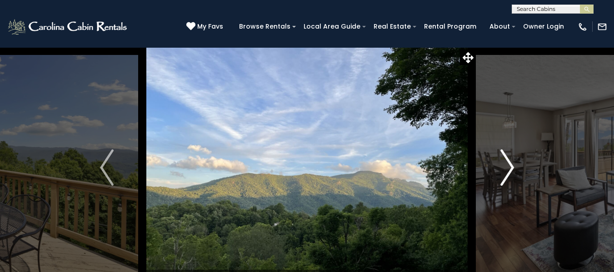
click at [509, 161] on img "Next" at bounding box center [507, 167] width 14 height 36
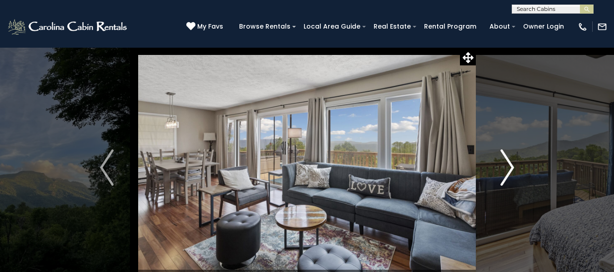
click at [509, 161] on img "Next" at bounding box center [507, 167] width 14 height 36
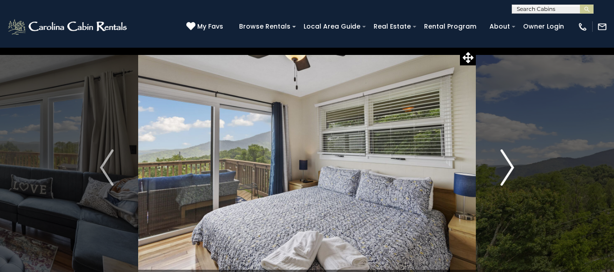
click at [509, 161] on img "Next" at bounding box center [507, 167] width 14 height 36
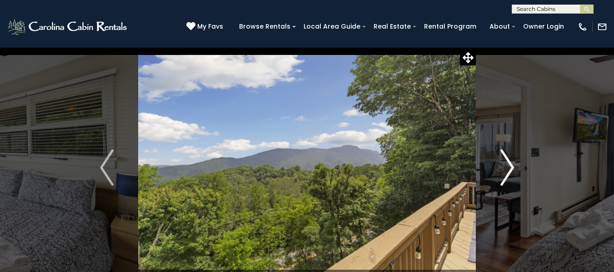
click at [509, 161] on img "Next" at bounding box center [507, 167] width 14 height 36
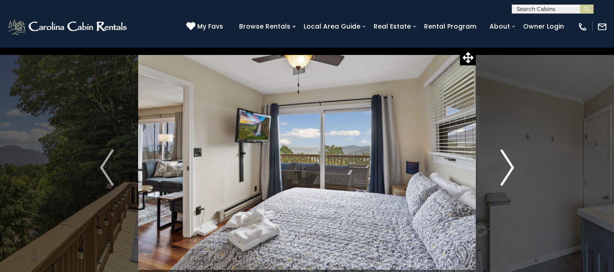
click at [509, 161] on img "Next" at bounding box center [507, 167] width 14 height 36
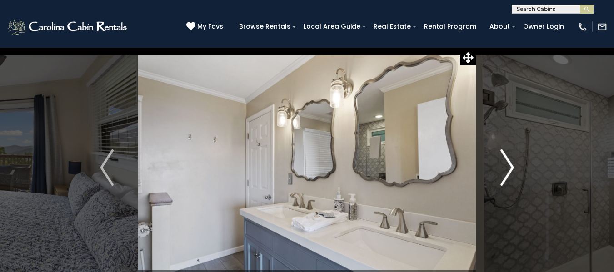
click at [509, 161] on img "Next" at bounding box center [507, 167] width 14 height 36
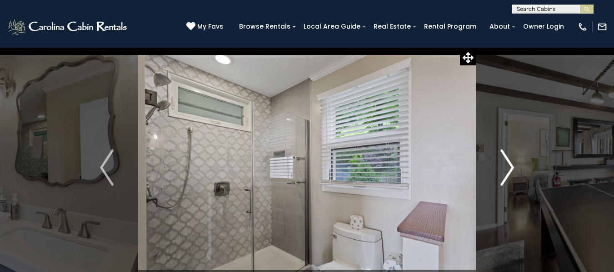
click at [509, 161] on img "Next" at bounding box center [507, 167] width 14 height 36
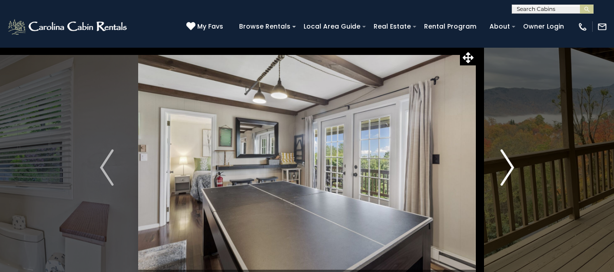
click at [509, 161] on img "Next" at bounding box center [507, 167] width 14 height 36
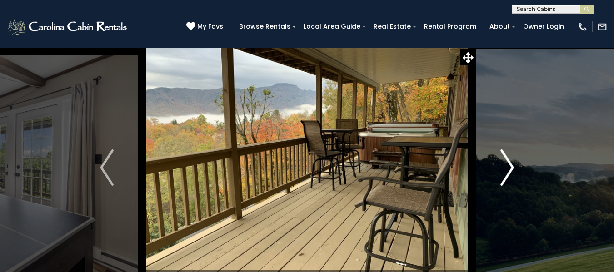
click at [509, 161] on img "Next" at bounding box center [507, 167] width 14 height 36
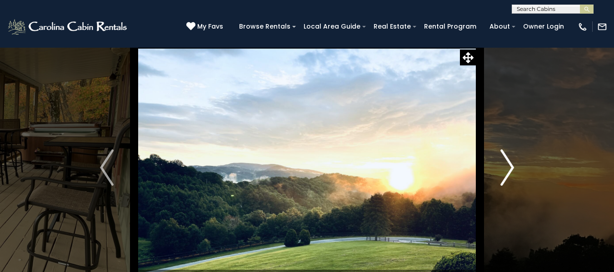
click at [509, 161] on img "Next" at bounding box center [507, 167] width 14 height 36
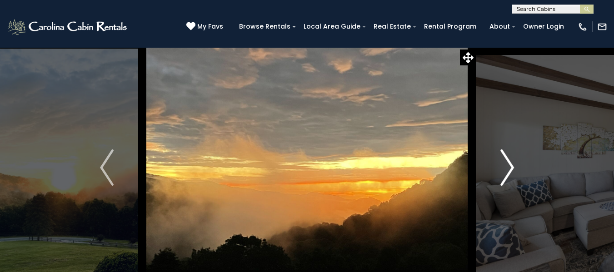
click at [509, 161] on img "Next" at bounding box center [507, 167] width 14 height 36
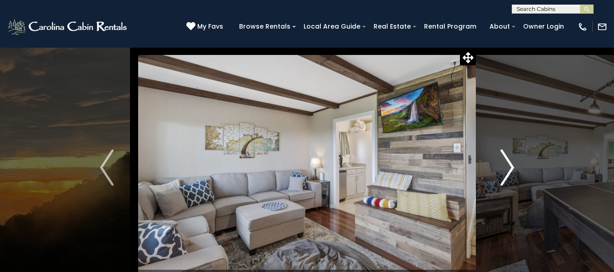
click at [509, 161] on img "Next" at bounding box center [507, 167] width 14 height 36
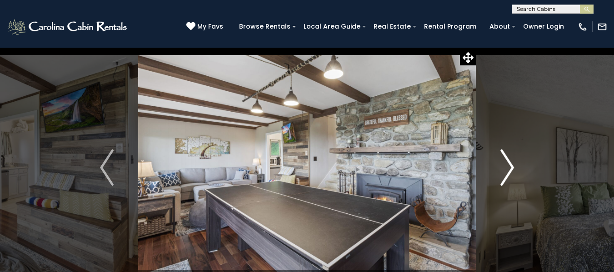
click at [509, 161] on img "Next" at bounding box center [507, 167] width 14 height 36
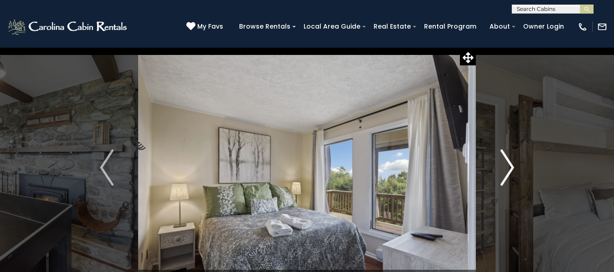
click at [509, 161] on img "Next" at bounding box center [507, 167] width 14 height 36
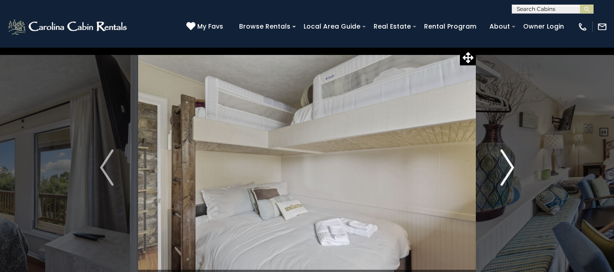
click at [509, 161] on img "Next" at bounding box center [507, 167] width 14 height 36
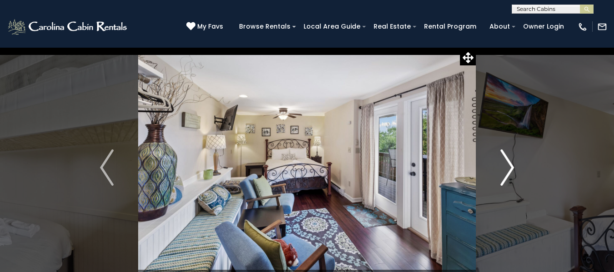
click at [509, 161] on img "Next" at bounding box center [507, 167] width 14 height 36
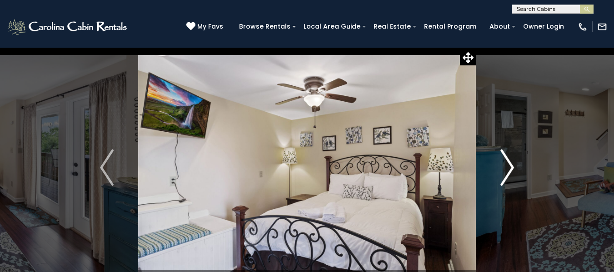
click at [509, 161] on img "Next" at bounding box center [507, 167] width 14 height 36
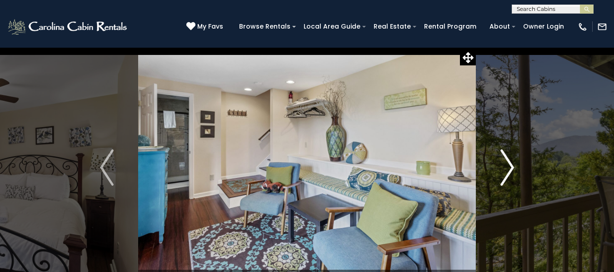
click at [509, 161] on img "Next" at bounding box center [507, 167] width 14 height 36
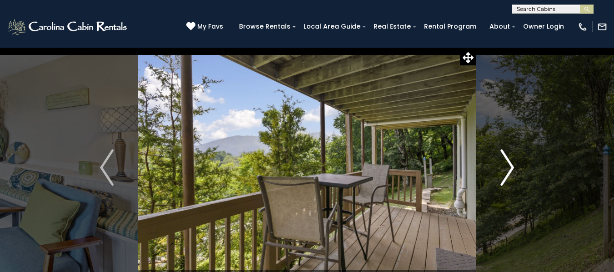
click at [509, 161] on img "Next" at bounding box center [507, 167] width 14 height 36
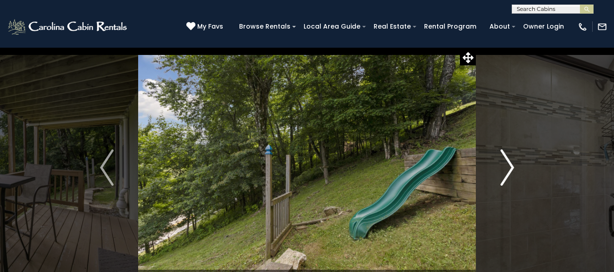
click at [509, 161] on img "Next" at bounding box center [507, 167] width 14 height 36
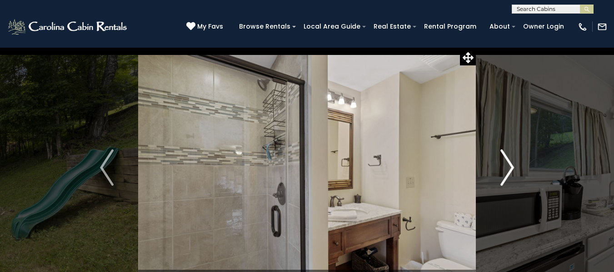
click at [509, 161] on img "Next" at bounding box center [507, 167] width 14 height 36
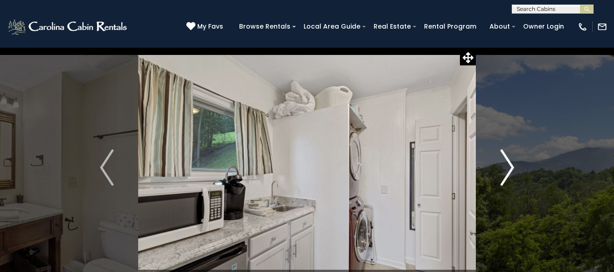
click at [509, 161] on img "Next" at bounding box center [507, 167] width 14 height 36
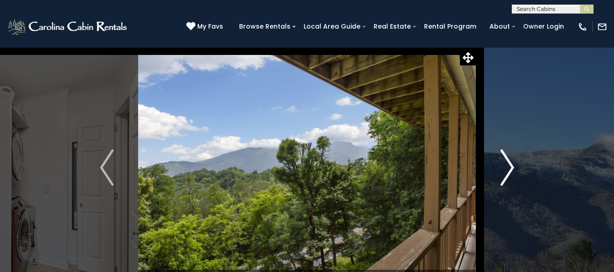
click at [509, 161] on img "Next" at bounding box center [507, 167] width 14 height 36
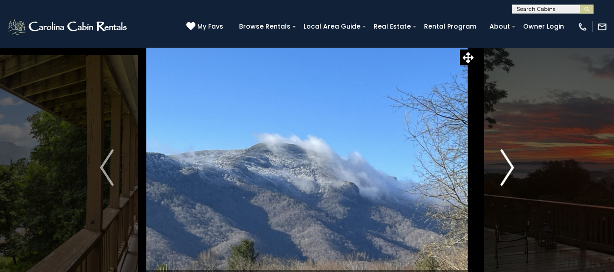
click at [509, 161] on img "Next" at bounding box center [507, 167] width 14 height 36
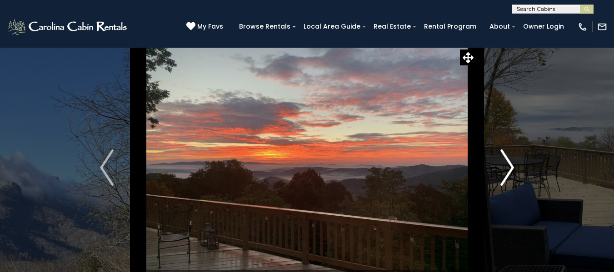
click at [509, 161] on img "Next" at bounding box center [507, 167] width 14 height 36
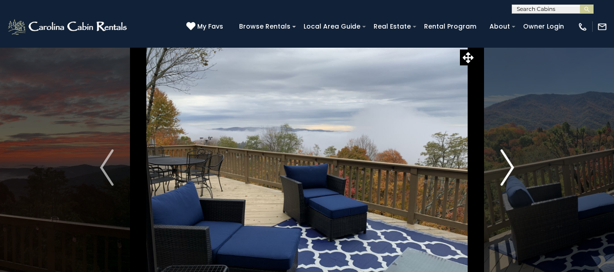
click at [509, 161] on img "Next" at bounding box center [507, 167] width 14 height 36
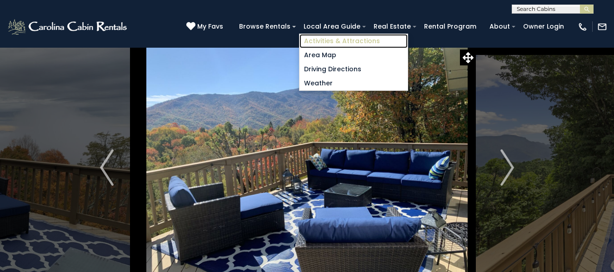
click at [340, 39] on link "Activities & Attractions" at bounding box center [353, 41] width 108 height 14
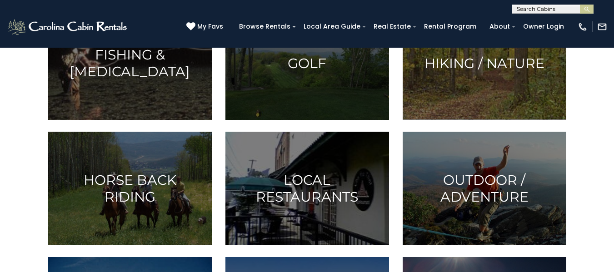
scroll to position [413, 0]
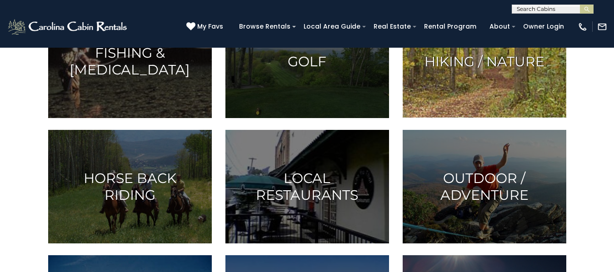
click at [451, 88] on img at bounding box center [485, 62] width 164 height 114
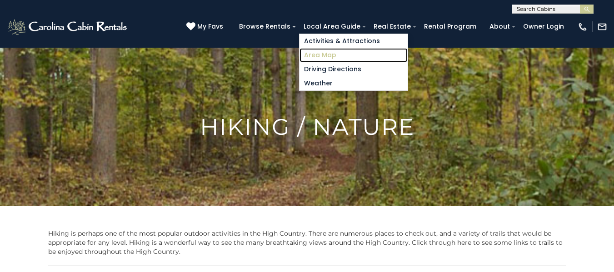
click at [339, 53] on link "Area Map" at bounding box center [353, 55] width 108 height 14
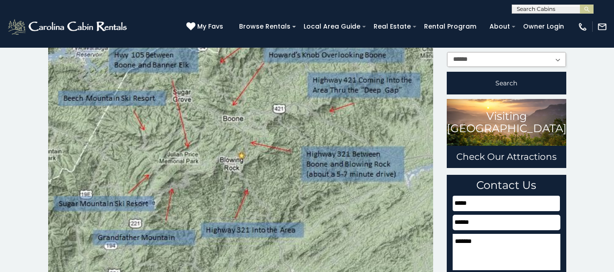
scroll to position [86, 0]
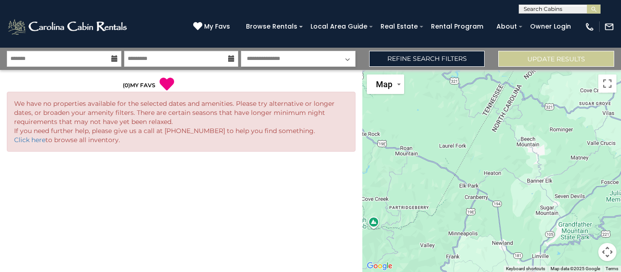
click at [303, 26] on span at bounding box center [301, 27] width 4 height 2
